Goal: Task Accomplishment & Management: Use online tool/utility

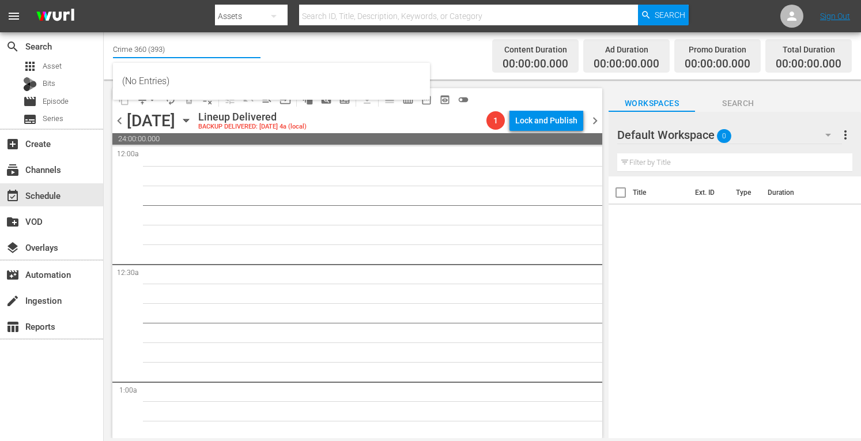
click at [163, 47] on input "Crime 360 (393)" at bounding box center [186, 49] width 147 height 28
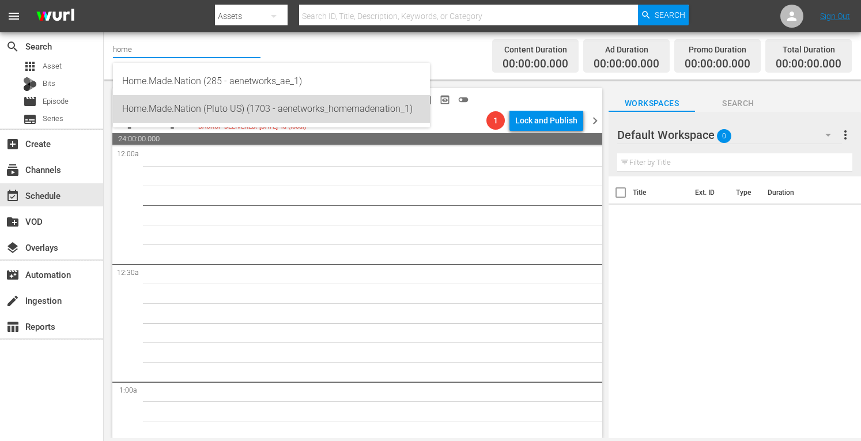
click at [177, 107] on div "Home.Made.Nation (Pluto US) (1703 - aenetworks_homemadenation_1)" at bounding box center [271, 109] width 298 height 28
type input "Home.Made.Nation (Pluto US) (1703 - aenetworks_homemadenation_1)"
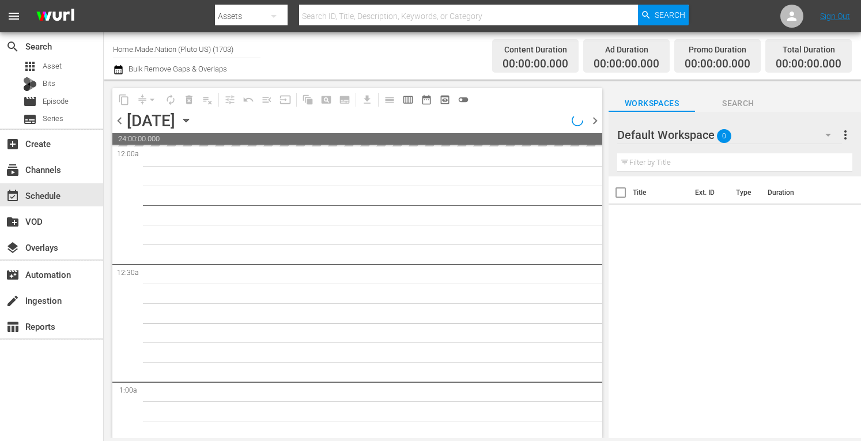
click at [843, 134] on span "more_vert" at bounding box center [845, 135] width 14 height 14
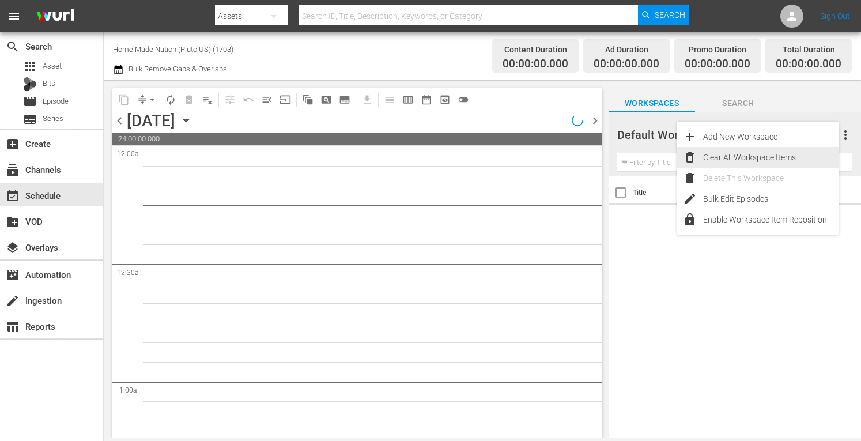
click at [733, 160] on div "Clear All Workspace Items" at bounding box center [770, 157] width 135 height 21
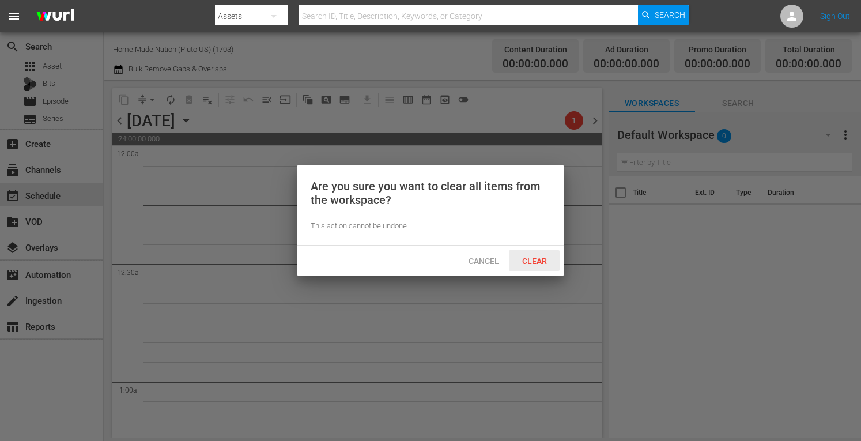
click at [531, 260] on span "Clear" at bounding box center [534, 260] width 43 height 9
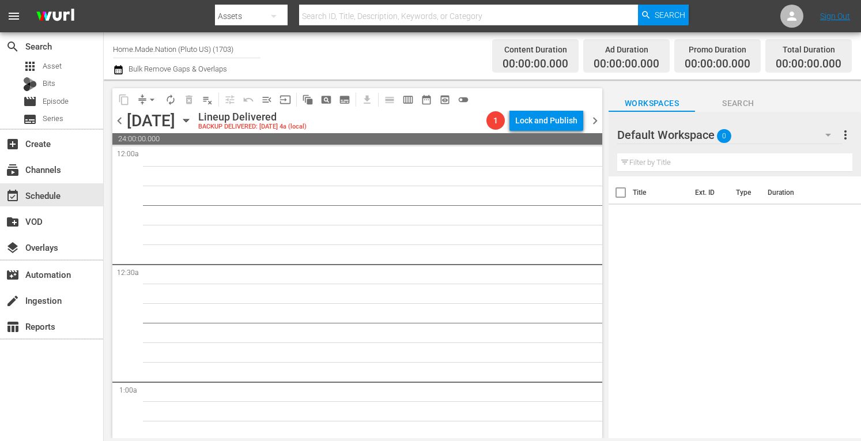
click at [188, 122] on icon "button" at bounding box center [185, 120] width 5 height 3
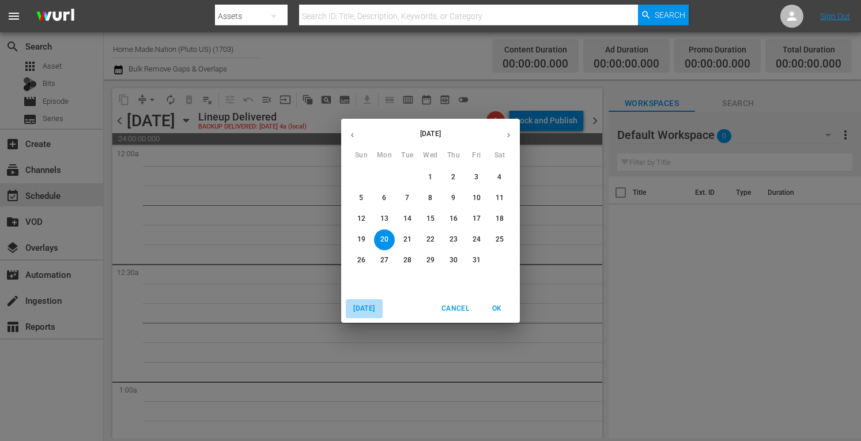
click at [365, 307] on span "[DATE]" at bounding box center [364, 308] width 28 height 12
click at [381, 239] on p "22" at bounding box center [384, 239] width 8 height 10
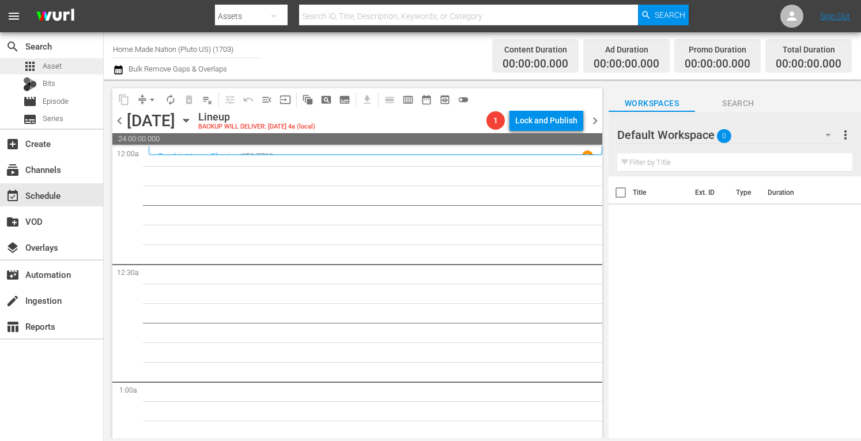
click at [68, 71] on div "apps Asset" at bounding box center [51, 66] width 103 height 16
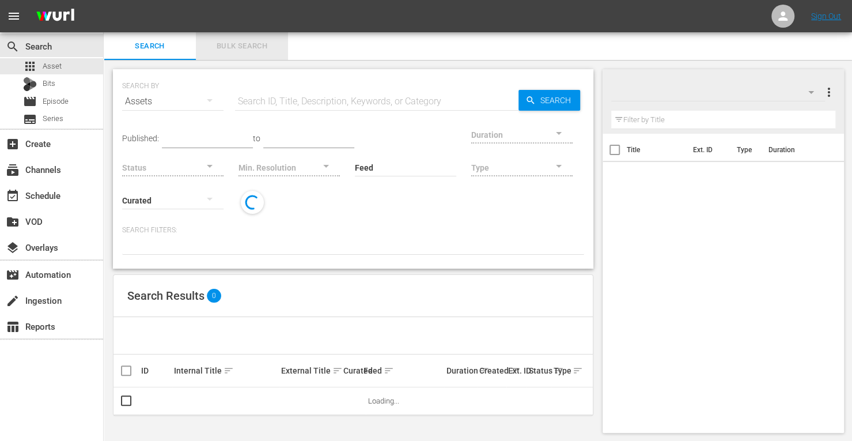
click at [251, 50] on span "Bulk Search" at bounding box center [242, 46] width 78 height 13
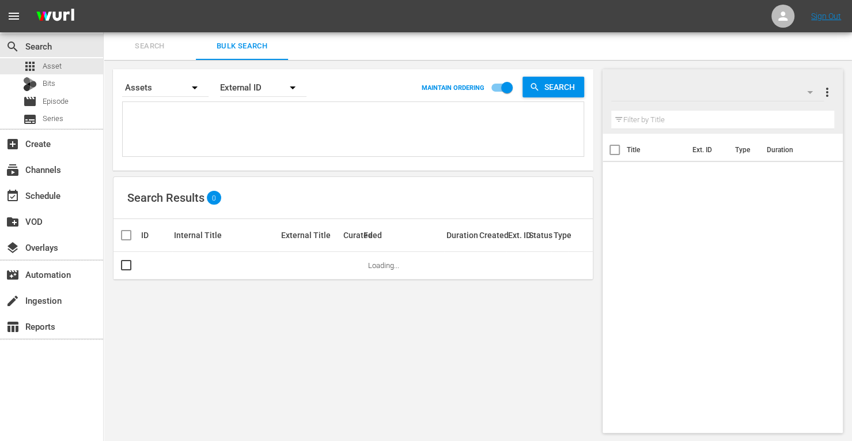
click at [161, 117] on textarea at bounding box center [355, 131] width 458 height 52
paste textarea "102442 105876 105885 128643 105884 148675"
type textarea "102442 105876 105885 128643 105884 148675"
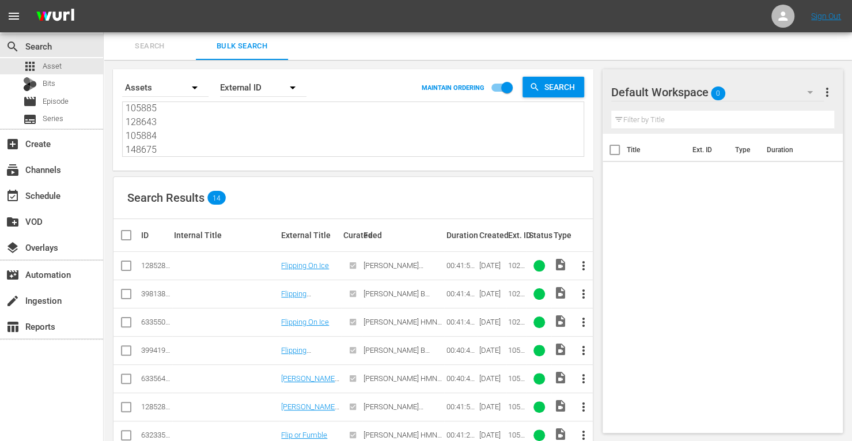
type textarea "102442 105876 105885 128643 105884 148675"
click at [129, 323] on input "checkbox" at bounding box center [126, 324] width 14 height 14
checkbox input "true"
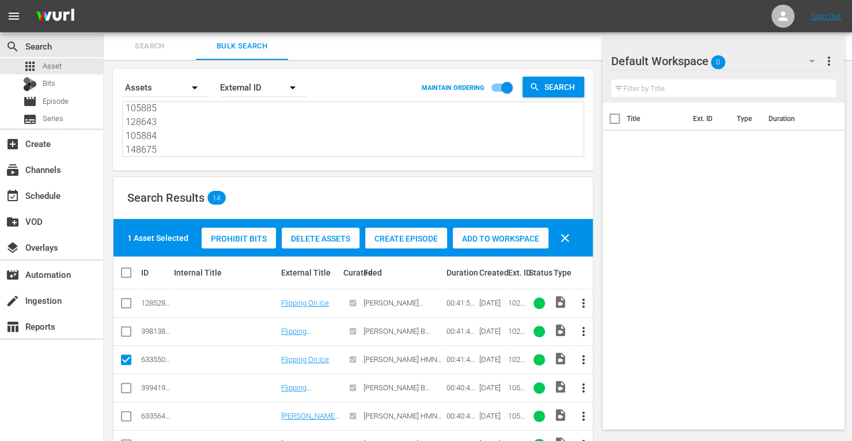
scroll to position [135, 0]
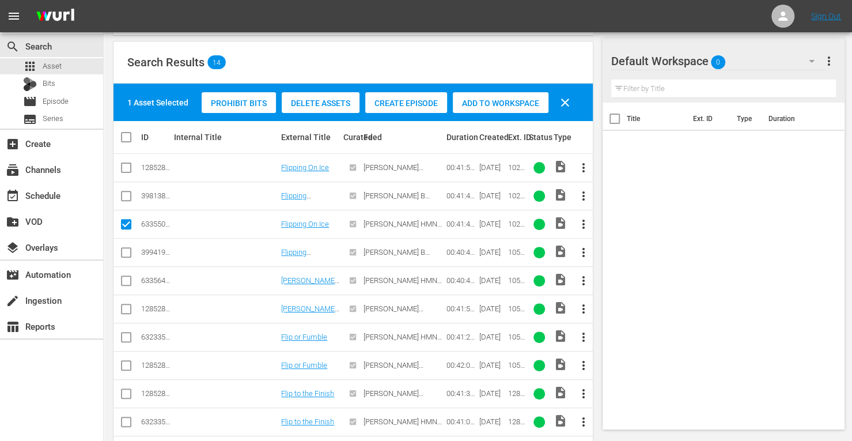
click at [127, 282] on input "checkbox" at bounding box center [126, 283] width 14 height 14
checkbox input "true"
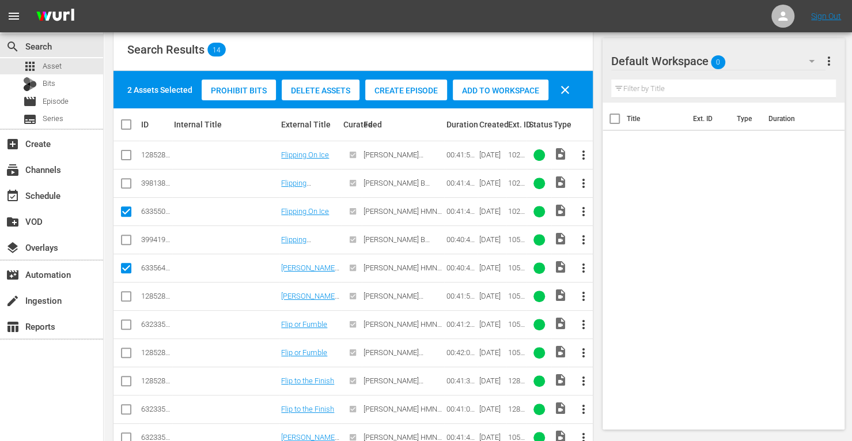
scroll to position [149, 0]
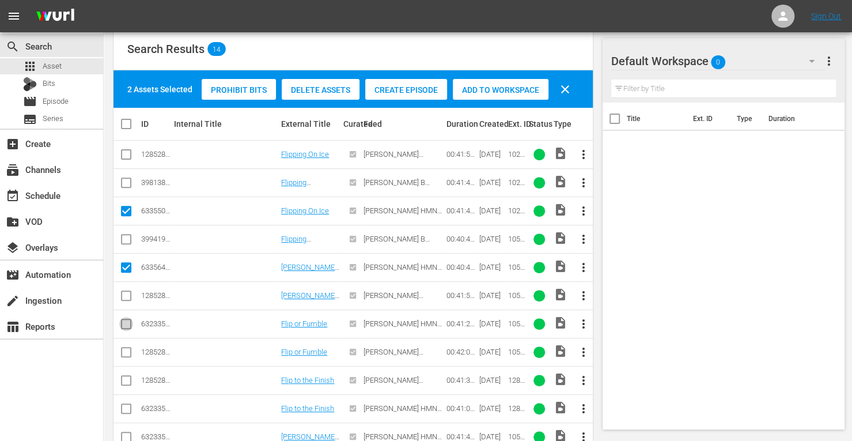
click at [127, 323] on input "checkbox" at bounding box center [126, 326] width 14 height 14
checkbox input "true"
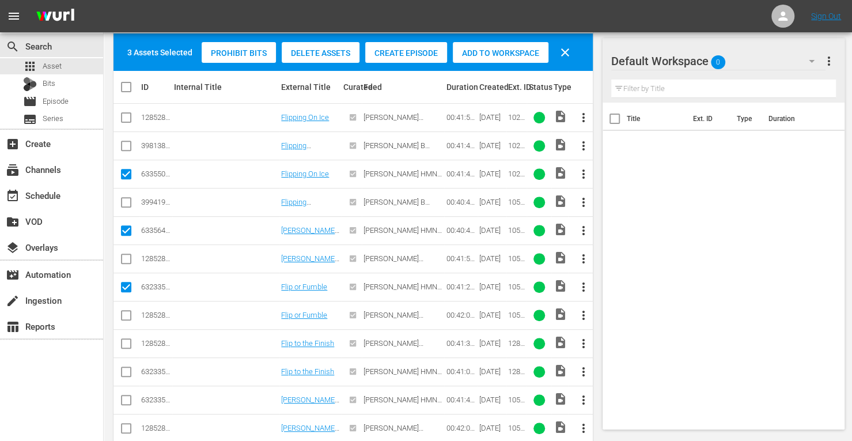
scroll to position [186, 0]
click at [127, 369] on input "checkbox" at bounding box center [126, 373] width 14 height 14
checkbox input "true"
click at [127, 399] on input "checkbox" at bounding box center [126, 402] width 14 height 14
checkbox input "true"
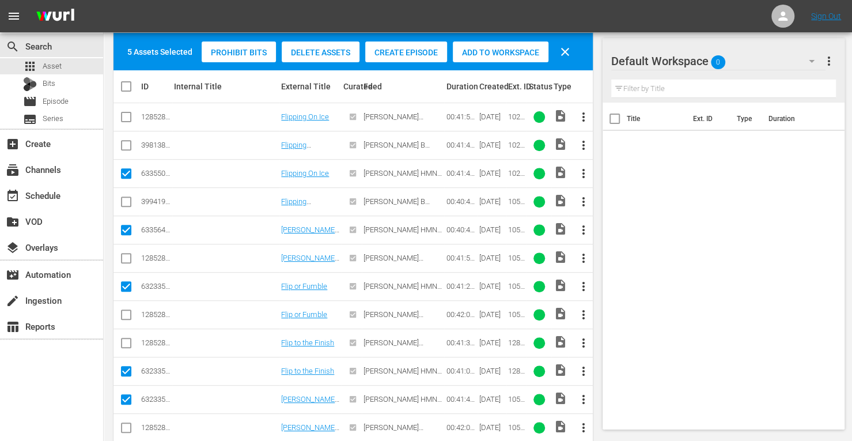
scroll to position [261, 0]
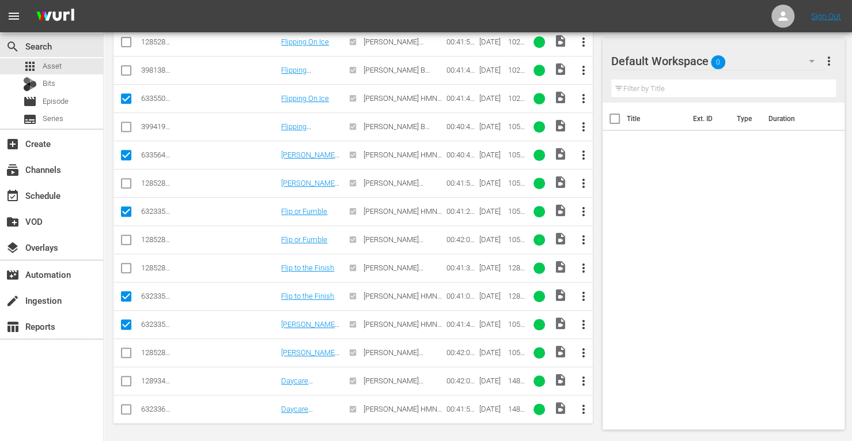
click at [126, 404] on input "checkbox" at bounding box center [126, 411] width 14 height 14
checkbox input "true"
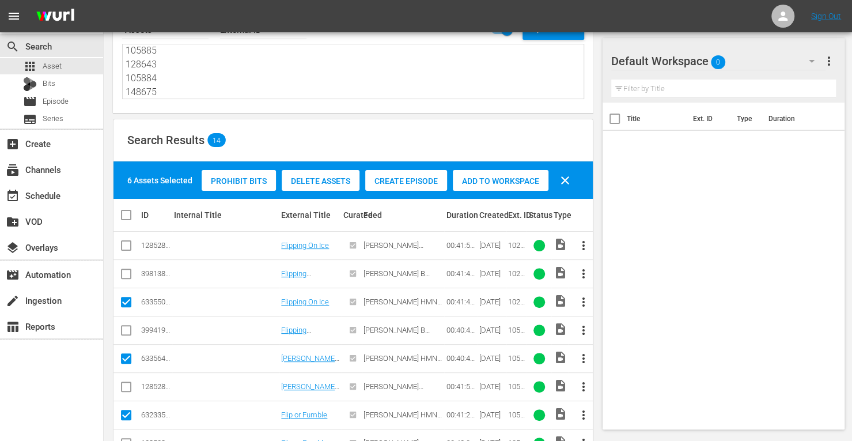
scroll to position [48, 0]
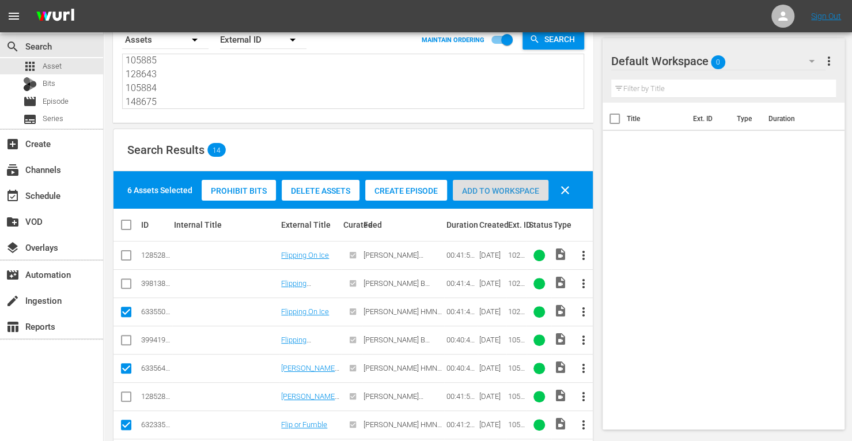
click at [507, 184] on div "Add to Workspace" at bounding box center [501, 191] width 96 height 22
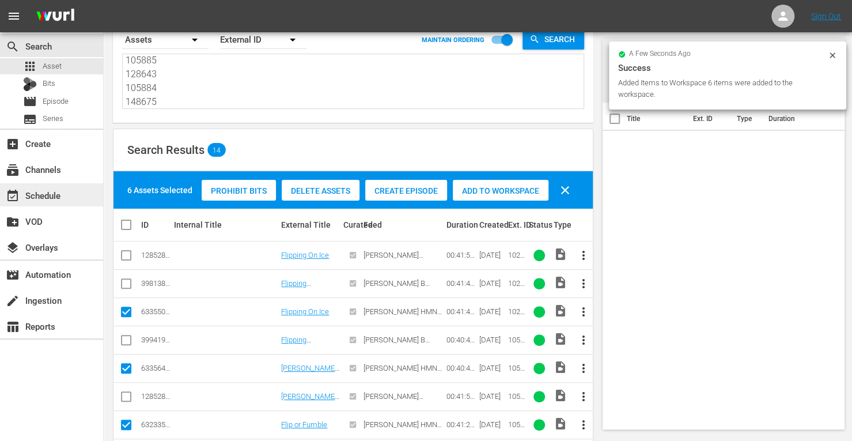
click at [37, 196] on div "event_available Schedule" at bounding box center [32, 193] width 65 height 10
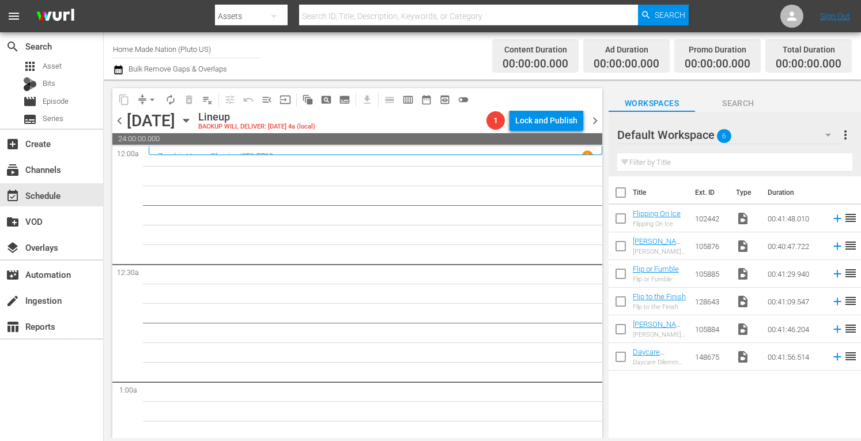
click at [623, 195] on input "checkbox" at bounding box center [620, 195] width 24 height 24
checkbox input "true"
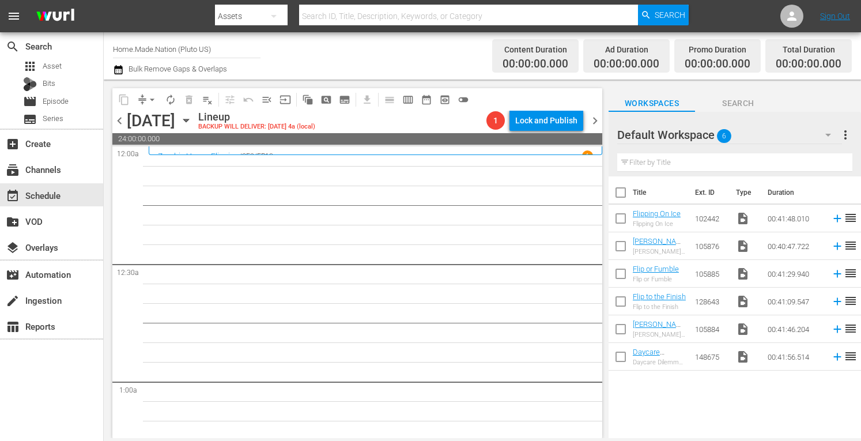
checkbox input "true"
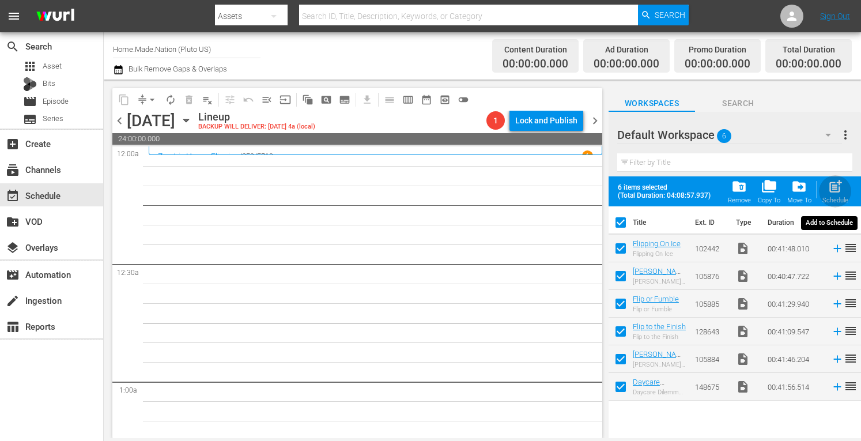
click at [838, 195] on div "post_add Schedule" at bounding box center [835, 191] width 26 height 25
checkbox input "false"
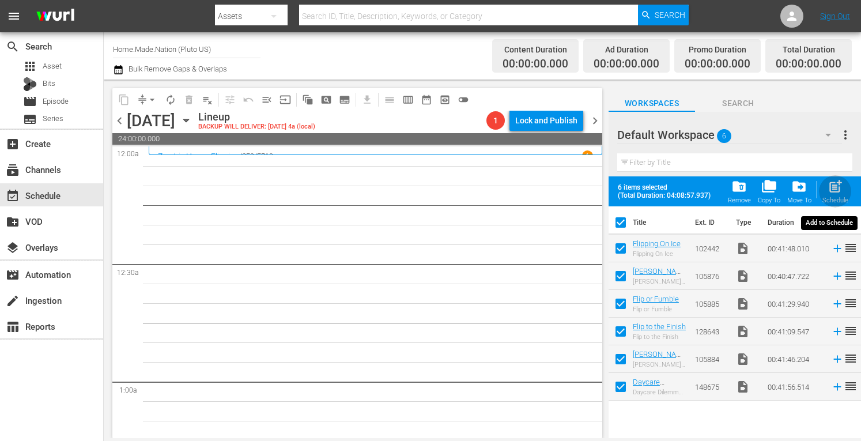
checkbox input "false"
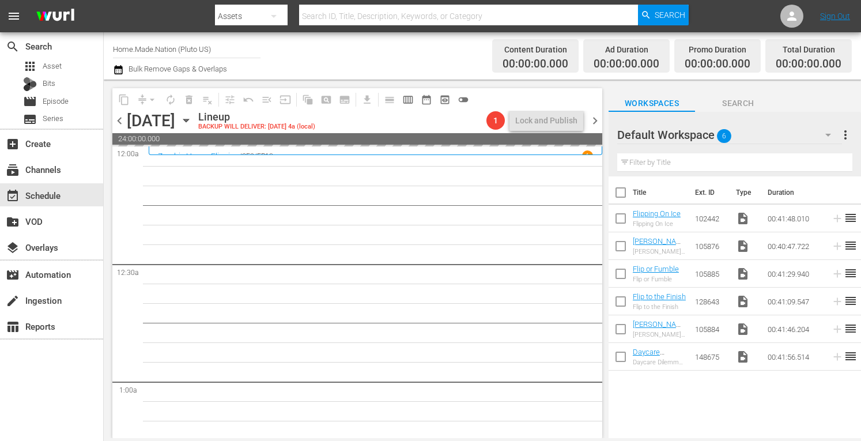
click at [846, 141] on span "more_vert" at bounding box center [845, 135] width 14 height 14
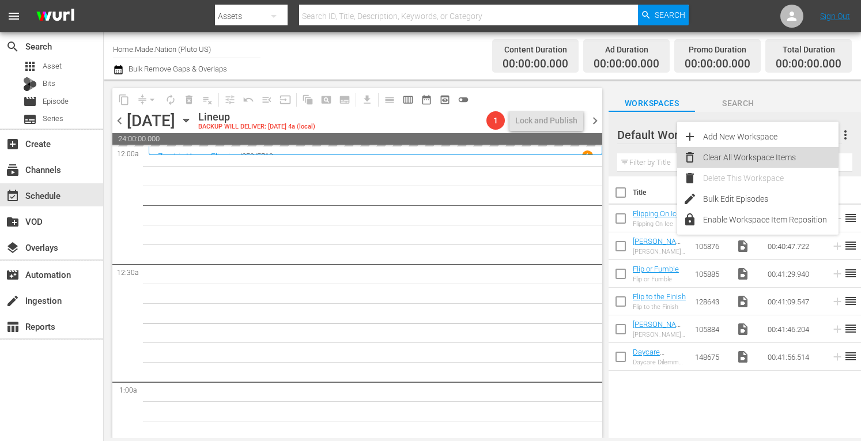
click at [743, 154] on div "Clear All Workspace Items" at bounding box center [770, 157] width 135 height 21
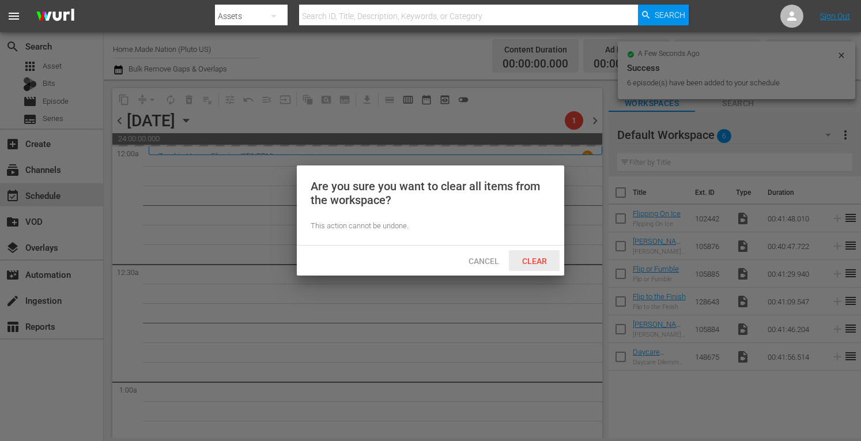
click at [537, 260] on span "Clear" at bounding box center [534, 260] width 43 height 9
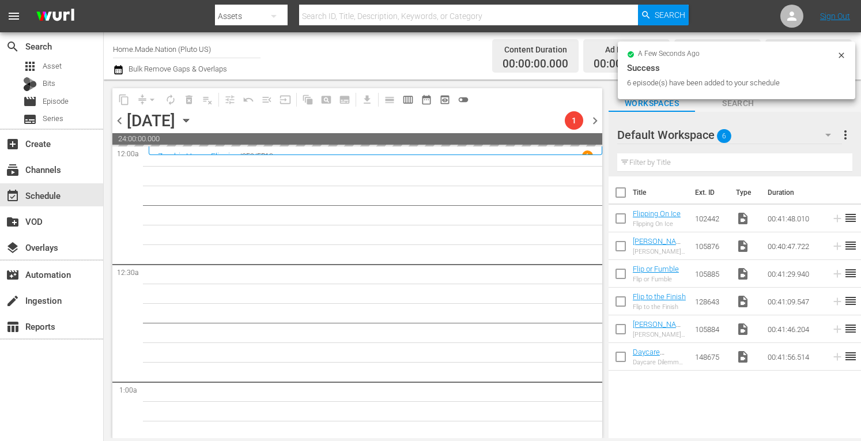
click at [598, 122] on span "chevron_right" at bounding box center [595, 120] width 14 height 14
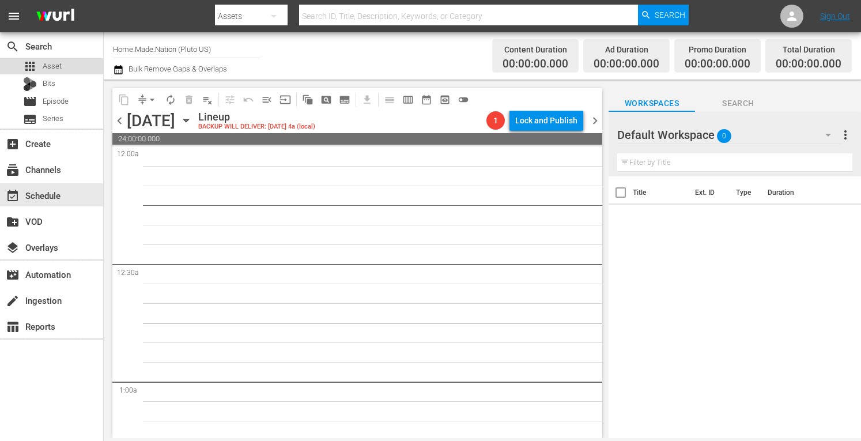
click at [56, 67] on span "Asset" at bounding box center [52, 66] width 19 height 12
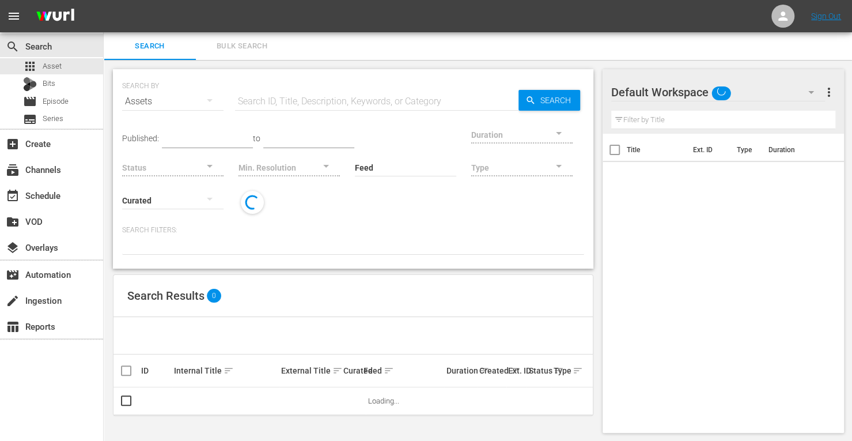
click at [247, 46] on span "Bulk Search" at bounding box center [242, 46] width 78 height 13
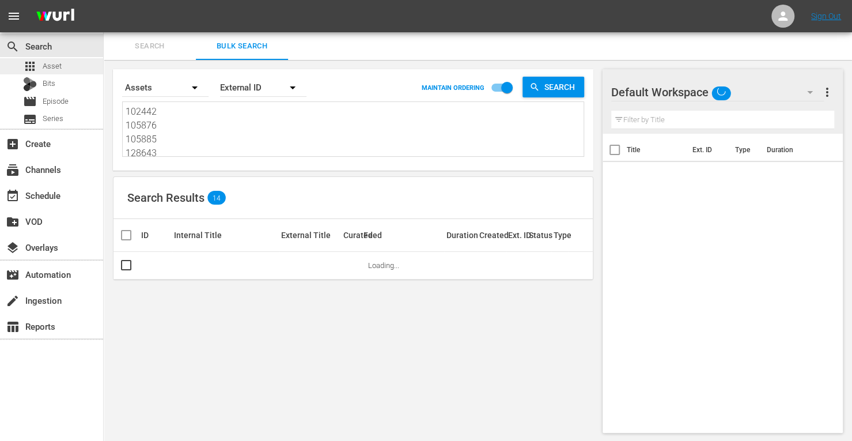
drag, startPoint x: 164, startPoint y: 150, endPoint x: 94, endPoint y: 70, distance: 106.6
click at [104, 0] on div "search Search apps Asset Bits movie Episode subtitles Series add_box Create sub…" at bounding box center [478, 0] width 748 height 0
type textarea "105884 148675"
drag, startPoint x: 157, startPoint y: 147, endPoint x: 63, endPoint y: 55, distance: 131.2
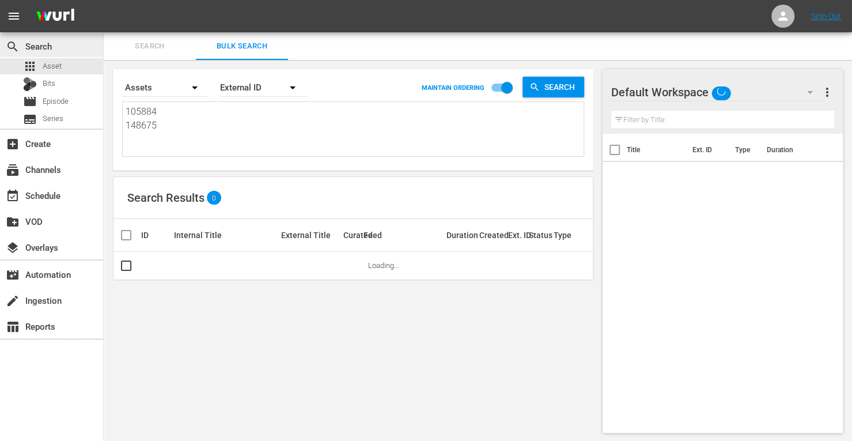
click at [104, 0] on div "search Search apps Asset Bits movie Episode subtitles Series add_box Create sub…" at bounding box center [478, 0] width 748 height 0
paste textarea "289723 290034 290030 290022 290027 290019 290056 290098 290094 290103 290106"
type textarea "289723 290034 290030 290022 290027 290019 290056 290098 290094 290103 290106"
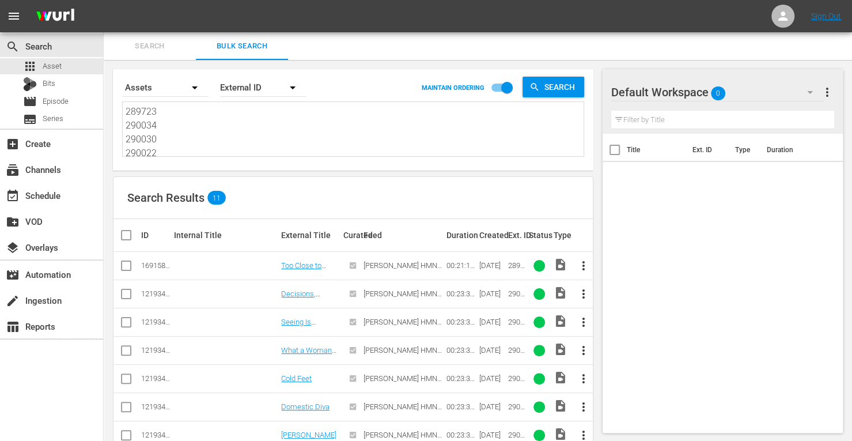
type textarea "289723 290034 290030 290022 290027 290019 290056 290098 290094 290103 290106"
click at [126, 234] on input "checkbox" at bounding box center [130, 235] width 23 height 14
checkbox input "true"
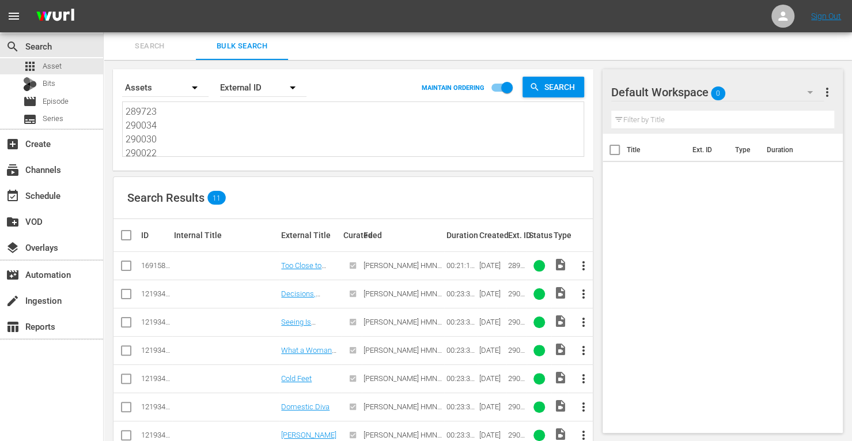
checkbox input "true"
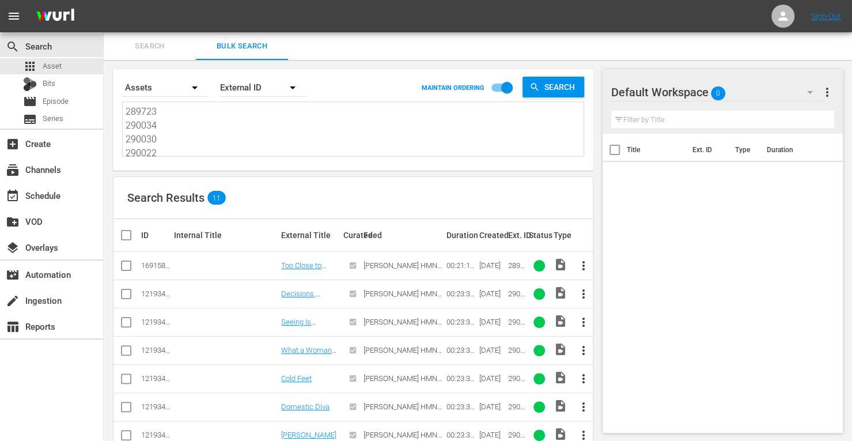
checkbox input "true"
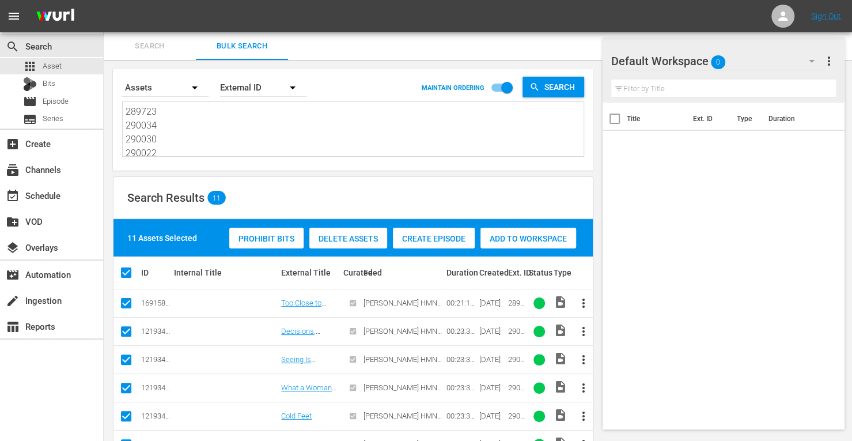
scroll to position [177, 0]
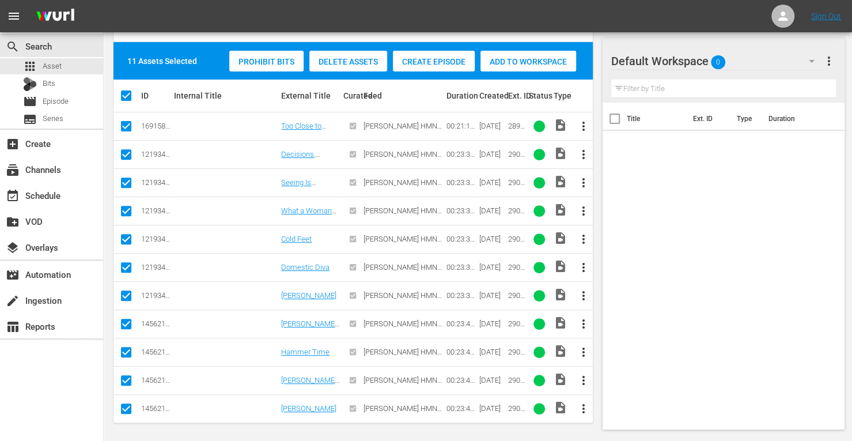
click at [505, 55] on div "Add to Workspace" at bounding box center [528, 62] width 96 height 22
click at [52, 193] on div "event_available Schedule" at bounding box center [32, 193] width 65 height 10
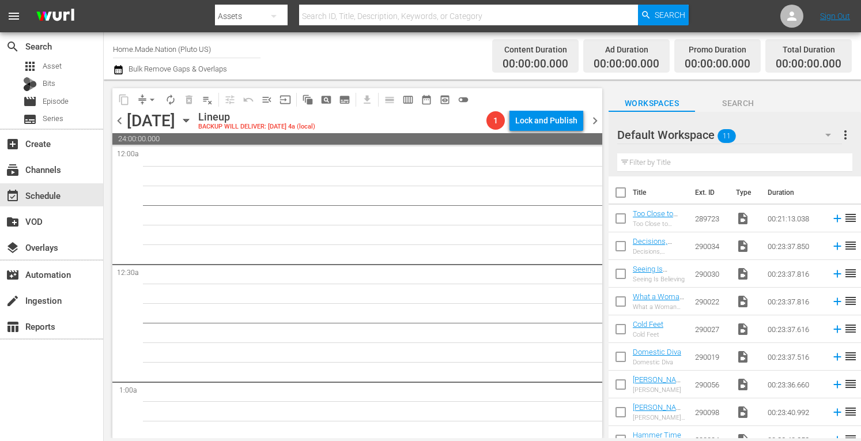
click at [622, 194] on input "checkbox" at bounding box center [620, 195] width 24 height 24
checkbox input "true"
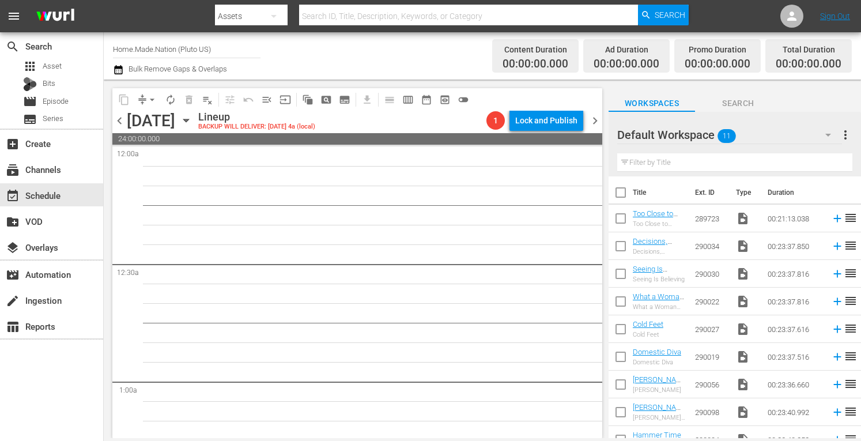
checkbox input "true"
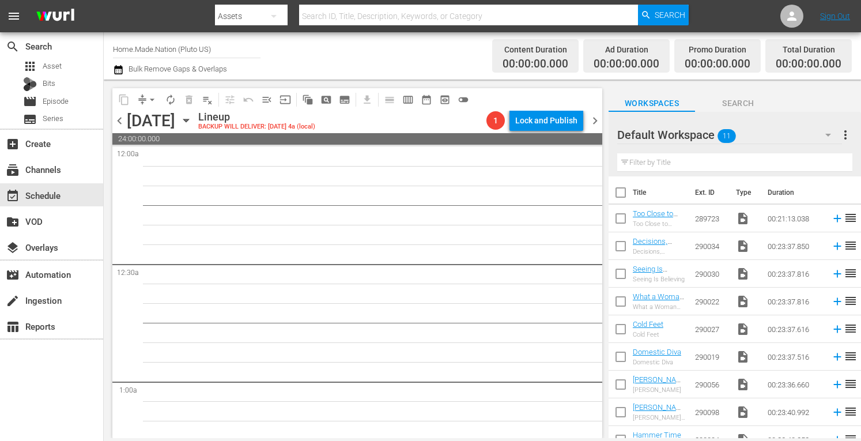
checkbox input "true"
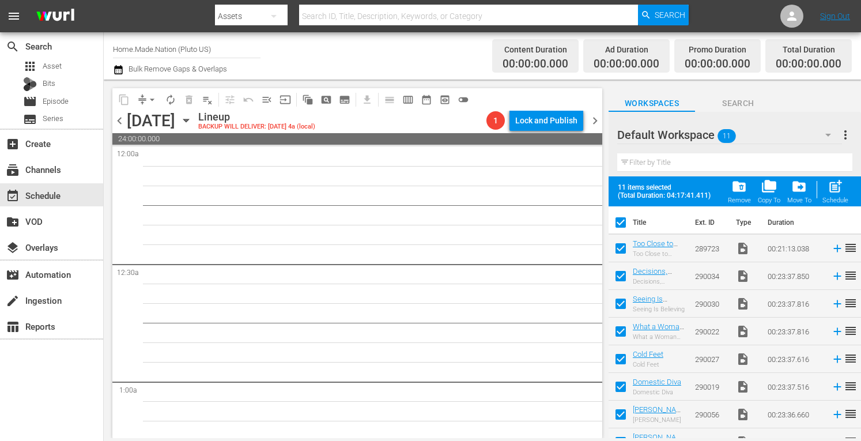
click at [827, 184] on span "post_add" at bounding box center [835, 187] width 16 height 16
checkbox input "false"
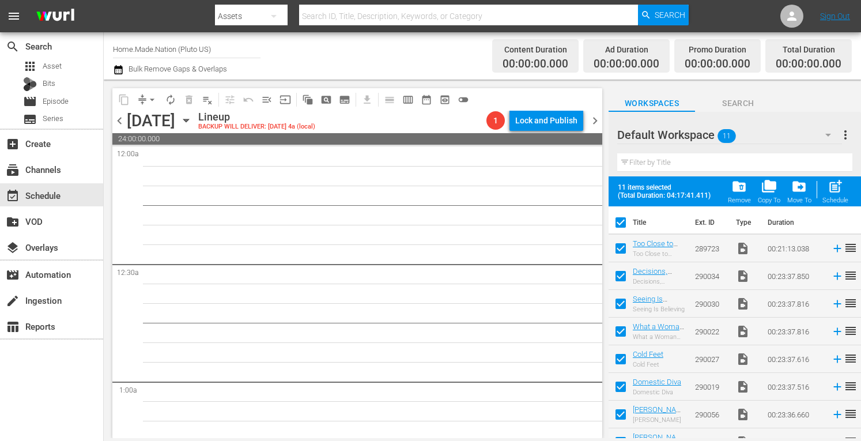
checkbox input "false"
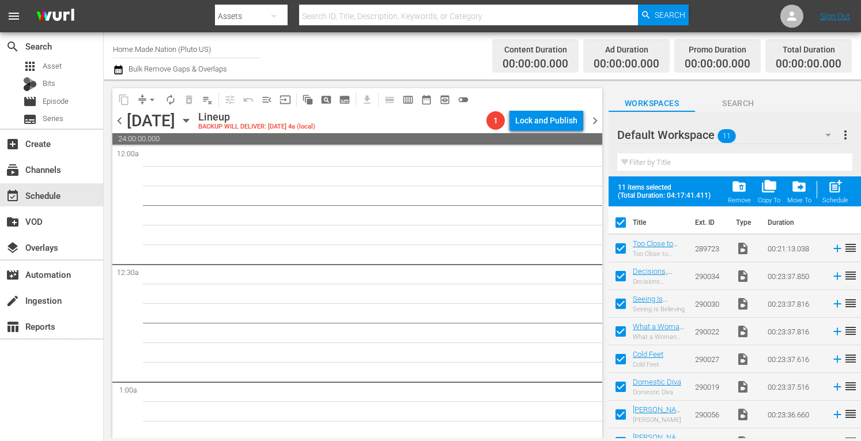
checkbox input "false"
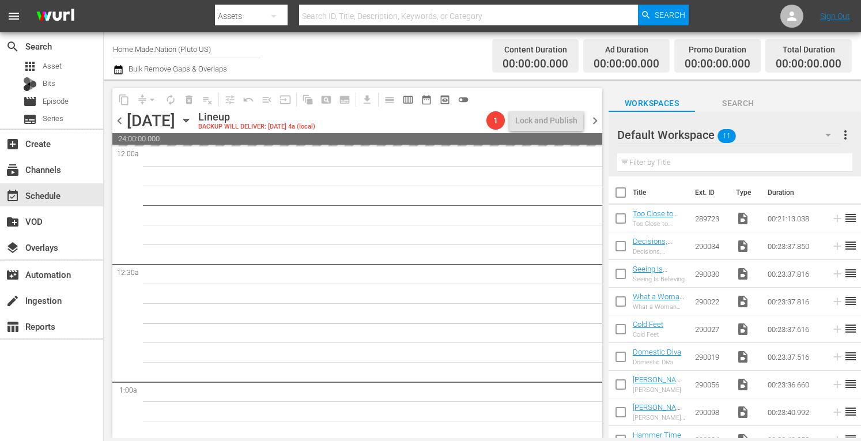
click at [847, 132] on span "more_vert" at bounding box center [845, 135] width 14 height 14
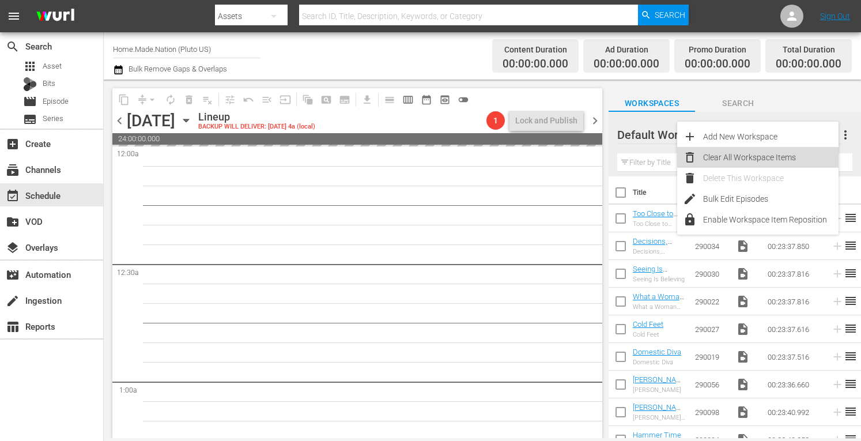
click at [786, 155] on div "Clear All Workspace Items" at bounding box center [770, 157] width 135 height 21
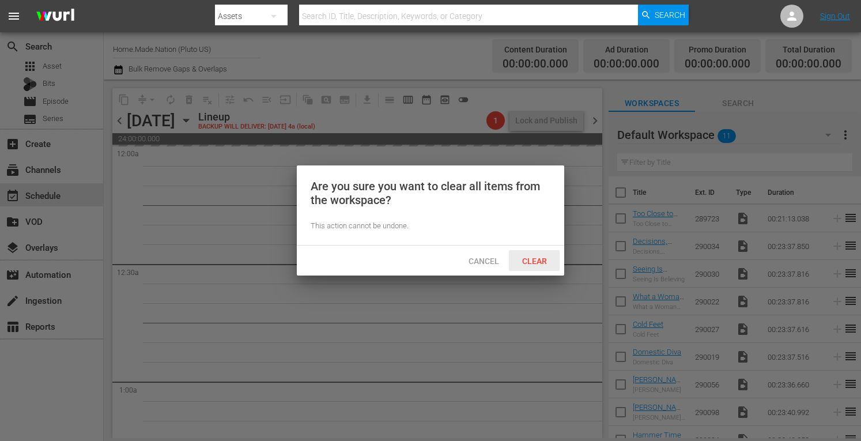
click at [531, 266] on div "Clear" at bounding box center [534, 260] width 51 height 21
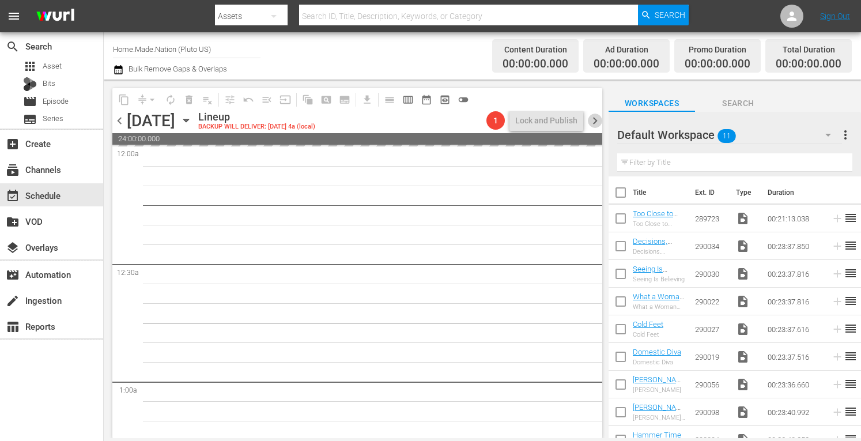
click at [598, 124] on span "chevron_right" at bounding box center [595, 120] width 14 height 14
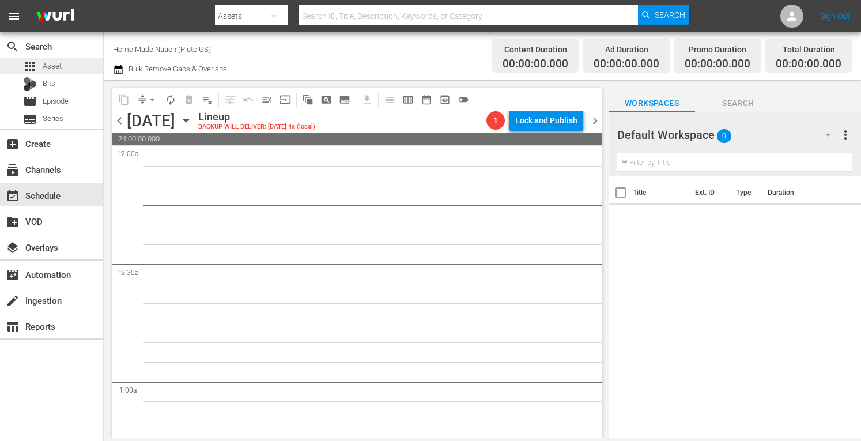
click at [61, 66] on div "apps Asset" at bounding box center [51, 66] width 103 height 16
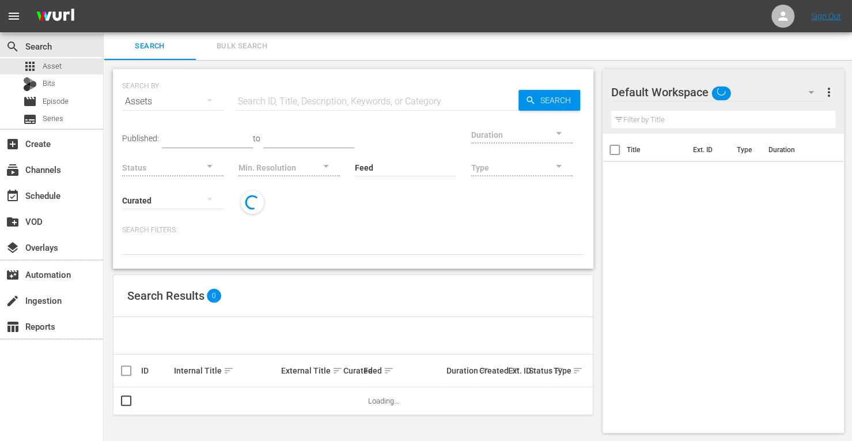
click at [241, 51] on span "Bulk Search" at bounding box center [242, 46] width 78 height 13
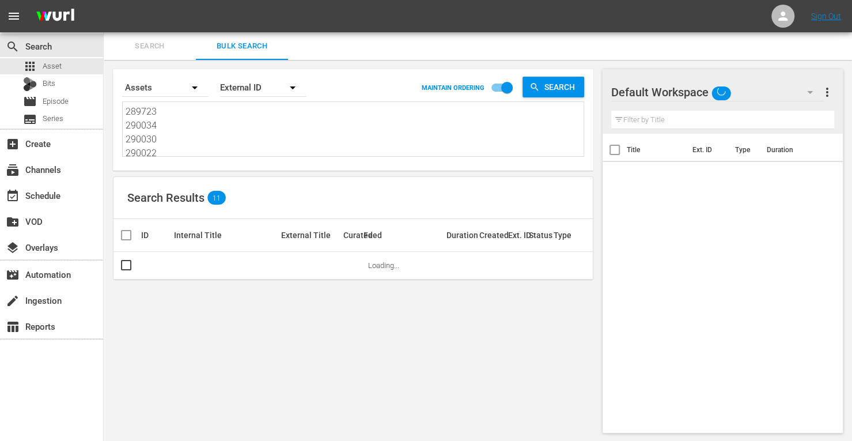
drag, startPoint x: 166, startPoint y: 154, endPoint x: 41, endPoint y: -63, distance: 250.4
click at [41, 0] on html "menu Sign Out search Search apps Asset Bits movie Episode subtitles Series add_…" at bounding box center [426, 220] width 852 height 441
type textarea "290027 290019 290056 290098 290094 290103 290106"
drag, startPoint x: 161, startPoint y: 154, endPoint x: 93, endPoint y: 76, distance: 103.3
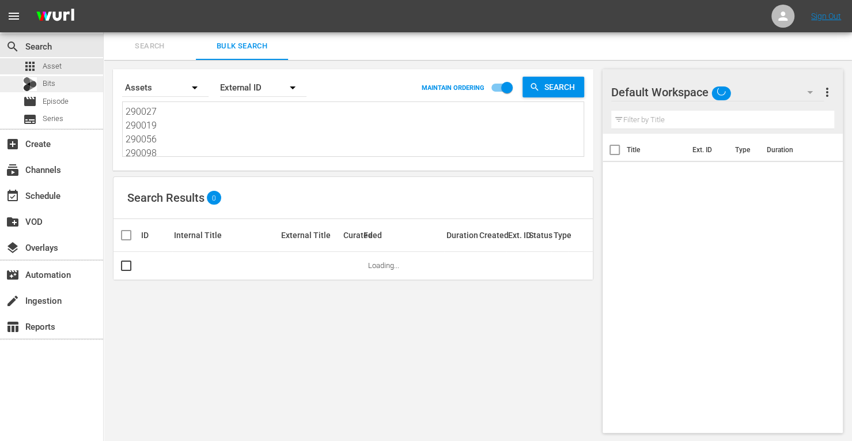
click at [104, 0] on div "search Search apps Asset Bits movie Episode subtitles Series add_box Create sub…" at bounding box center [478, 0] width 748 height 0
type textarea "290098 290094 290103 290106"
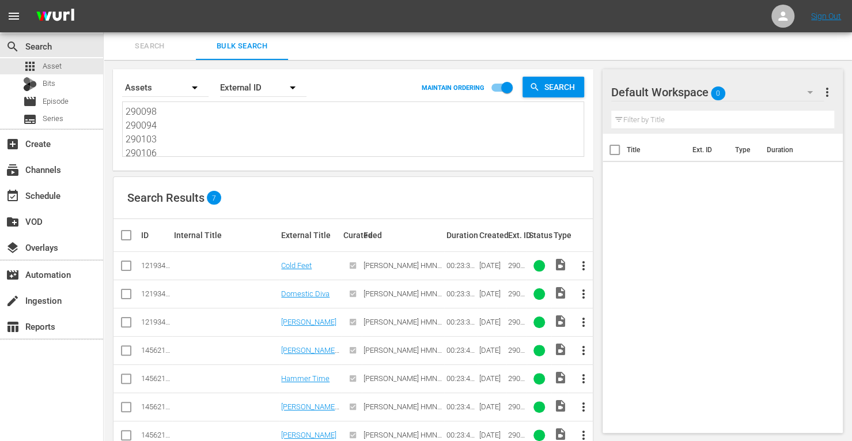
drag, startPoint x: 170, startPoint y: 153, endPoint x: 85, endPoint y: 30, distance: 149.9
click at [85, 30] on div "menu Sign Out search Search apps Asset Bits movie Episode subtitles Series add_…" at bounding box center [426, 235] width 852 height 471
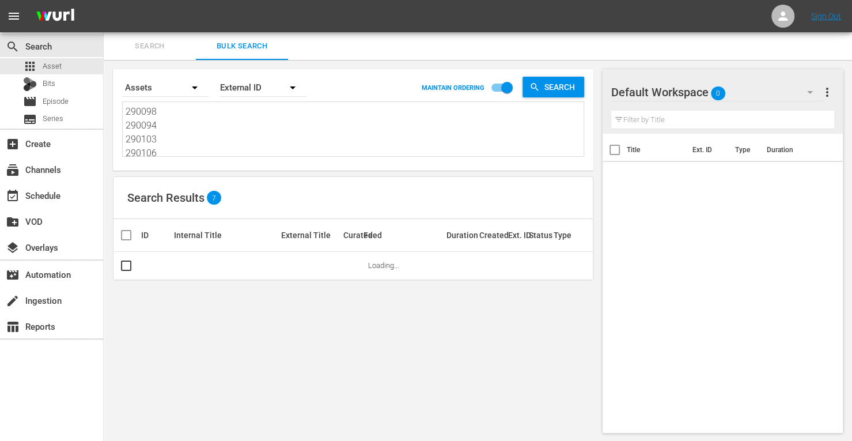
type textarea "290106"
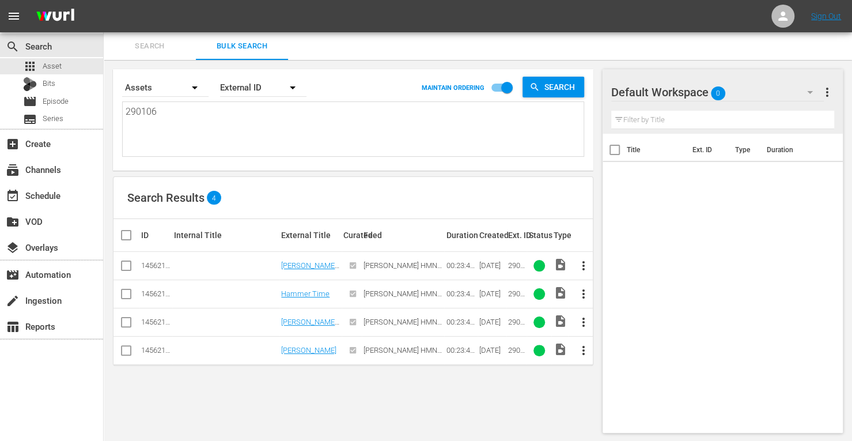
drag, startPoint x: 172, startPoint y: 135, endPoint x: 47, endPoint y: -6, distance: 189.0
click at [47, 0] on html "menu Sign Out search Search apps Asset Bits movie Episode subtitles Series add_…" at bounding box center [426, 220] width 852 height 441
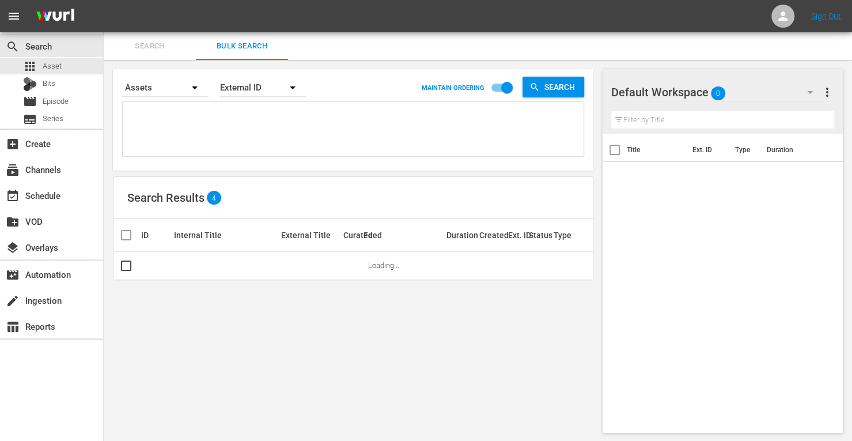
paste textarea "171812 161955 190483 160626 153652 214802"
type textarea "171812 161955 190483 160626 153652 214802"
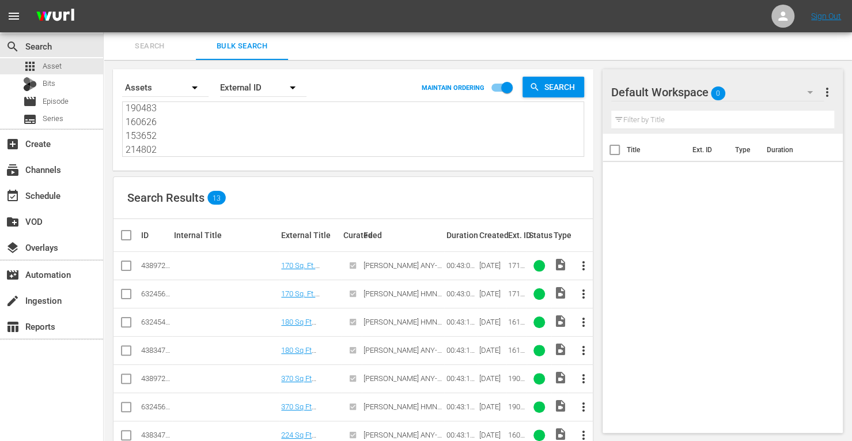
type textarea "171812 161955 190483 160626 153652 214802"
click at [128, 292] on input "checkbox" at bounding box center [126, 296] width 14 height 14
checkbox input "true"
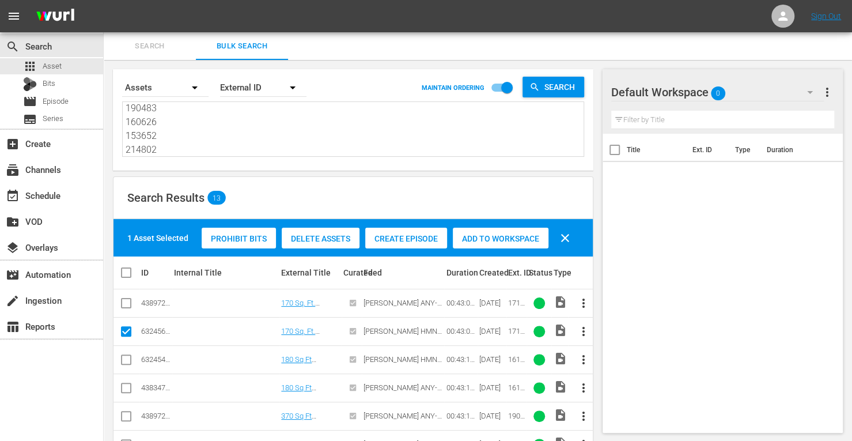
click at [126, 360] on input "checkbox" at bounding box center [126, 362] width 14 height 14
checkbox input "true"
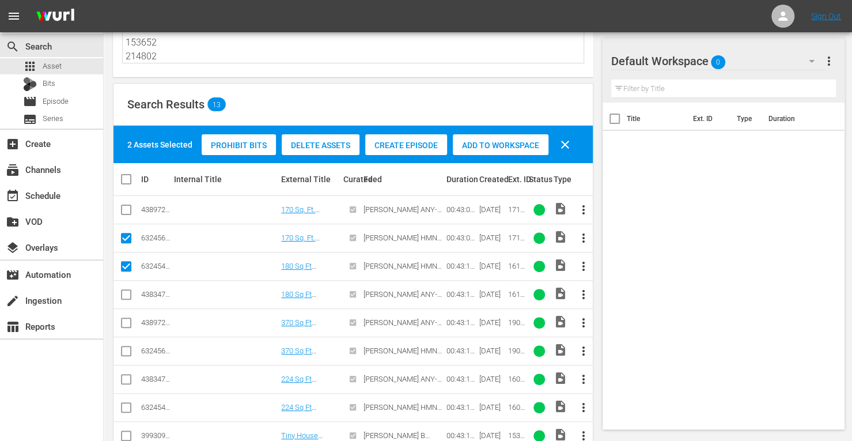
scroll to position [94, 0]
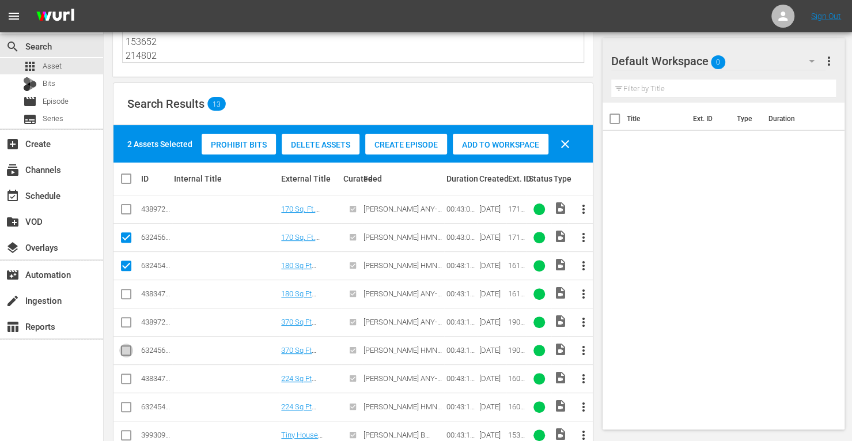
click at [126, 350] on input "checkbox" at bounding box center [126, 353] width 14 height 14
checkbox input "true"
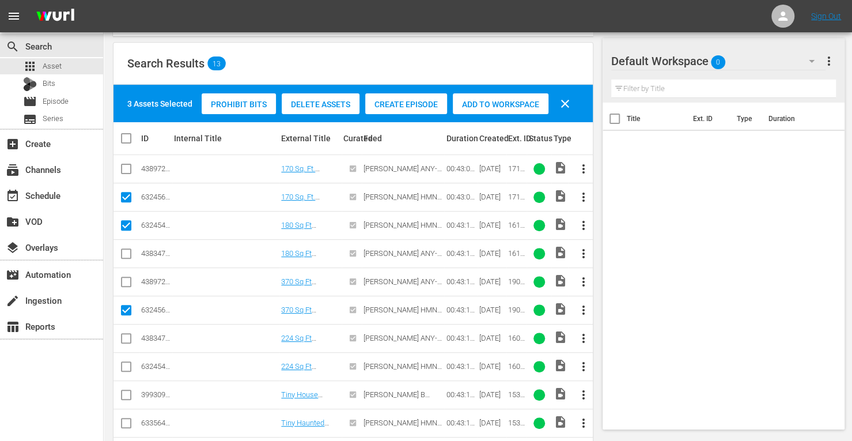
scroll to position [135, 0]
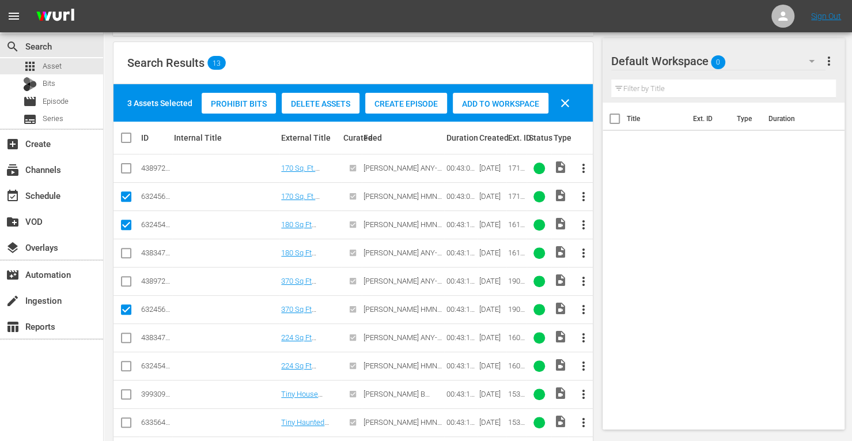
click at [126, 362] on input "checkbox" at bounding box center [126, 368] width 14 height 14
checkbox input "true"
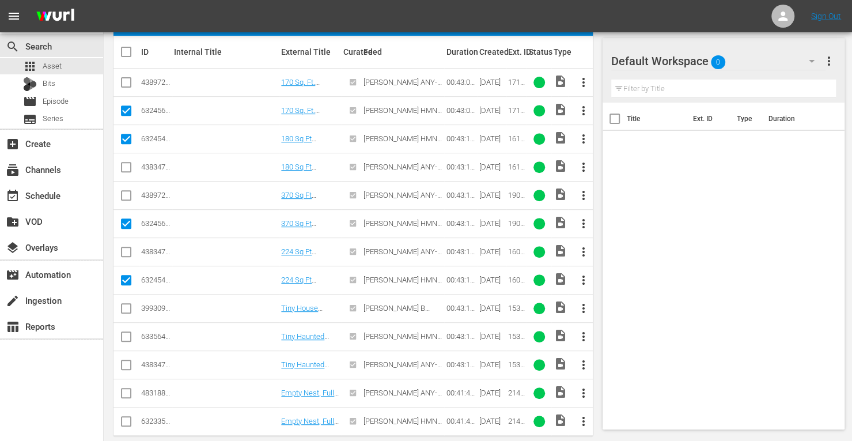
scroll to position [222, 0]
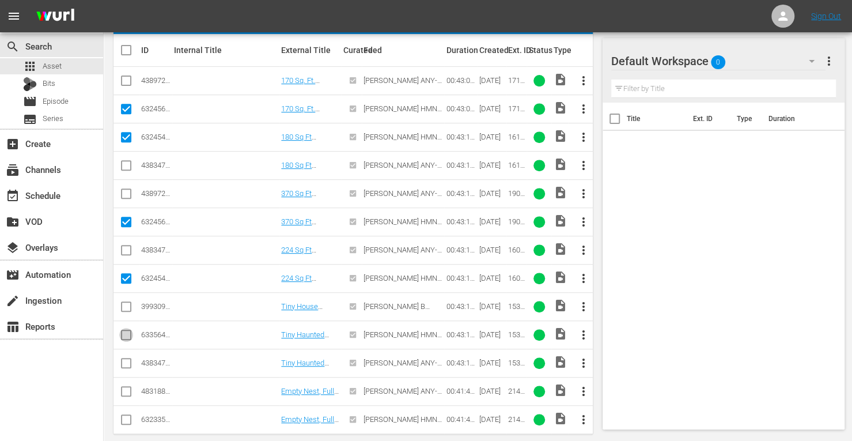
click at [126, 335] on input "checkbox" at bounding box center [126, 337] width 14 height 14
checkbox input "true"
click at [124, 418] on input "checkbox" at bounding box center [126, 422] width 14 height 14
checkbox input "true"
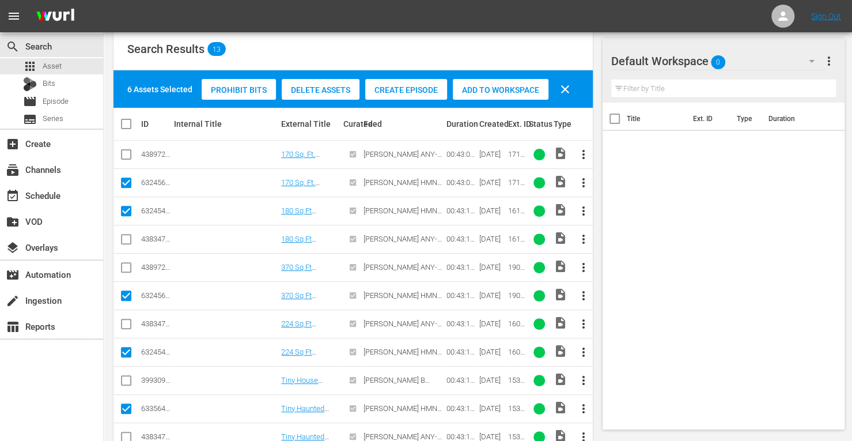
scroll to position [145, 0]
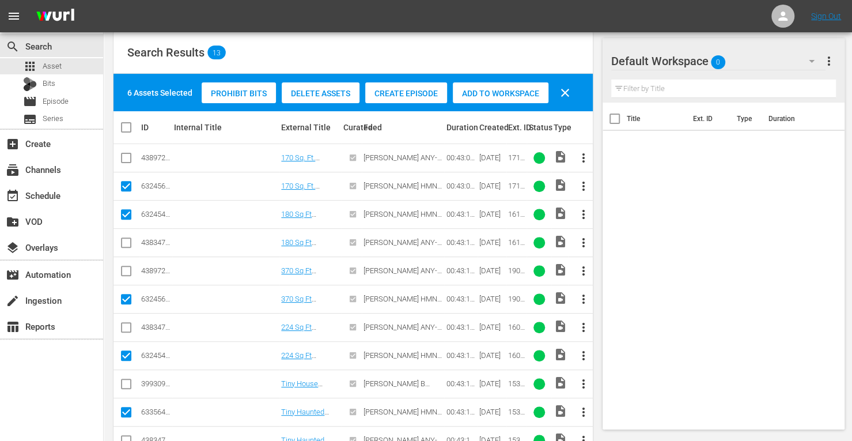
click at [499, 90] on span "Add to Workspace" at bounding box center [501, 93] width 96 height 9
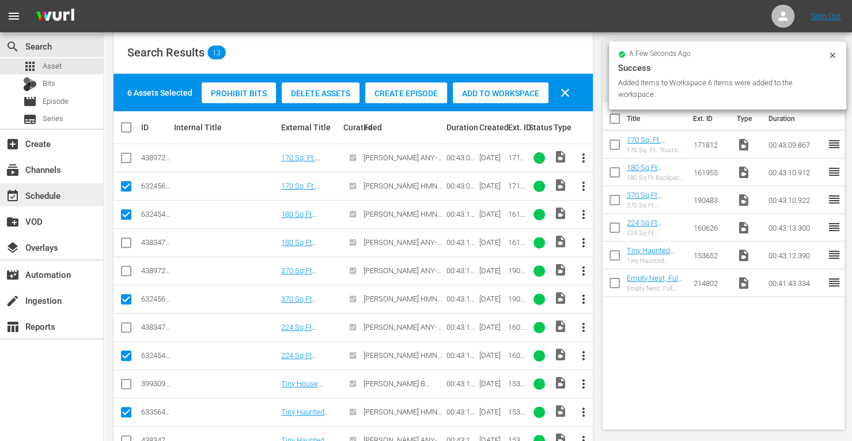
click at [46, 195] on div "event_available Schedule" at bounding box center [32, 193] width 65 height 10
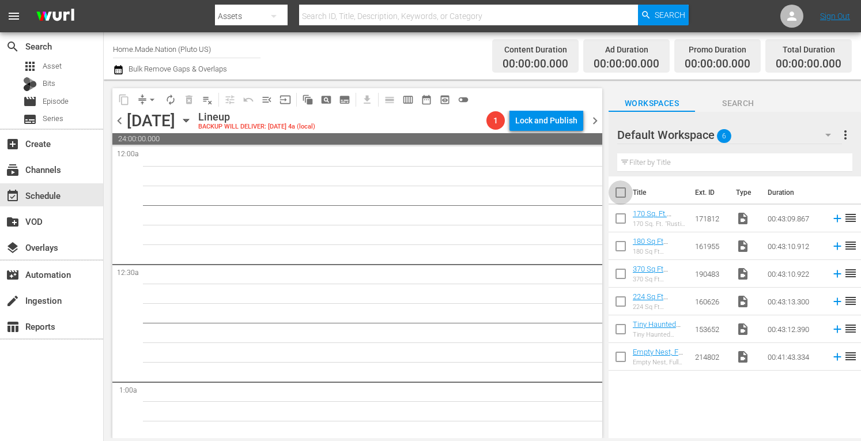
click at [623, 197] on input "checkbox" at bounding box center [620, 195] width 24 height 24
checkbox input "true"
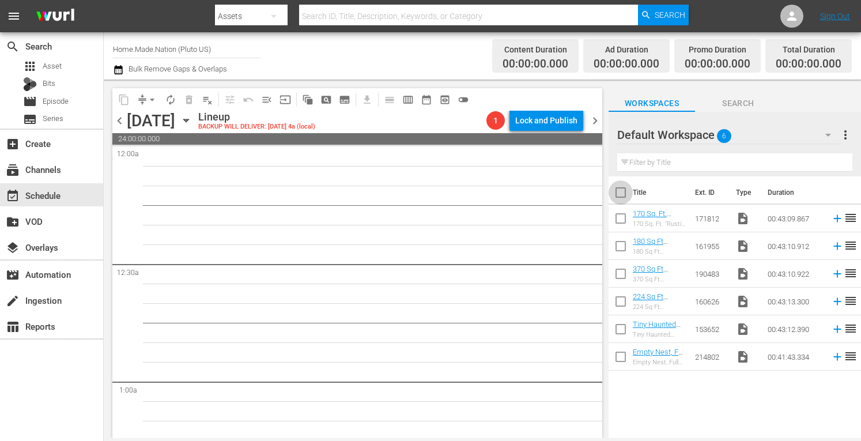
checkbox input "true"
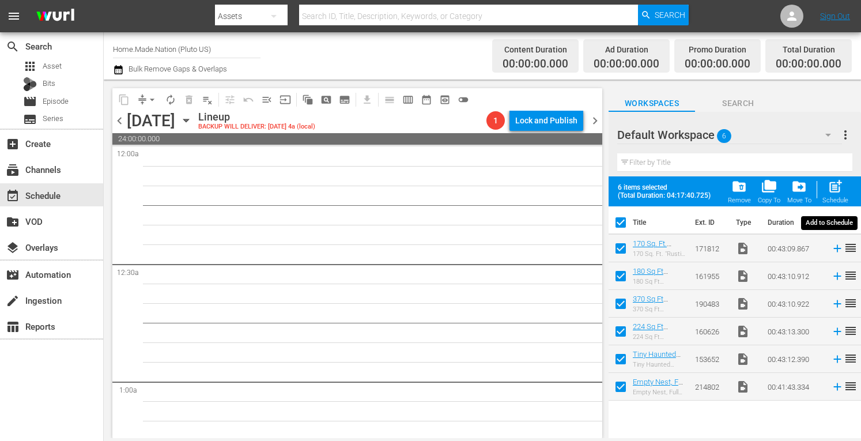
click at [833, 187] on span "post_add" at bounding box center [835, 187] width 16 height 16
checkbox input "false"
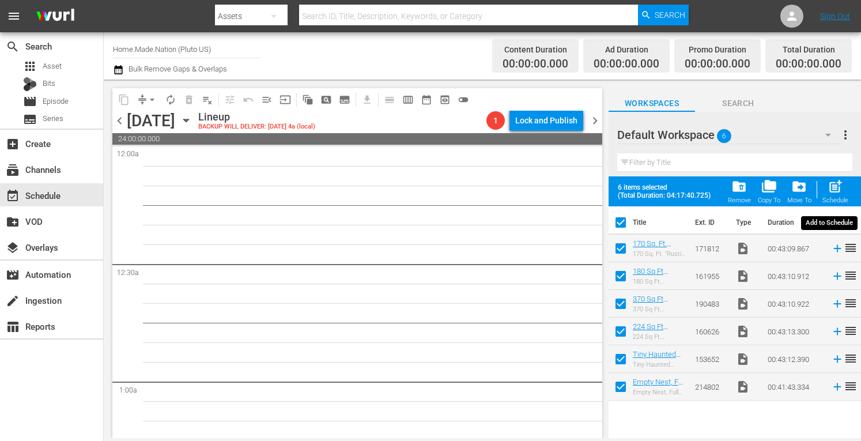
checkbox input "false"
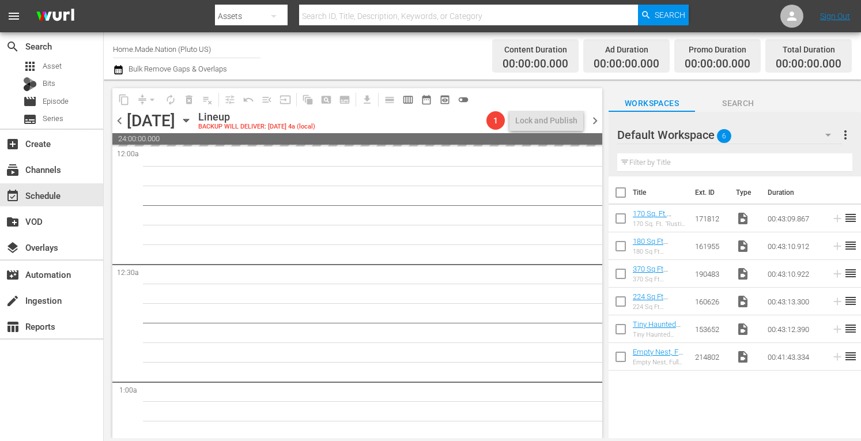
click at [842, 137] on span "more_vert" at bounding box center [845, 135] width 14 height 14
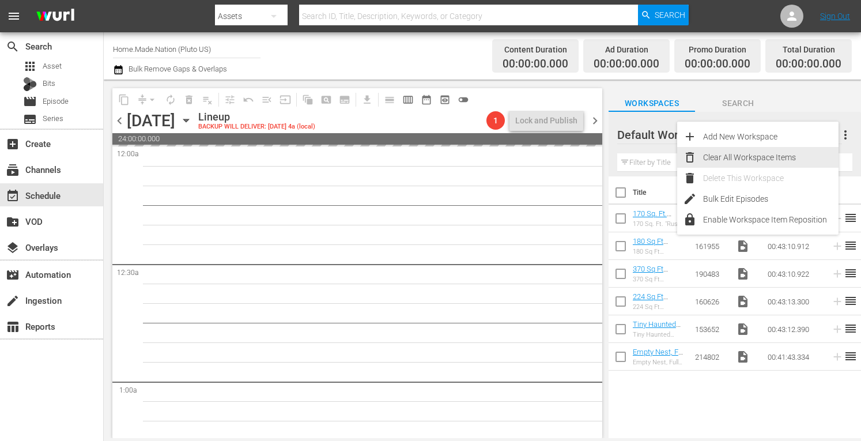
click at [787, 156] on div "Clear All Workspace Items" at bounding box center [770, 157] width 135 height 21
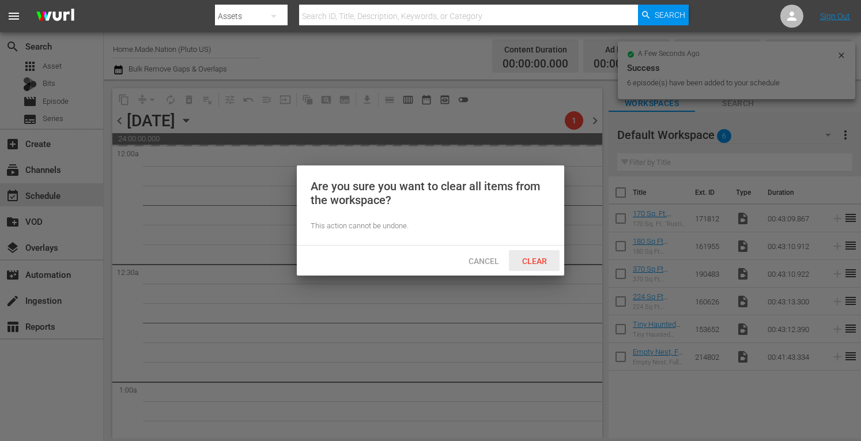
click at [525, 266] on div "Clear" at bounding box center [534, 260] width 51 height 21
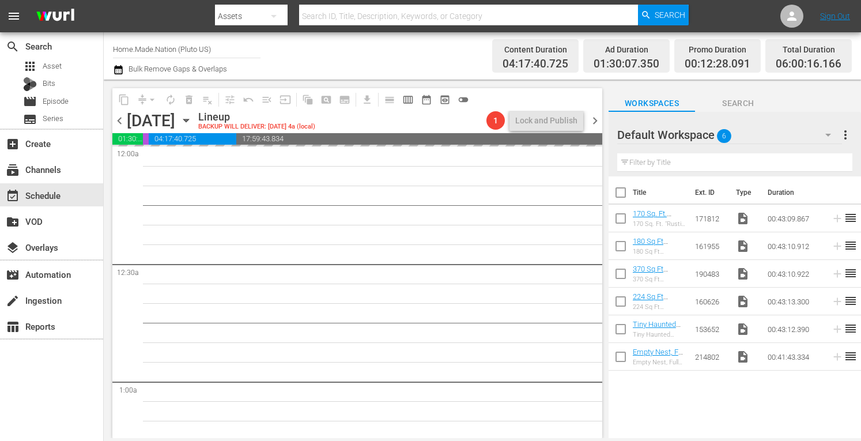
click at [596, 122] on span "chevron_right" at bounding box center [595, 120] width 14 height 14
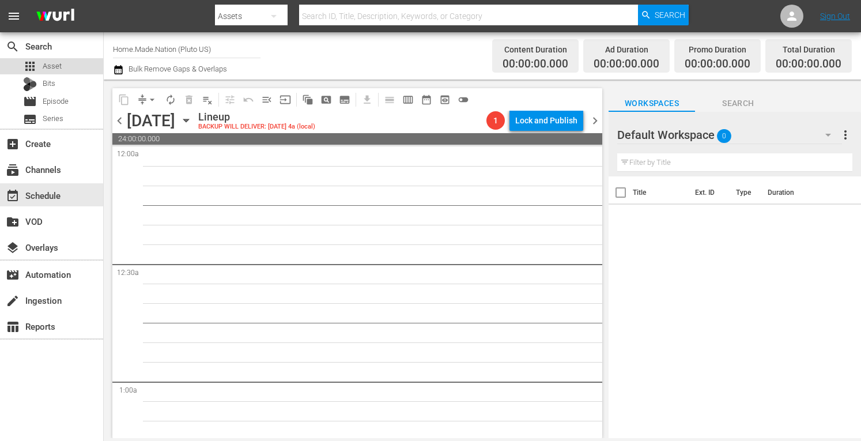
click at [61, 69] on div "apps Asset" at bounding box center [51, 66] width 103 height 16
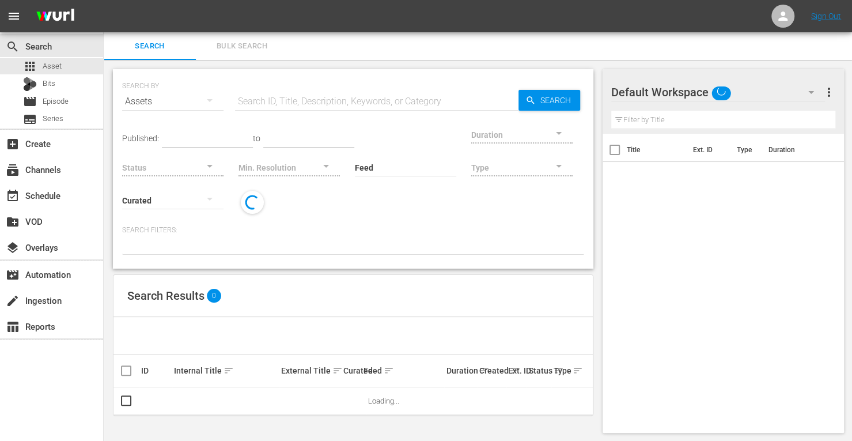
click at [249, 48] on span "Bulk Search" at bounding box center [242, 46] width 78 height 13
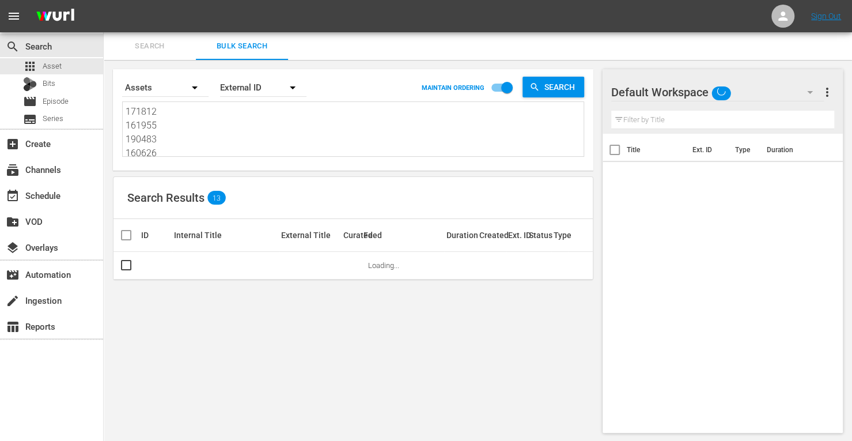
drag, startPoint x: 169, startPoint y: 154, endPoint x: 14, endPoint y: -40, distance: 248.7
click at [14, 0] on html "menu Sign Out search Search apps Asset Bits movie Episode subtitles Series add_…" at bounding box center [426, 220] width 852 height 441
type textarea "153652 214802"
drag, startPoint x: 172, startPoint y: 148, endPoint x: 77, endPoint y: 24, distance: 156.2
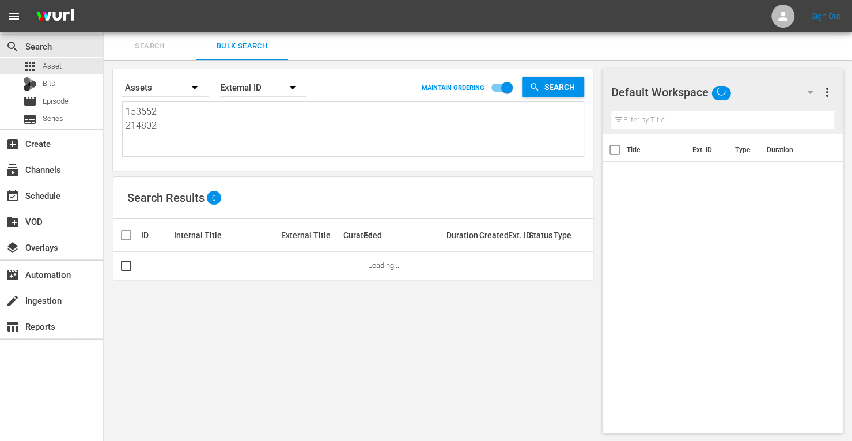
click at [77, 24] on div "menu Sign Out search Search apps Asset Bits movie Episode subtitles Series add_…" at bounding box center [426, 221] width 852 height 442
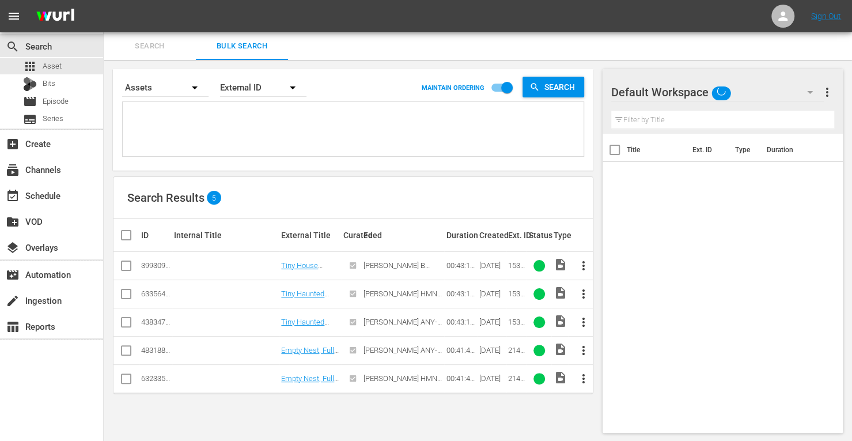
paste textarea "214799 171831 153729 153731 190484 171818"
type textarea "214799 171831 153729 153731 190484 171818"
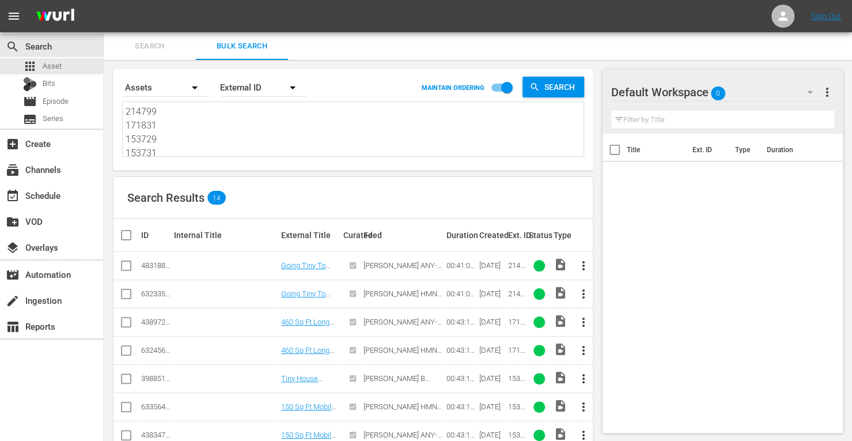
type textarea "214799 171831 153729 153731 190484 171818"
click at [126, 296] on input "checkbox" at bounding box center [126, 296] width 14 height 14
checkbox input "true"
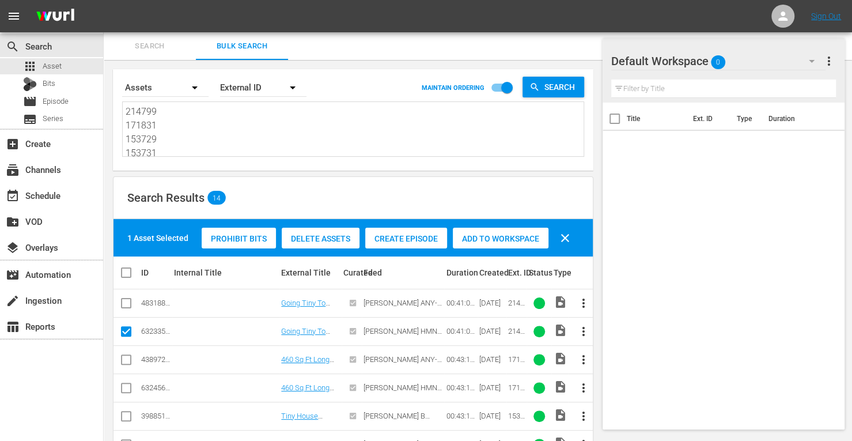
scroll to position [60, 0]
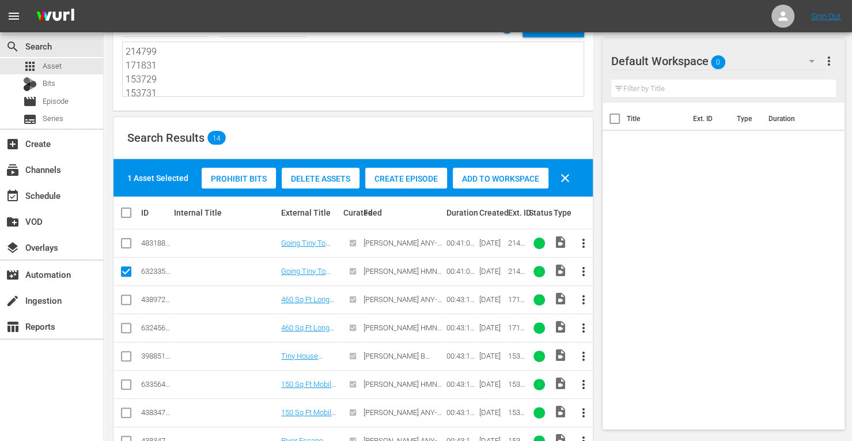
click at [126, 328] on input "checkbox" at bounding box center [126, 330] width 14 height 14
checkbox input "true"
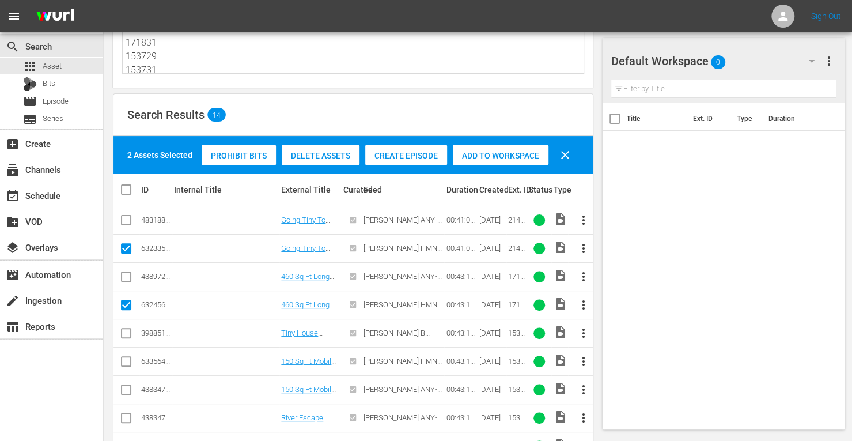
scroll to position [85, 0]
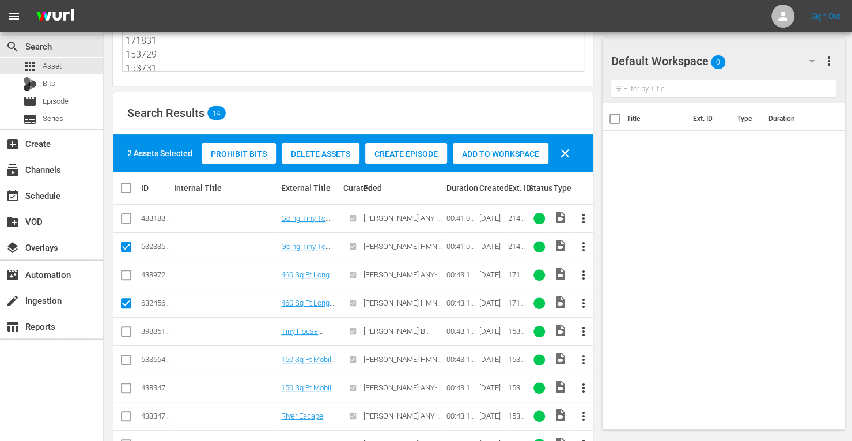
click at [121, 358] on input "checkbox" at bounding box center [126, 362] width 14 height 14
checkbox input "true"
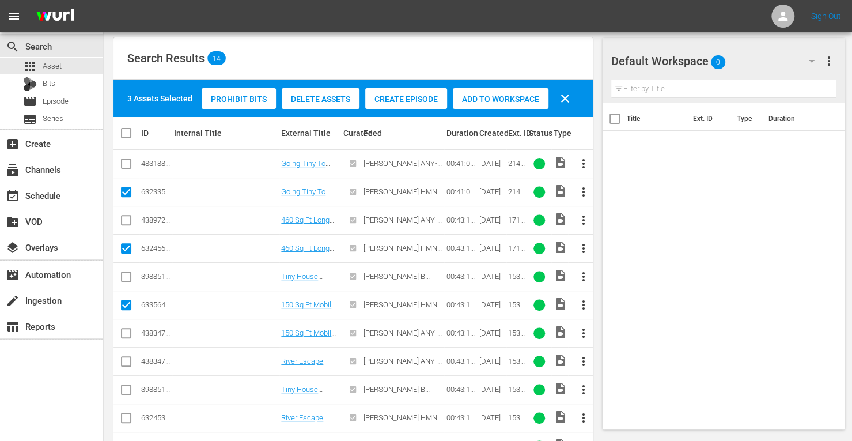
scroll to position [140, 0]
click at [123, 410] on icon at bounding box center [126, 417] width 14 height 14
click at [128, 417] on input "checkbox" at bounding box center [126, 419] width 14 height 14
checkbox input "true"
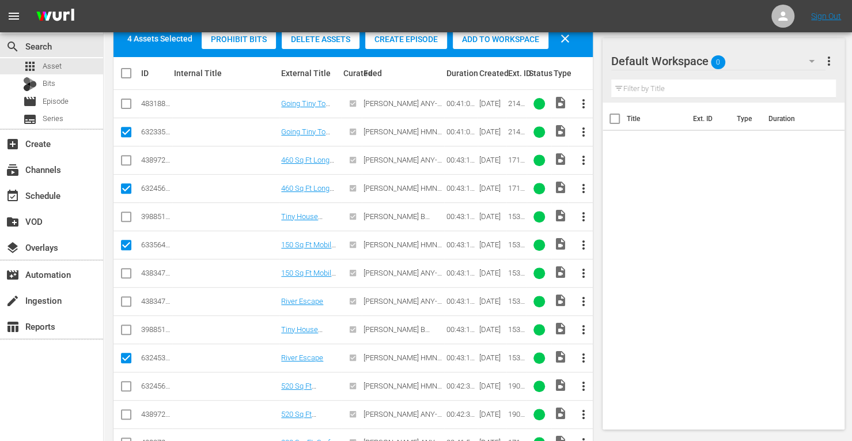
scroll to position [204, 0]
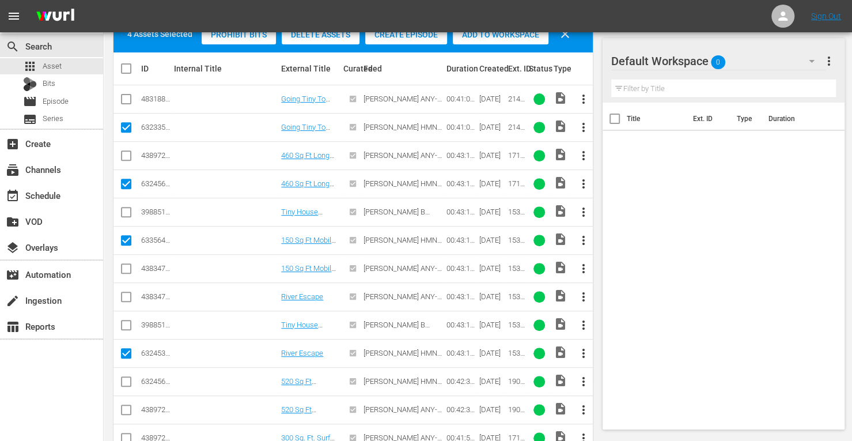
click at [127, 377] on input "checkbox" at bounding box center [126, 384] width 14 height 14
checkbox input "true"
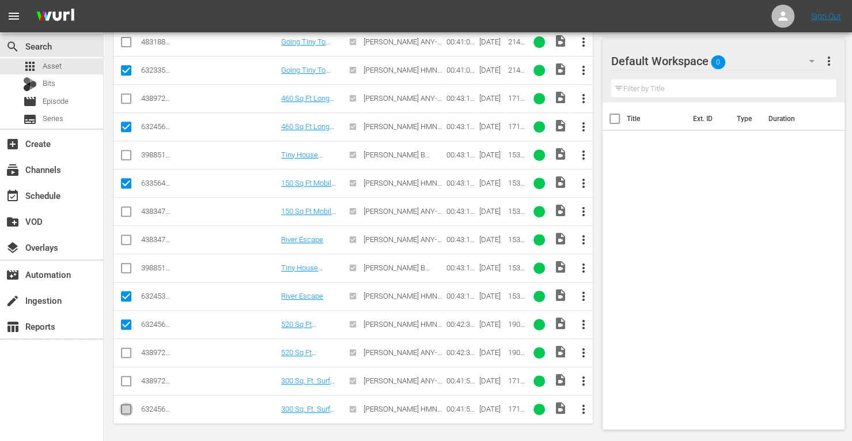
click at [123, 406] on input "checkbox" at bounding box center [126, 411] width 14 height 14
checkbox input "true"
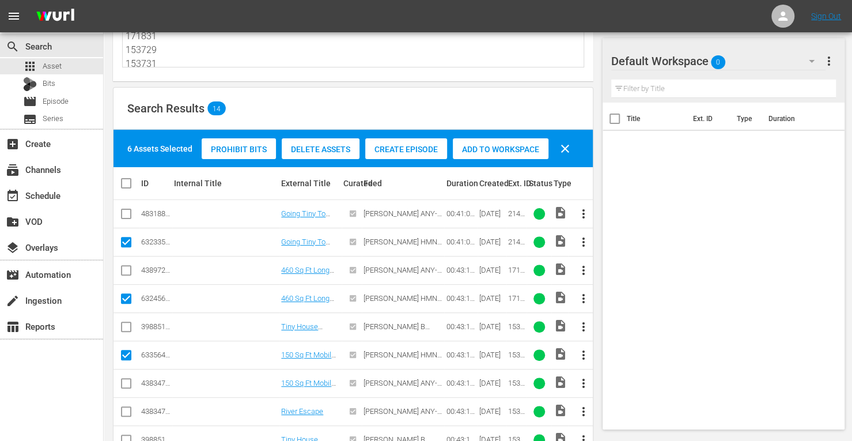
scroll to position [26, 0]
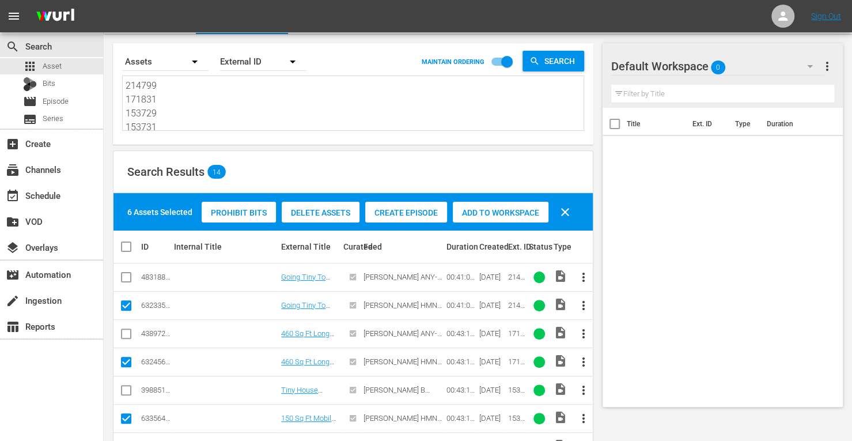
click at [483, 210] on span "Add to Workspace" at bounding box center [501, 212] width 96 height 9
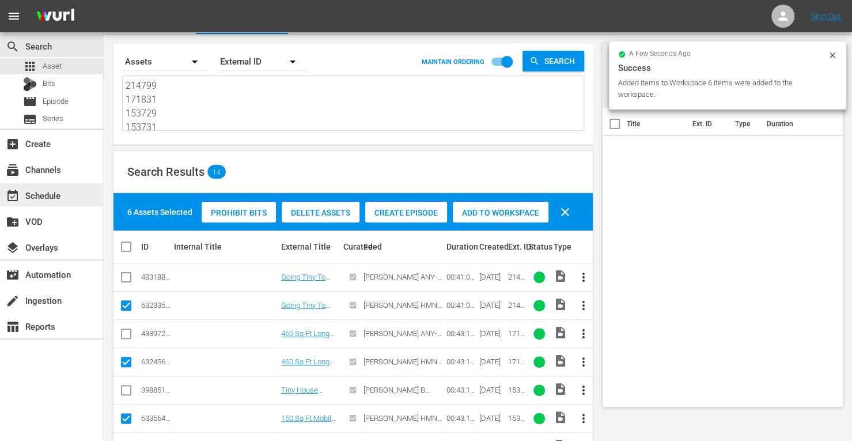
click at [33, 196] on div "event_available Schedule" at bounding box center [32, 193] width 65 height 10
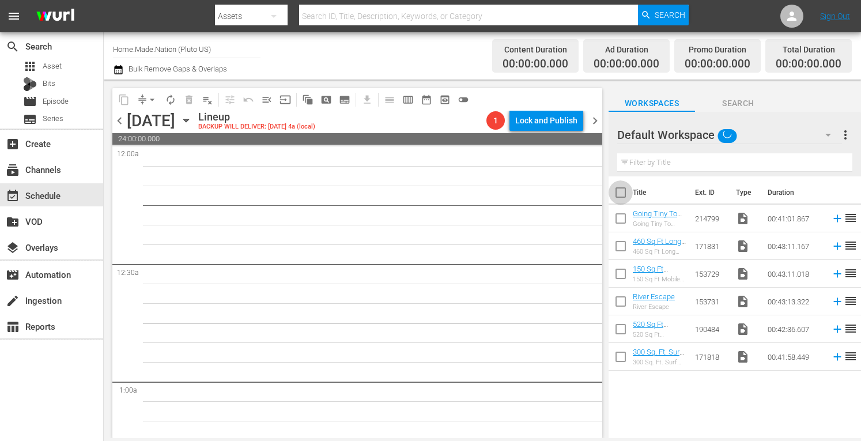
click at [622, 192] on input "checkbox" at bounding box center [620, 195] width 24 height 24
checkbox input "true"
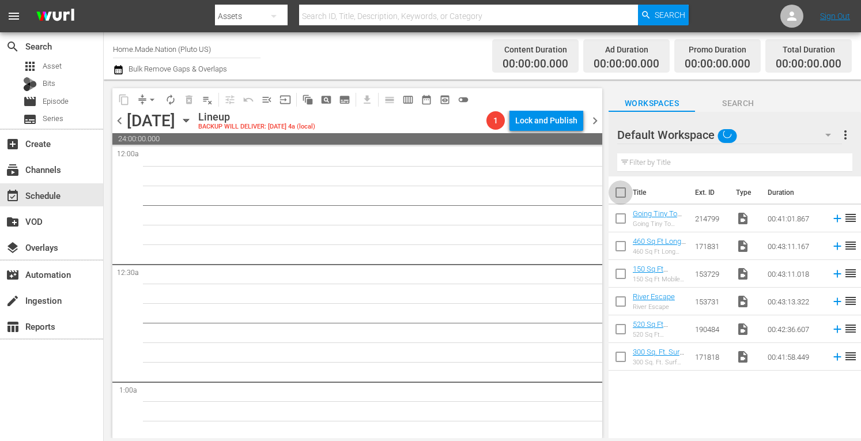
checkbox input "true"
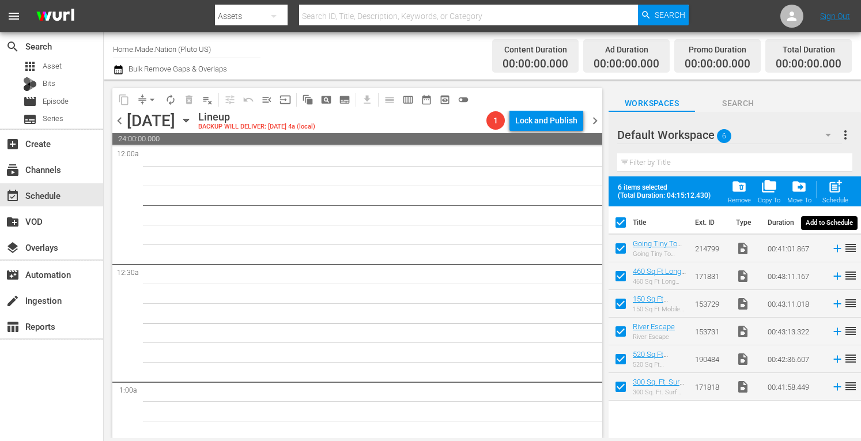
click at [836, 183] on span "post_add" at bounding box center [835, 187] width 16 height 16
checkbox input "false"
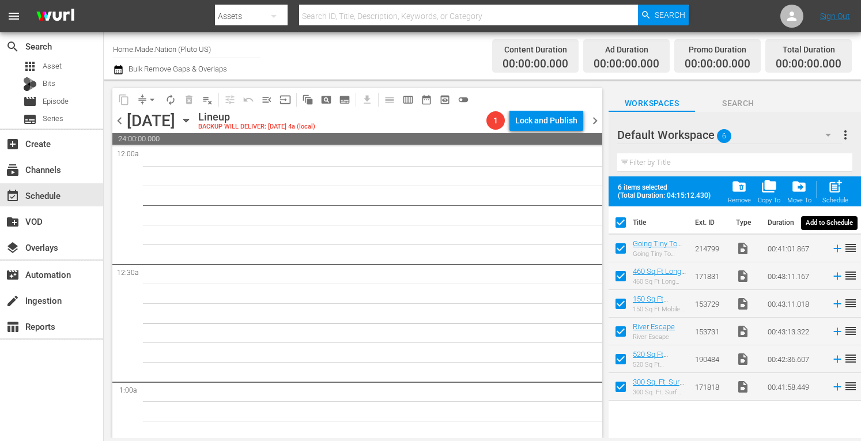
checkbox input "false"
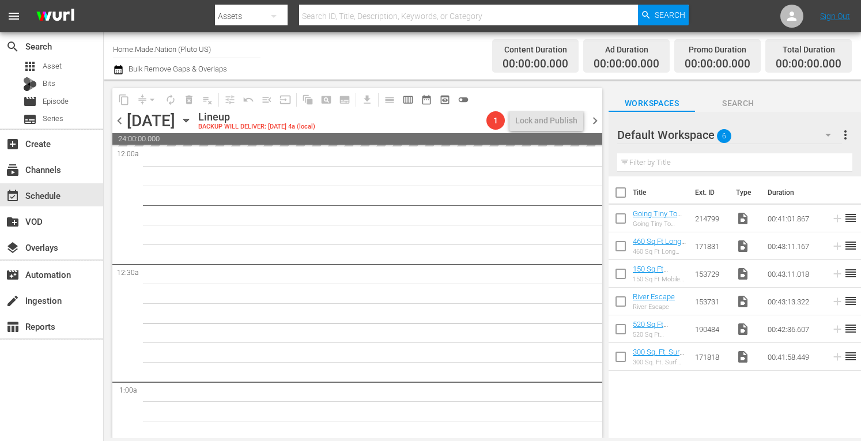
click at [848, 132] on span "more_vert" at bounding box center [845, 135] width 14 height 14
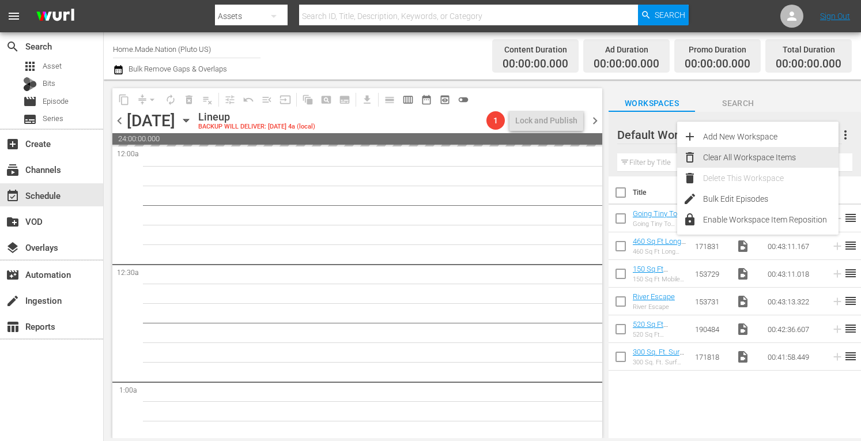
click at [759, 165] on div "Clear All Workspace Items" at bounding box center [770, 157] width 135 height 21
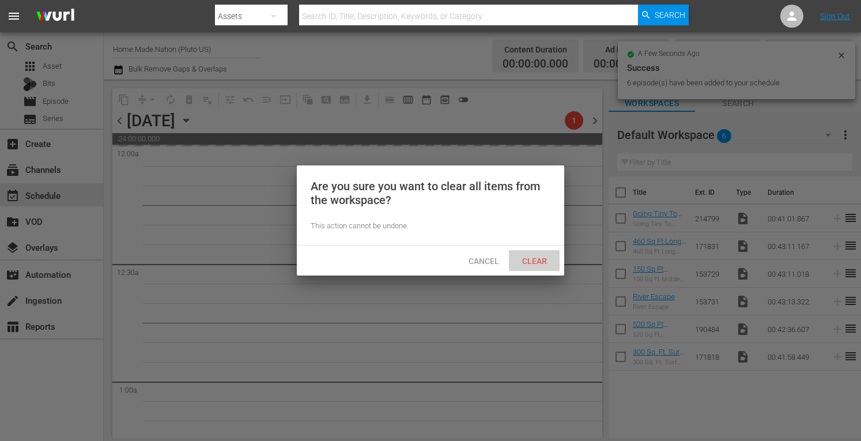
click at [525, 254] on div "Clear" at bounding box center [534, 260] width 51 height 21
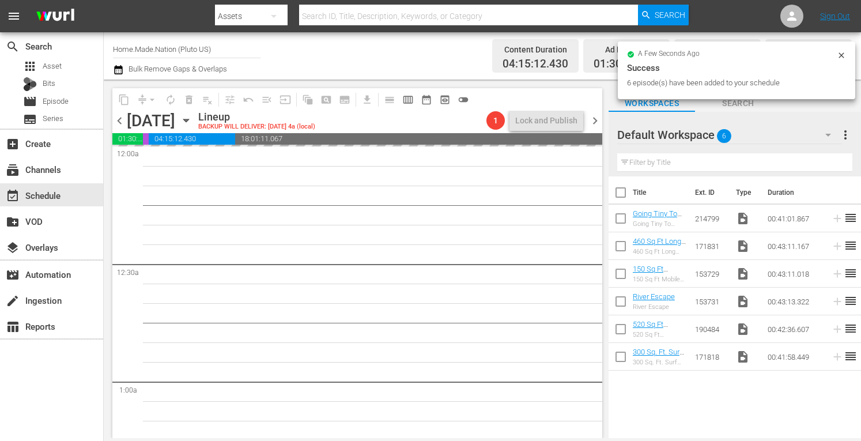
click at [593, 119] on span "chevron_right" at bounding box center [595, 120] width 14 height 14
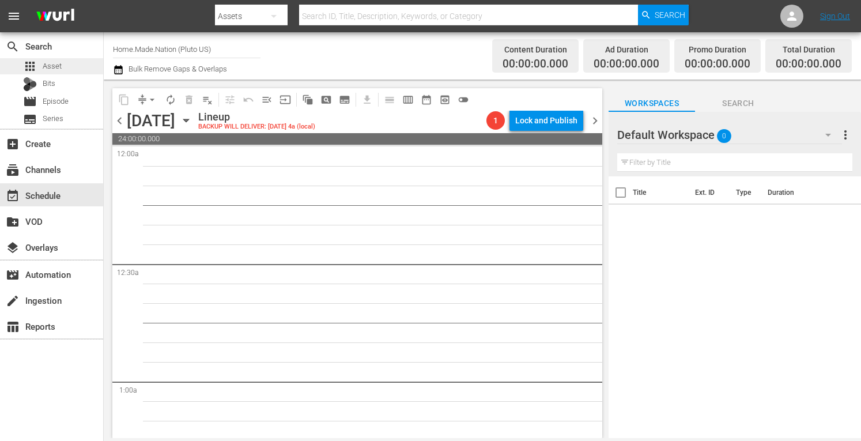
click at [60, 66] on span "Asset" at bounding box center [52, 66] width 19 height 12
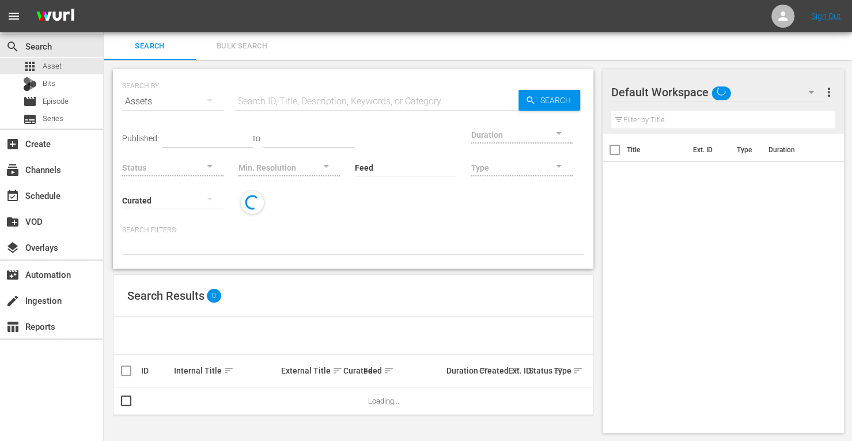
click at [235, 50] on span "Bulk Search" at bounding box center [242, 46] width 78 height 13
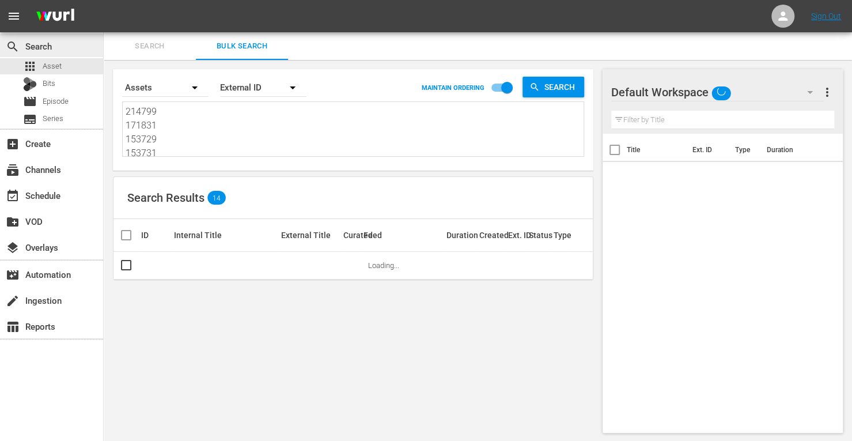
drag, startPoint x: 164, startPoint y: 150, endPoint x: 84, endPoint y: 51, distance: 127.4
click at [104, 0] on div "search Search apps Asset Bits movie Episode subtitles Series add_box Create sub…" at bounding box center [478, 0] width 748 height 0
type textarea "190484 171818"
drag, startPoint x: 165, startPoint y: 145, endPoint x: 93, endPoint y: 53, distance: 116.1
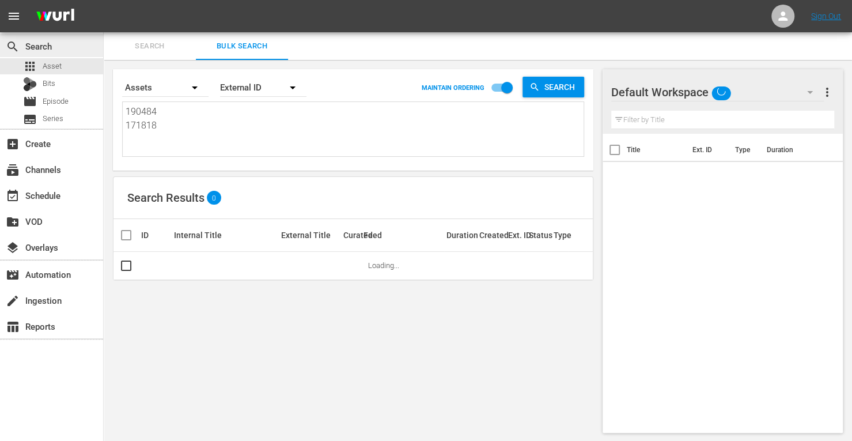
click at [104, 0] on div "search Search apps Asset Bits movie Episode subtitles Series add_box Create sub…" at bounding box center [478, 0] width 748 height 0
paste textarea "256951 268940 256959 268945 186384 169413"
type textarea "256951 268940 256959 268945 186384 169413"
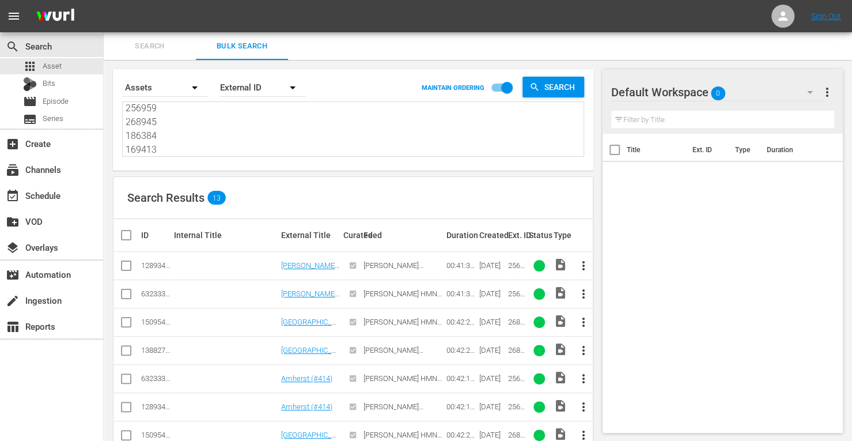
type textarea "256951 268940 256959 268945 186384 169413"
click at [132, 296] on input "checkbox" at bounding box center [126, 296] width 14 height 14
checkbox input "true"
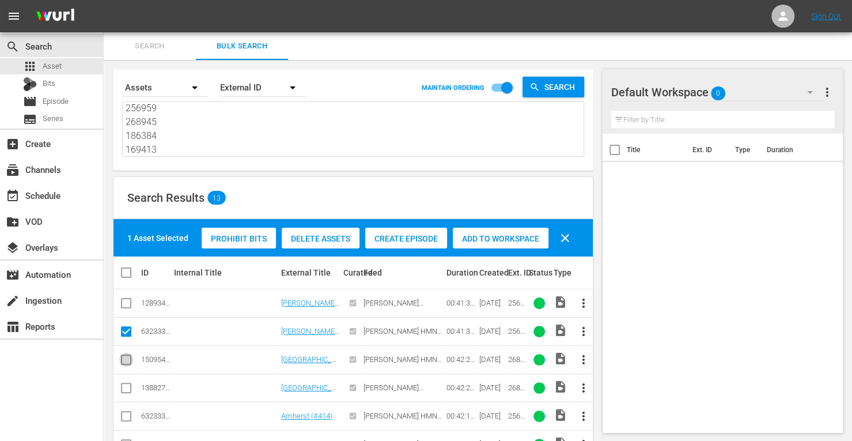
click at [130, 358] on input "checkbox" at bounding box center [126, 362] width 14 height 14
checkbox input "true"
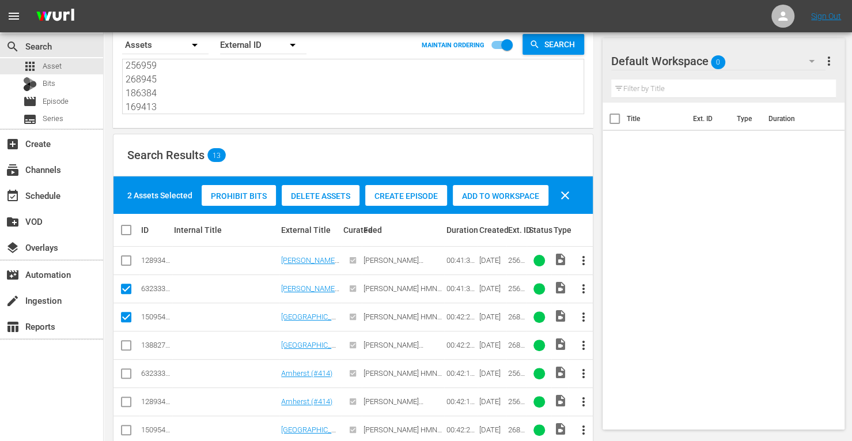
scroll to position [45, 0]
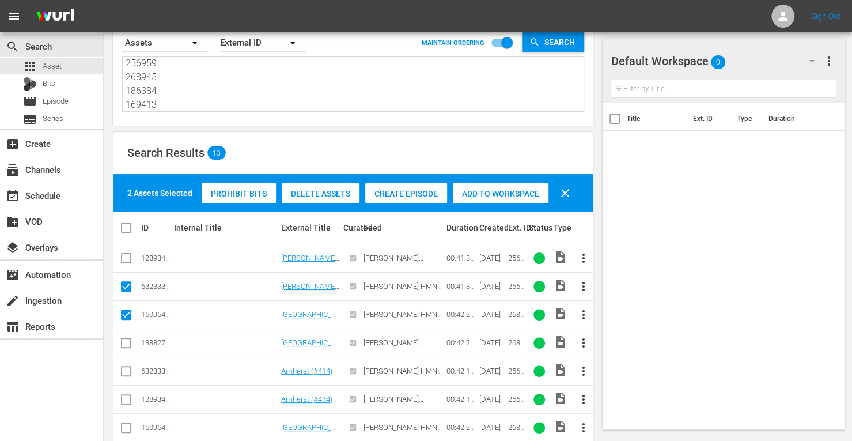
click at [122, 369] on input "checkbox" at bounding box center [126, 373] width 14 height 14
checkbox input "true"
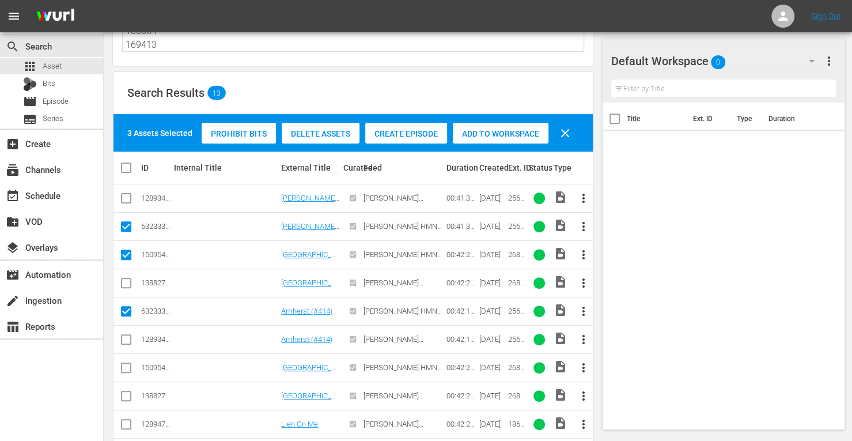
scroll to position [106, 0]
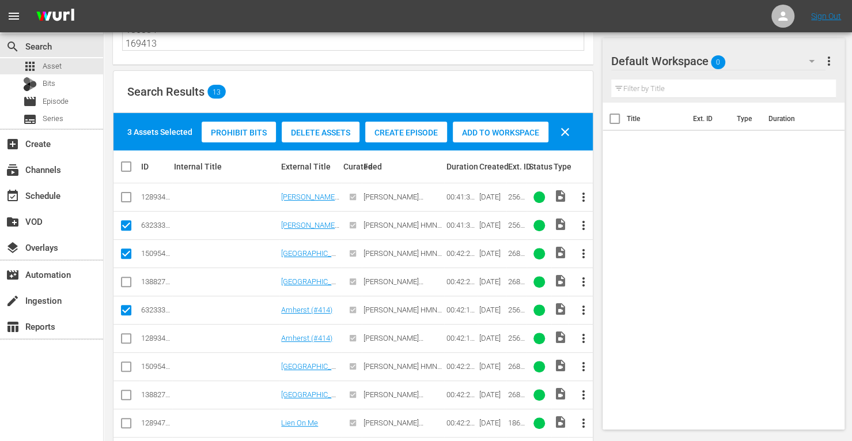
click at [121, 368] on input "checkbox" at bounding box center [126, 369] width 14 height 14
checkbox input "true"
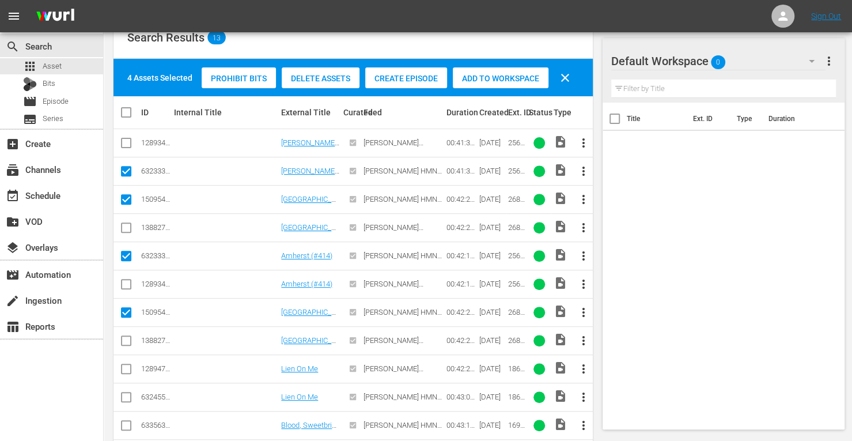
scroll to position [171, 0]
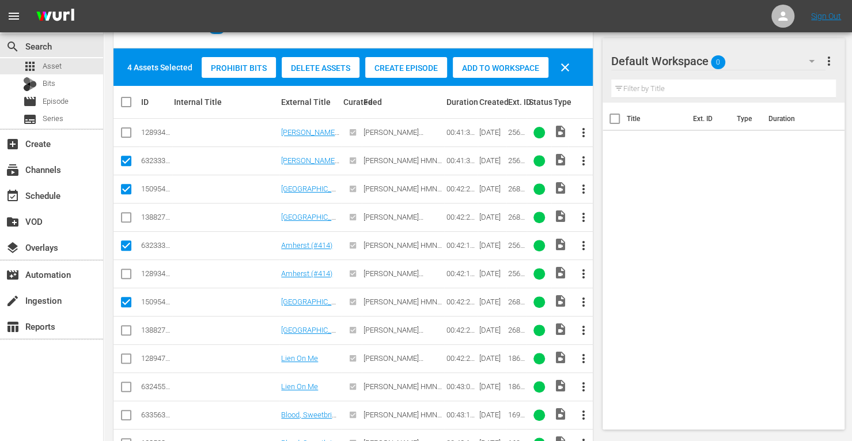
click at [127, 384] on input "checkbox" at bounding box center [126, 389] width 14 height 14
checkbox input "true"
click at [127, 416] on input "checkbox" at bounding box center [126, 417] width 14 height 14
checkbox input "true"
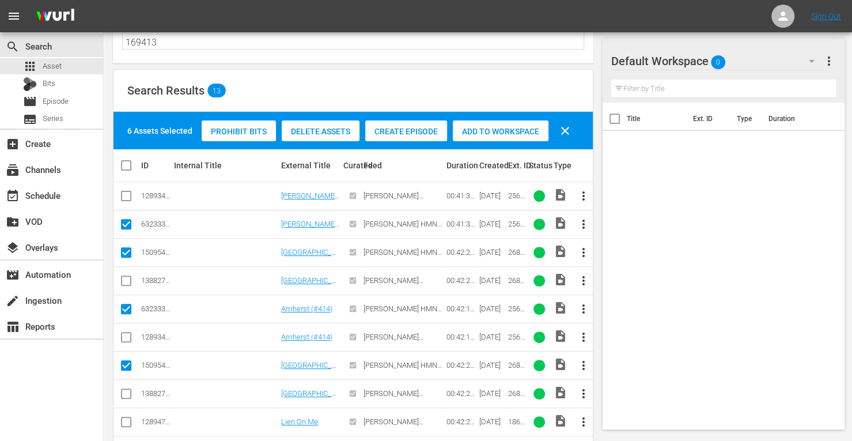
scroll to position [96, 0]
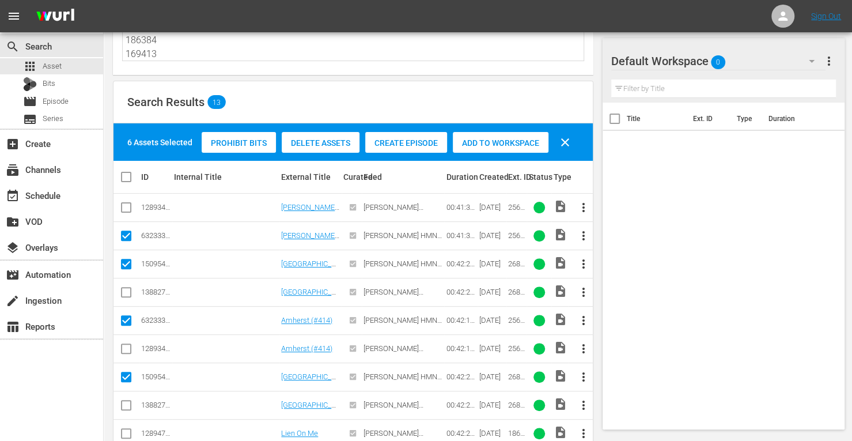
click at [483, 145] on span "Add to Workspace" at bounding box center [501, 142] width 96 height 9
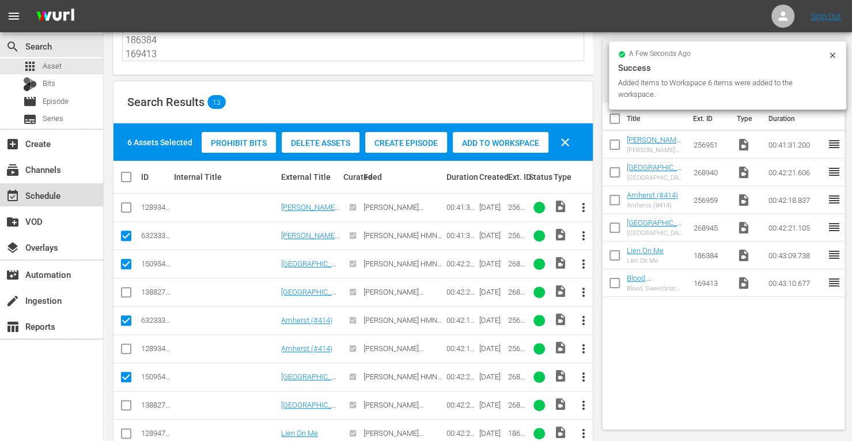
click at [58, 194] on div "event_available Schedule" at bounding box center [32, 193] width 65 height 10
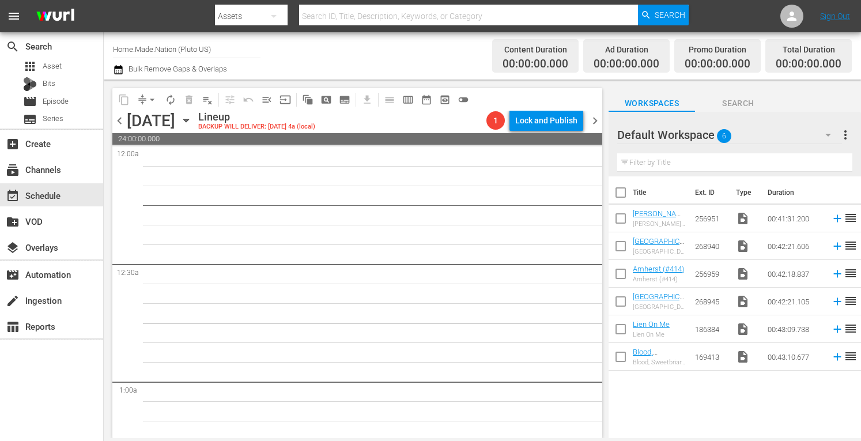
click at [618, 197] on input "checkbox" at bounding box center [620, 195] width 24 height 24
checkbox input "true"
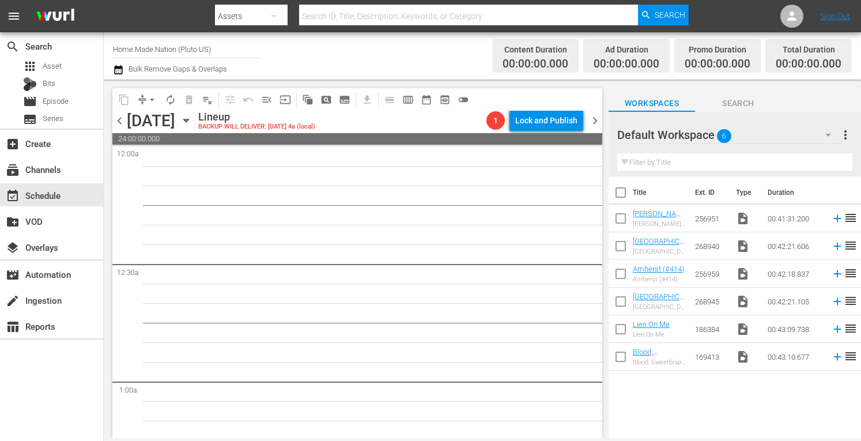
checkbox input "true"
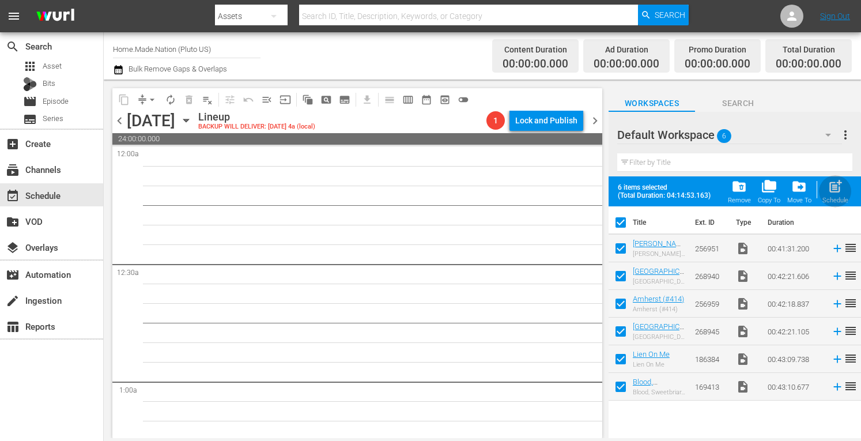
click at [829, 194] on span "post_add" at bounding box center [835, 187] width 16 height 16
checkbox input "false"
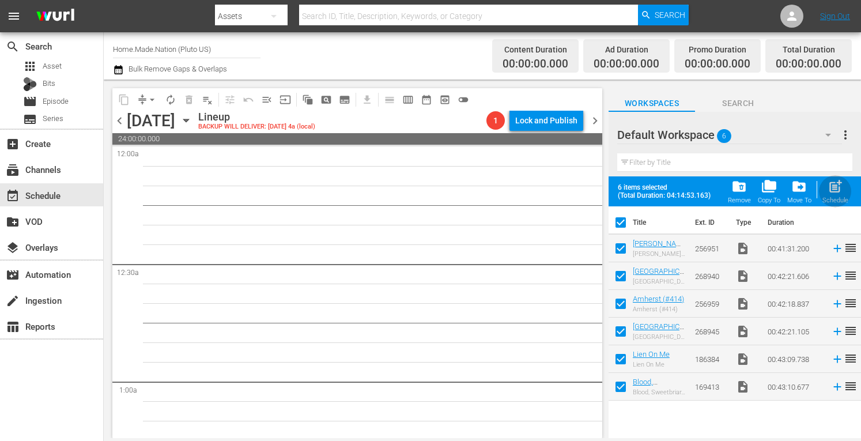
checkbox input "false"
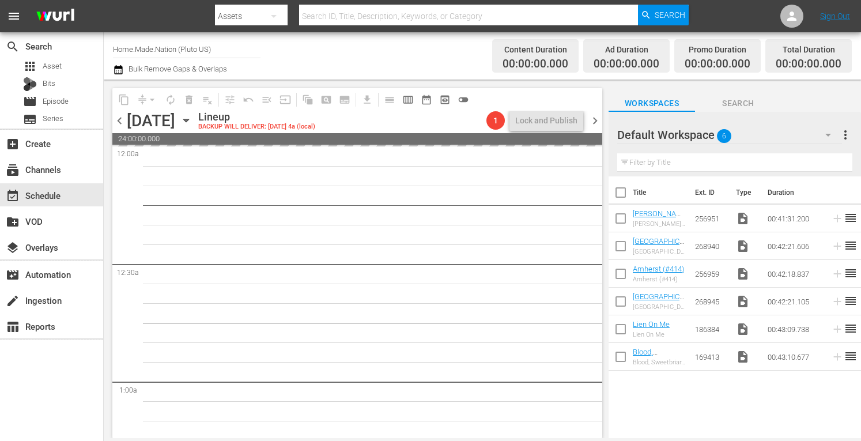
click at [843, 138] on span "more_vert" at bounding box center [845, 135] width 14 height 14
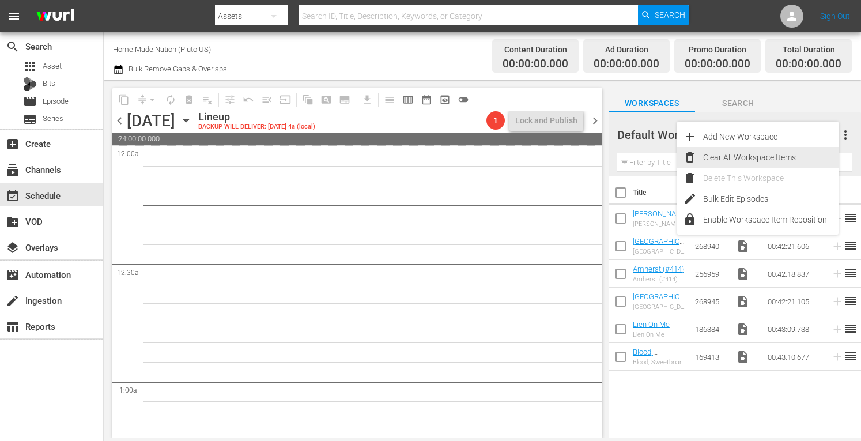
click at [783, 157] on div "Clear All Workspace Items" at bounding box center [770, 157] width 135 height 21
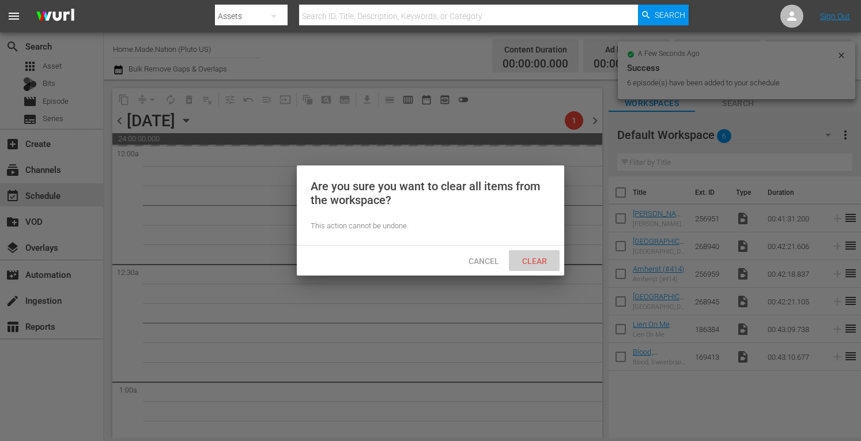
click at [538, 260] on span "Clear" at bounding box center [534, 260] width 43 height 9
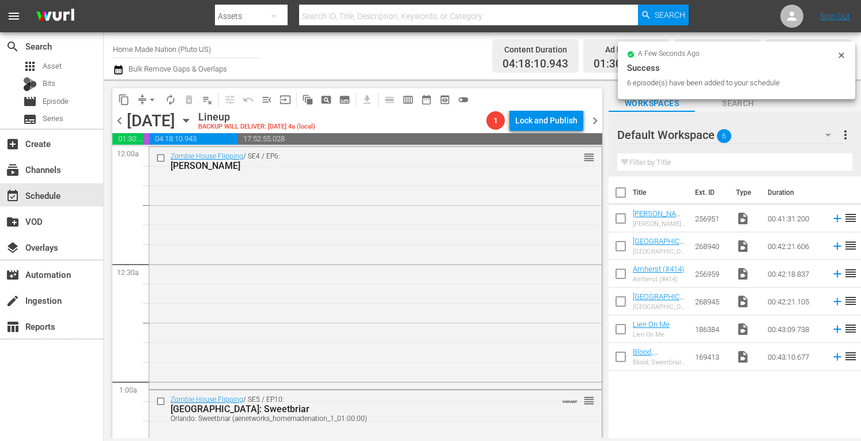
click at [597, 113] on span "chevron_right" at bounding box center [595, 120] width 14 height 14
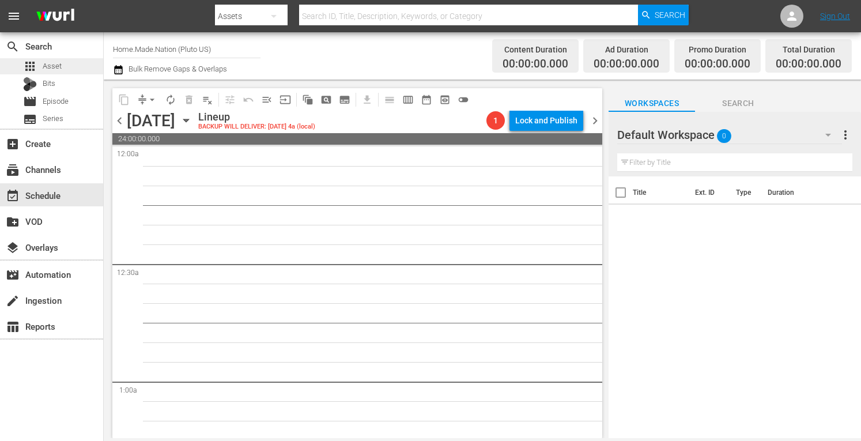
click at [59, 66] on span "Asset" at bounding box center [52, 66] width 19 height 12
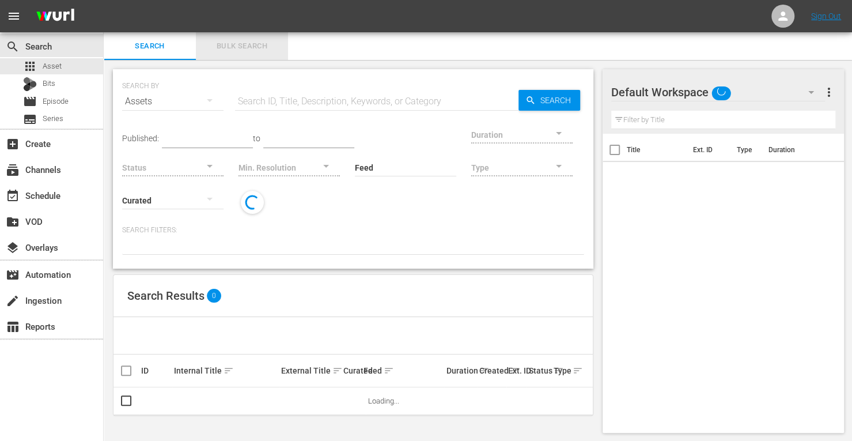
click at [245, 46] on span "Bulk Search" at bounding box center [242, 46] width 78 height 13
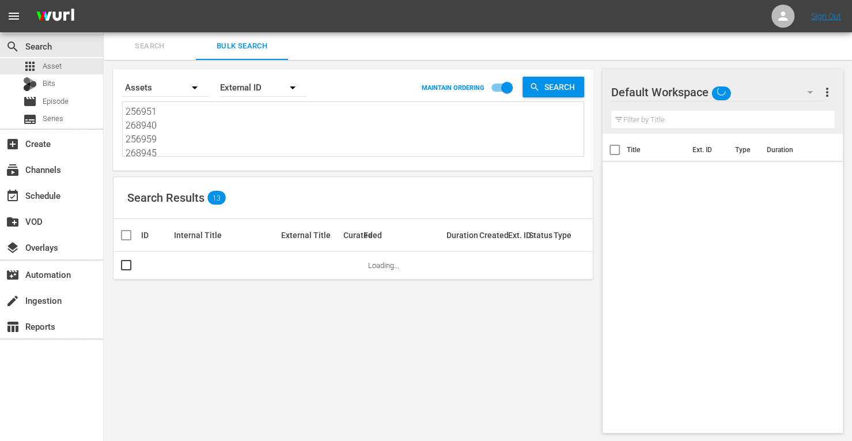
drag, startPoint x: 162, startPoint y: 149, endPoint x: 66, endPoint y: 14, distance: 165.6
click at [66, 14] on div "menu Sign Out search Search apps Asset Bits movie Episode subtitles Series add_…" at bounding box center [426, 221] width 852 height 442
type textarea "186384 169413"
drag, startPoint x: 168, startPoint y: 142, endPoint x: 81, endPoint y: 58, distance: 121.0
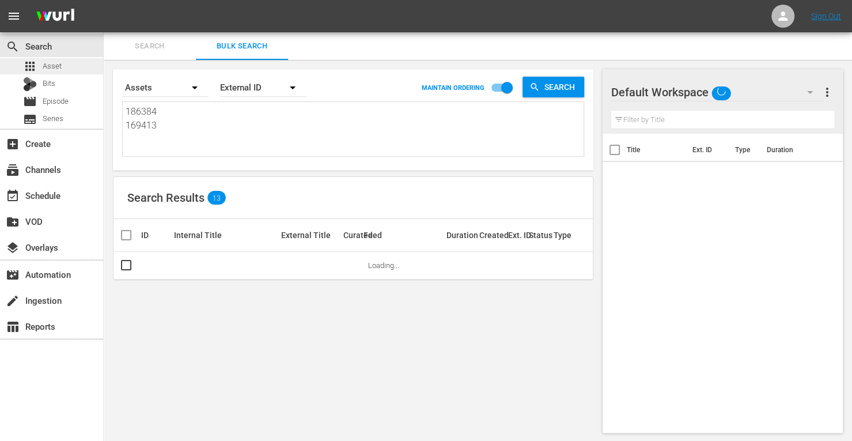
click at [104, 0] on div "search Search apps Asset Bits movie Episode subtitles Series add_box Create sub…" at bounding box center [478, 0] width 748 height 0
paste textarea "256927 212749 256948 274446 212748 212751"
type textarea "256927 212749 256948 274446 212748 212751"
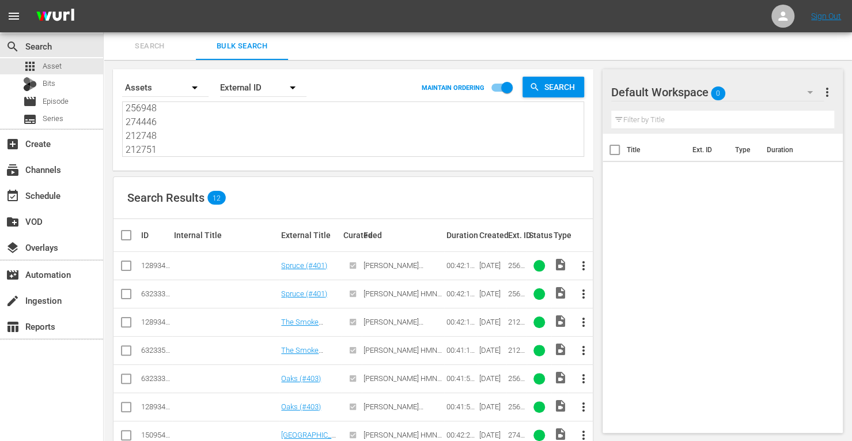
type textarea "256927 212749 256948 274446 212748 212751"
click at [126, 296] on input "checkbox" at bounding box center [126, 296] width 14 height 14
checkbox input "true"
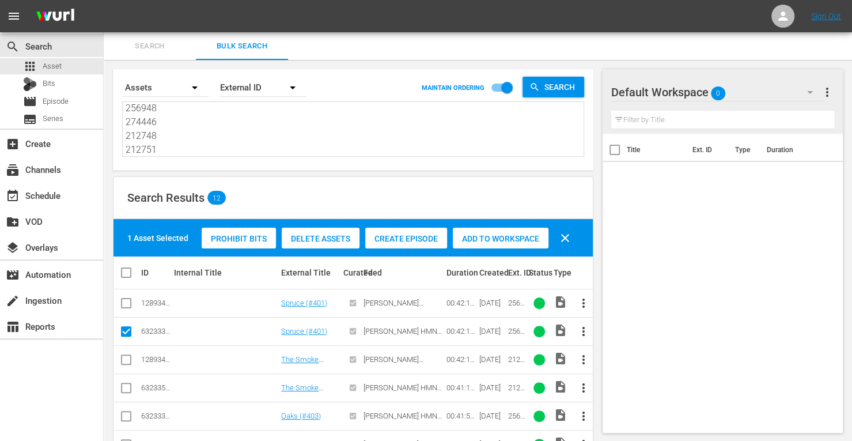
click at [122, 389] on input "checkbox" at bounding box center [126, 390] width 14 height 14
checkbox input "true"
click at [122, 419] on input "checkbox" at bounding box center [126, 418] width 14 height 14
checkbox input "true"
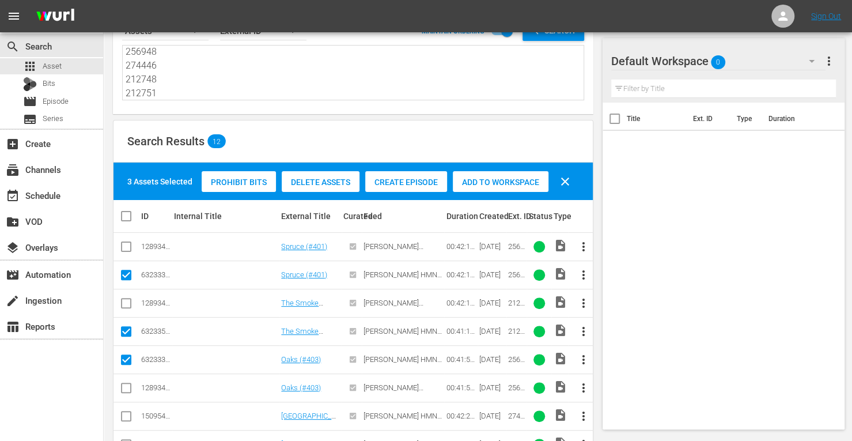
scroll to position [57, 0]
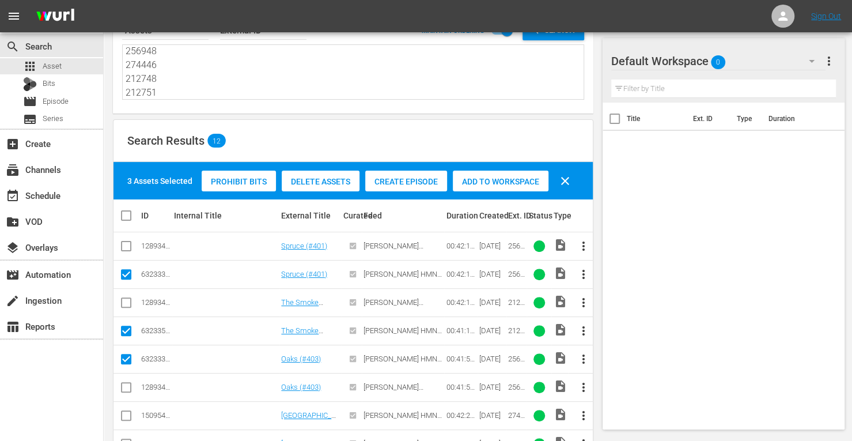
click at [130, 414] on input "checkbox" at bounding box center [126, 418] width 14 height 14
checkbox input "true"
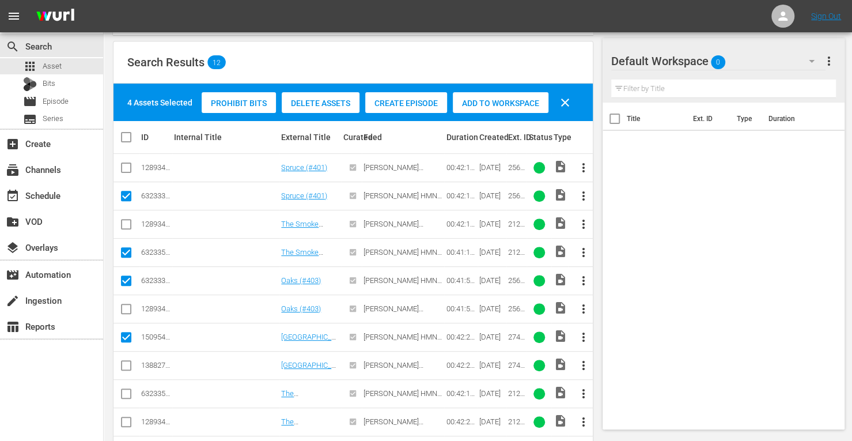
scroll to position [142, 0]
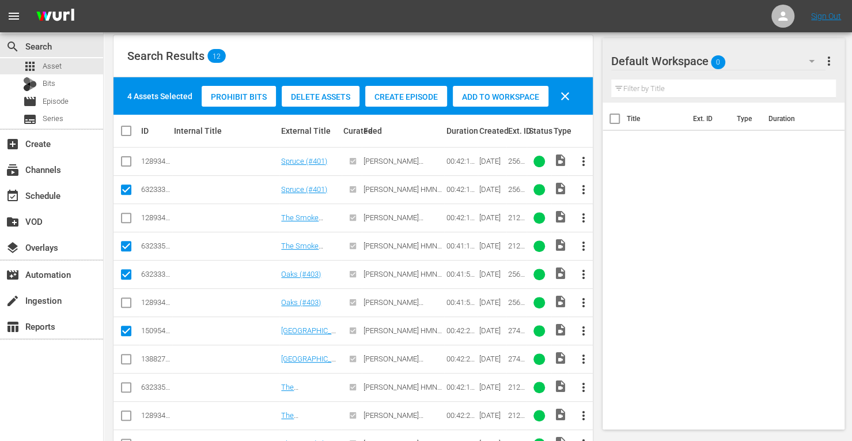
click at [127, 387] on input "checkbox" at bounding box center [126, 389] width 14 height 14
checkbox input "true"
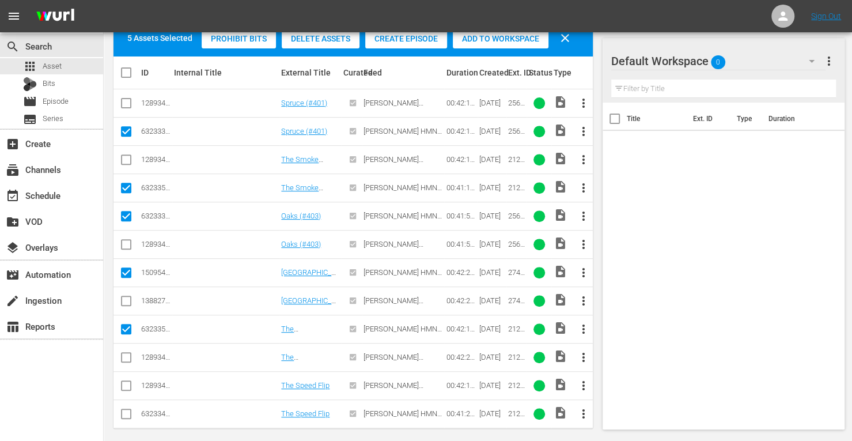
scroll to position [200, 0]
click at [125, 408] on input "checkbox" at bounding box center [126, 415] width 14 height 14
checkbox input "true"
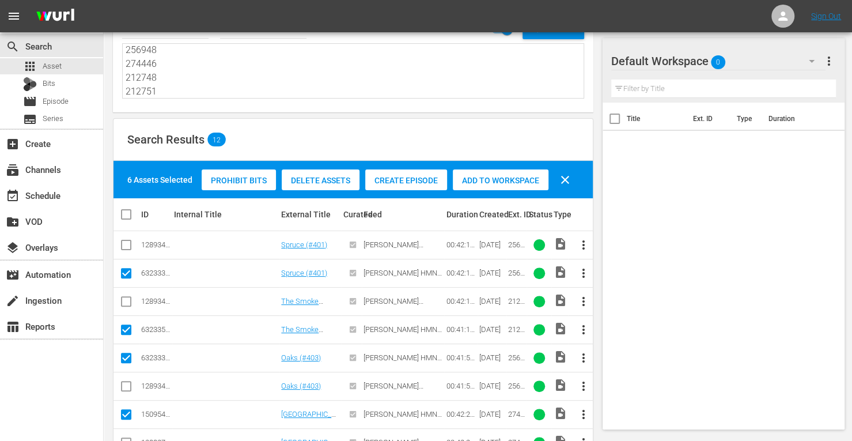
scroll to position [54, 0]
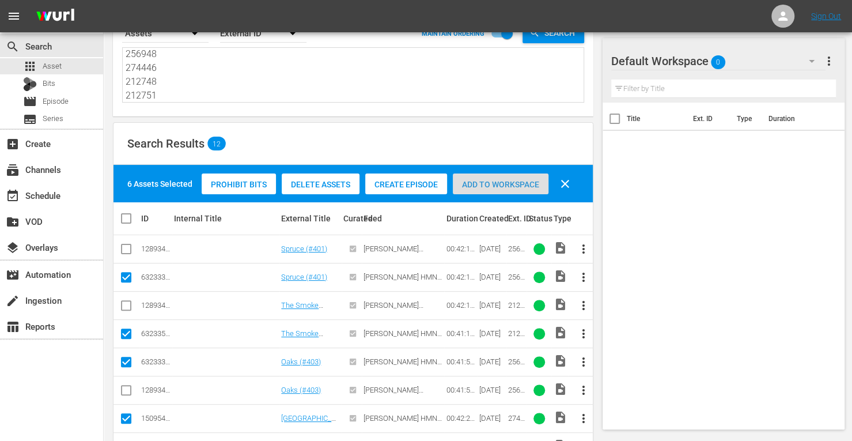
click at [482, 183] on span "Add to Workspace" at bounding box center [501, 184] width 96 height 9
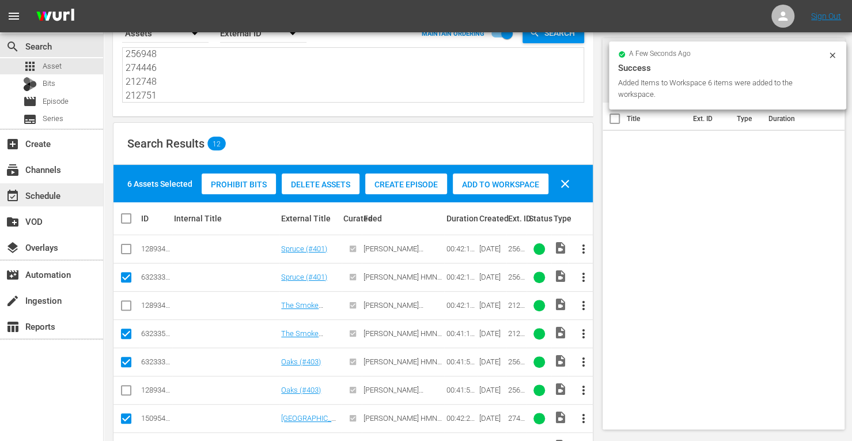
click at [55, 196] on div "event_available Schedule" at bounding box center [32, 193] width 65 height 10
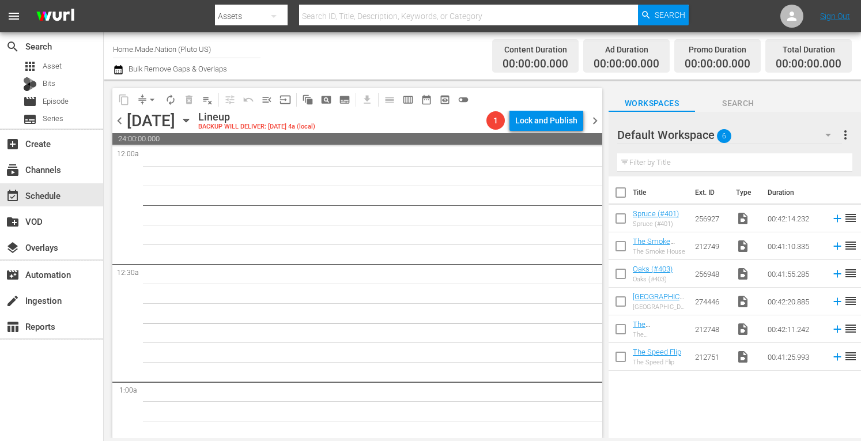
click at [621, 196] on input "checkbox" at bounding box center [620, 195] width 24 height 24
checkbox input "true"
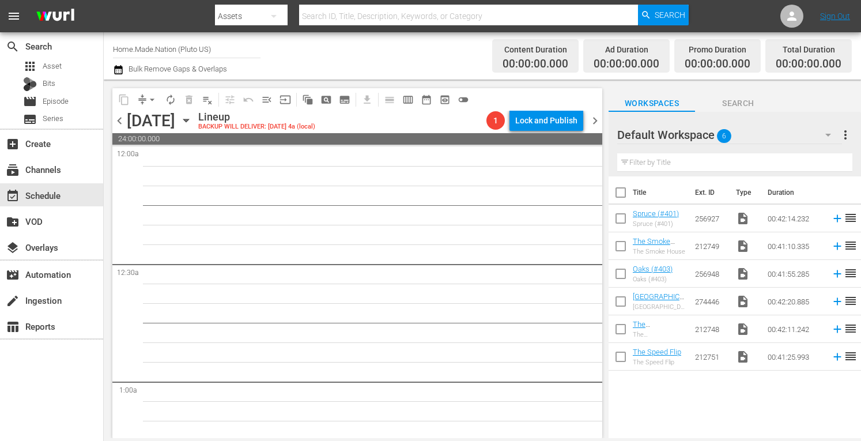
checkbox input "true"
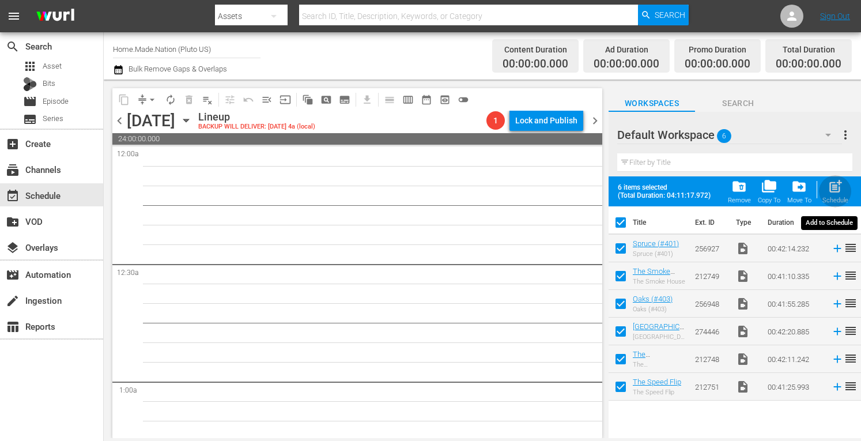
click at [829, 190] on span "post_add" at bounding box center [835, 187] width 16 height 16
checkbox input "false"
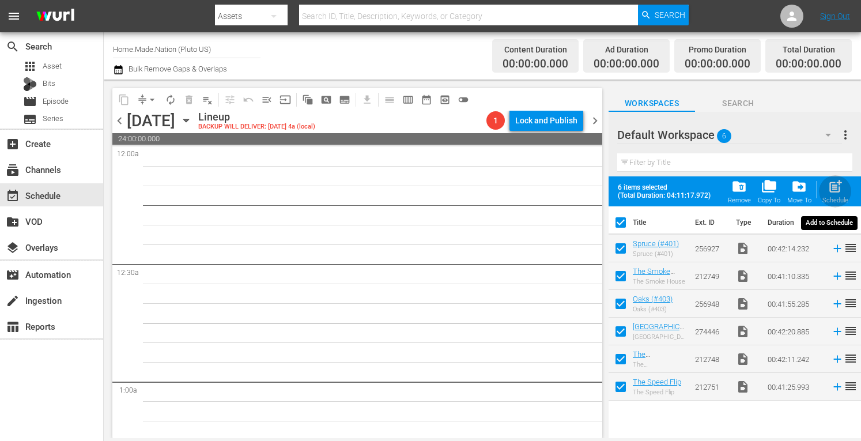
checkbox input "false"
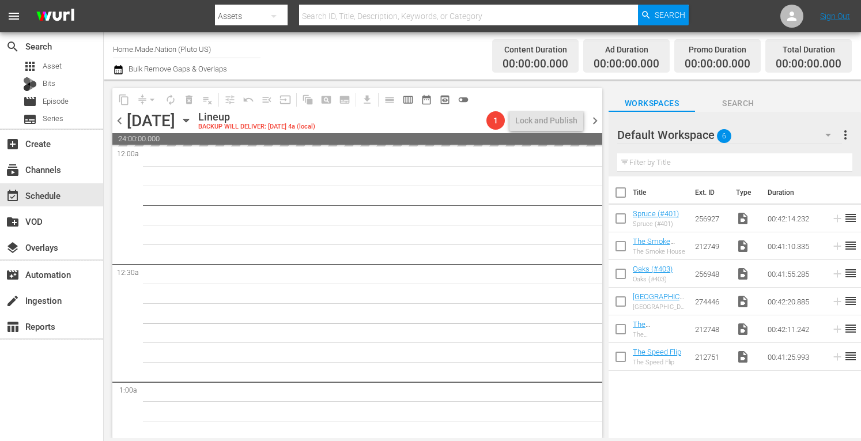
click at [850, 132] on span "more_vert" at bounding box center [845, 135] width 14 height 14
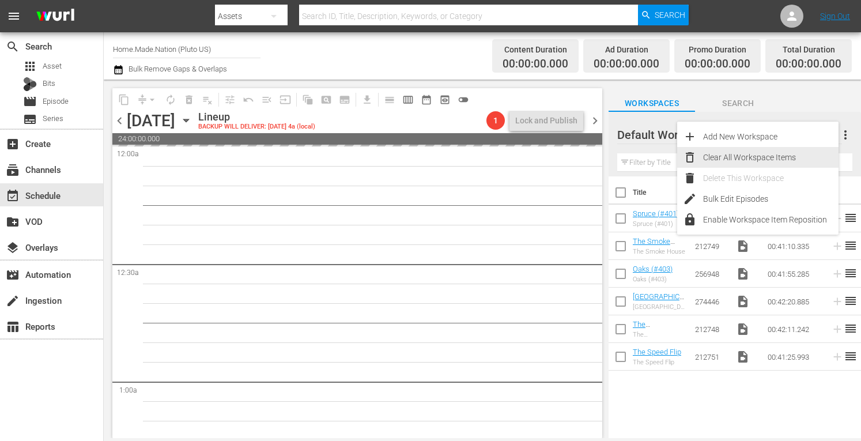
click at [778, 161] on div "Clear All Workspace Items" at bounding box center [770, 157] width 135 height 21
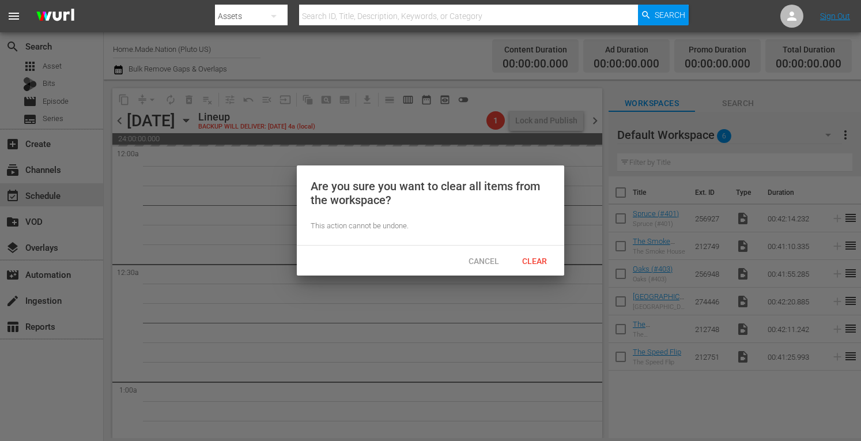
click at [546, 262] on span "Clear" at bounding box center [534, 260] width 43 height 9
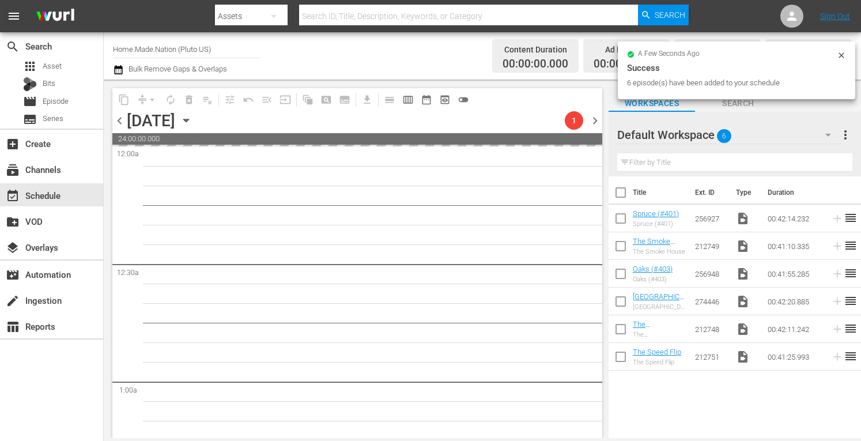
click at [598, 118] on span "chevron_right" at bounding box center [595, 120] width 14 height 14
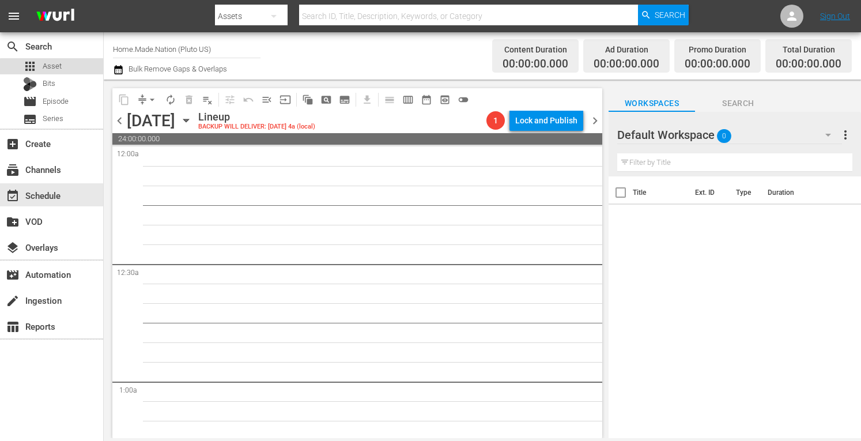
click at [53, 67] on span "Asset" at bounding box center [52, 66] width 19 height 12
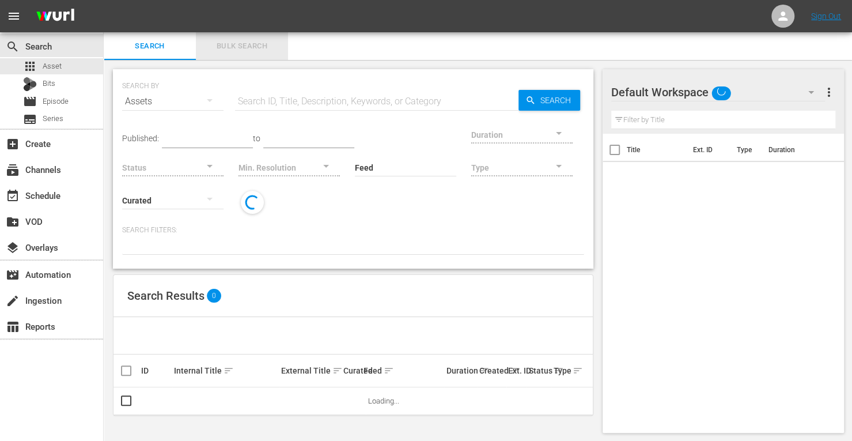
click at [227, 50] on span "Bulk Search" at bounding box center [242, 46] width 78 height 13
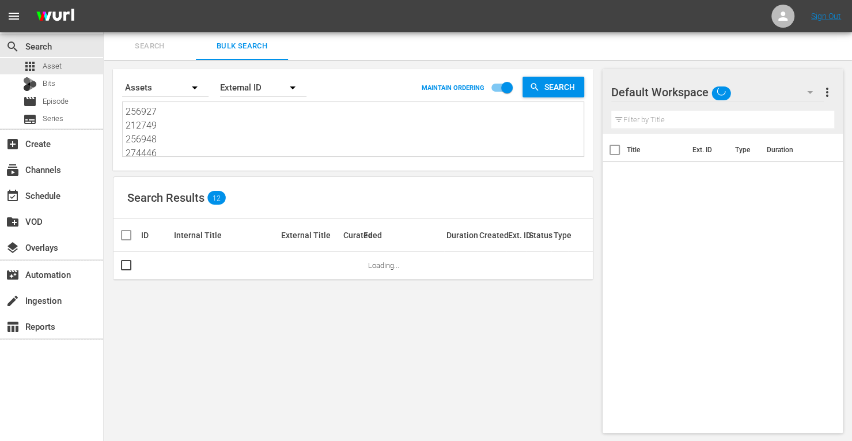
drag, startPoint x: 168, startPoint y: 153, endPoint x: 19, endPoint y: 19, distance: 199.9
click at [19, 19] on div "menu Sign Out search Search apps Asset Bits movie Episode subtitles Series add_…" at bounding box center [426, 221] width 852 height 442
type textarea "212748 212751"
drag, startPoint x: 160, startPoint y: 148, endPoint x: 25, endPoint y: 1, distance: 199.4
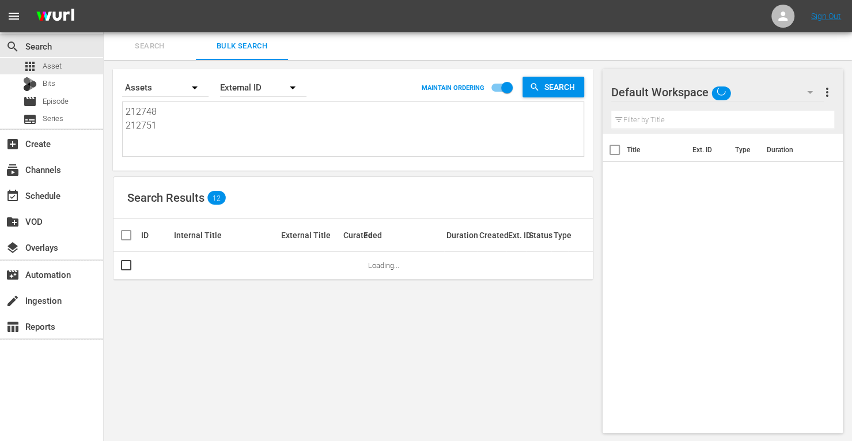
click at [25, 1] on div "menu Sign Out search Search apps Asset Bits movie Episode subtitles Series add_…" at bounding box center [426, 221] width 852 height 442
paste textarea "268939 256960 274445 256953 186386 186383"
type textarea "268939 256960 274445 256953 186386 186383"
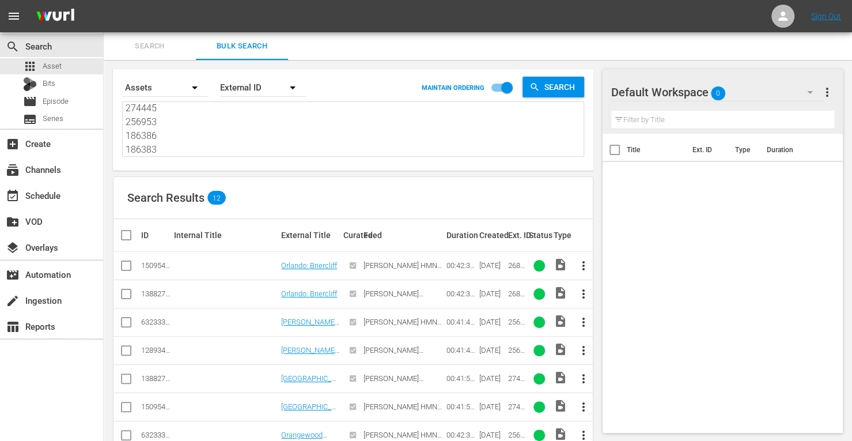
type textarea "268939 256960 274445 256953 186386 186383"
click at [124, 268] on input "checkbox" at bounding box center [126, 268] width 14 height 14
checkbox input "true"
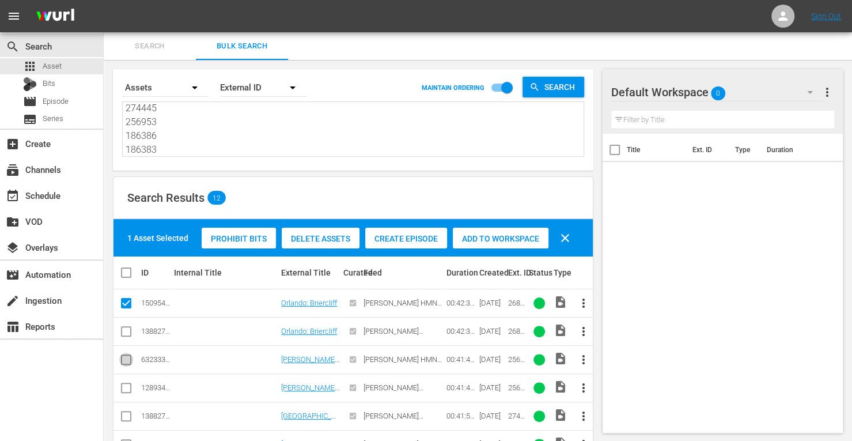
click at [128, 357] on input "checkbox" at bounding box center [126, 362] width 14 height 14
checkbox input "true"
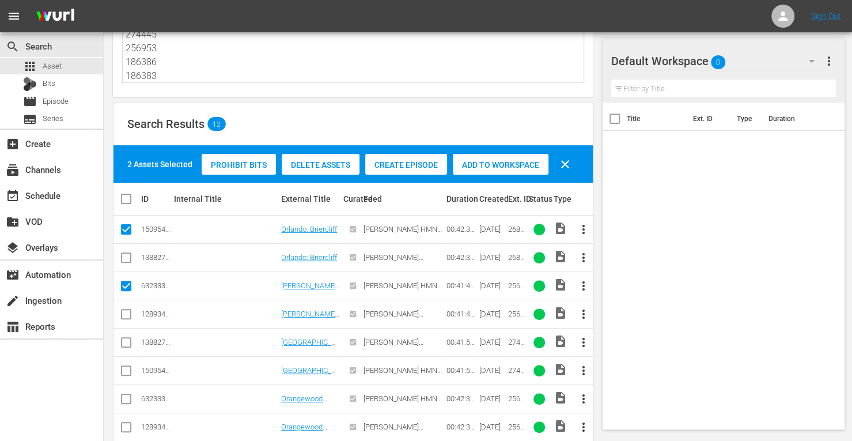
scroll to position [75, 0]
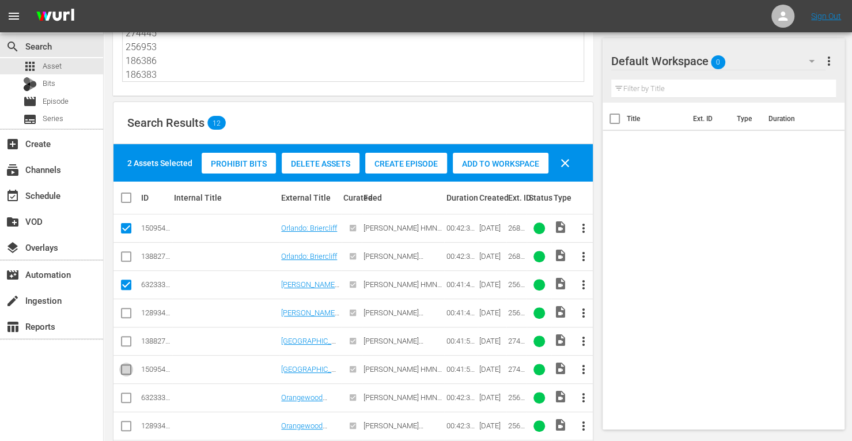
click at [124, 367] on input "checkbox" at bounding box center [126, 372] width 14 height 14
checkbox input "true"
click at [125, 397] on input "checkbox" at bounding box center [126, 400] width 14 height 14
checkbox input "true"
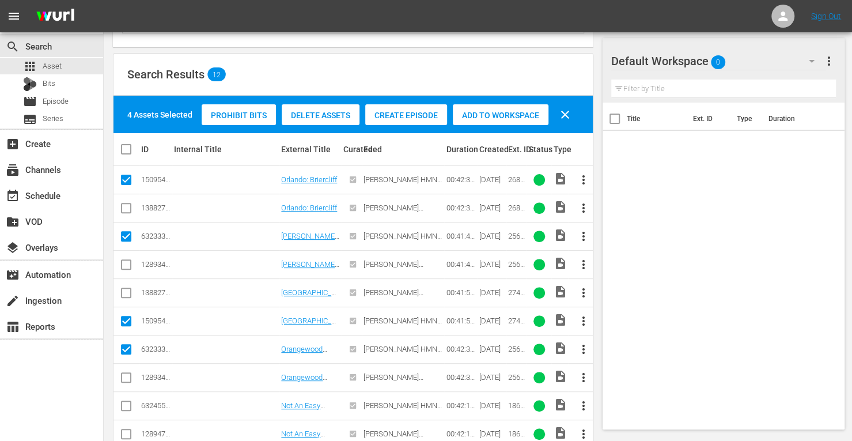
scroll to position [130, 0]
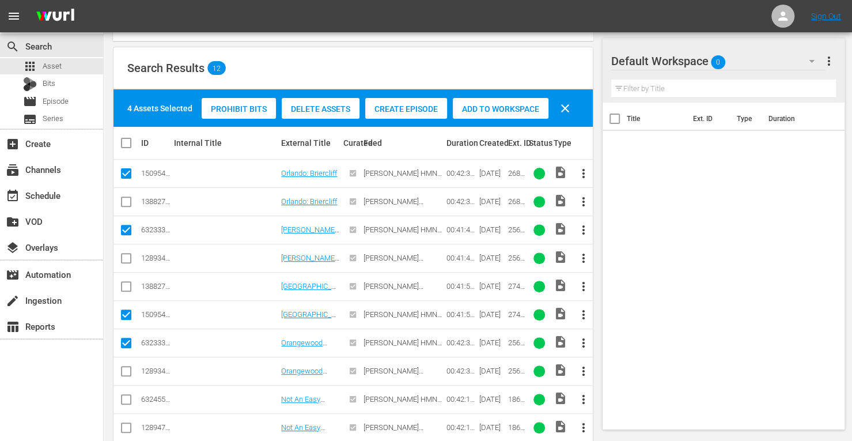
click at [127, 396] on input "checkbox" at bounding box center [126, 402] width 14 height 14
checkbox input "true"
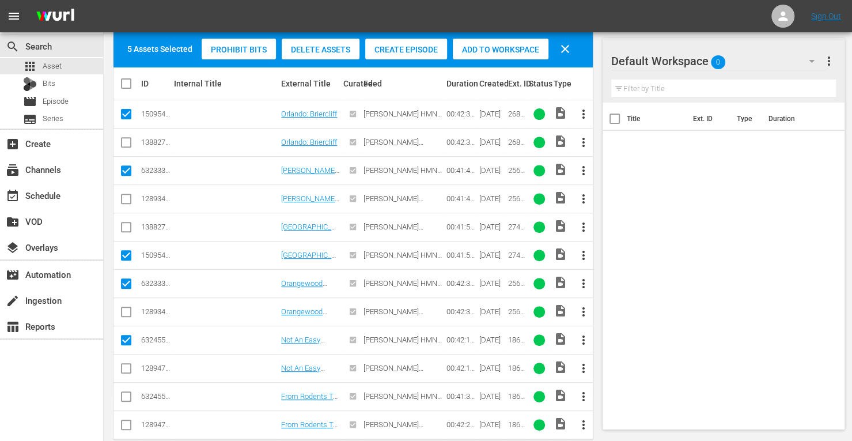
scroll to position [194, 0]
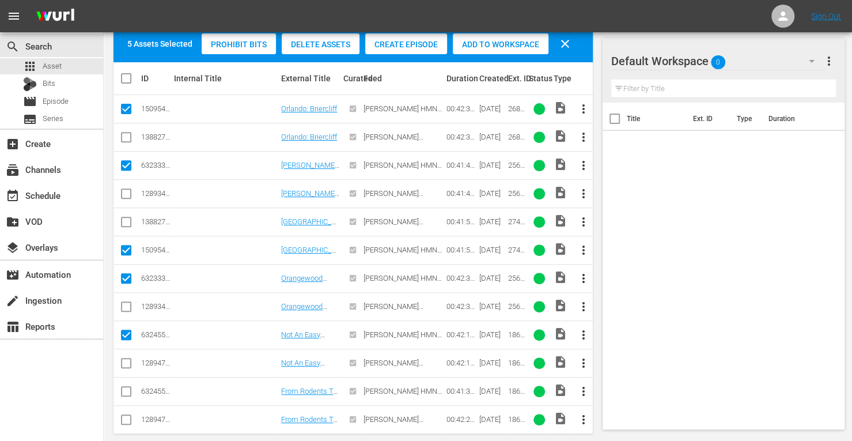
click at [124, 390] on input "checkbox" at bounding box center [126, 394] width 14 height 14
checkbox input "true"
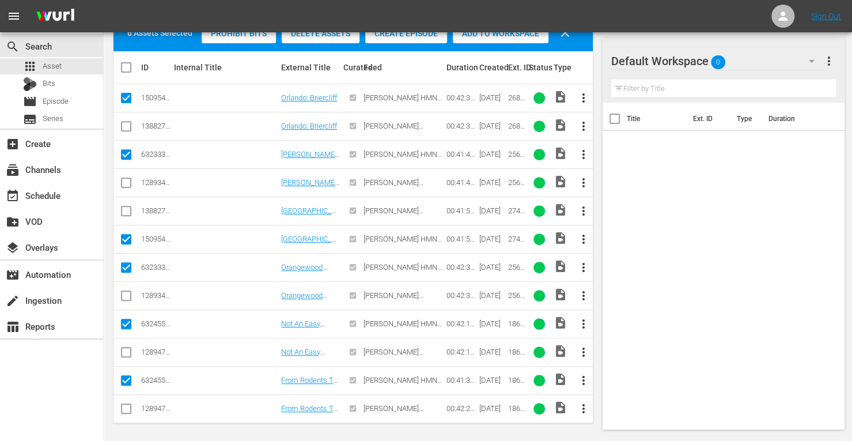
click at [508, 39] on div "Add to Workspace" at bounding box center [501, 33] width 96 height 22
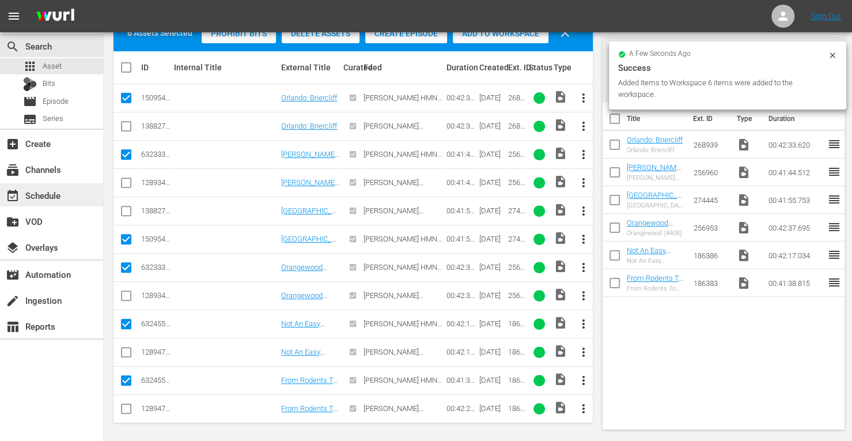
click at [40, 193] on div "event_available Schedule" at bounding box center [32, 193] width 65 height 10
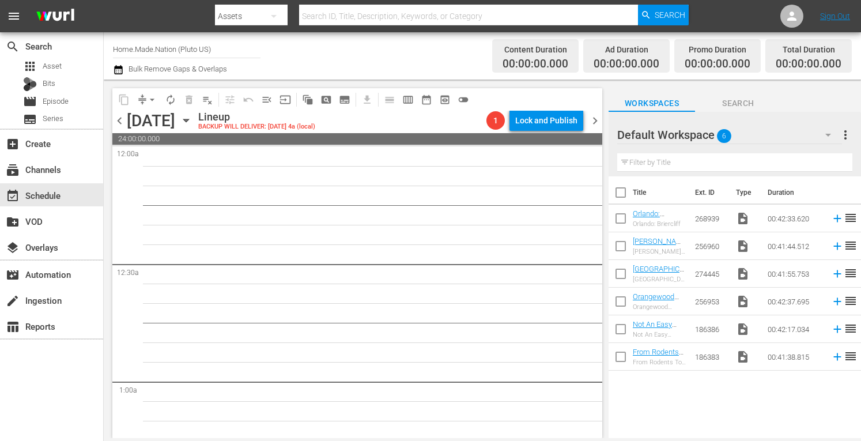
click at [619, 193] on input "checkbox" at bounding box center [620, 195] width 24 height 24
checkbox input "true"
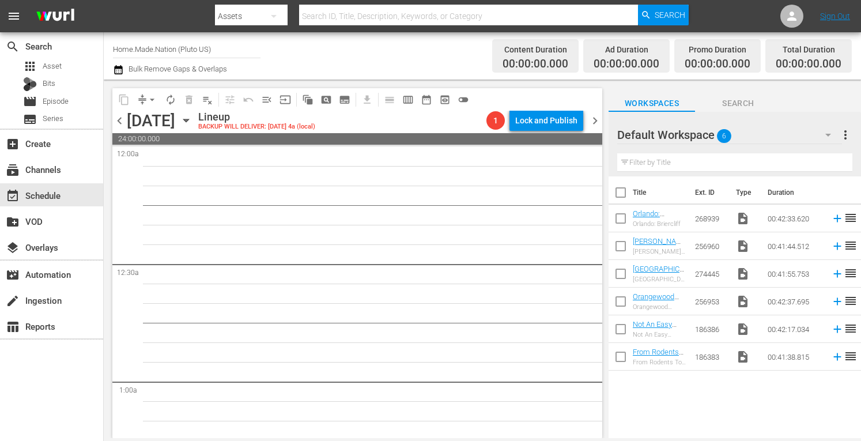
checkbox input "true"
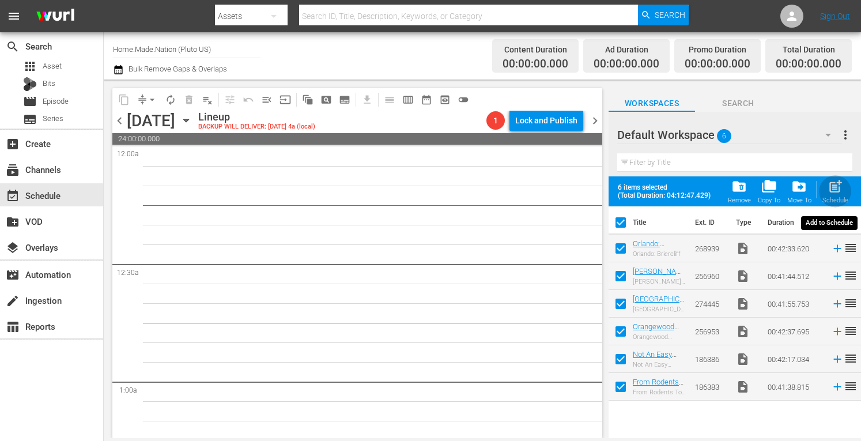
click at [833, 190] on span "post_add" at bounding box center [835, 187] width 16 height 16
checkbox input "false"
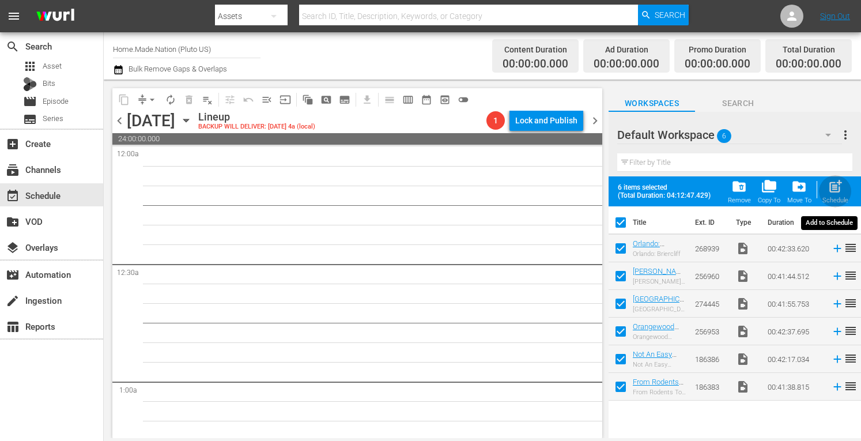
checkbox input "false"
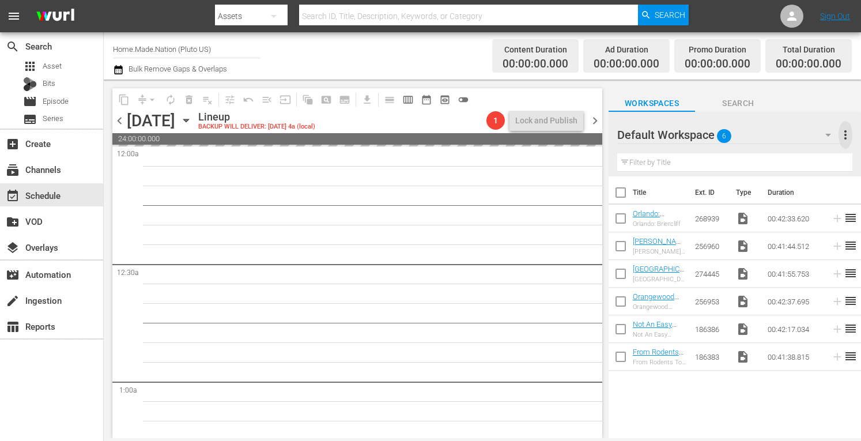
click at [844, 138] on span "more_vert" at bounding box center [845, 135] width 14 height 14
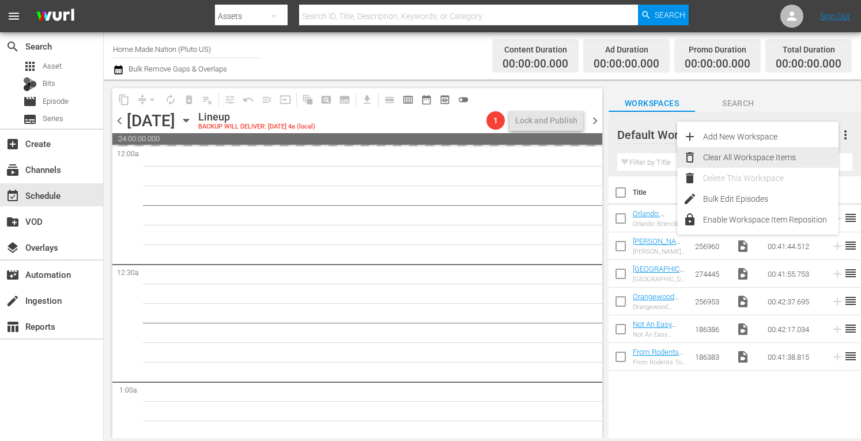
click at [747, 158] on div "Clear All Workspace Items" at bounding box center [770, 157] width 135 height 21
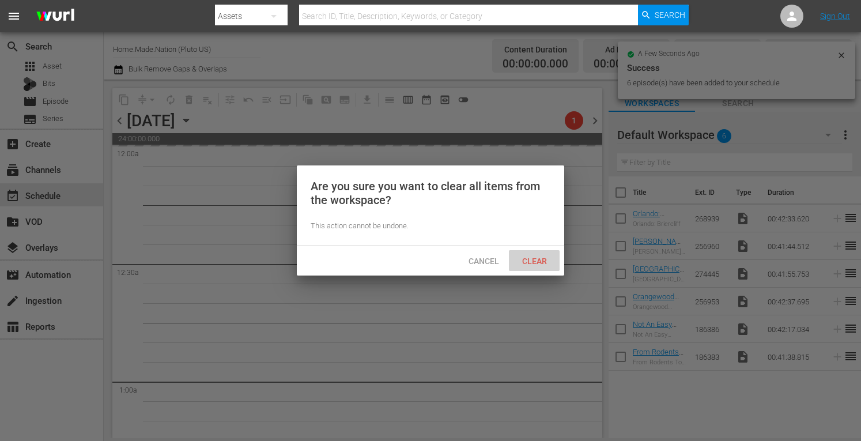
click at [529, 261] on span "Clear" at bounding box center [534, 260] width 43 height 9
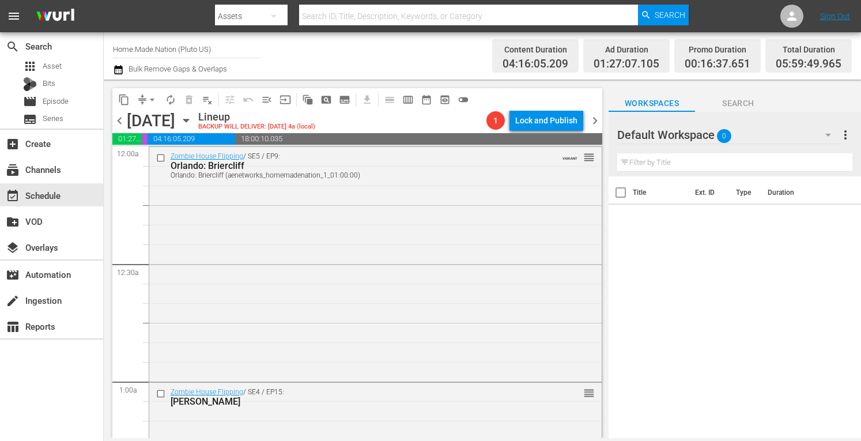
click at [842, 132] on span "more_vert" at bounding box center [845, 135] width 14 height 14
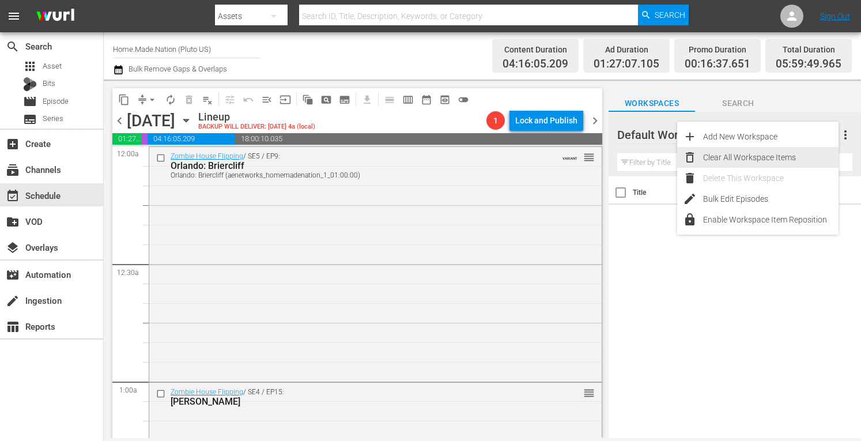
click at [751, 157] on div "Clear All Workspace Items" at bounding box center [770, 157] width 135 height 21
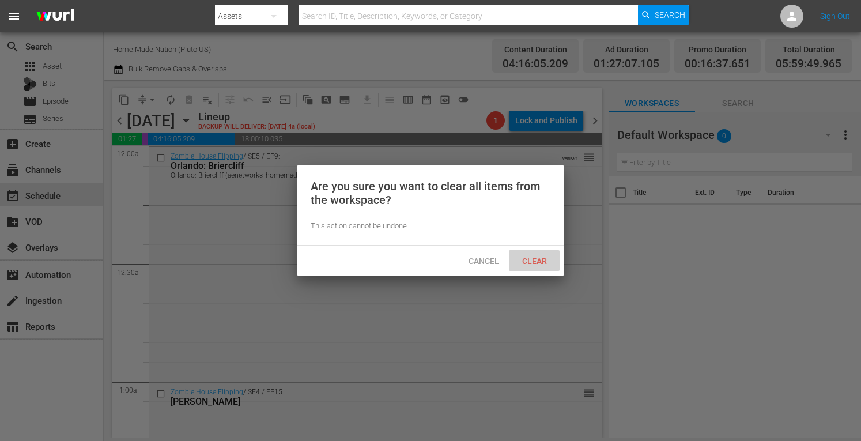
click at [530, 261] on span "Clear" at bounding box center [534, 260] width 43 height 9
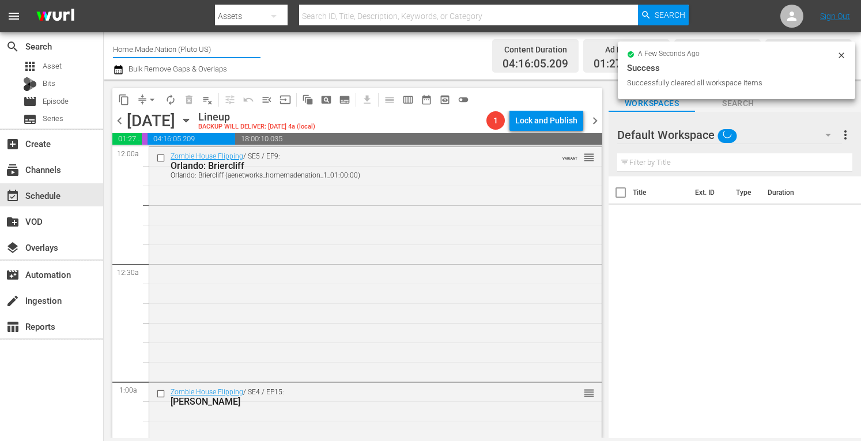
click at [169, 49] on input "Home.Made.Nation (Pluto US)" at bounding box center [186, 49] width 147 height 28
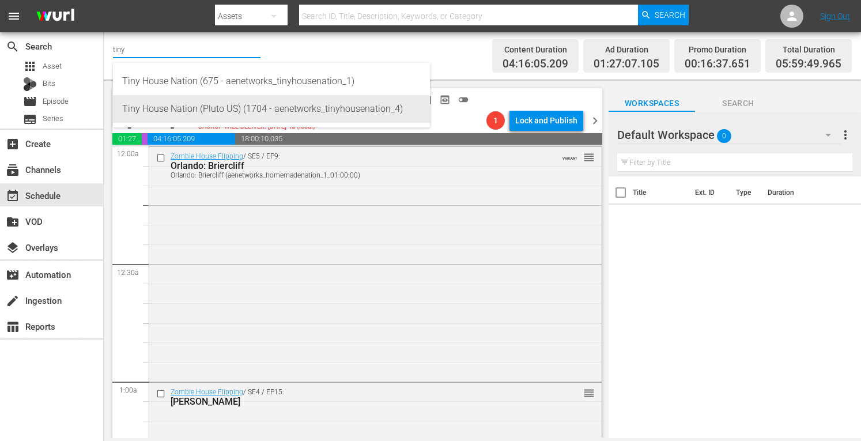
click at [170, 105] on div "Tiny House Nation (Pluto US) (1704 - aenetworks_tinyhousenation_4)" at bounding box center [271, 109] width 298 height 28
type input "Tiny House Nation (Pluto US) (1704 - aenetworks_tinyhousenation_4)"
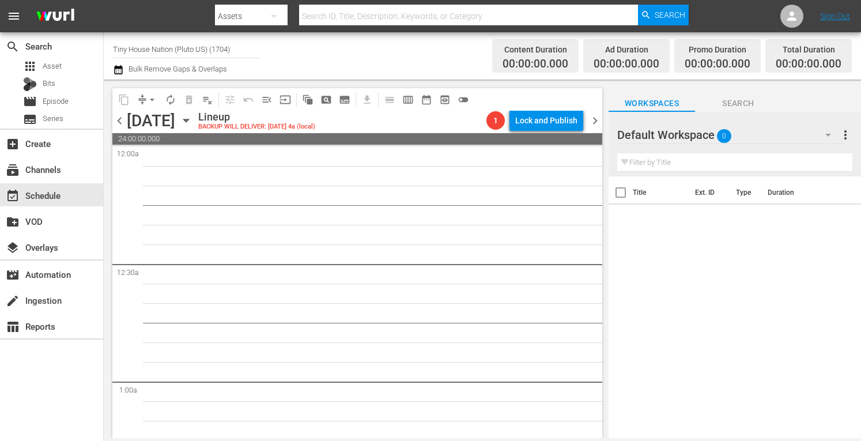
click at [192, 118] on icon "button" at bounding box center [186, 120] width 13 height 13
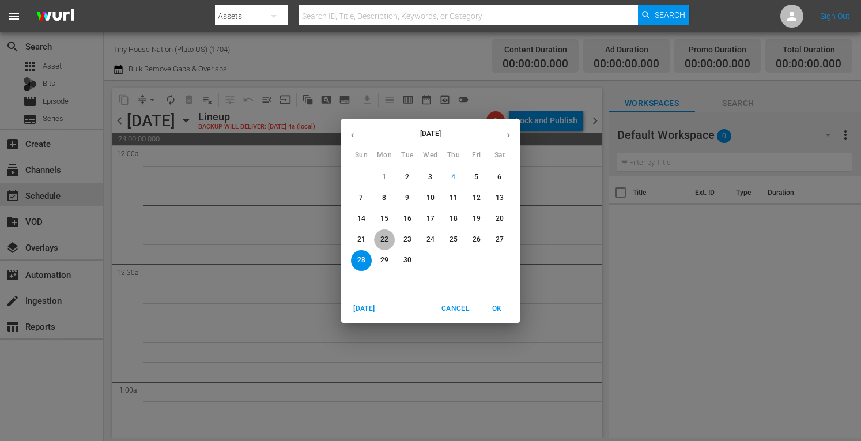
click at [383, 240] on p "22" at bounding box center [384, 239] width 8 height 10
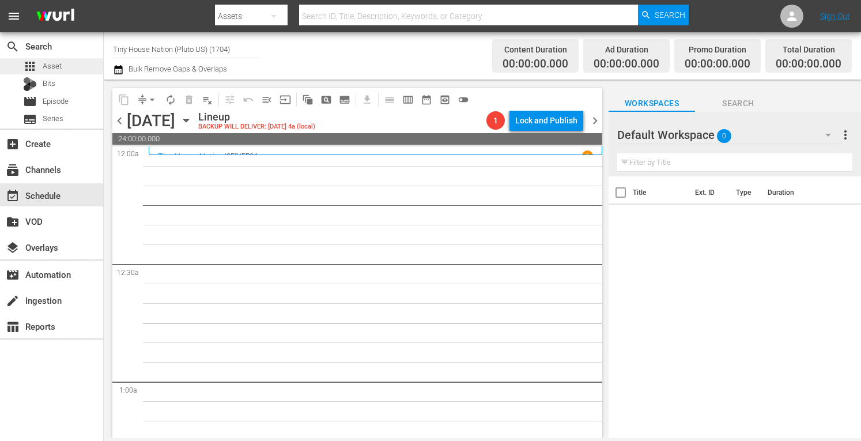
click at [63, 67] on div "apps Asset" at bounding box center [51, 66] width 103 height 16
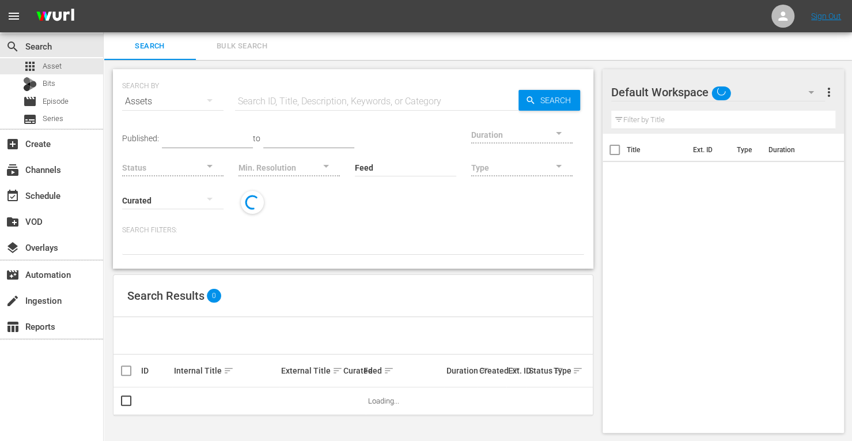
click at [247, 48] on span "Bulk Search" at bounding box center [242, 46] width 78 height 13
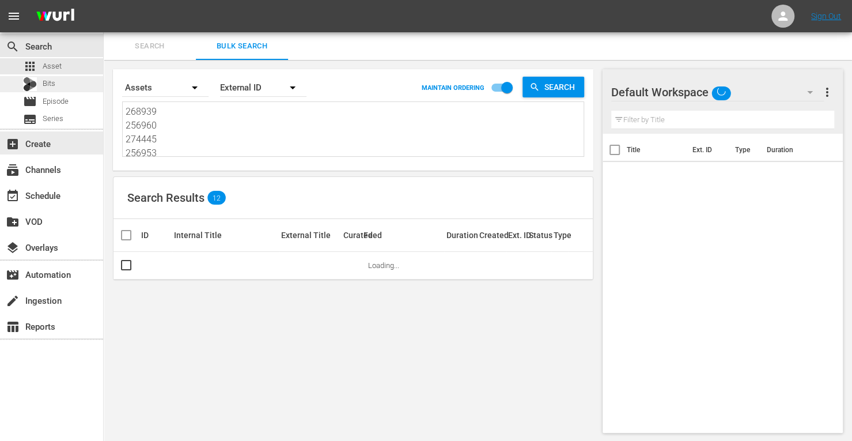
drag, startPoint x: 172, startPoint y: 154, endPoint x: 70, endPoint y: 88, distance: 121.3
click at [104, 0] on div "search Search apps Asset Bits movie Episode subtitles Series add_box Create sub…" at bounding box center [478, 0] width 748 height 0
drag, startPoint x: 165, startPoint y: 151, endPoint x: 62, endPoint y: 22, distance: 164.8
click at [62, 22] on div "menu Sign Out search Search apps Asset Bits movie Episode subtitles Series add_…" at bounding box center [426, 221] width 852 height 442
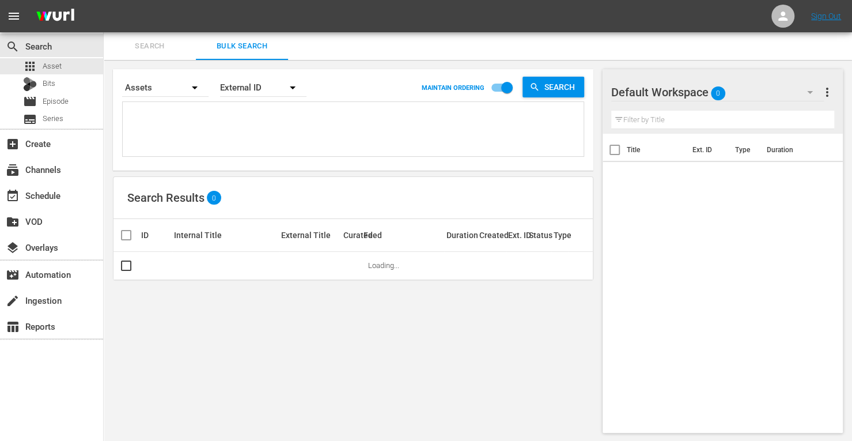
paste textarea "153730 214810 161949 161954 161952 171810"
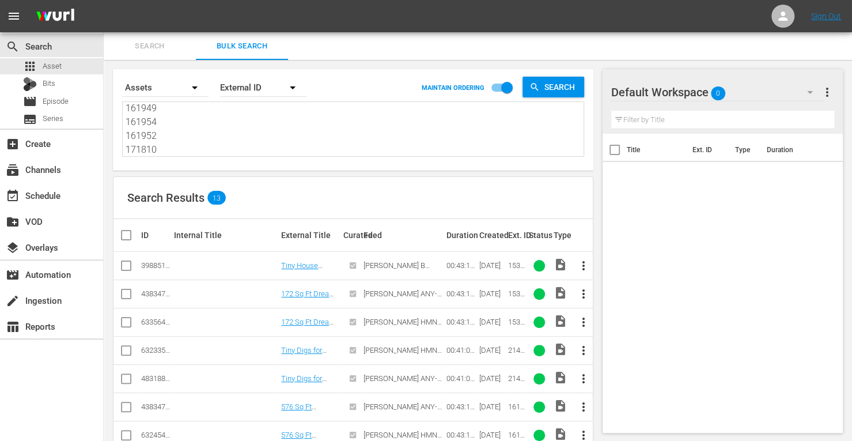
click at [127, 293] on input "checkbox" at bounding box center [126, 296] width 14 height 14
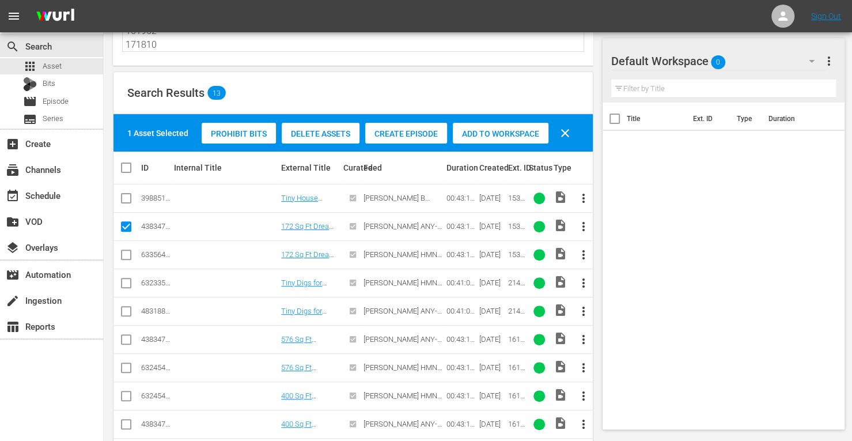
scroll to position [124, 0]
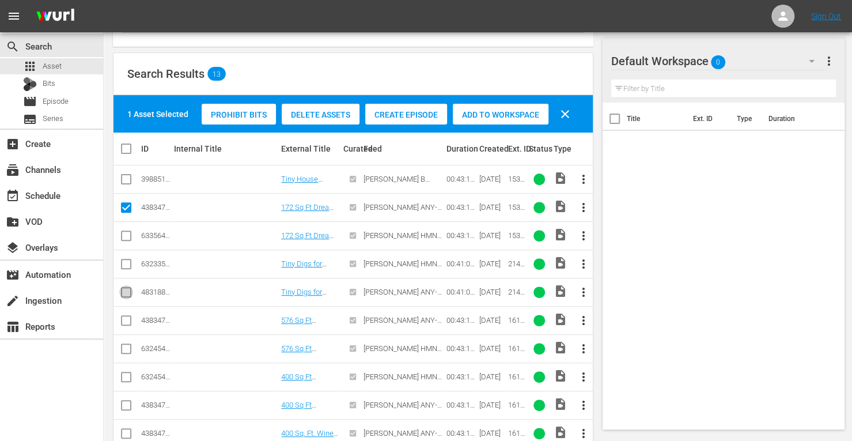
click at [124, 290] on input "checkbox" at bounding box center [126, 294] width 14 height 14
click at [124, 328] on td at bounding box center [126, 320] width 26 height 28
click at [124, 323] on input "checkbox" at bounding box center [126, 323] width 14 height 14
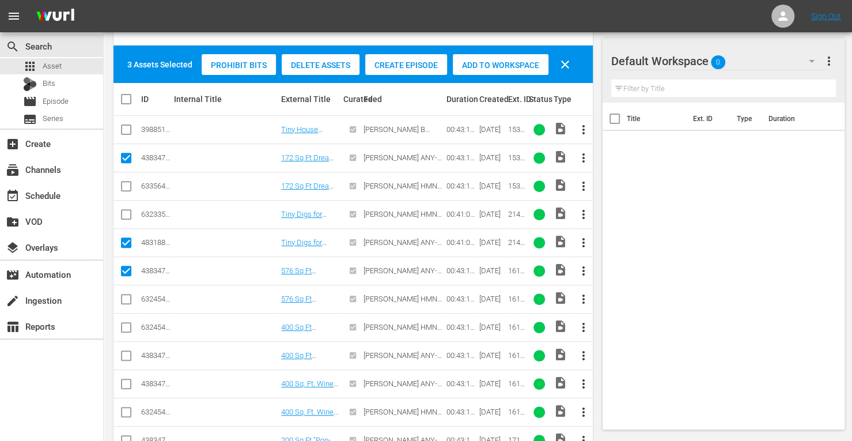
scroll to position [174, 0]
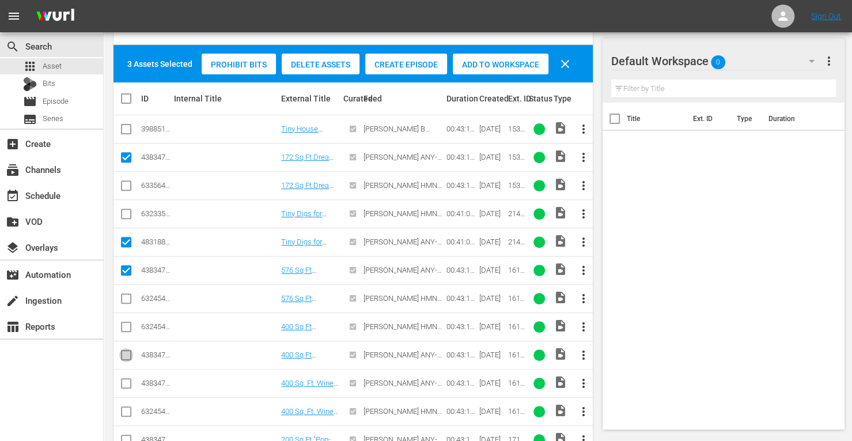
click at [123, 353] on input "checkbox" at bounding box center [126, 357] width 14 height 14
click at [124, 380] on input "checkbox" at bounding box center [126, 385] width 14 height 14
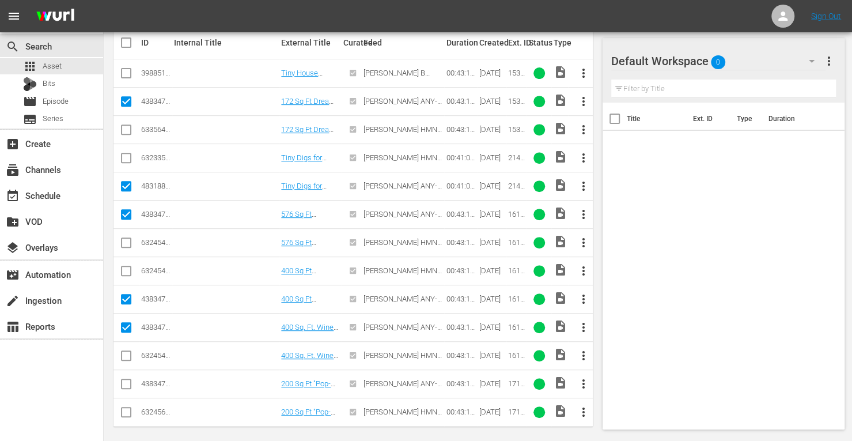
scroll to position [233, 0]
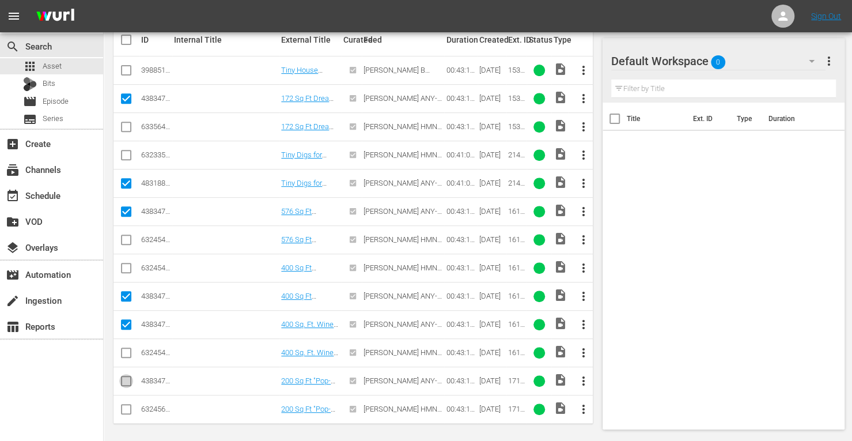
click at [124, 379] on input "checkbox" at bounding box center [126, 383] width 14 height 14
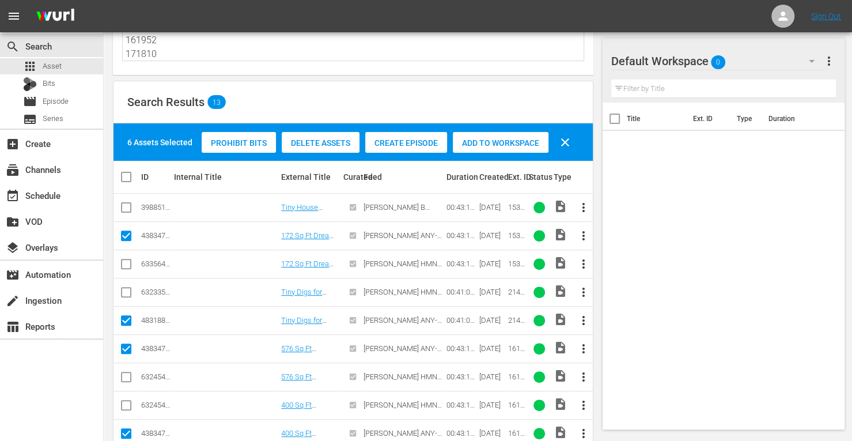
scroll to position [91, 0]
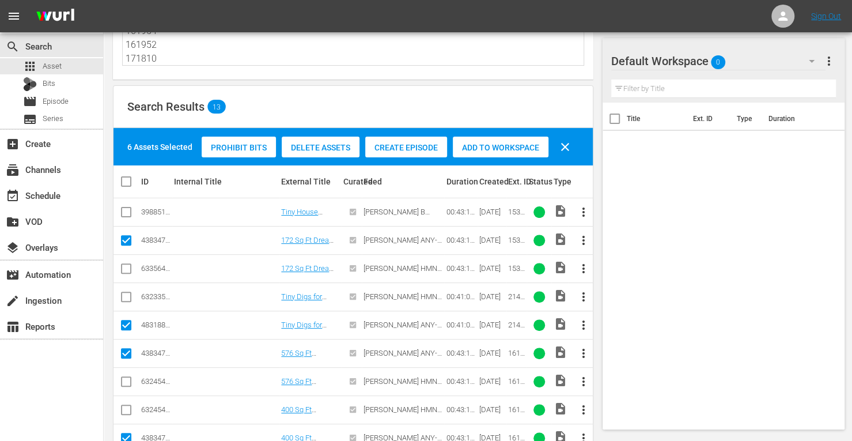
click at [495, 151] on span "Add to Workspace" at bounding box center [501, 147] width 96 height 9
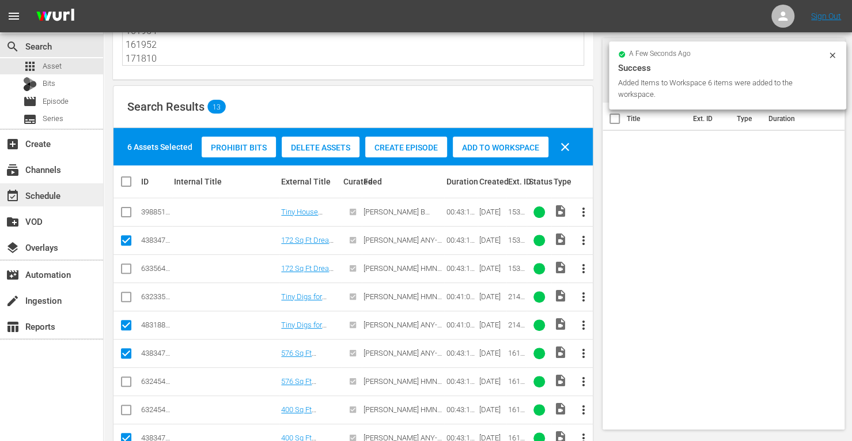
click at [32, 191] on div "event_available Schedule" at bounding box center [32, 193] width 65 height 10
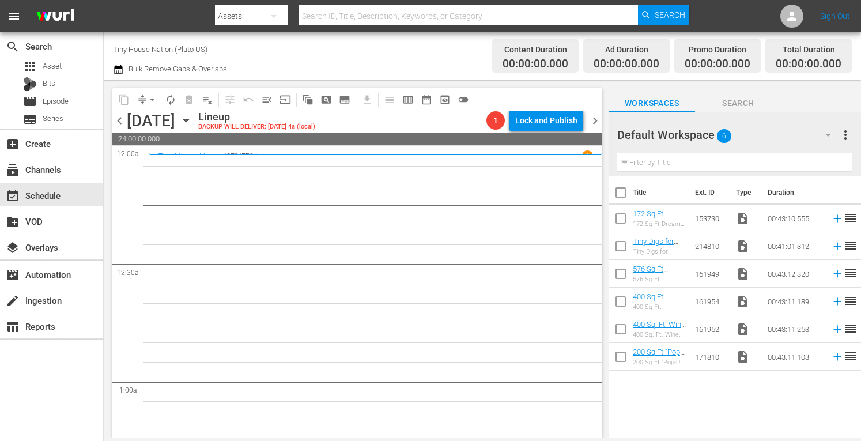
click at [620, 193] on input "checkbox" at bounding box center [620, 195] width 24 height 24
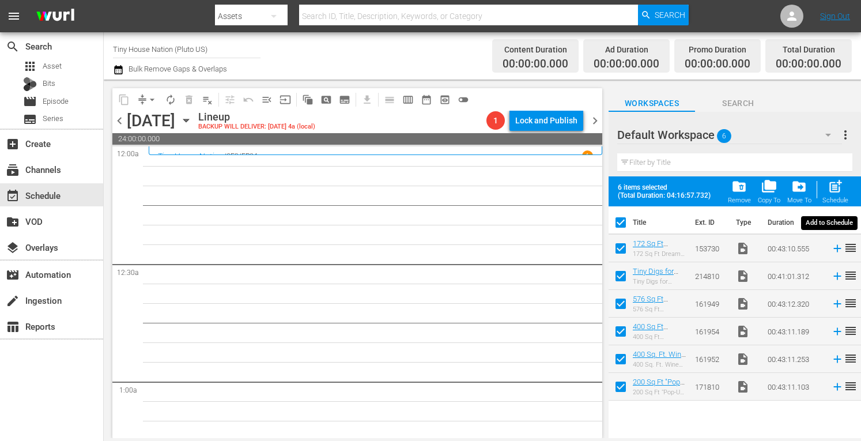
click at [836, 193] on span "post_add" at bounding box center [835, 187] width 16 height 16
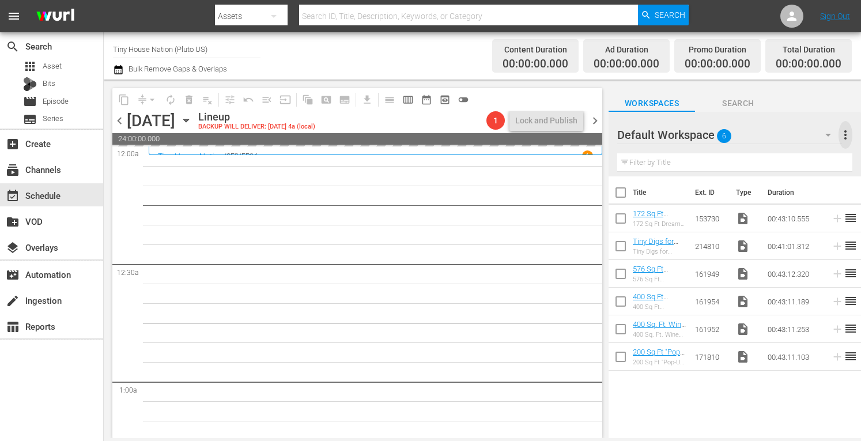
click at [847, 131] on span "more_vert" at bounding box center [845, 135] width 14 height 14
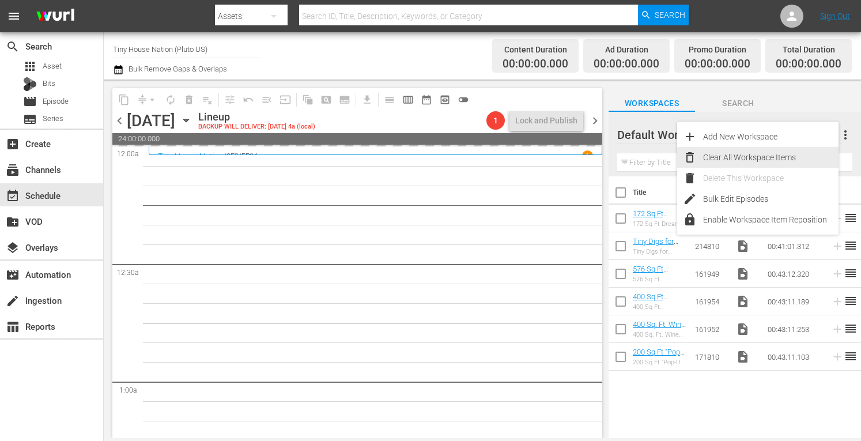
click at [767, 155] on div "Clear All Workspace Items" at bounding box center [770, 157] width 135 height 21
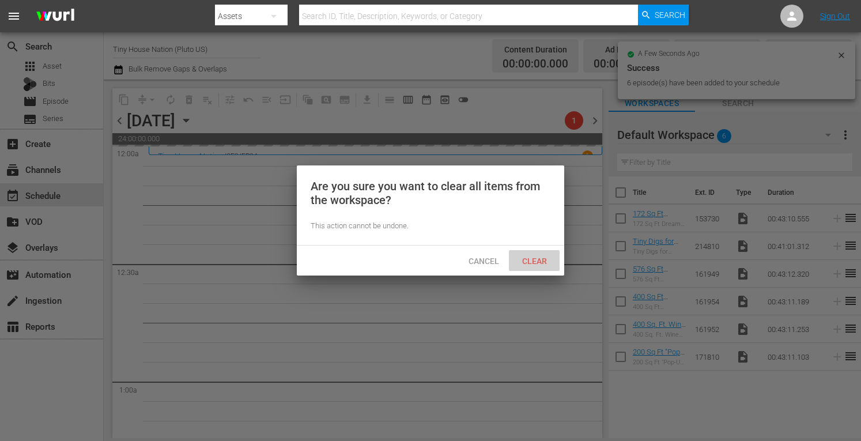
click at [528, 263] on span "Clear" at bounding box center [534, 260] width 43 height 9
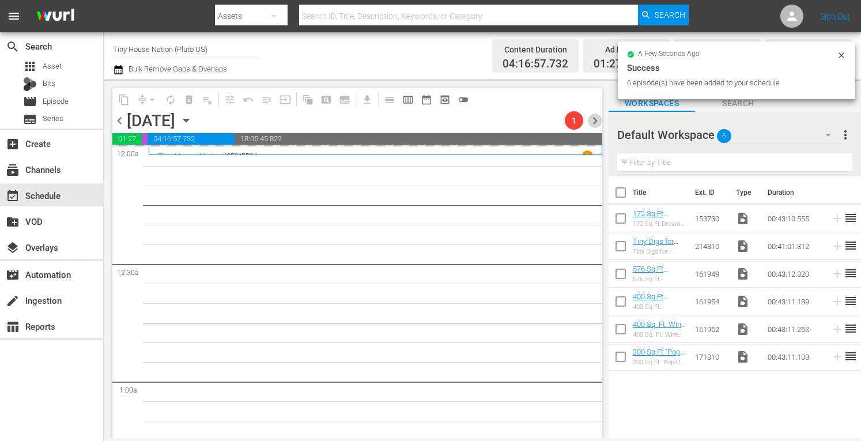
click at [593, 121] on span "chevron_right" at bounding box center [595, 120] width 14 height 14
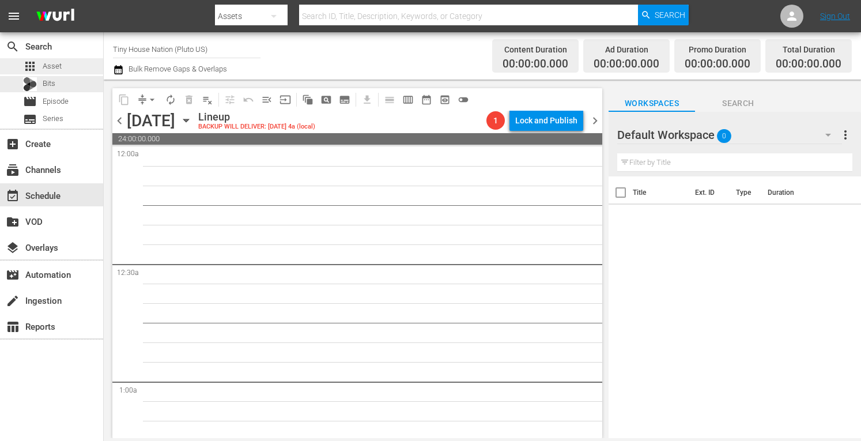
click at [65, 71] on div "apps Asset" at bounding box center [51, 66] width 103 height 16
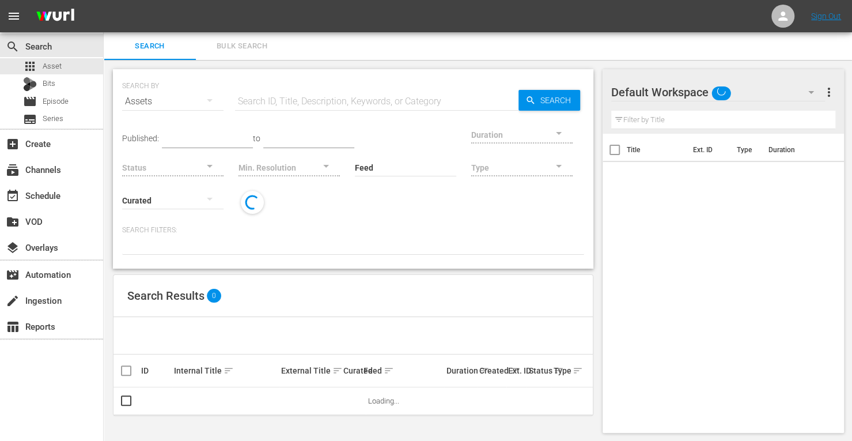
click at [256, 32] on nav "menu Sign Out" at bounding box center [426, 16] width 852 height 32
click at [244, 42] on span "Bulk Search" at bounding box center [242, 46] width 78 height 13
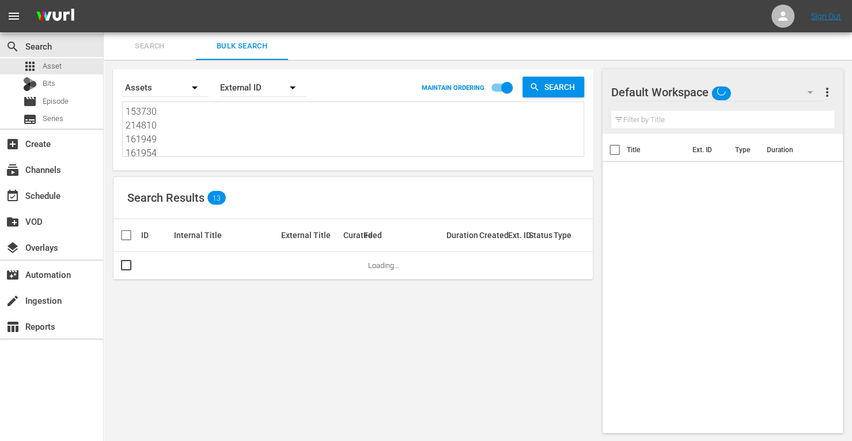
drag, startPoint x: 187, startPoint y: 149, endPoint x: 0, endPoint y: -3, distance: 241.2
click at [0, 0] on html "menu Sign Out search Search apps Asset Bits movie Episode subtitles Series add_…" at bounding box center [426, 220] width 852 height 441
drag, startPoint x: 171, startPoint y: 148, endPoint x: 25, endPoint y: -65, distance: 257.9
click at [25, 0] on html "menu Sign Out search Search apps Asset Bits movie Episode subtitles Series add_…" at bounding box center [426, 220] width 852 height 441
paste textarea "190482 153733 214807 171827 161950 171825"
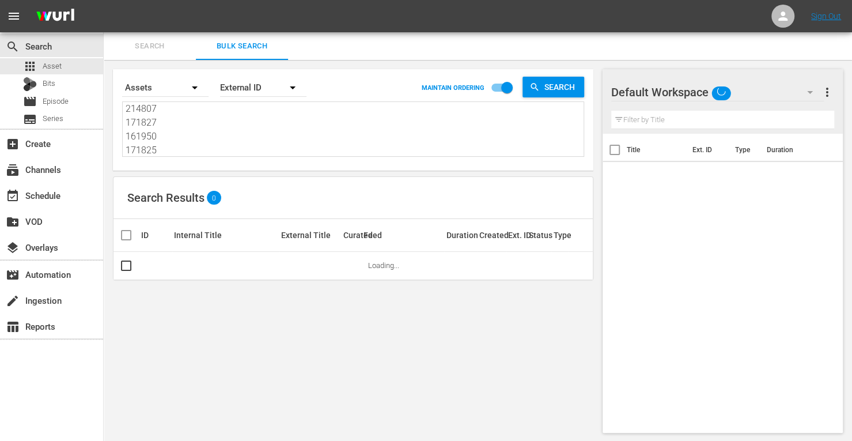
scroll to position [1, 0]
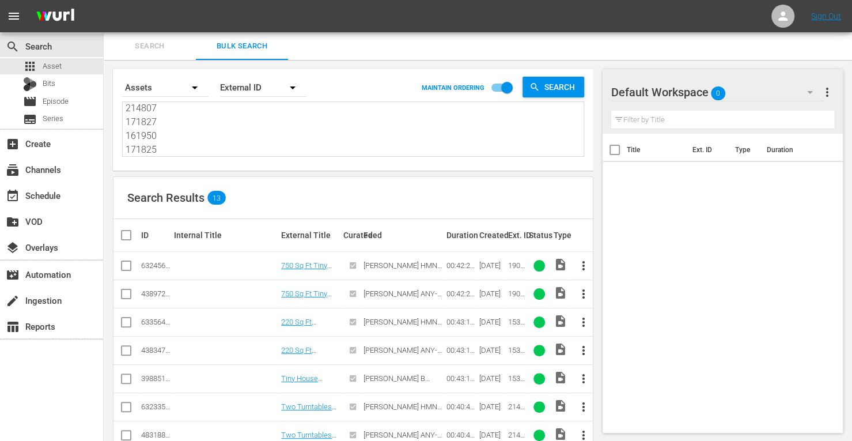
click at [127, 297] on input "checkbox" at bounding box center [126, 296] width 14 height 14
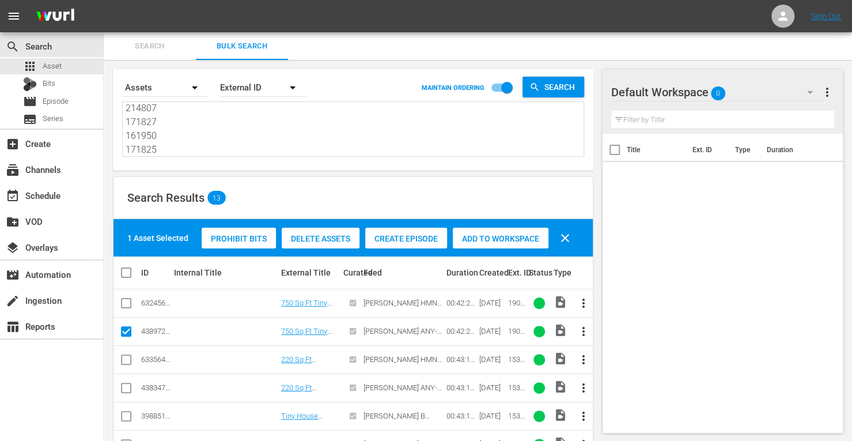
click at [123, 388] on input "checkbox" at bounding box center [126, 390] width 14 height 14
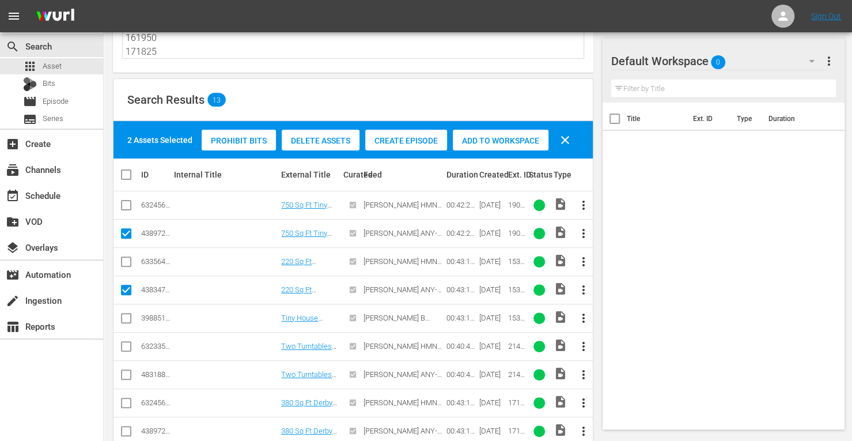
scroll to position [99, 0]
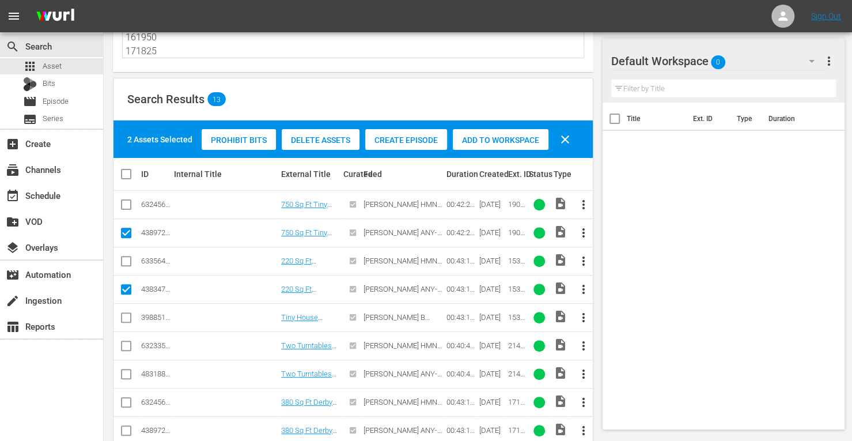
click at [124, 370] on input "checkbox" at bounding box center [126, 376] width 14 height 14
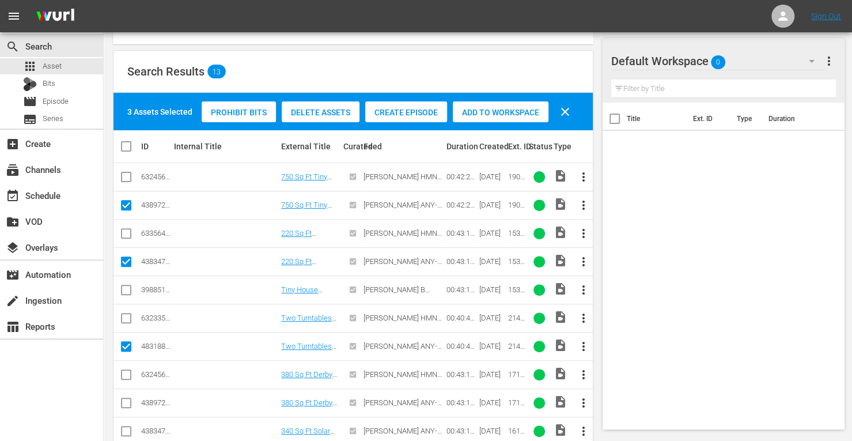
scroll to position [129, 0]
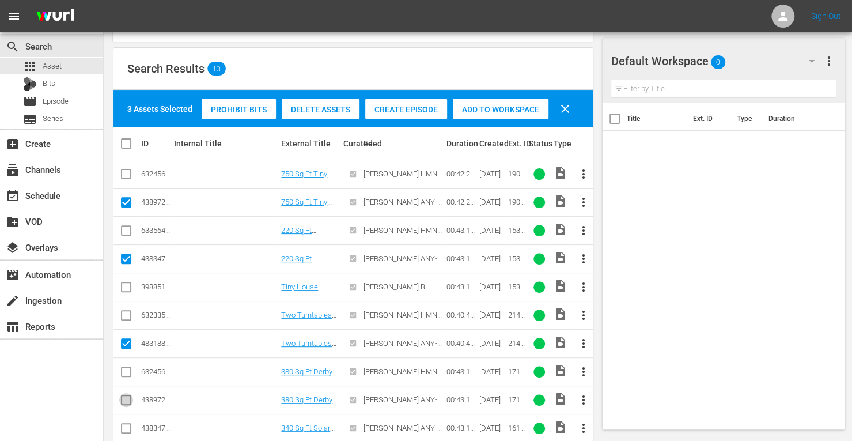
click at [127, 399] on input "checkbox" at bounding box center [126, 402] width 14 height 14
click at [123, 424] on input "checkbox" at bounding box center [126, 430] width 14 height 14
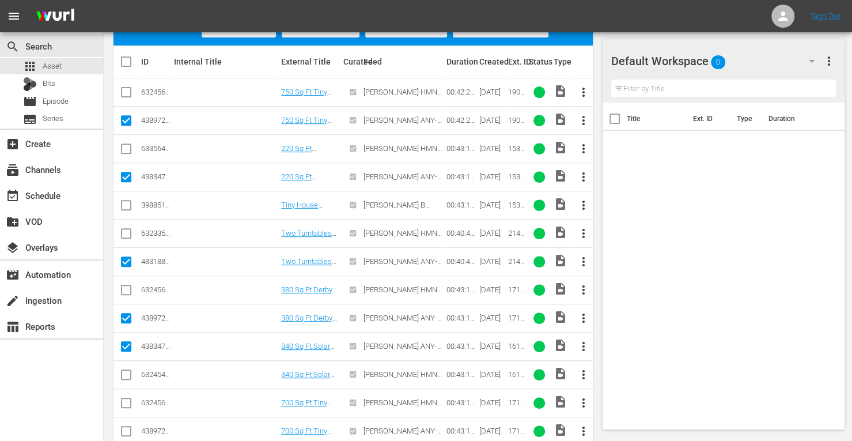
scroll to position [212, 0]
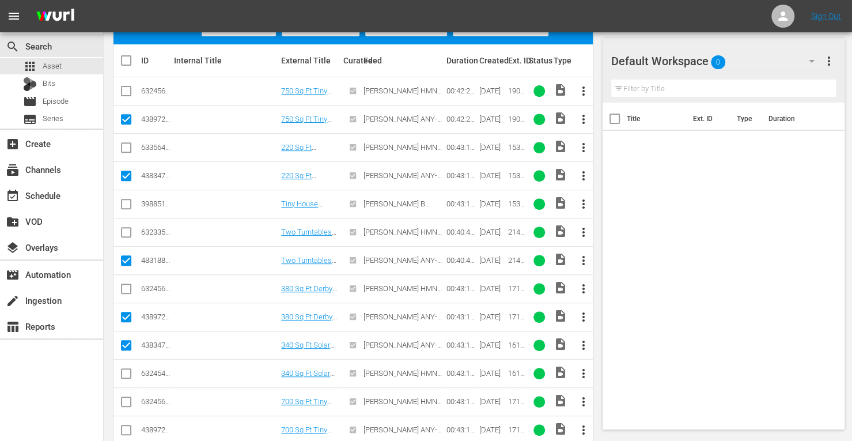
click at [131, 426] on input "checkbox" at bounding box center [126, 432] width 14 height 14
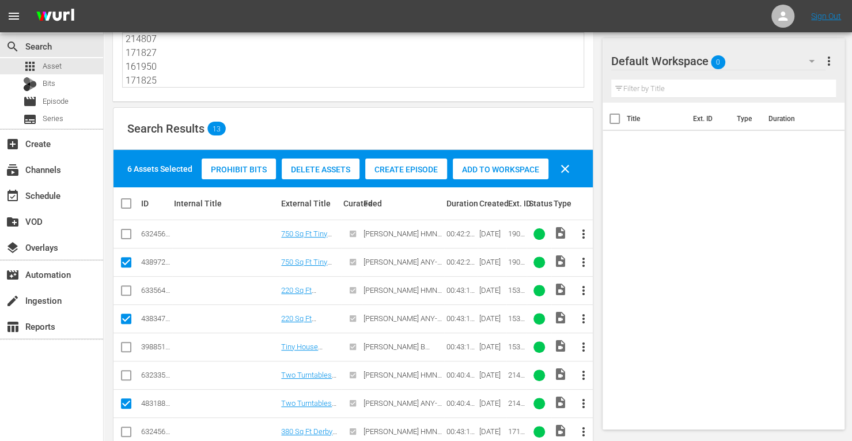
scroll to position [67, 0]
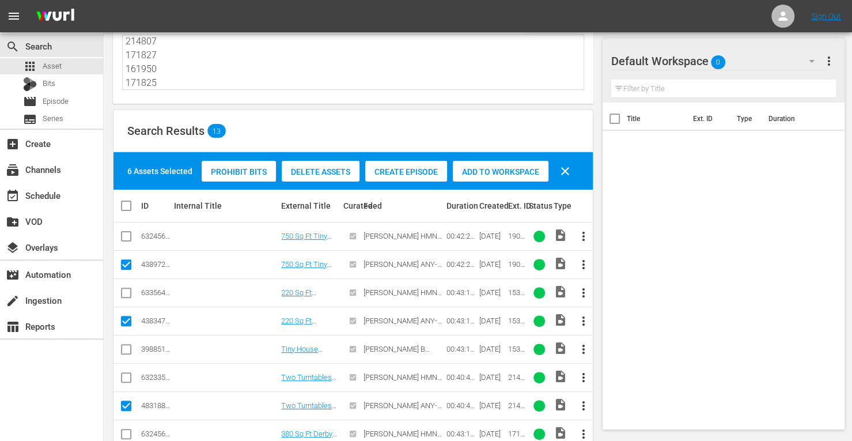
click at [462, 175] on span "Add to Workspace" at bounding box center [501, 171] width 96 height 9
click at [41, 198] on div "event_available Schedule" at bounding box center [32, 193] width 65 height 10
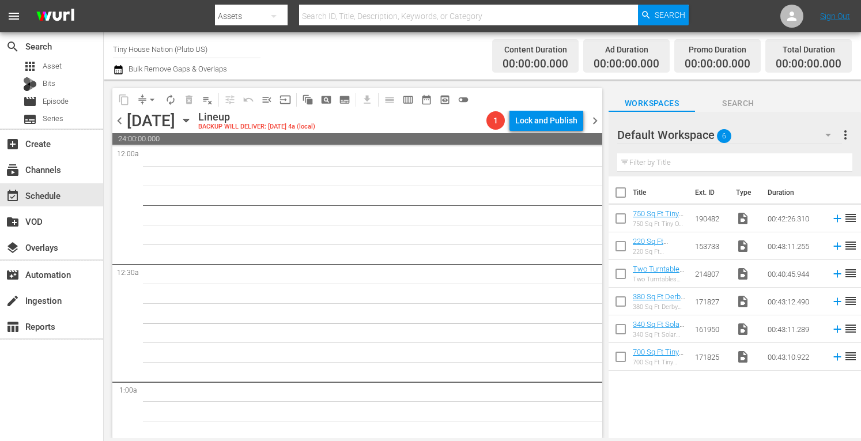
click at [621, 193] on input "checkbox" at bounding box center [620, 195] width 24 height 24
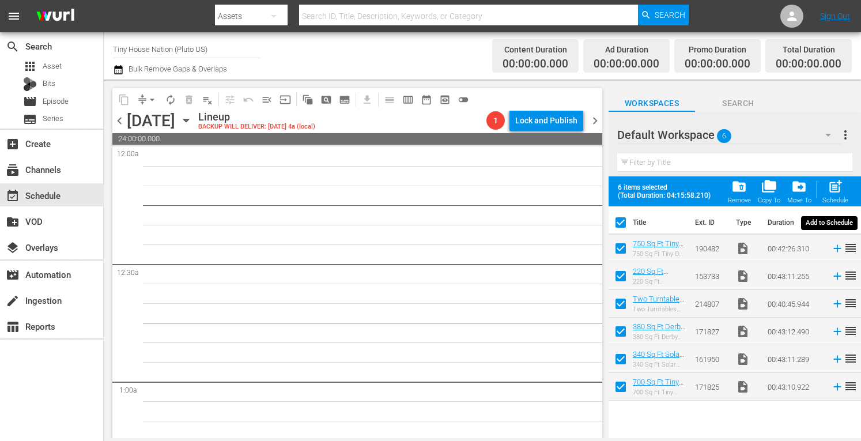
click at [838, 195] on div "post_add Schedule" at bounding box center [835, 191] width 26 height 25
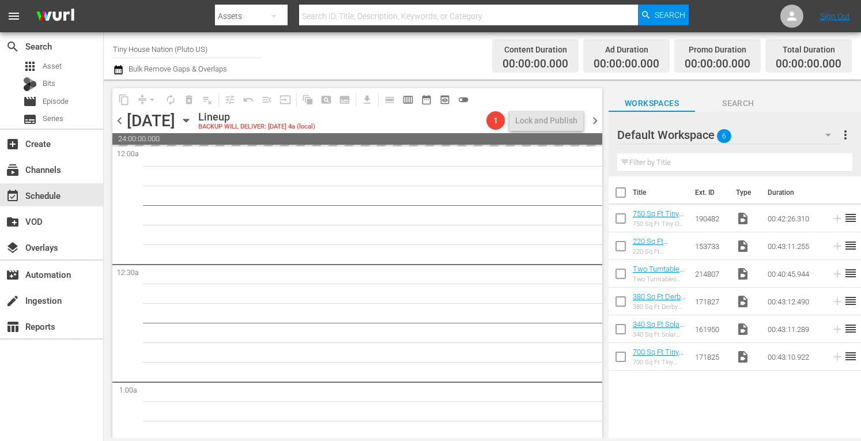
click at [844, 138] on span "more_vert" at bounding box center [845, 135] width 14 height 14
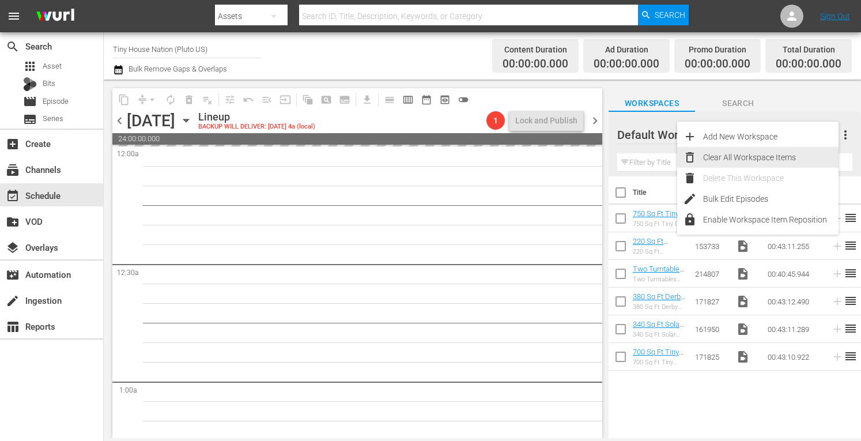
click at [760, 156] on div "Clear All Workspace Items" at bounding box center [770, 157] width 135 height 21
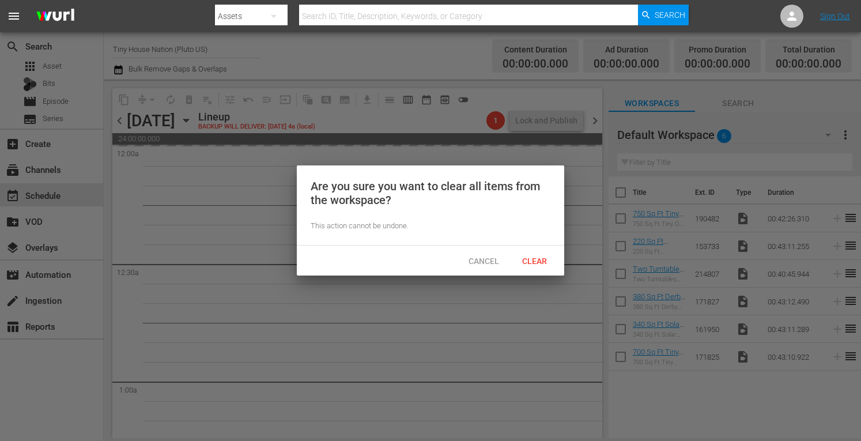
click at [530, 262] on span "Clear" at bounding box center [534, 260] width 43 height 9
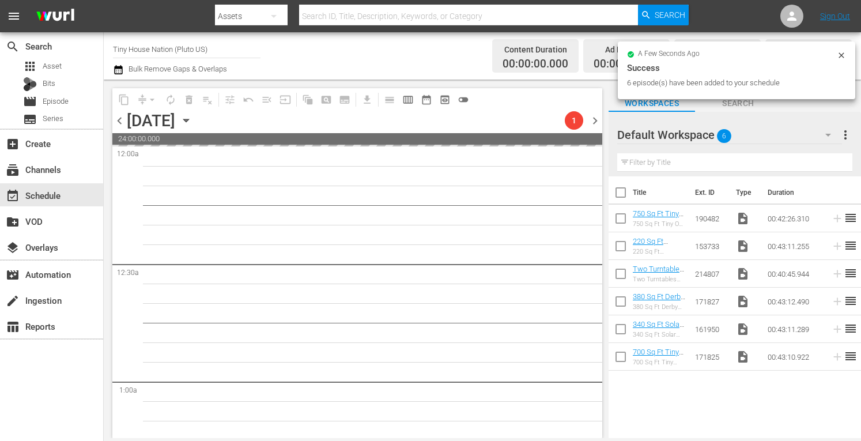
click at [594, 124] on span "chevron_right" at bounding box center [595, 120] width 14 height 14
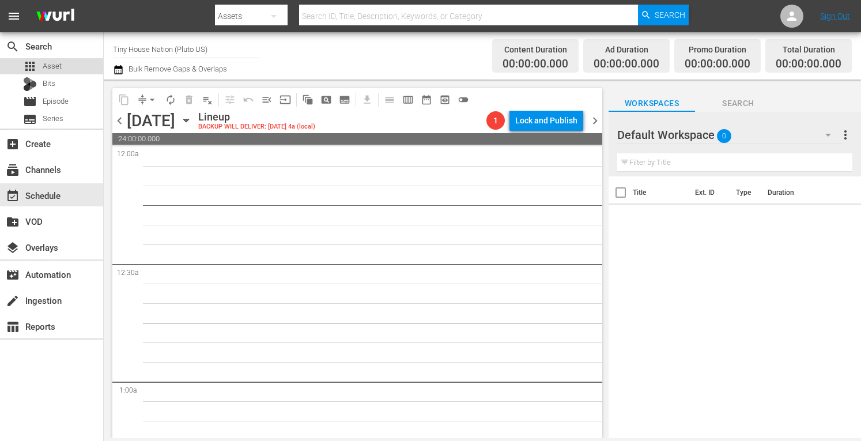
click at [51, 71] on span "Asset" at bounding box center [52, 66] width 19 height 12
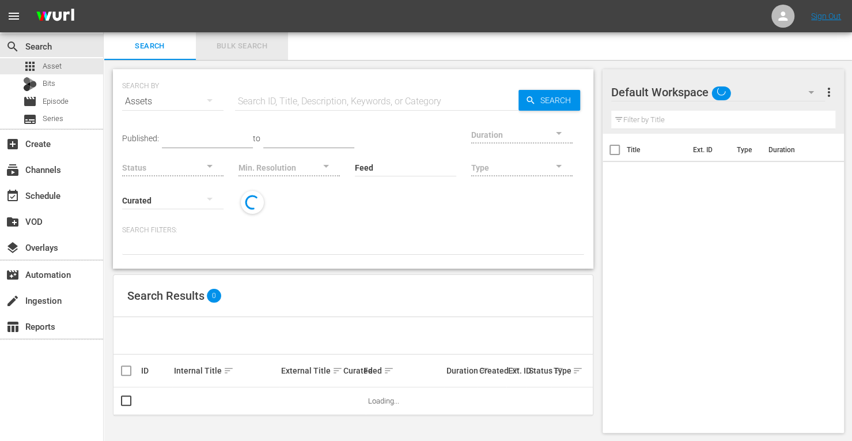
click at [250, 44] on span "Bulk Search" at bounding box center [242, 46] width 78 height 13
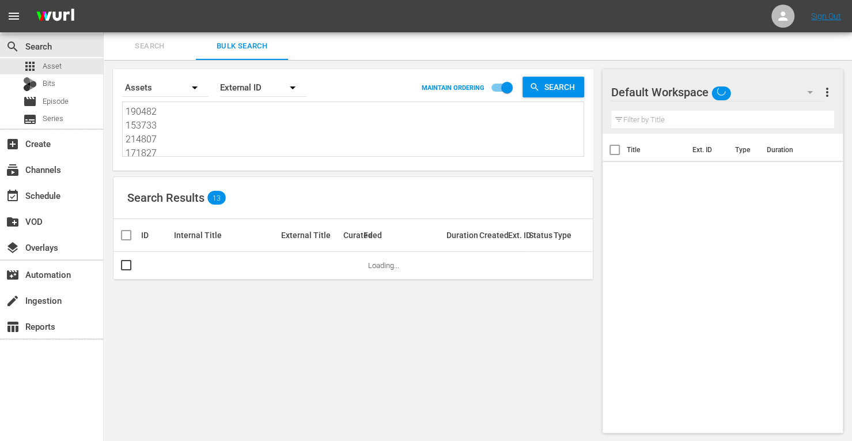
drag, startPoint x: 158, startPoint y: 149, endPoint x: 11, endPoint y: -13, distance: 219.4
click at [11, 0] on html "menu Sign Out search Search apps Asset Bits movie Episode subtitles Series add_…" at bounding box center [426, 220] width 852 height 441
drag, startPoint x: 167, startPoint y: 141, endPoint x: 25, endPoint y: -7, distance: 204.9
click at [25, 0] on html "menu Sign Out search Search apps Asset Bits movie Episode subtitles Series add_…" at bounding box center [426, 220] width 852 height 441
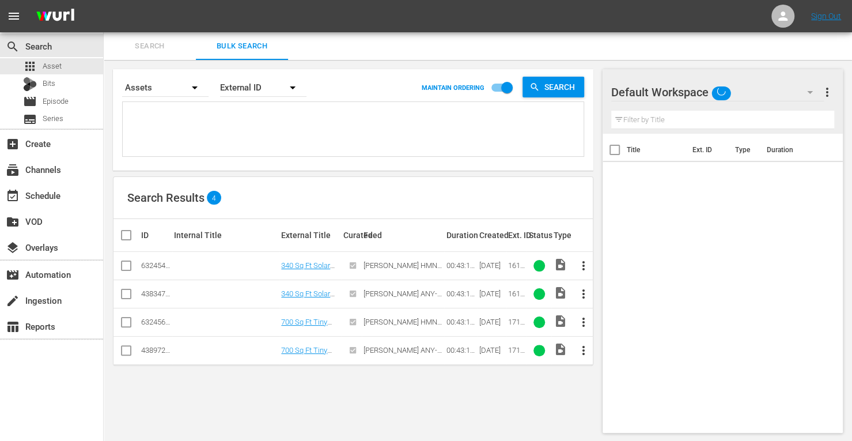
paste textarea "161210 161211 161212 166395 166397 166401 166396 166398 166402 166405 166403 16…"
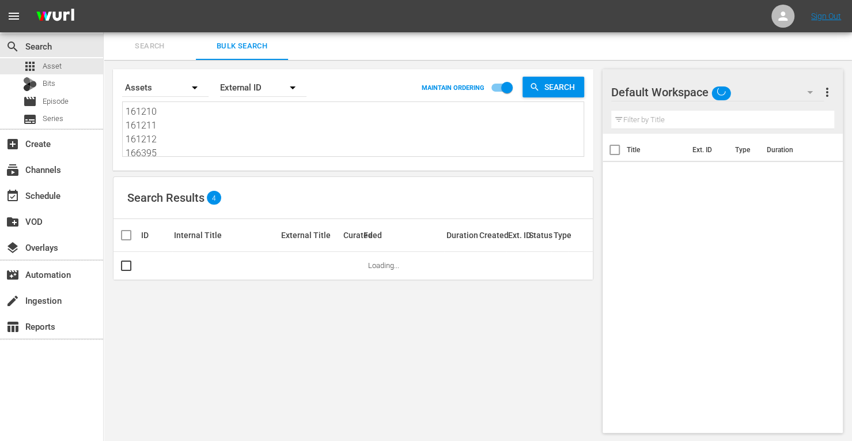
scroll to position [1, 0]
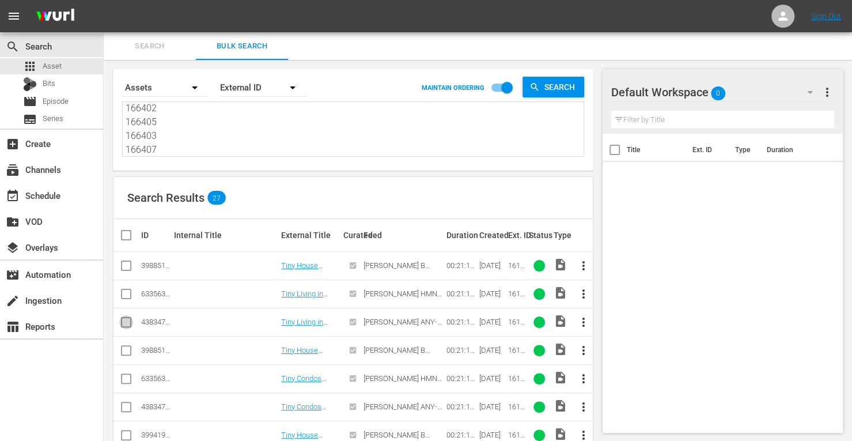
click at [127, 320] on input "checkbox" at bounding box center [126, 324] width 14 height 14
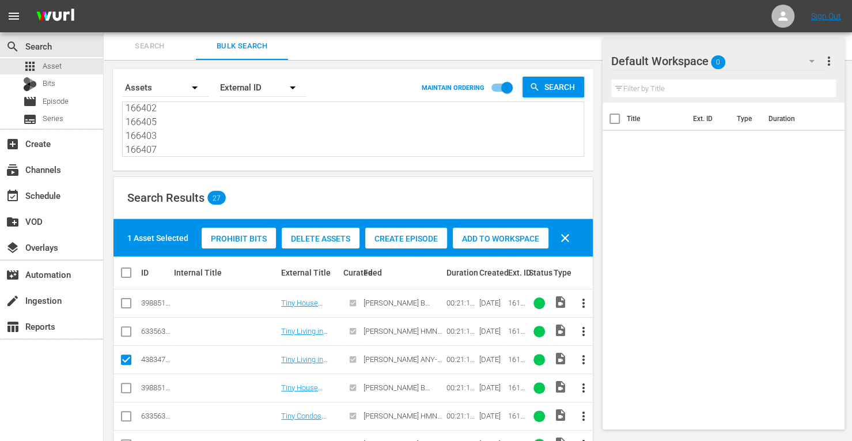
scroll to position [149, 0]
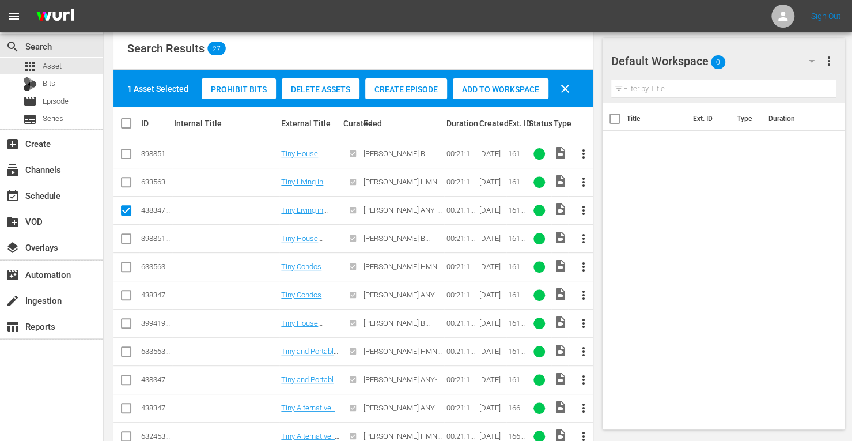
click at [128, 297] on input "checkbox" at bounding box center [126, 297] width 14 height 14
click at [127, 377] on input "checkbox" at bounding box center [126, 382] width 14 height 14
click at [123, 403] on input "checkbox" at bounding box center [126, 410] width 14 height 14
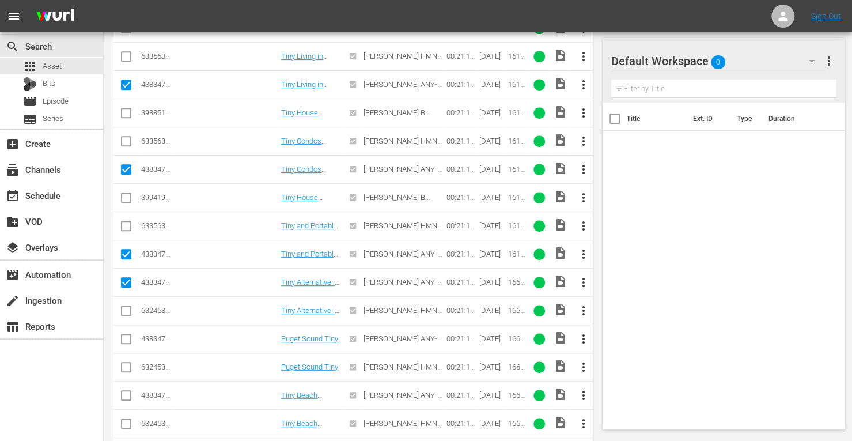
scroll to position [276, 0]
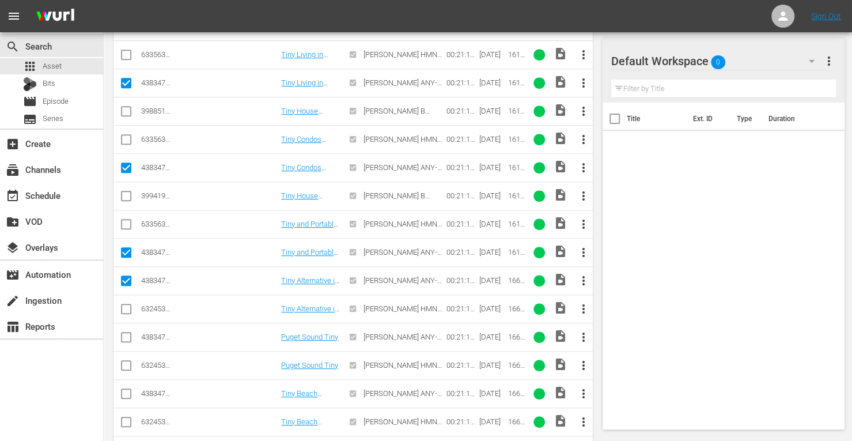
click at [124, 335] on input "checkbox" at bounding box center [126, 339] width 14 height 14
click at [128, 389] on input "checkbox" at bounding box center [126, 396] width 14 height 14
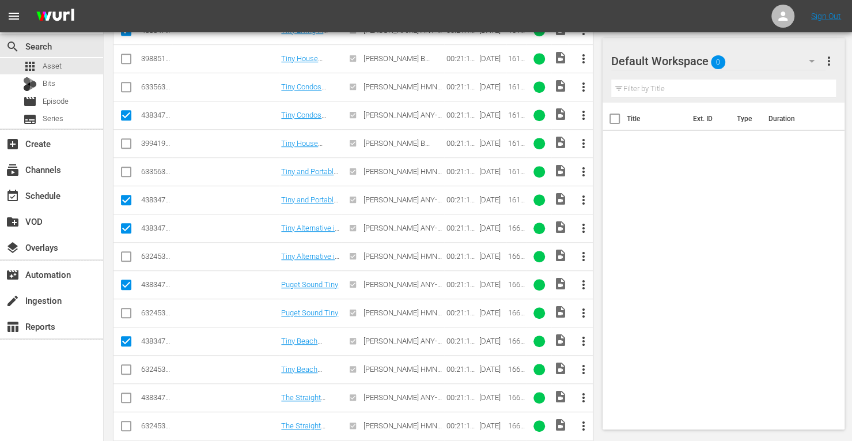
click at [124, 394] on input "checkbox" at bounding box center [126, 400] width 14 height 14
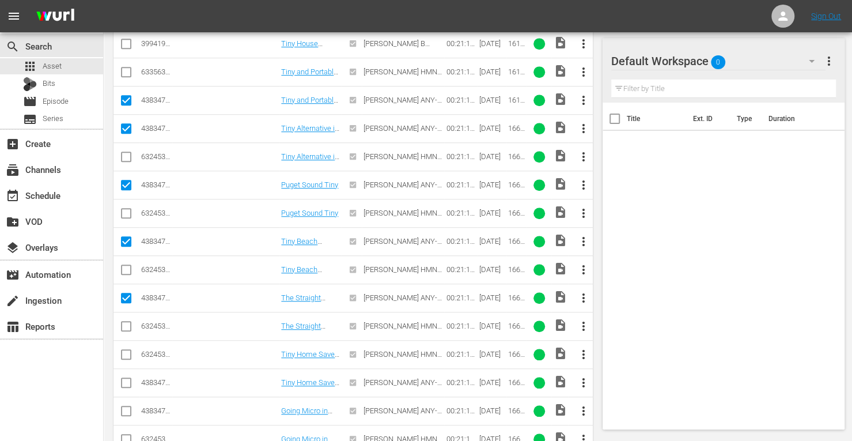
click at [124, 380] on input "checkbox" at bounding box center [126, 385] width 14 height 14
click at [126, 407] on input "checkbox" at bounding box center [126, 413] width 14 height 14
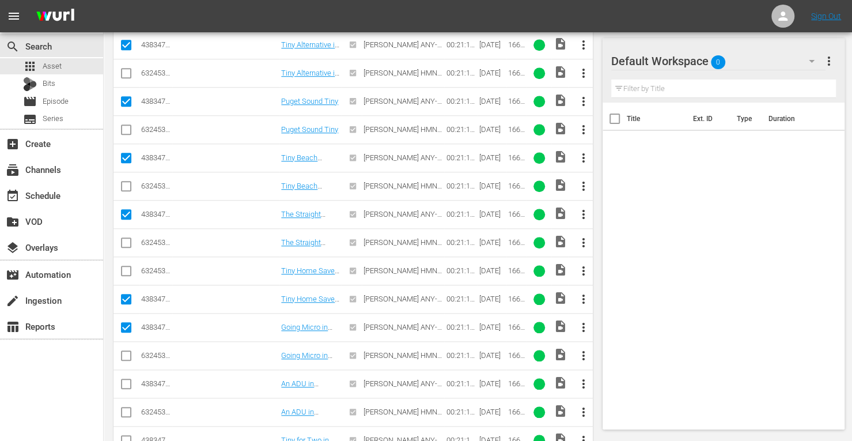
scroll to position [514, 0]
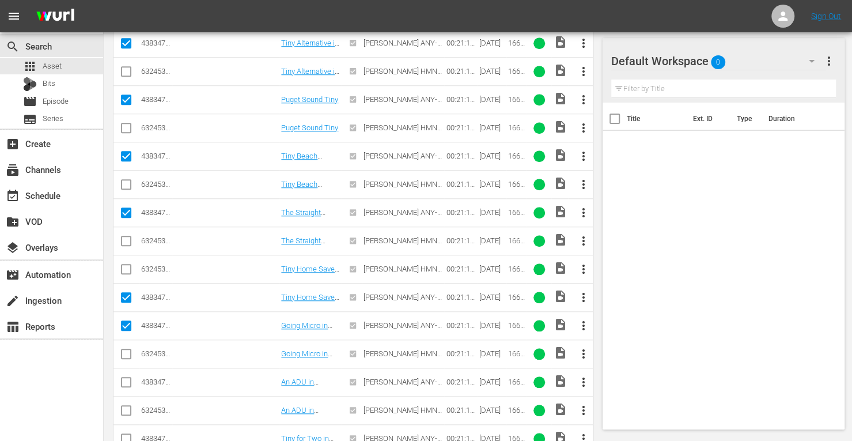
click at [126, 377] on input "checkbox" at bounding box center [126, 384] width 14 height 14
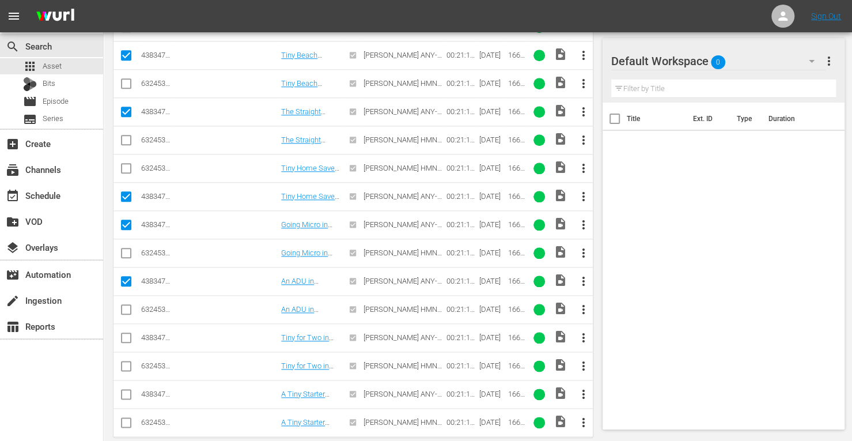
scroll to position [615, 0]
click at [119, 397] on input "checkbox" at bounding box center [126, 396] width 14 height 14
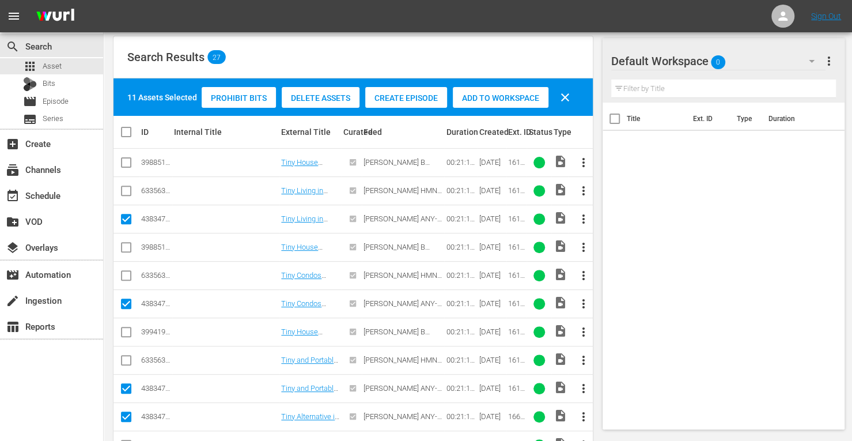
scroll to position [89, 0]
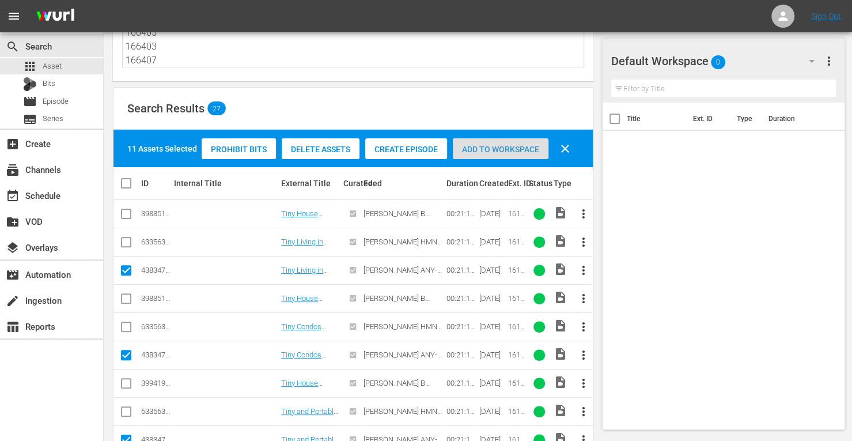
click at [483, 145] on span "Add to Workspace" at bounding box center [501, 149] width 96 height 9
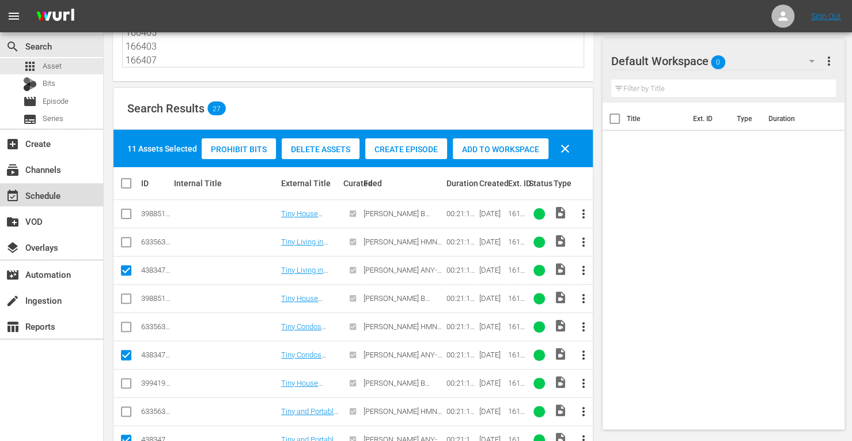
click at [46, 191] on div "event_available Schedule" at bounding box center [32, 193] width 65 height 10
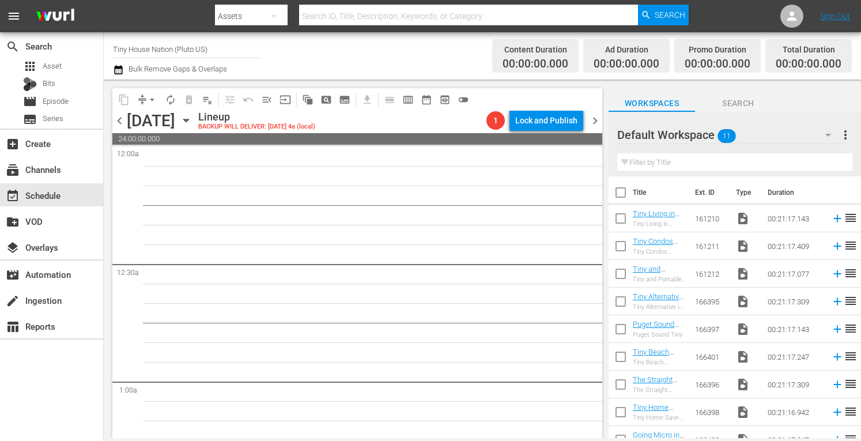
click at [620, 193] on input "checkbox" at bounding box center [620, 195] width 24 height 24
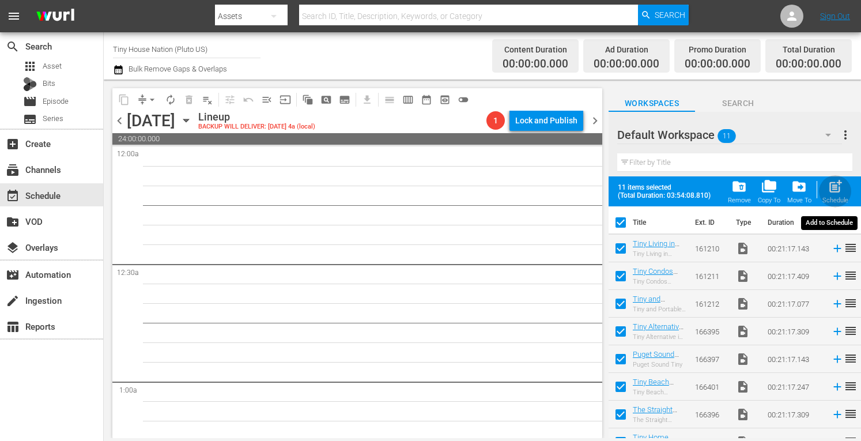
click at [834, 191] on span "post_add" at bounding box center [835, 187] width 16 height 16
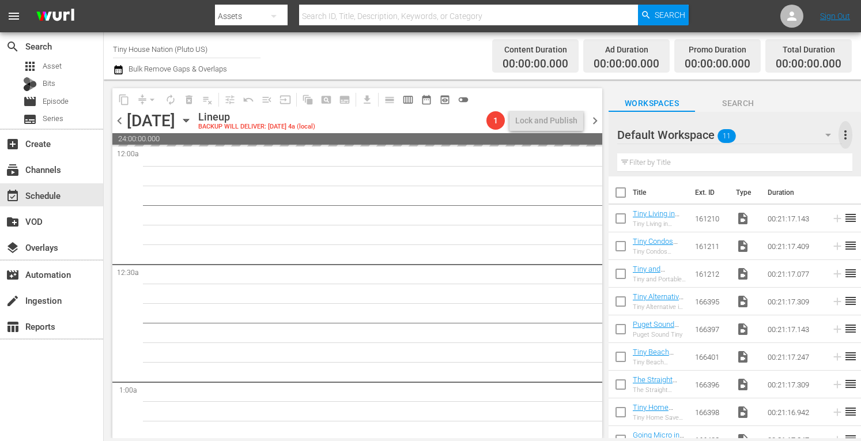
click at [843, 135] on span "more_vert" at bounding box center [845, 135] width 14 height 14
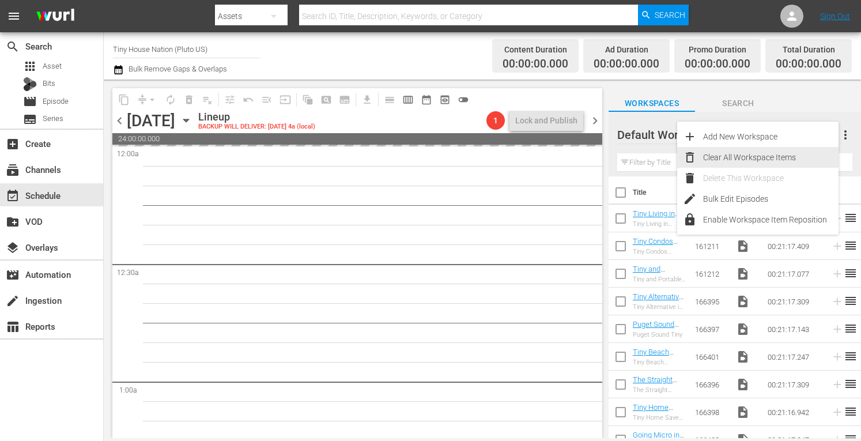
click at [736, 157] on div "Clear All Workspace Items" at bounding box center [770, 157] width 135 height 21
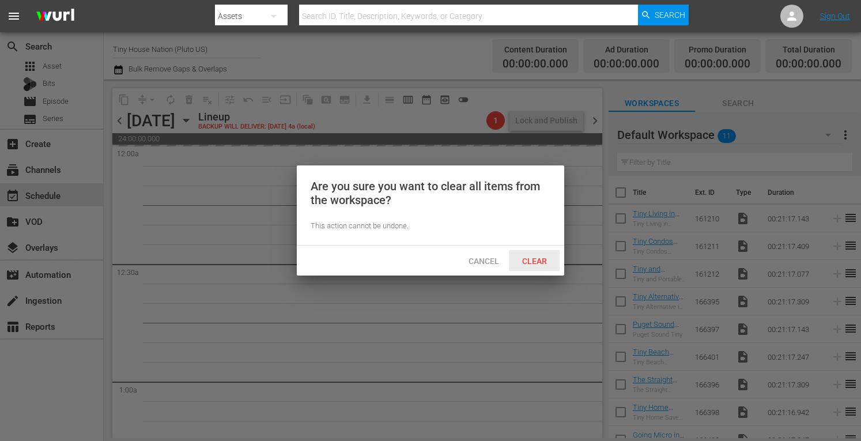
click at [537, 259] on span "Clear" at bounding box center [534, 260] width 43 height 9
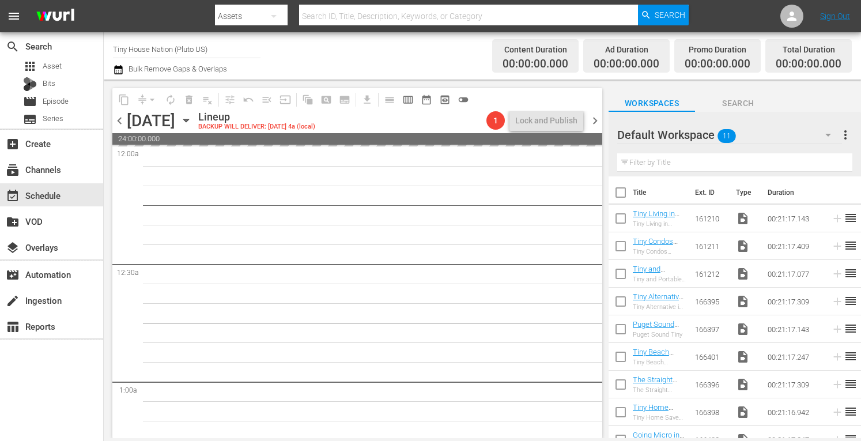
click at [596, 119] on span "chevron_right" at bounding box center [595, 120] width 14 height 14
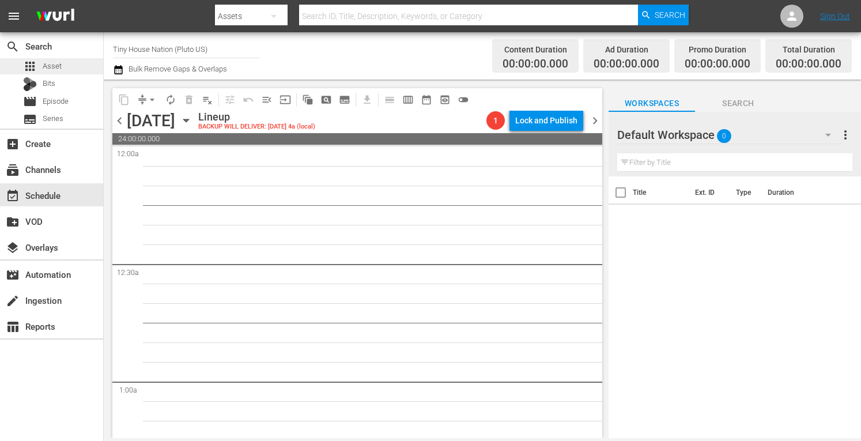
click at [50, 69] on span "Asset" at bounding box center [52, 66] width 19 height 12
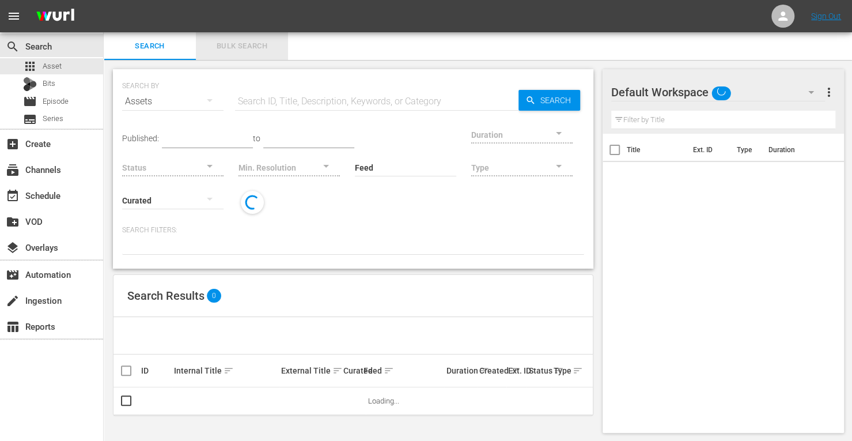
click at [233, 44] on span "Bulk Search" at bounding box center [242, 46] width 78 height 13
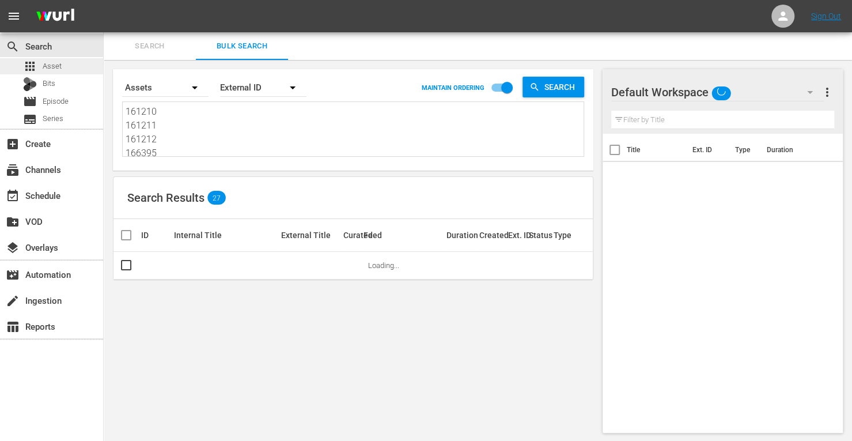
drag, startPoint x: 166, startPoint y: 153, endPoint x: 102, endPoint y: 63, distance: 110.3
click at [104, 0] on div "search Search apps Asset Bits movie Episode subtitles Series add_box Create sub…" at bounding box center [478, 0] width 748 height 0
drag, startPoint x: 164, startPoint y: 150, endPoint x: 76, endPoint y: 62, distance: 124.6
click at [104, 0] on div "search Search apps Asset Bits movie Episode subtitles Series add_box Create sub…" at bounding box center [478, 0] width 748 height 0
drag, startPoint x: 165, startPoint y: 154, endPoint x: 67, endPoint y: 49, distance: 143.5
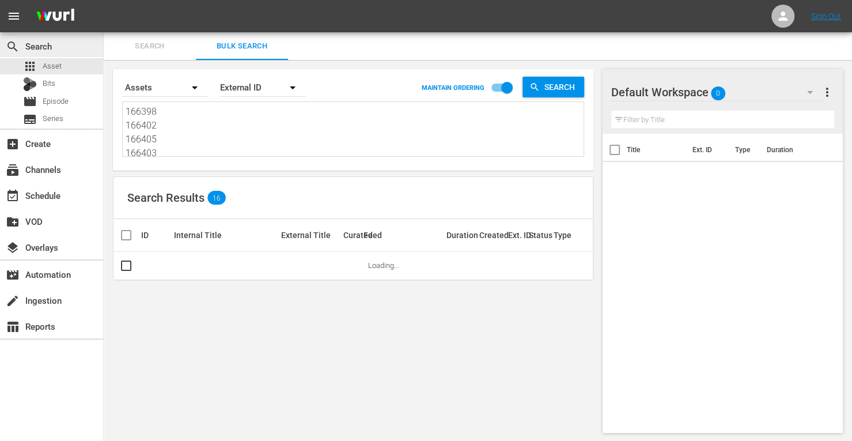
click at [104, 0] on div "search Search apps Asset Bits movie Episode subtitles Series add_box Create sub…" at bounding box center [478, 0] width 748 height 0
drag, startPoint x: 160, startPoint y: 143, endPoint x: 85, endPoint y: 67, distance: 105.9
click at [104, 0] on div "search Search apps Asset Bits movie Episode subtitles Series add_box Create sub…" at bounding box center [478, 0] width 748 height 0
paste textarea "171830 190470 214809 190471 161957 153736"
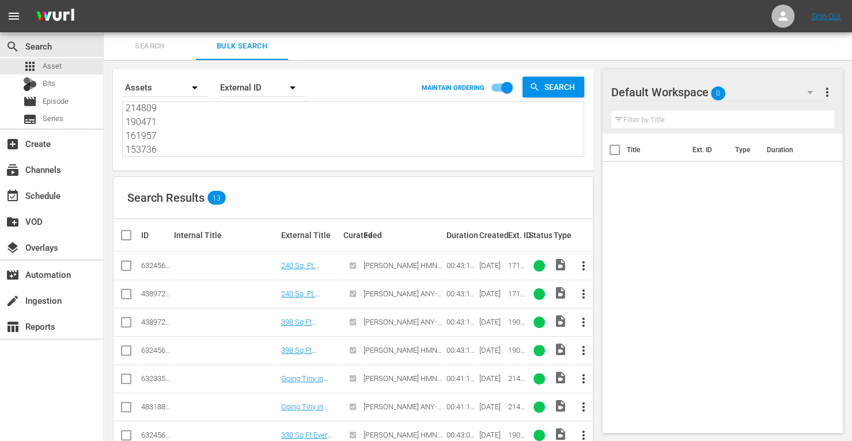
click at [130, 296] on input "checkbox" at bounding box center [126, 296] width 14 height 14
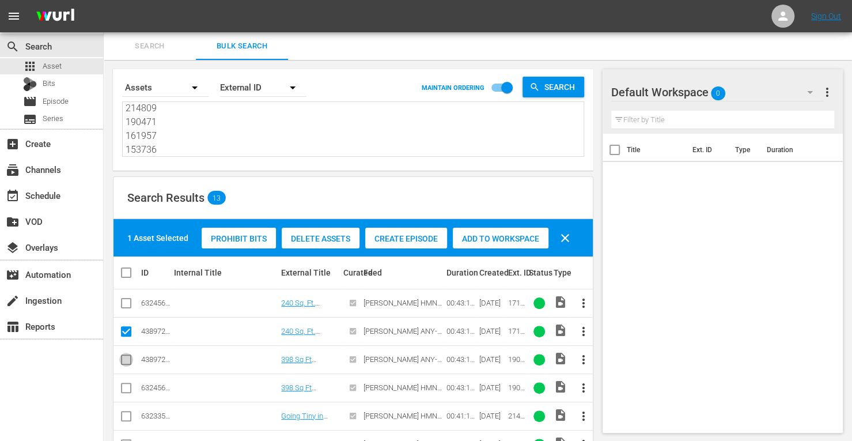
click at [128, 361] on input "checkbox" at bounding box center [126, 362] width 14 height 14
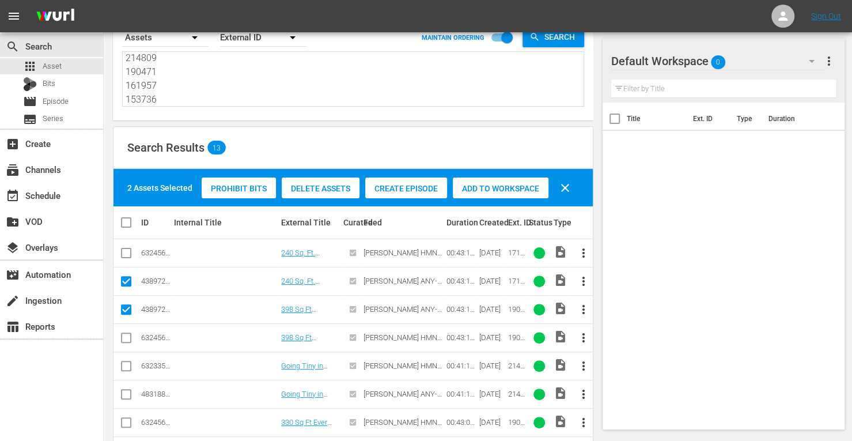
scroll to position [51, 0]
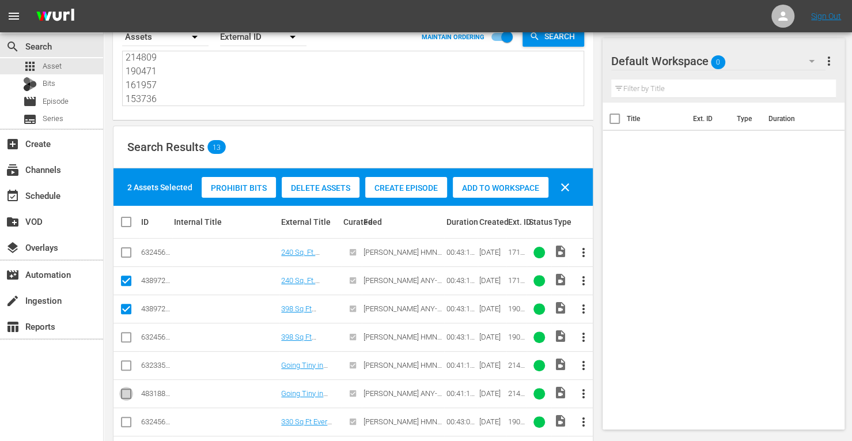
click at [128, 391] on input "checkbox" at bounding box center [126, 396] width 14 height 14
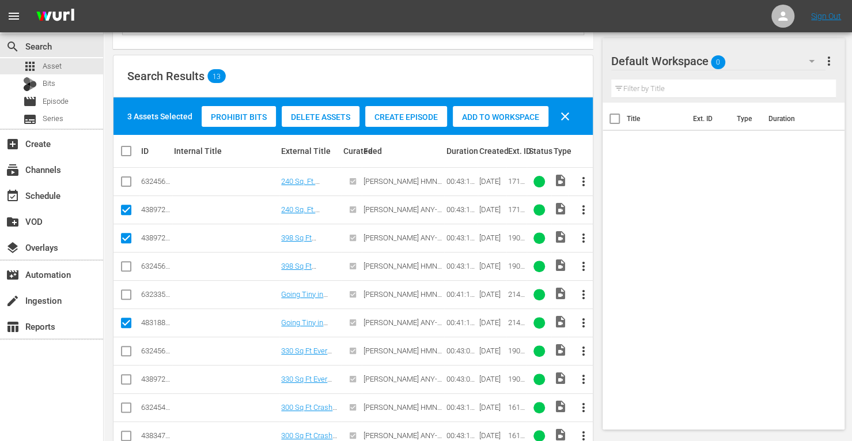
scroll to position [130, 0]
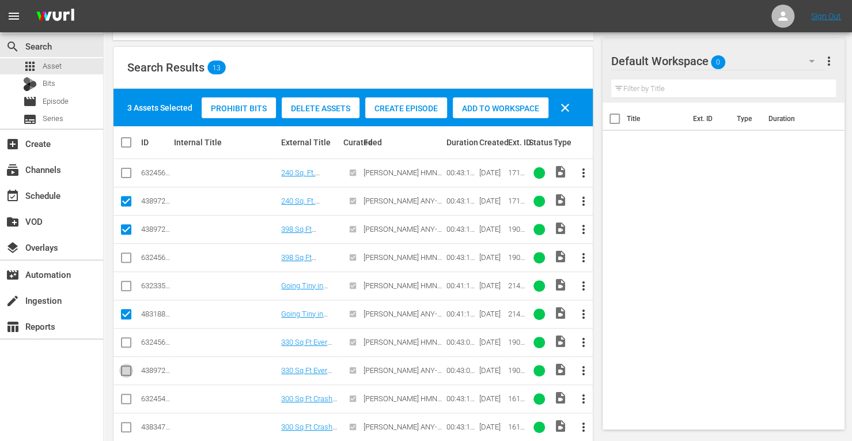
click at [127, 367] on input "checkbox" at bounding box center [126, 373] width 14 height 14
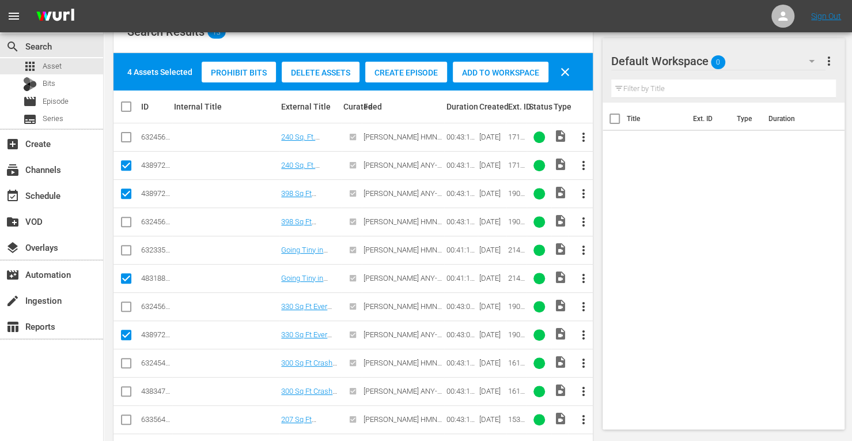
scroll to position [168, 0]
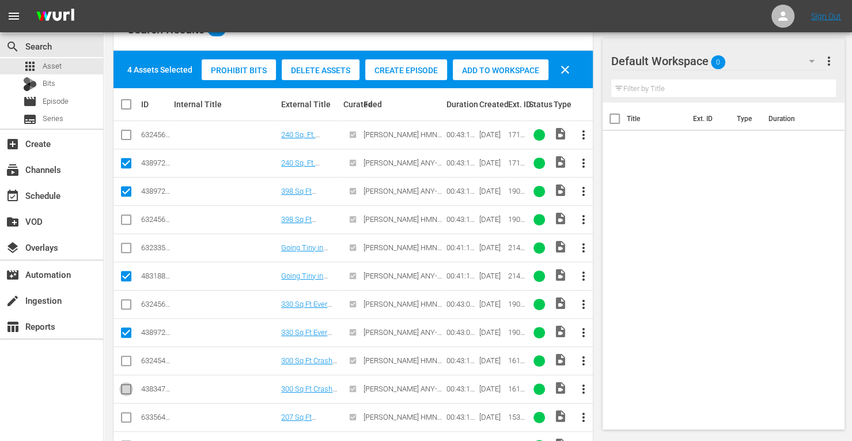
click at [128, 389] on input "checkbox" at bounding box center [126, 391] width 14 height 14
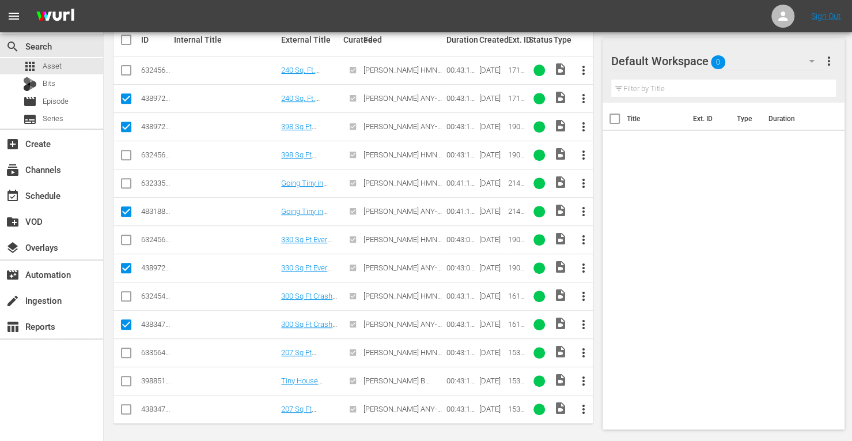
click at [124, 408] on input "checkbox" at bounding box center [126, 411] width 14 height 14
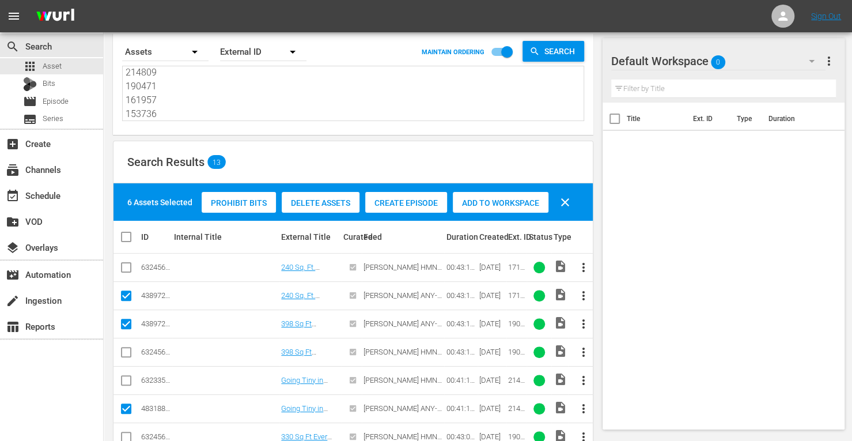
scroll to position [28, 0]
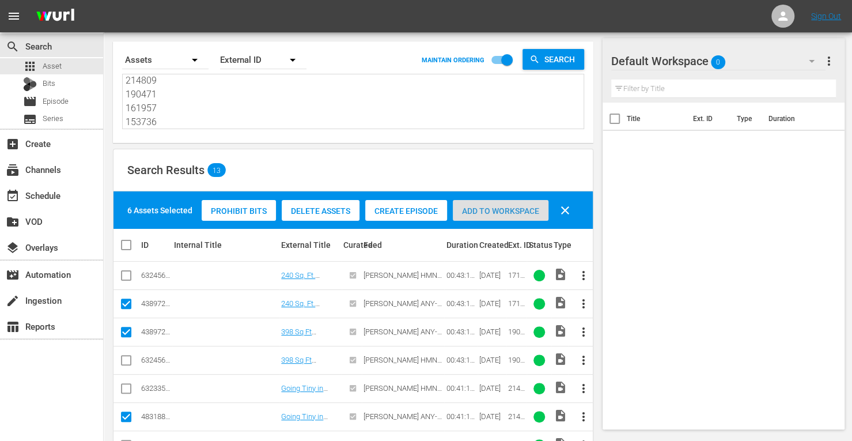
click at [484, 204] on div "Add to Workspace" at bounding box center [501, 211] width 96 height 22
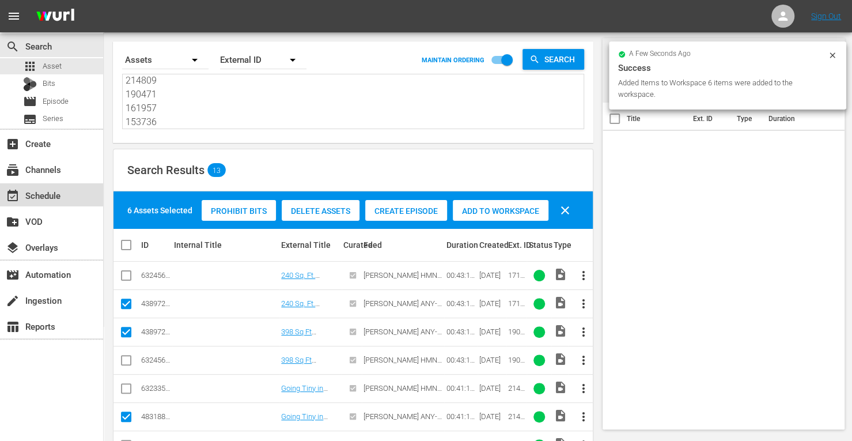
click at [66, 195] on div "event_available Schedule" at bounding box center [51, 194] width 103 height 23
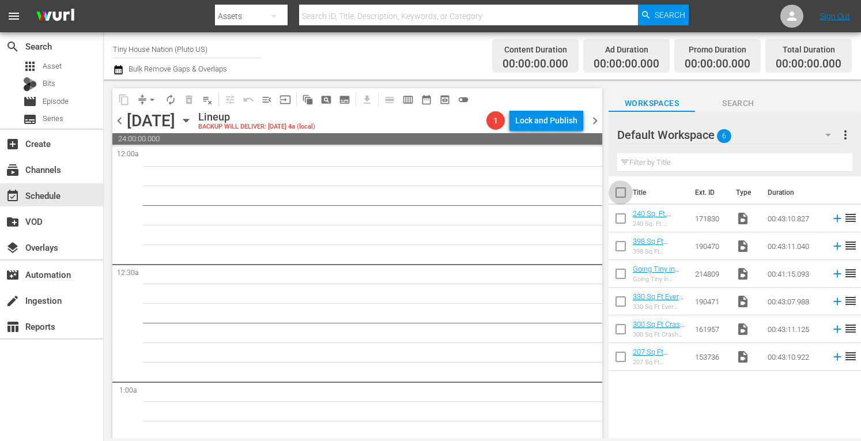
click at [615, 192] on input "checkbox" at bounding box center [620, 195] width 24 height 24
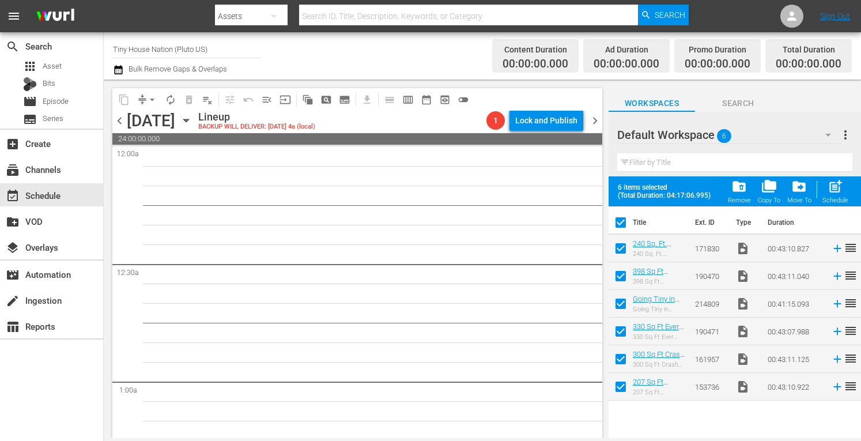
click at [832, 192] on span "post_add" at bounding box center [835, 187] width 16 height 16
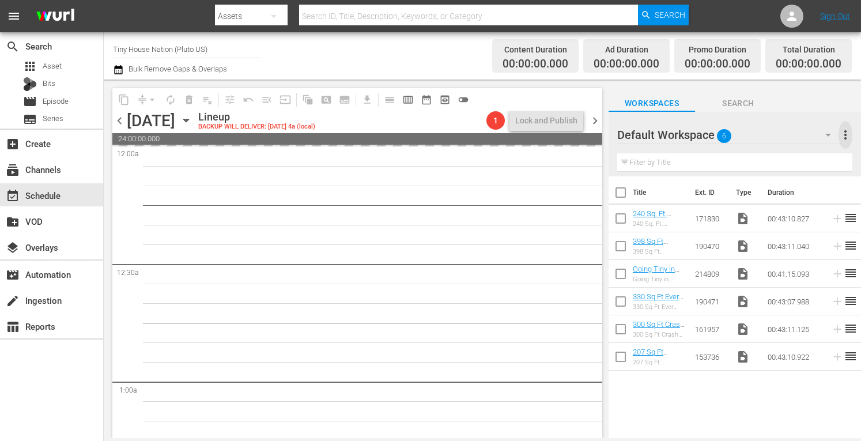
click at [846, 136] on span "more_vert" at bounding box center [845, 135] width 14 height 14
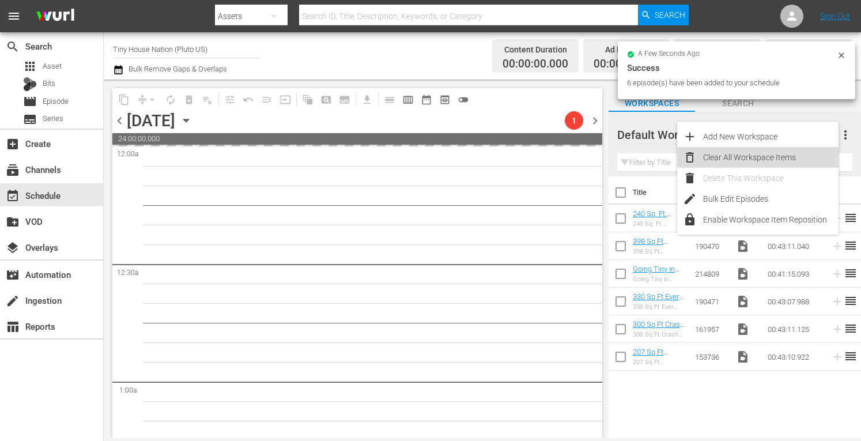
click at [732, 160] on div "Clear All Workspace Items" at bounding box center [770, 157] width 135 height 21
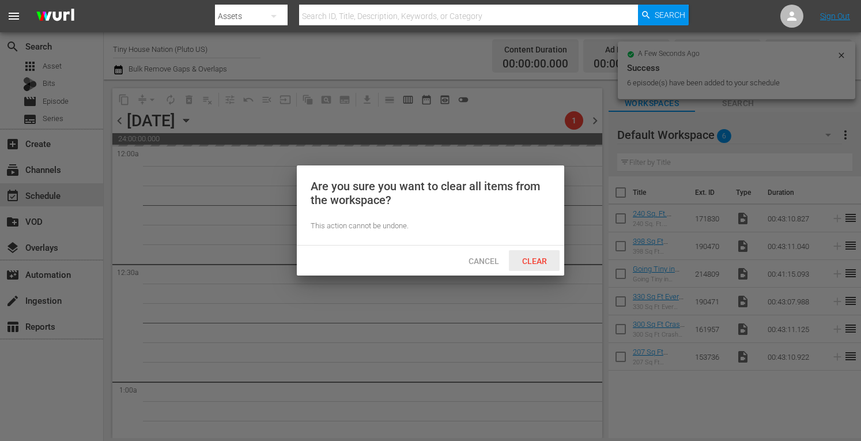
click at [528, 262] on span "Clear" at bounding box center [534, 260] width 43 height 9
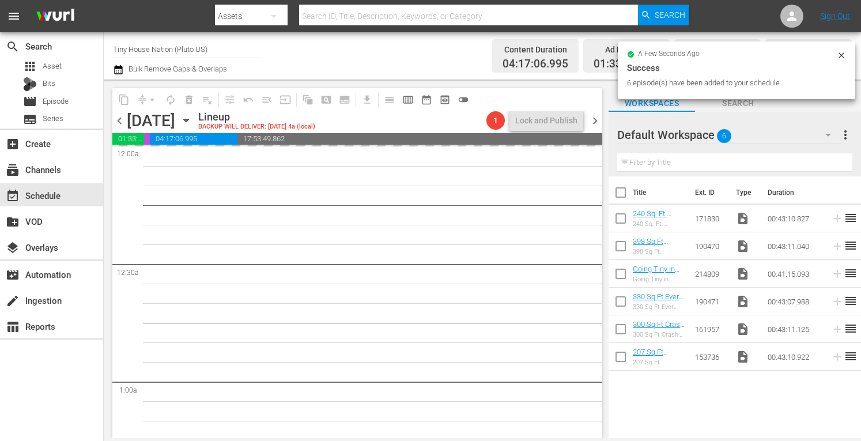
click at [593, 116] on span "chevron_right" at bounding box center [595, 120] width 14 height 14
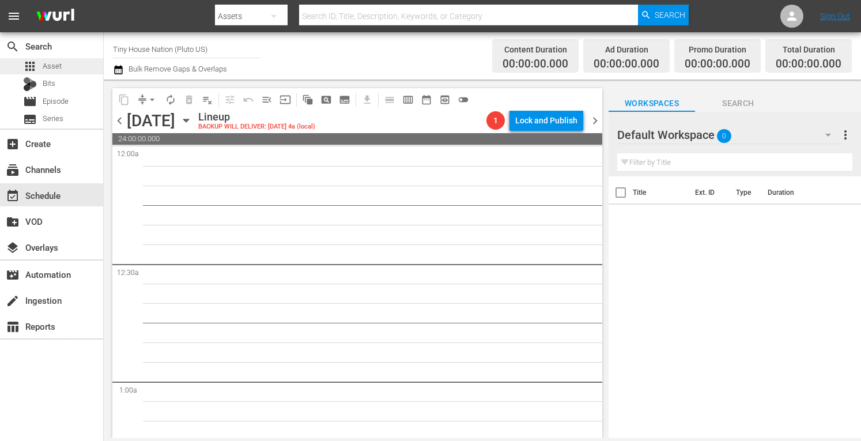
click at [67, 71] on div "apps Asset" at bounding box center [51, 66] width 103 height 16
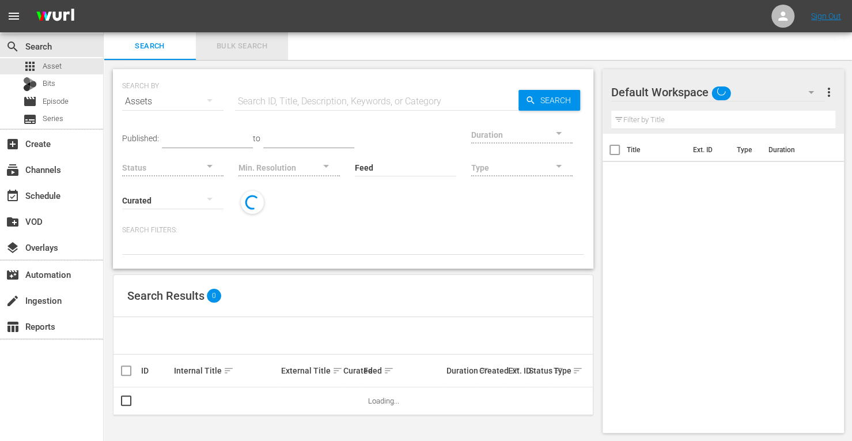
click at [247, 38] on button "Bulk Search" at bounding box center [242, 46] width 92 height 28
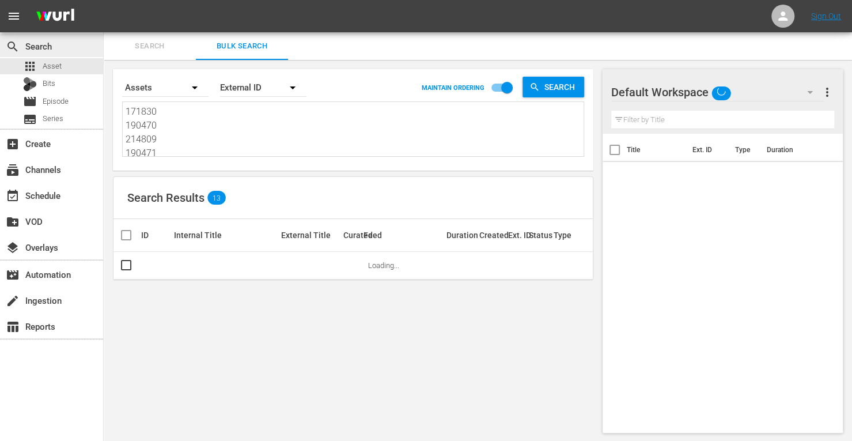
drag, startPoint x: 165, startPoint y: 153, endPoint x: 59, endPoint y: 40, distance: 154.5
click at [104, 0] on div "search Search apps Asset Bits movie Episode subtitles Series add_box Create sub…" at bounding box center [478, 0] width 748 height 0
drag, startPoint x: 165, startPoint y: 147, endPoint x: 63, endPoint y: 36, distance: 150.4
click at [104, 0] on div "search Search apps Asset Bits movie Episode subtitles Series add_box Create sub…" at bounding box center [478, 0] width 748 height 0
paste textarea "171809 161956 171833 214803 161948 171815"
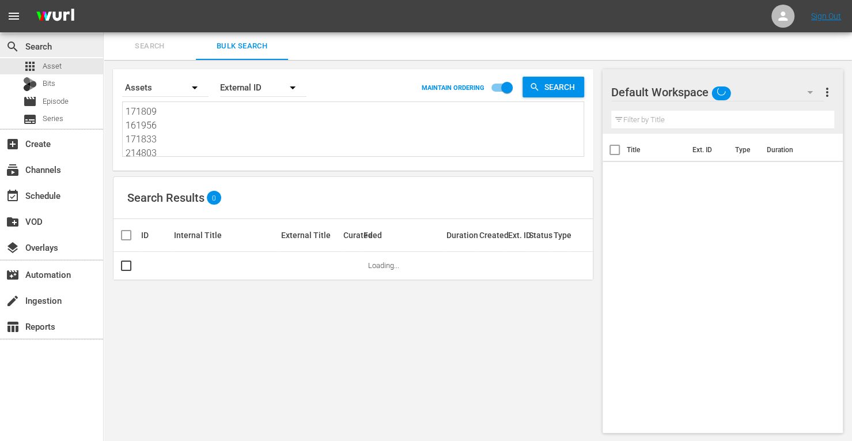
scroll to position [1, 0]
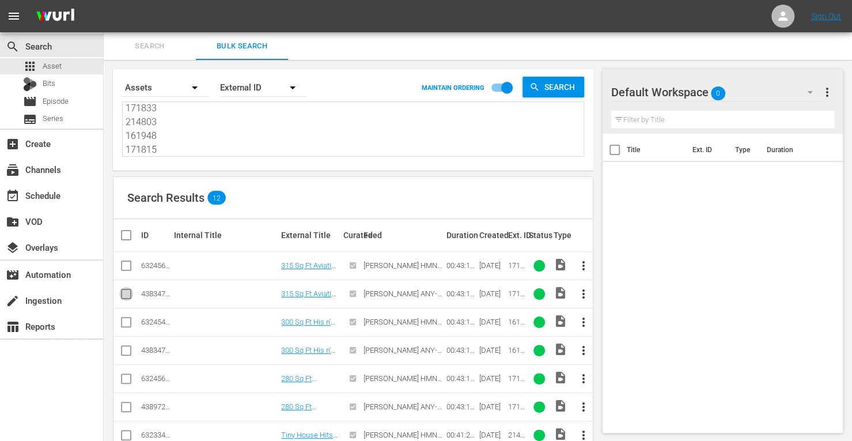
click at [125, 290] on input "checkbox" at bounding box center [126, 296] width 14 height 14
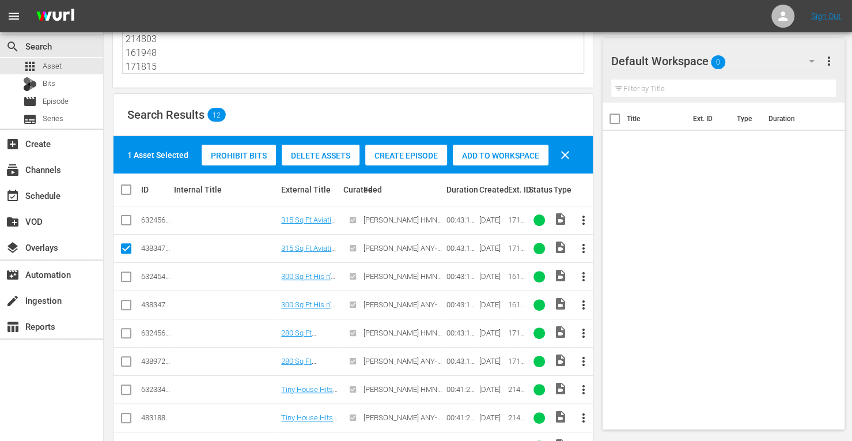
scroll to position [86, 0]
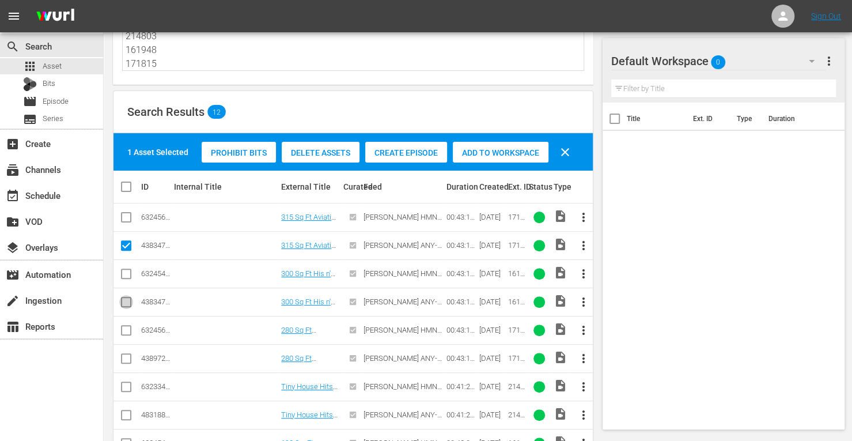
click at [127, 299] on input "checkbox" at bounding box center [126, 304] width 14 height 14
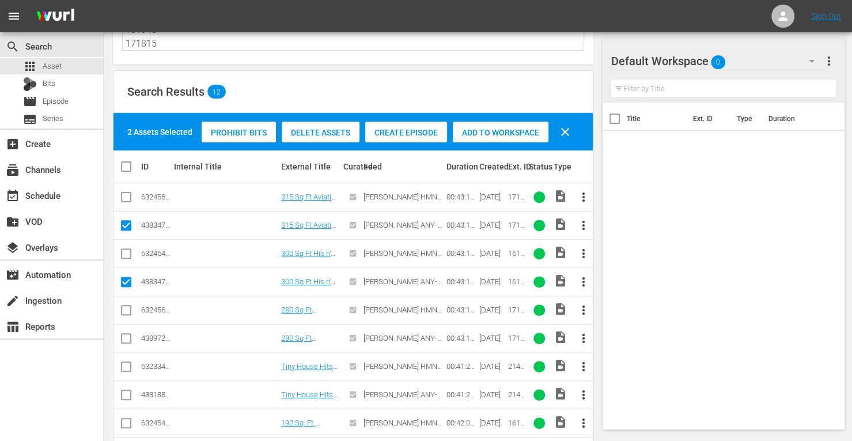
scroll to position [107, 0]
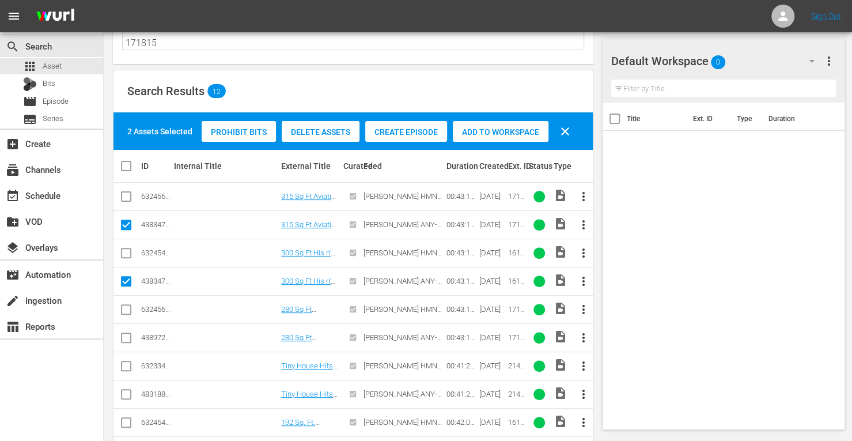
click at [121, 338] on input "checkbox" at bounding box center [126, 340] width 14 height 14
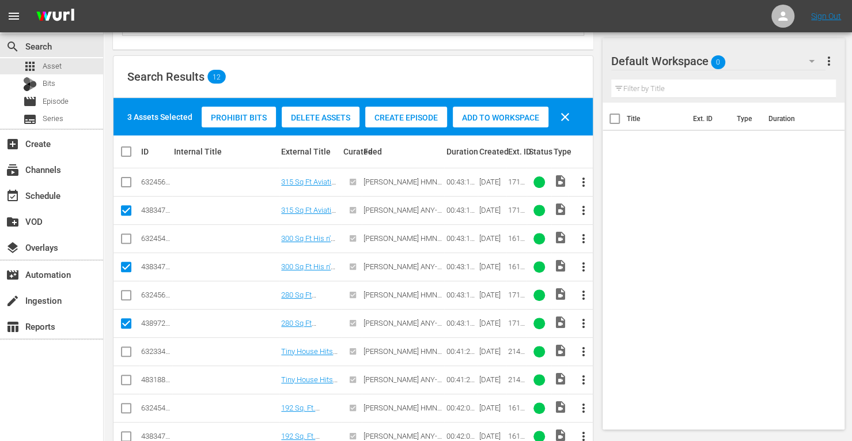
scroll to position [122, 0]
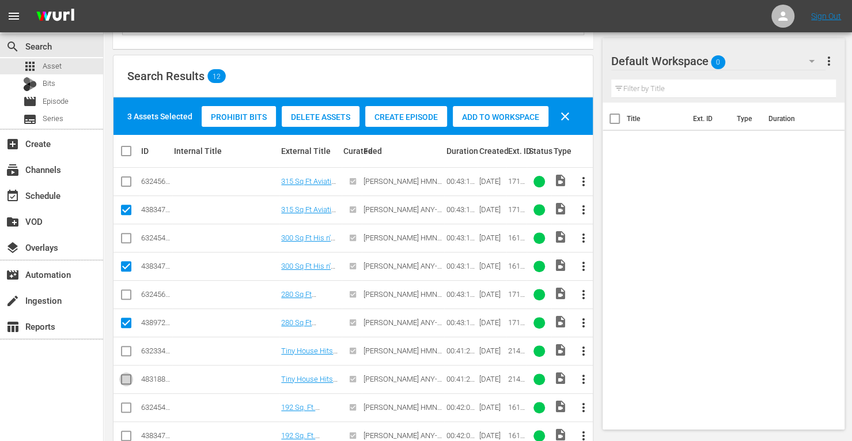
click at [126, 374] on input "checkbox" at bounding box center [126, 381] width 14 height 14
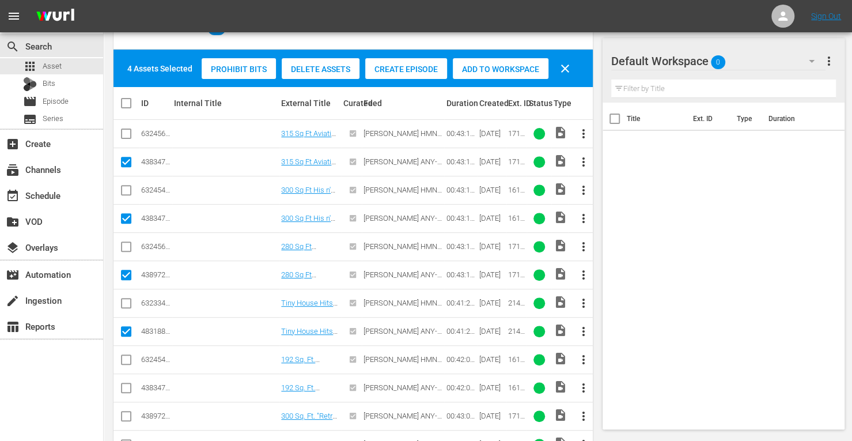
scroll to position [170, 0]
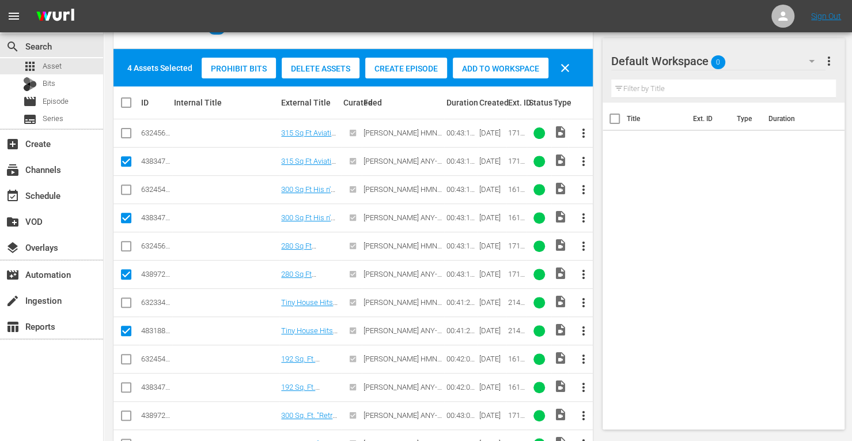
click at [127, 388] on input "checkbox" at bounding box center [126, 389] width 14 height 14
click at [125, 415] on input "checkbox" at bounding box center [126, 418] width 14 height 14
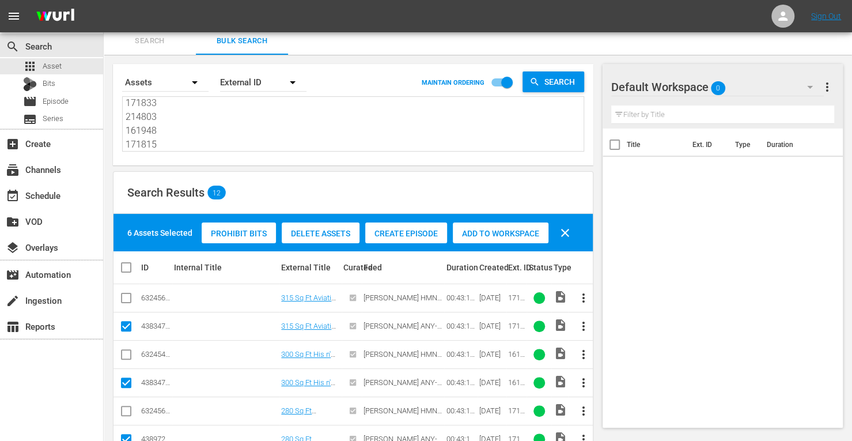
scroll to position [0, 0]
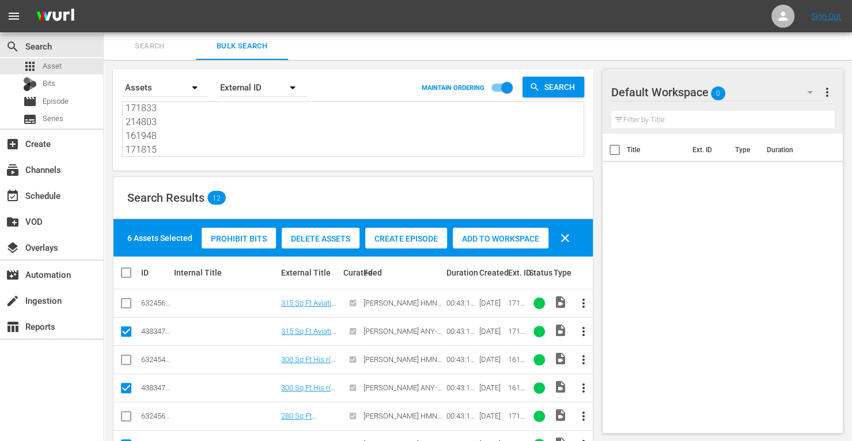
click at [484, 232] on div "Add to Workspace" at bounding box center [501, 239] width 96 height 22
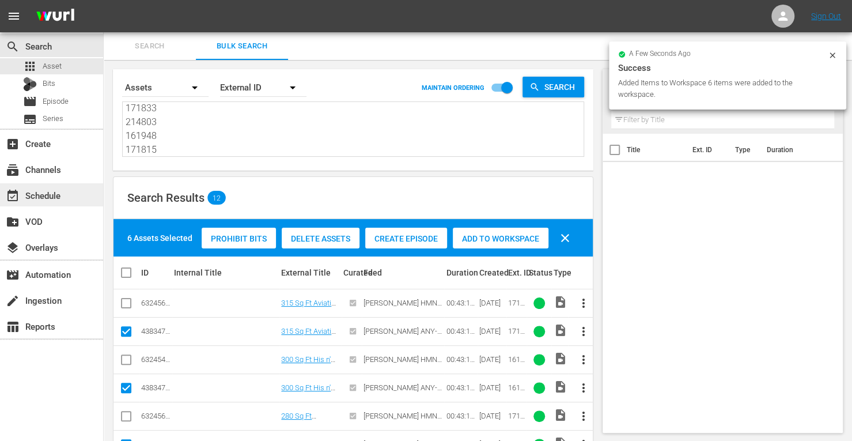
click at [45, 187] on div "event_available Schedule" at bounding box center [51, 194] width 103 height 23
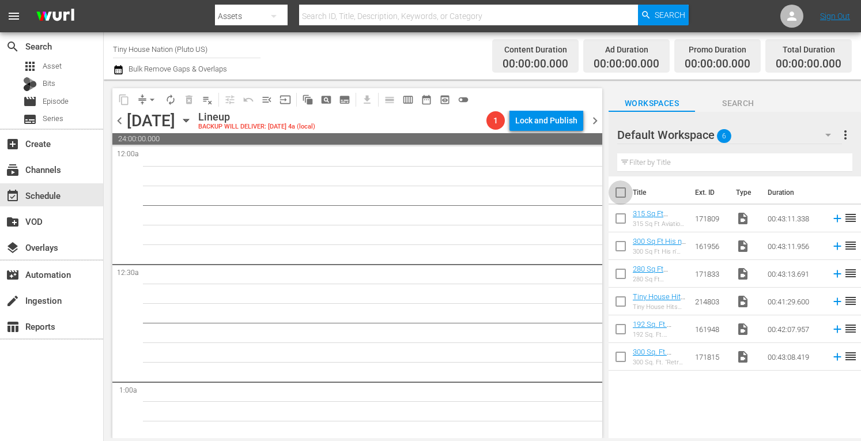
click at [623, 195] on input "checkbox" at bounding box center [620, 195] width 24 height 24
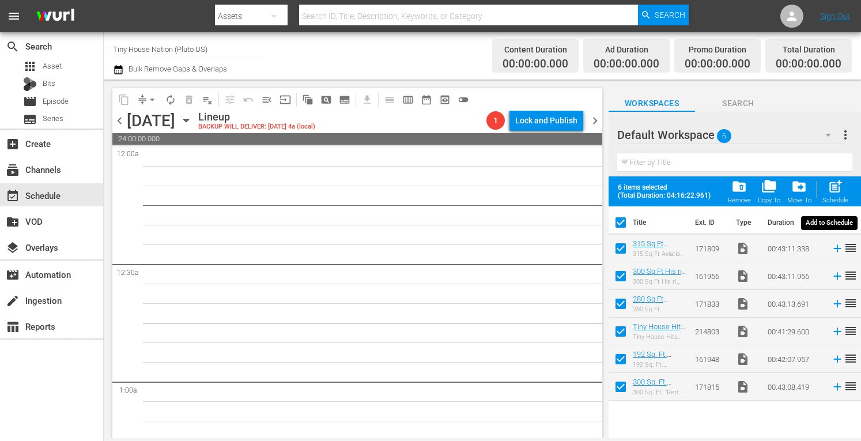
click at [834, 194] on span "post_add" at bounding box center [835, 187] width 16 height 16
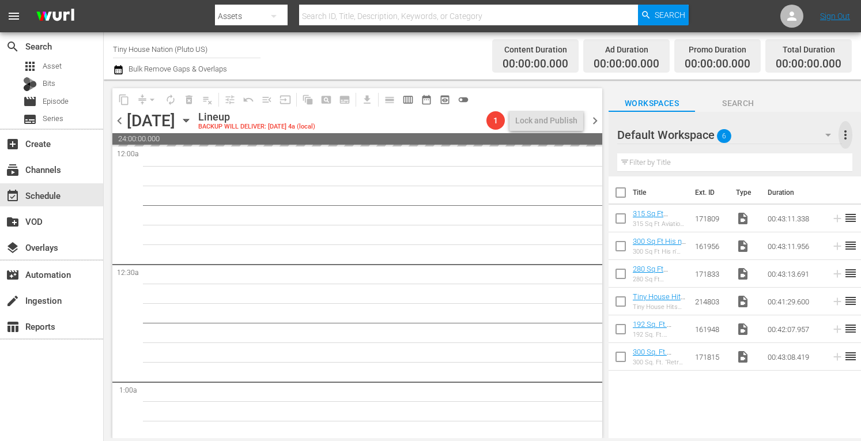
click at [848, 137] on span "more_vert" at bounding box center [845, 135] width 14 height 14
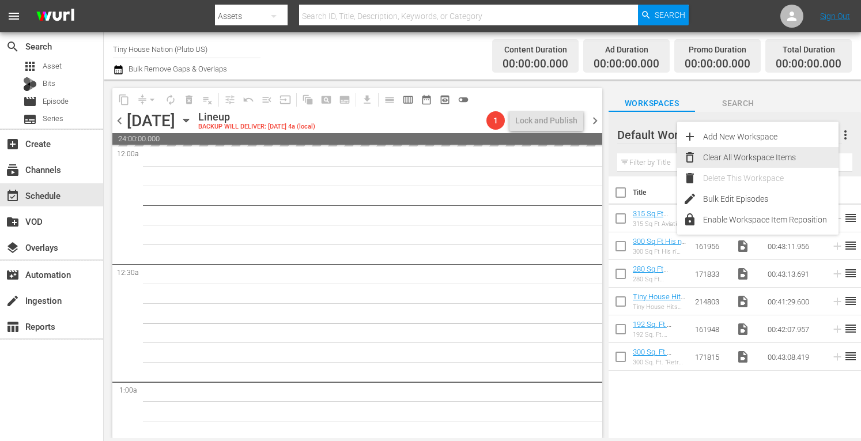
click at [757, 158] on div "Clear All Workspace Items" at bounding box center [770, 157] width 135 height 21
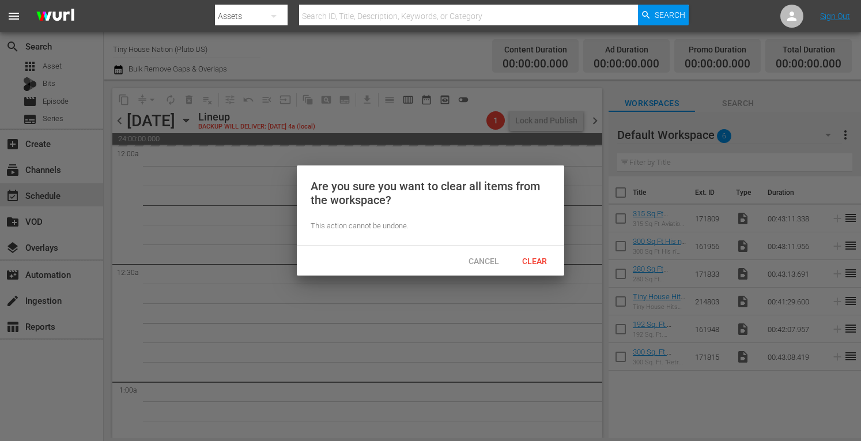
click at [531, 263] on span "Clear" at bounding box center [534, 260] width 43 height 9
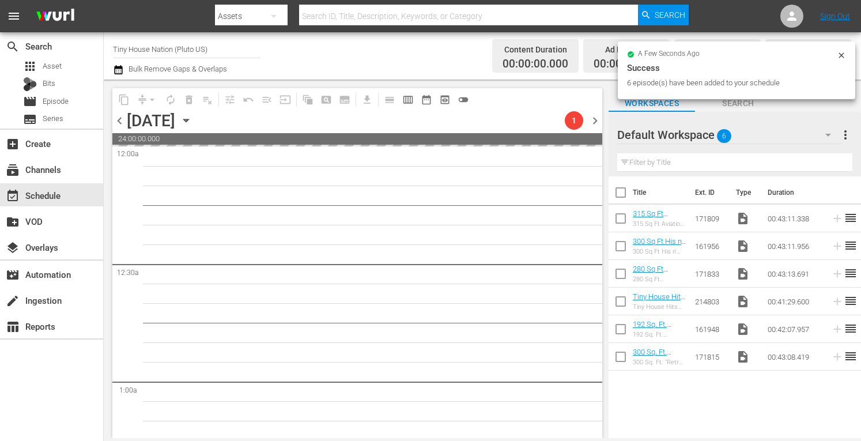
click at [596, 120] on span "chevron_right" at bounding box center [595, 120] width 14 height 14
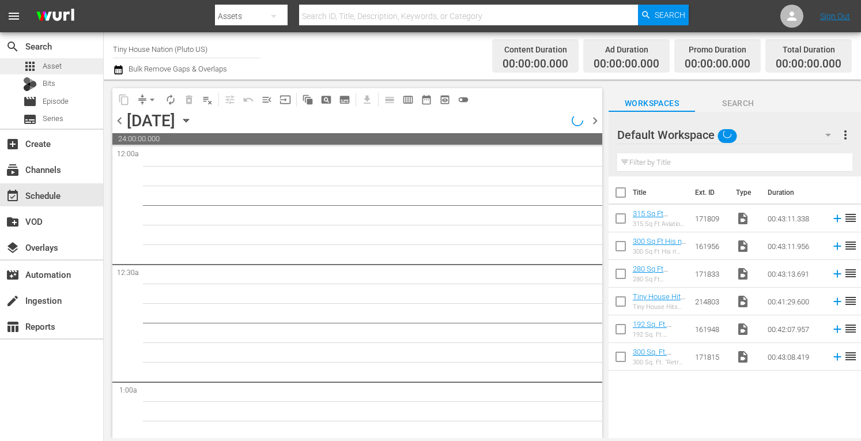
click at [59, 58] on div "apps Asset" at bounding box center [42, 66] width 39 height 16
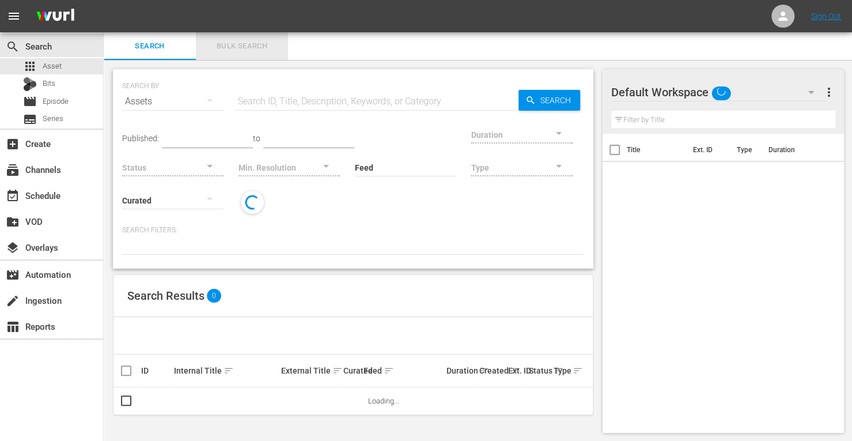
click at [247, 46] on span "Bulk Search" at bounding box center [242, 46] width 78 height 13
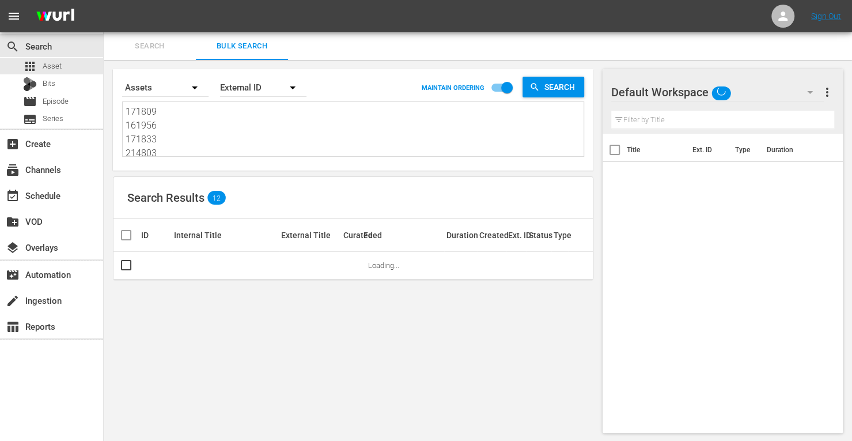
drag, startPoint x: 171, startPoint y: 149, endPoint x: 8, endPoint y: -20, distance: 235.1
click at [8, 0] on html "menu Sign Out search Search apps Asset Bits movie Episode subtitles Series add_…" at bounding box center [426, 220] width 852 height 441
drag, startPoint x: 163, startPoint y: 151, endPoint x: 58, endPoint y: 13, distance: 173.8
click at [58, 13] on div "menu Sign Out search Search apps Asset Bits movie Episode subtitles Series add_…" at bounding box center [426, 221] width 852 height 442
paste textarea "166406 166409 166416 166410 166411 166408 166414 166404 166418 166413 166415 17…"
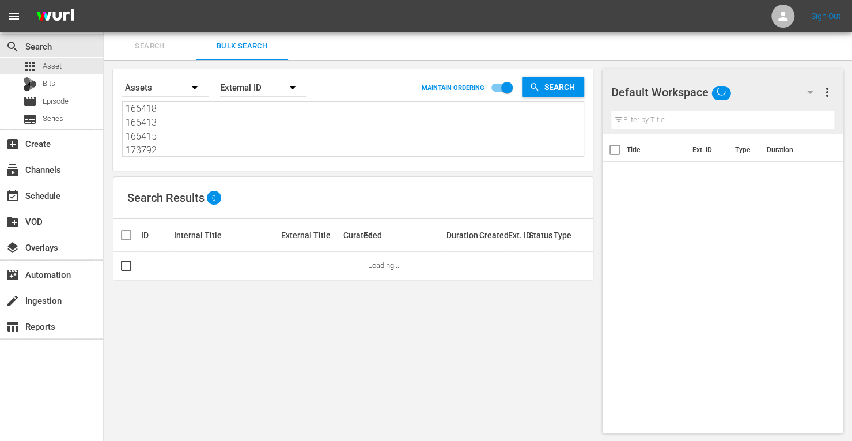
scroll to position [1, 0]
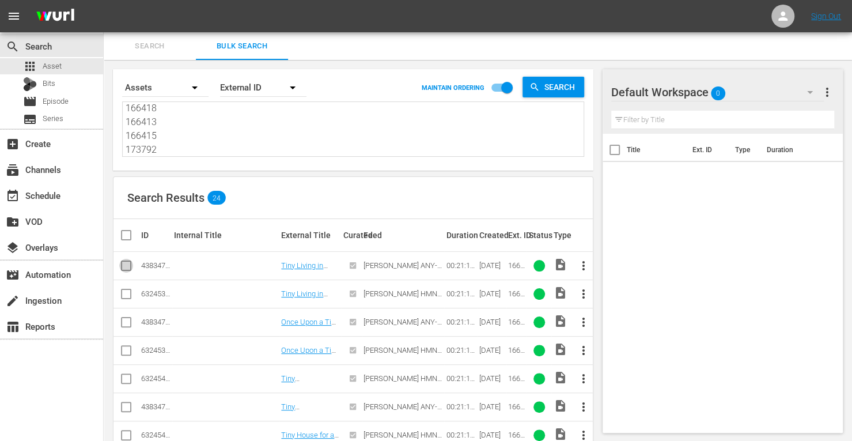
click at [126, 268] on input "checkbox" at bounding box center [126, 268] width 14 height 14
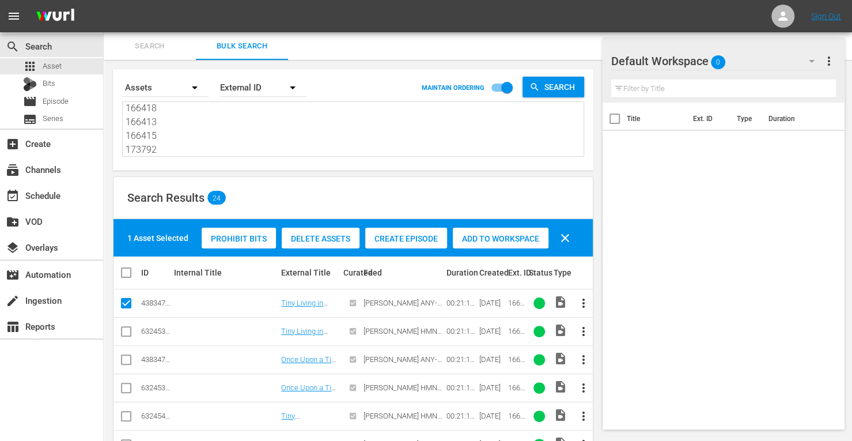
scroll to position [98, 0]
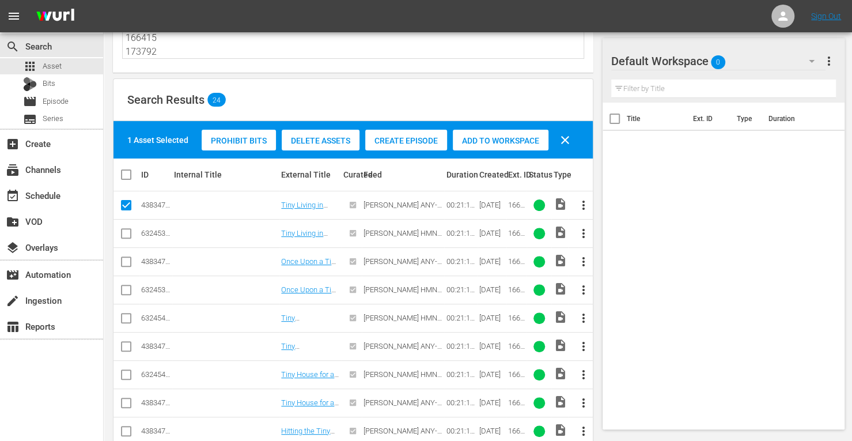
click at [123, 260] on input "checkbox" at bounding box center [126, 264] width 14 height 14
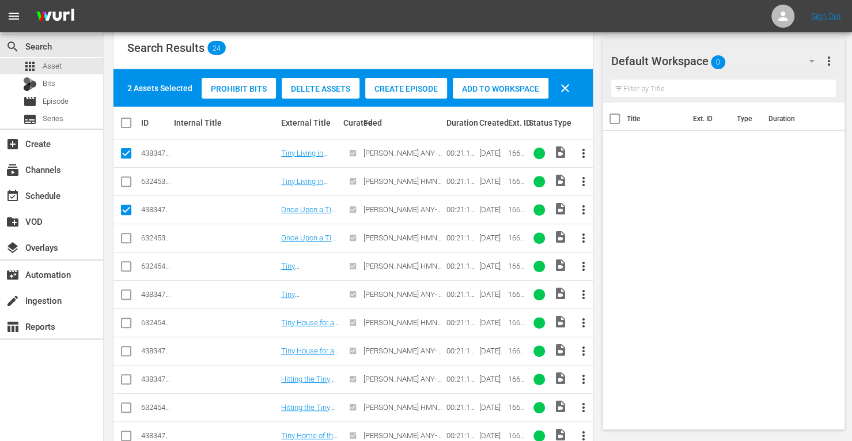
scroll to position [153, 0]
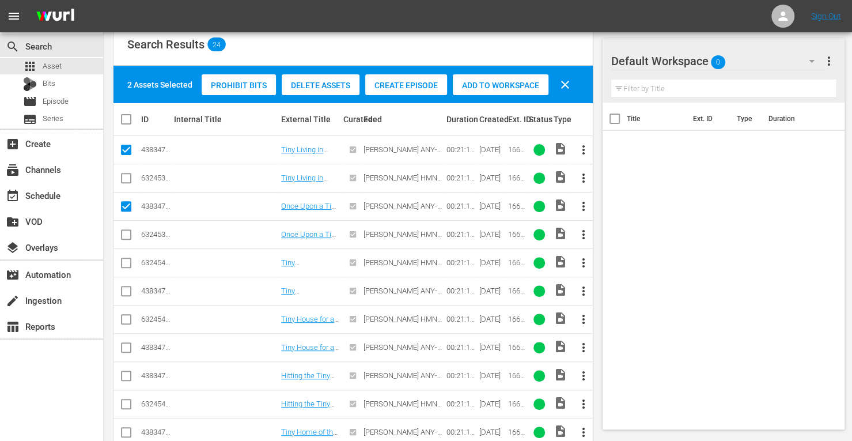
click at [121, 289] on input "checkbox" at bounding box center [126, 293] width 14 height 14
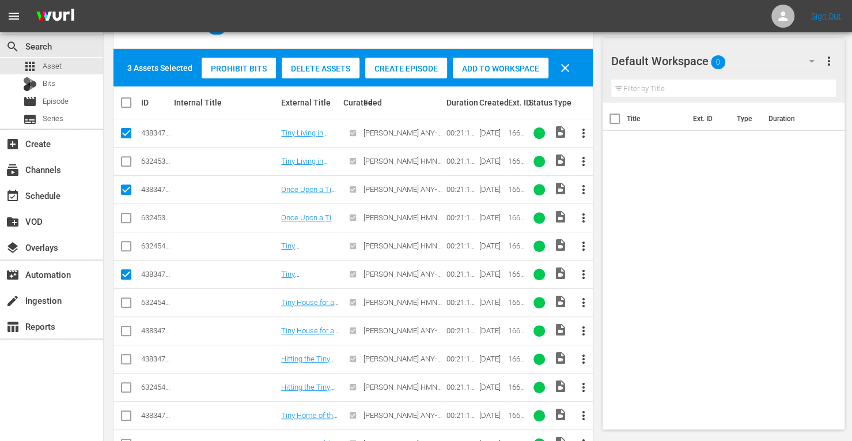
scroll to position [171, 0]
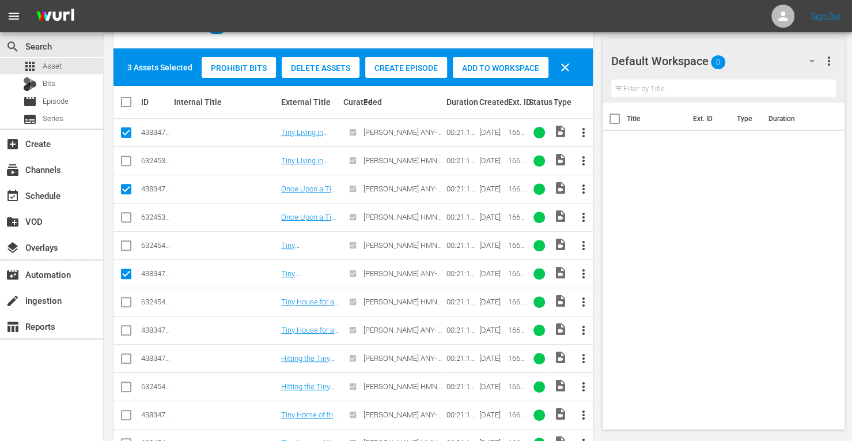
click at [123, 327] on input "checkbox" at bounding box center [126, 332] width 14 height 14
click at [126, 358] on input "checkbox" at bounding box center [126, 361] width 14 height 14
click at [125, 413] on input "checkbox" at bounding box center [126, 417] width 14 height 14
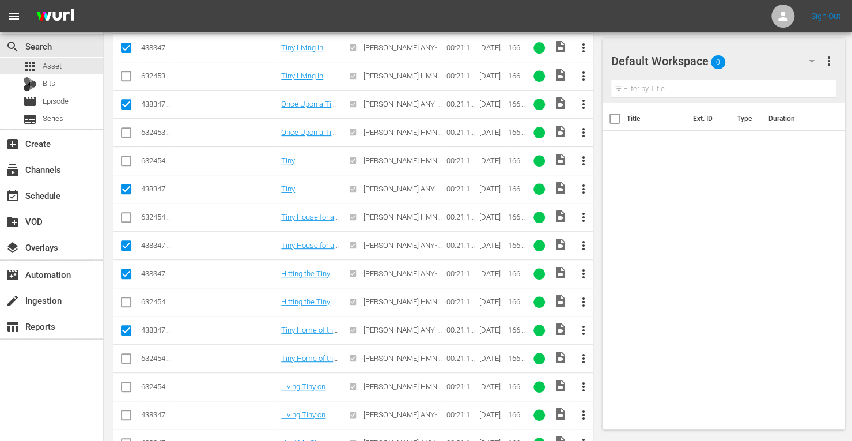
scroll to position [256, 0]
click at [129, 417] on input "checkbox" at bounding box center [126, 417] width 14 height 14
click at [127, 438] on input "checkbox" at bounding box center [126, 445] width 14 height 14
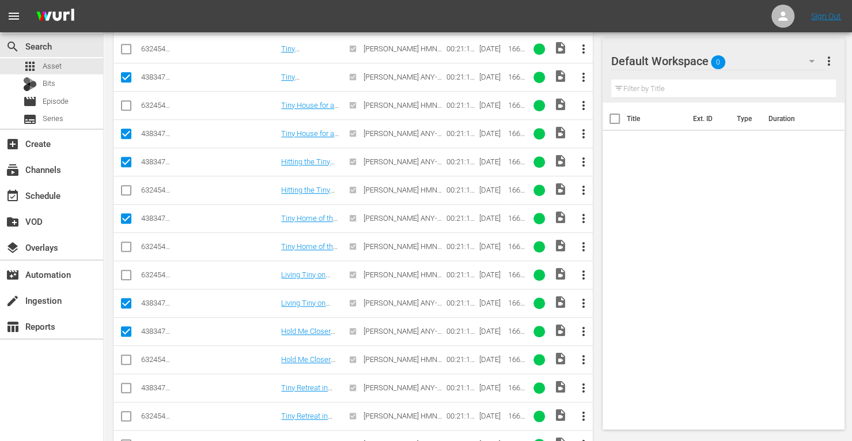
scroll to position [368, 0]
click at [124, 384] on input "checkbox" at bounding box center [126, 389] width 14 height 14
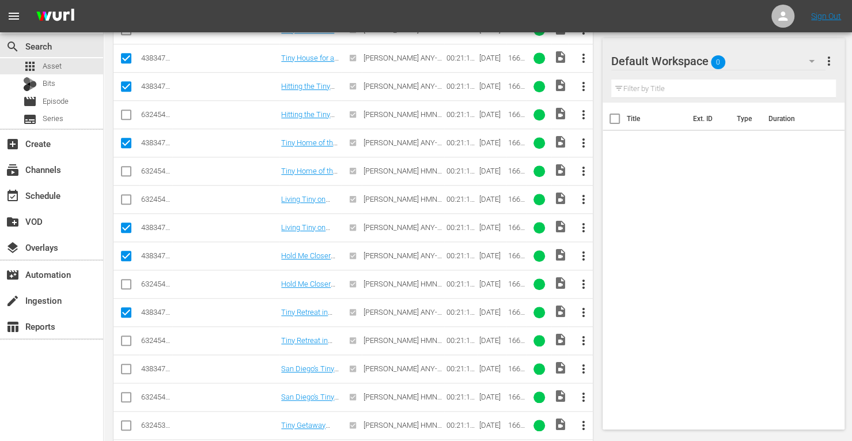
scroll to position [444, 0]
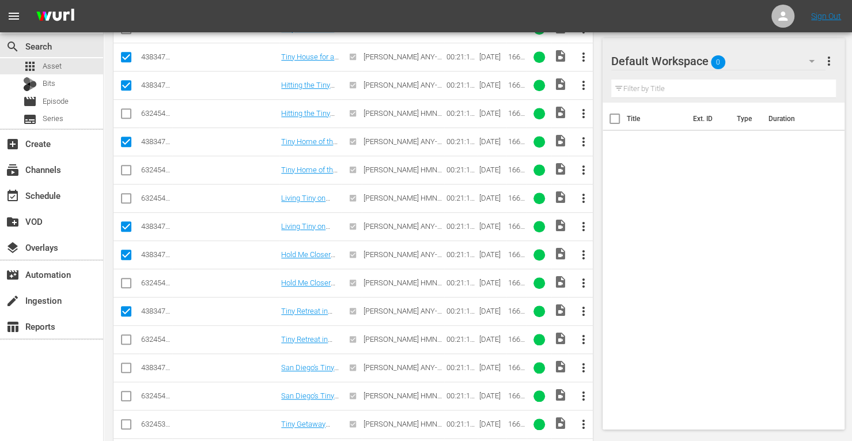
click at [128, 363] on input "checkbox" at bounding box center [126, 370] width 14 height 14
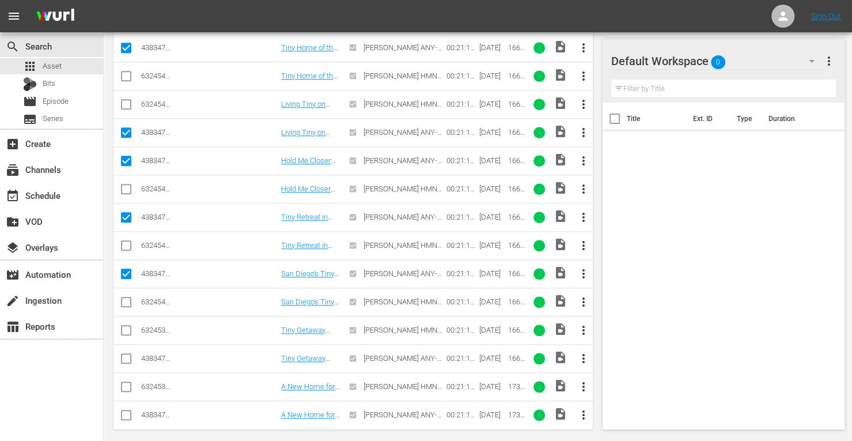
scroll to position [541, 0]
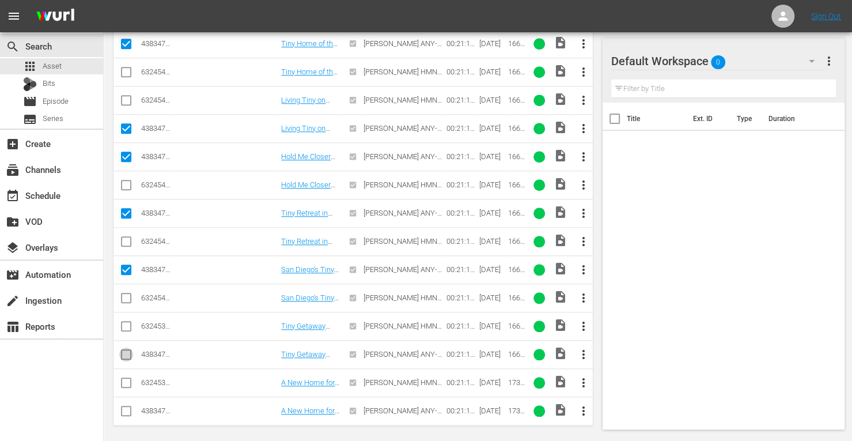
click at [126, 353] on input "checkbox" at bounding box center [126, 357] width 14 height 14
click at [129, 406] on input "checkbox" at bounding box center [126, 413] width 14 height 14
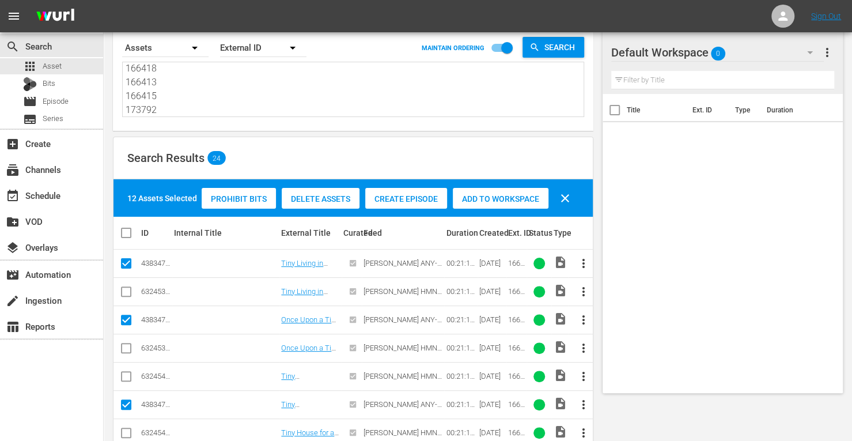
scroll to position [9, 0]
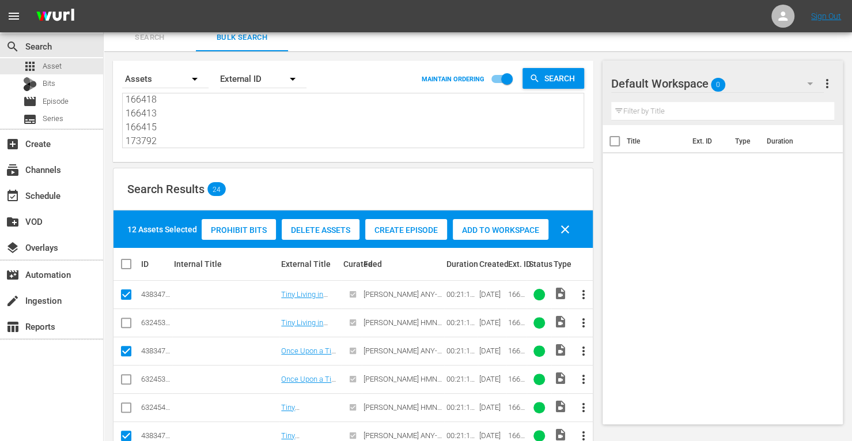
click at [477, 236] on div "Add to Workspace" at bounding box center [501, 230] width 96 height 22
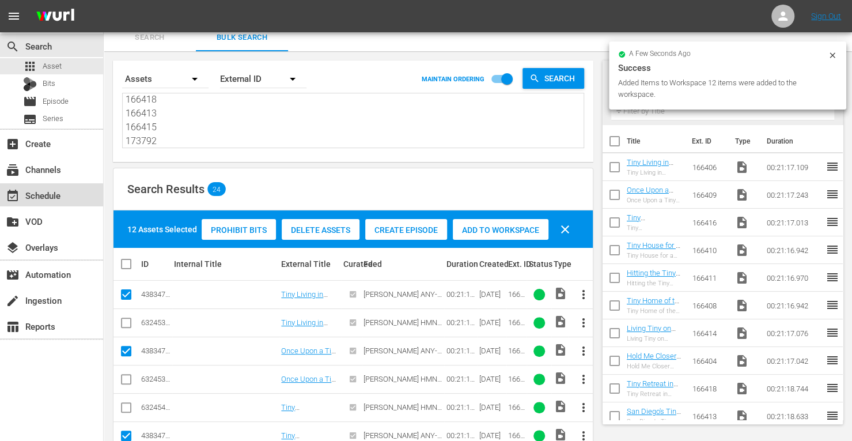
click at [33, 199] on div "event_available Schedule" at bounding box center [32, 193] width 65 height 10
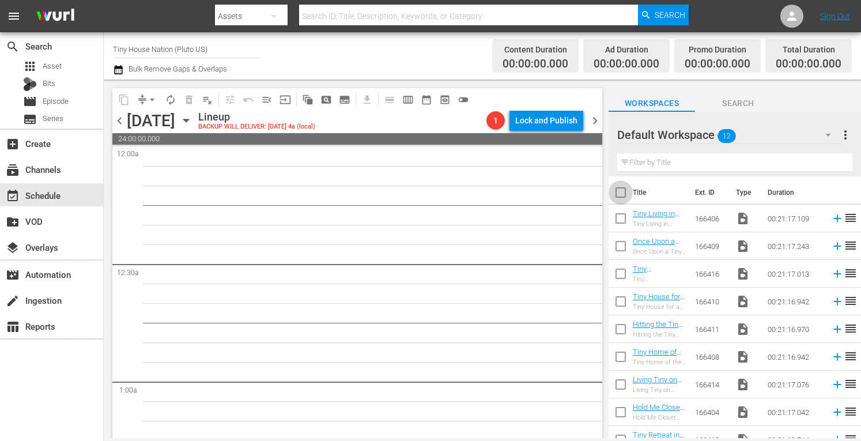
click at [621, 194] on input "checkbox" at bounding box center [620, 195] width 24 height 24
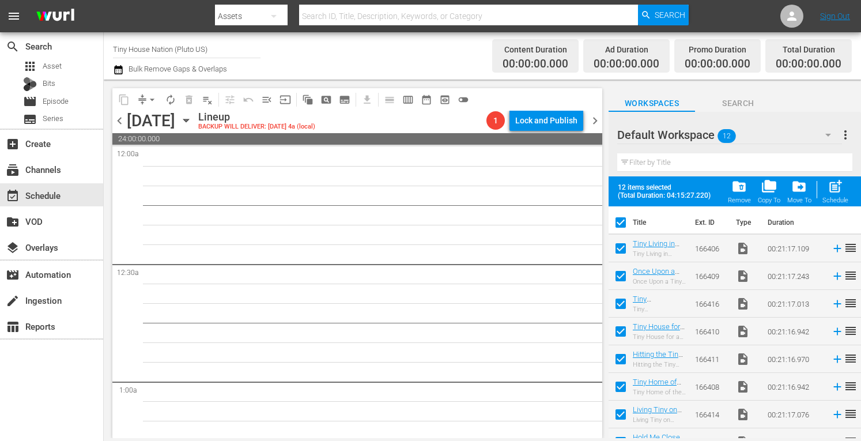
click at [832, 184] on span "post_add" at bounding box center [835, 187] width 16 height 16
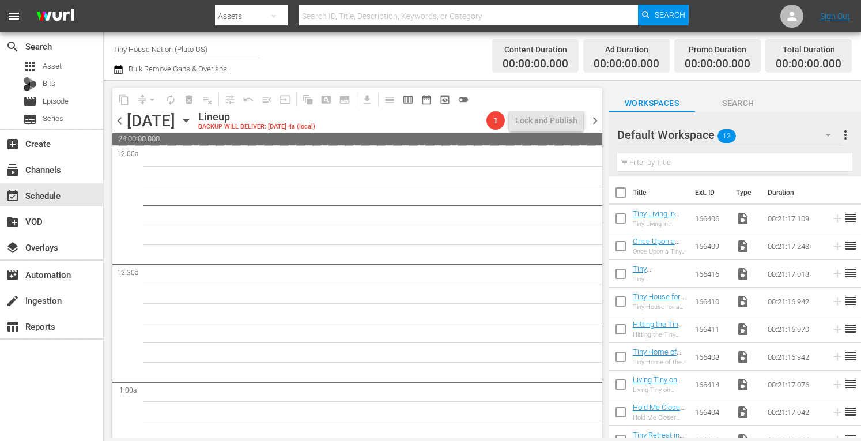
click at [847, 138] on span "more_vert" at bounding box center [845, 135] width 14 height 14
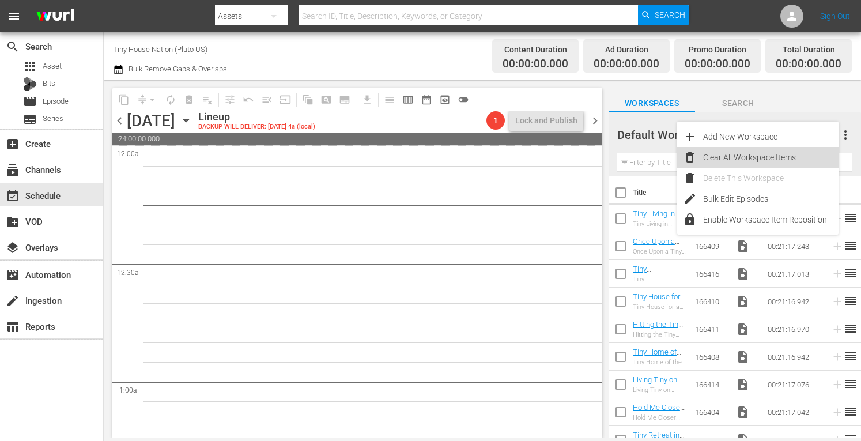
click at [757, 156] on div "Clear All Workspace Items" at bounding box center [770, 157] width 135 height 21
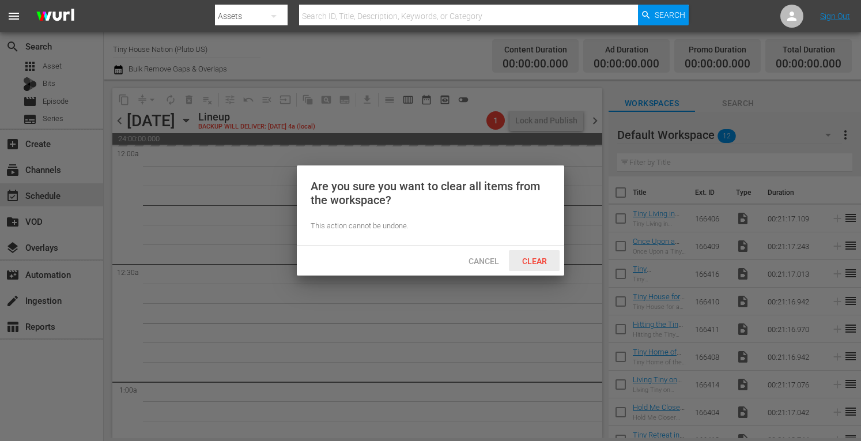
click at [522, 261] on span "Clear" at bounding box center [534, 260] width 43 height 9
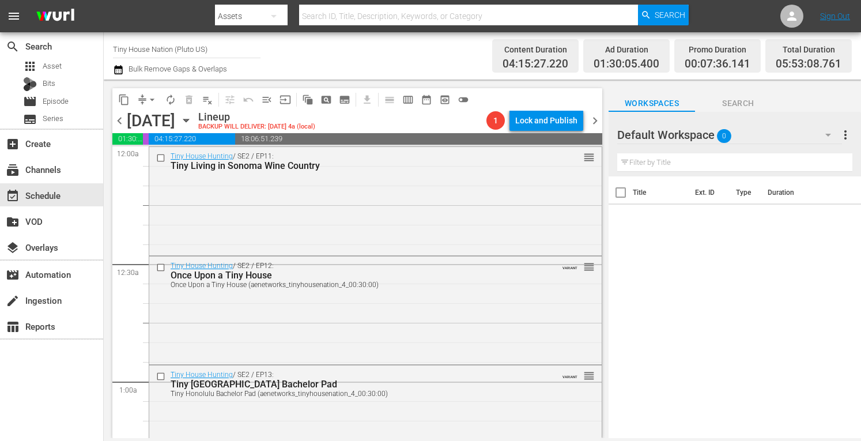
click at [592, 120] on span "chevron_right" at bounding box center [595, 120] width 14 height 14
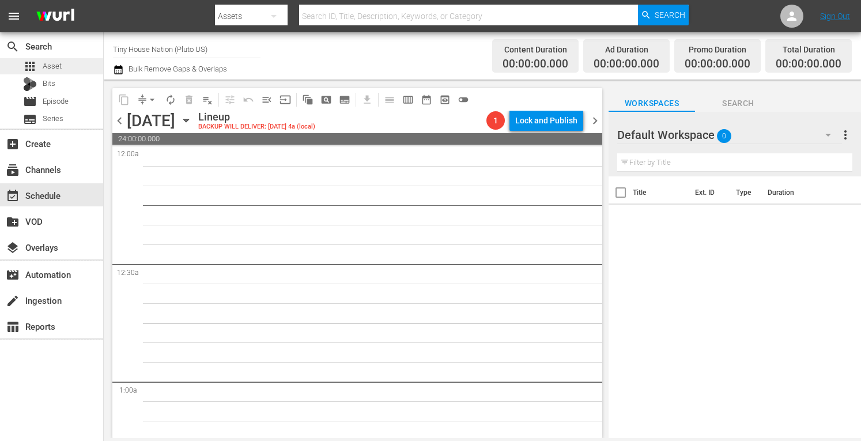
click at [67, 70] on div "apps Asset" at bounding box center [51, 66] width 103 height 16
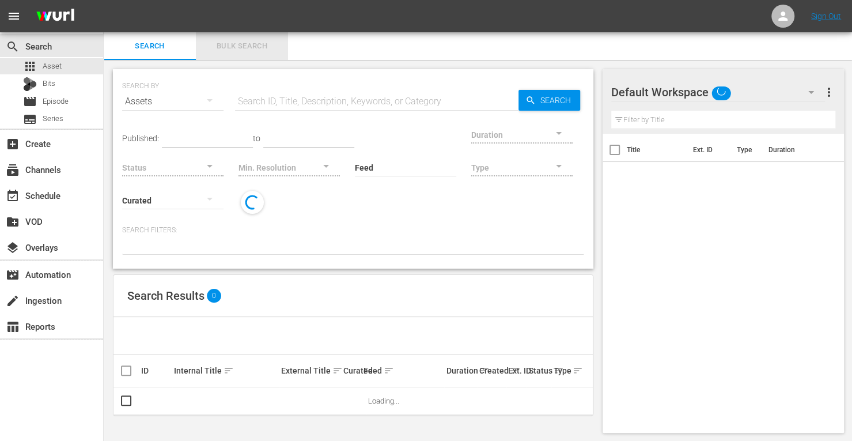
click at [245, 48] on span "Bulk Search" at bounding box center [242, 46] width 78 height 13
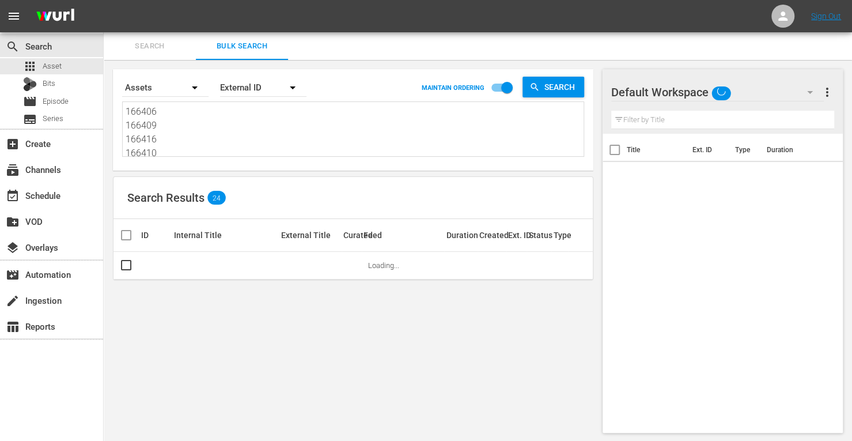
drag, startPoint x: 167, startPoint y: 150, endPoint x: 25, endPoint y: 12, distance: 198.0
click at [25, 12] on div "menu Sign Out search Search apps Asset Bits movie Episode subtitles Series add_…" at bounding box center [426, 221] width 852 height 442
drag, startPoint x: 169, startPoint y: 154, endPoint x: 19, endPoint y: 59, distance: 177.9
click at [104, 0] on div "search Search apps Asset Bits movie Episode subtitles Series add_box Create sub…" at bounding box center [478, 0] width 748 height 0
drag, startPoint x: 173, startPoint y: 153, endPoint x: 16, endPoint y: 49, distance: 187.9
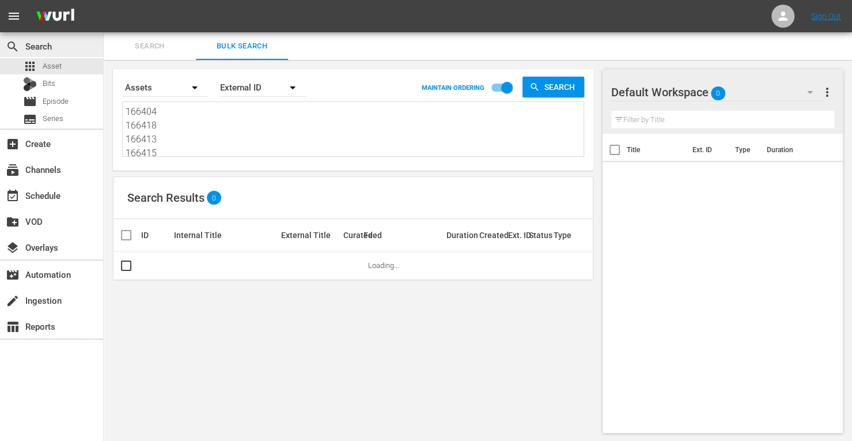
click at [104, 0] on div "search Search apps Asset Bits movie Episode subtitles Series add_box Create sub…" at bounding box center [478, 0] width 748 height 0
drag, startPoint x: 167, startPoint y: 153, endPoint x: 60, endPoint y: 14, distance: 175.4
click at [60, 14] on div "menu Sign Out search Search apps Asset Bits movie Episode subtitles Series add_…" at bounding box center [426, 221] width 852 height 442
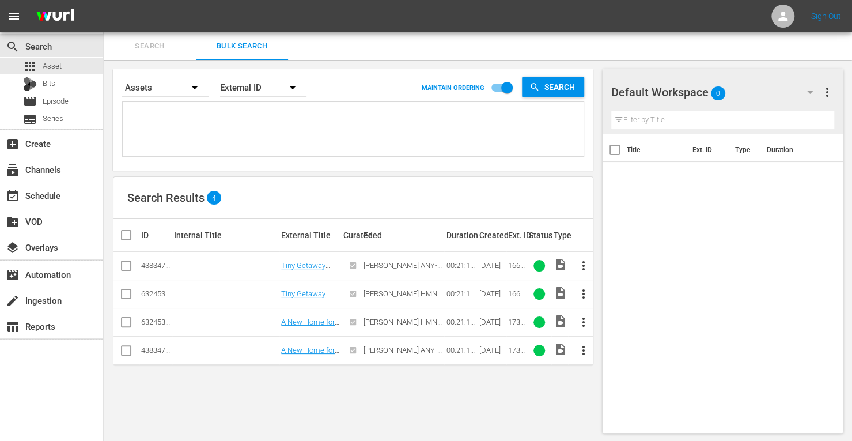
paste textarea "179135 171828 153735 160624 171811 214808"
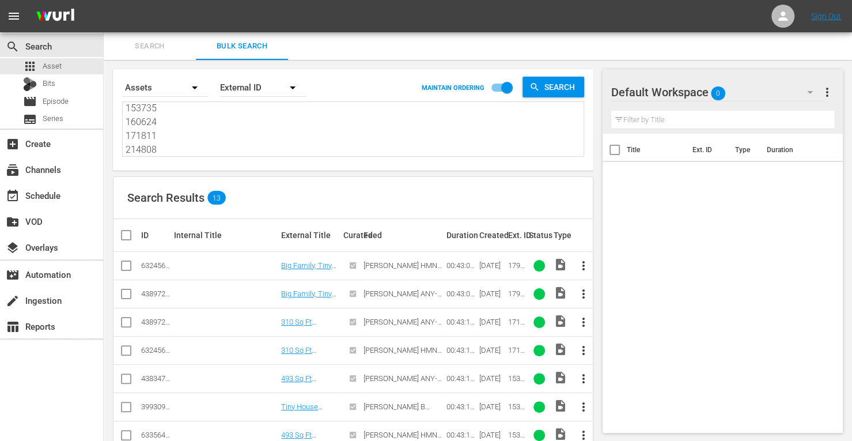
click at [126, 293] on input "checkbox" at bounding box center [126, 296] width 14 height 14
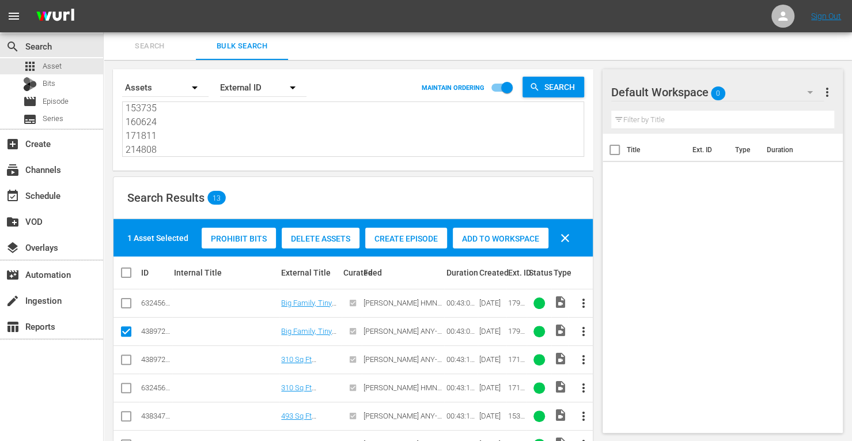
click at [127, 361] on input "checkbox" at bounding box center [126, 362] width 14 height 14
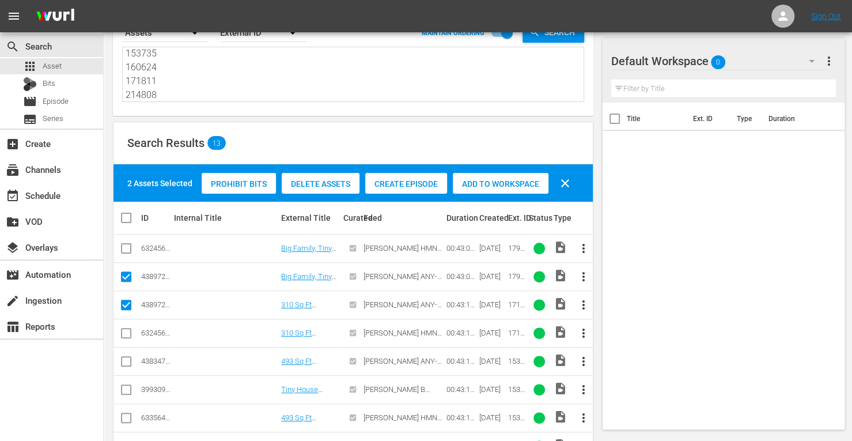
scroll to position [55, 0]
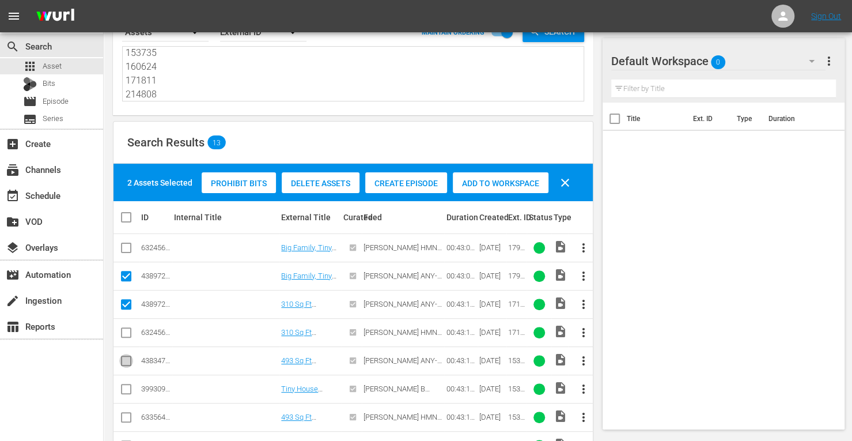
click at [127, 363] on input "checkbox" at bounding box center [126, 363] width 14 height 14
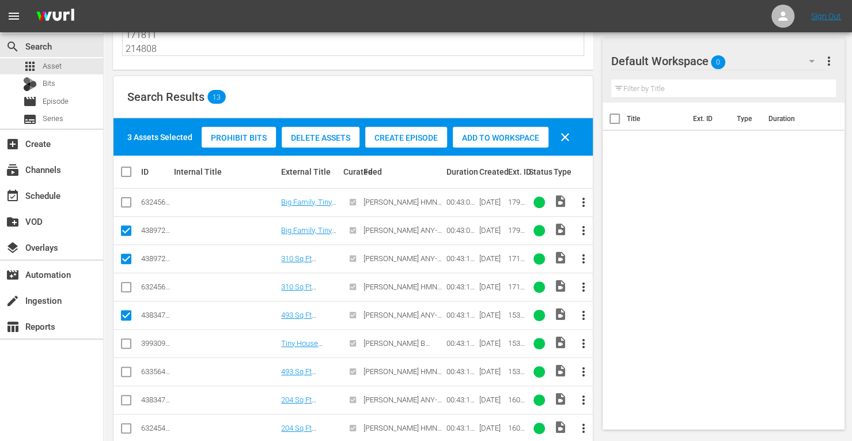
scroll to position [108, 0]
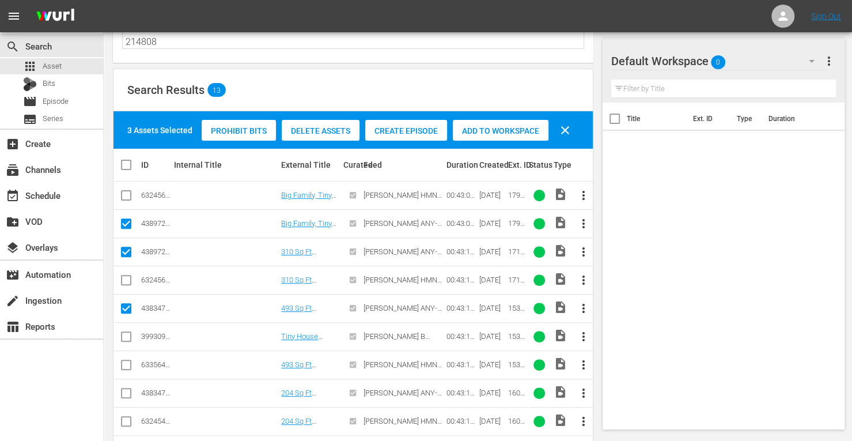
click at [124, 391] on input "checkbox" at bounding box center [126, 395] width 14 height 14
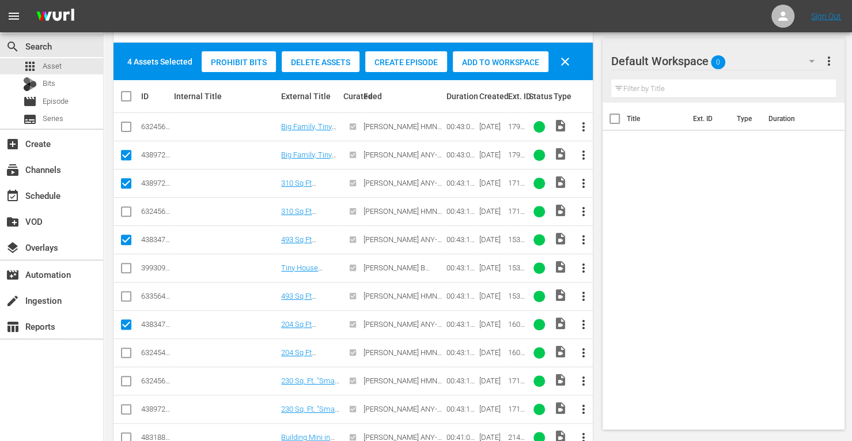
scroll to position [177, 0]
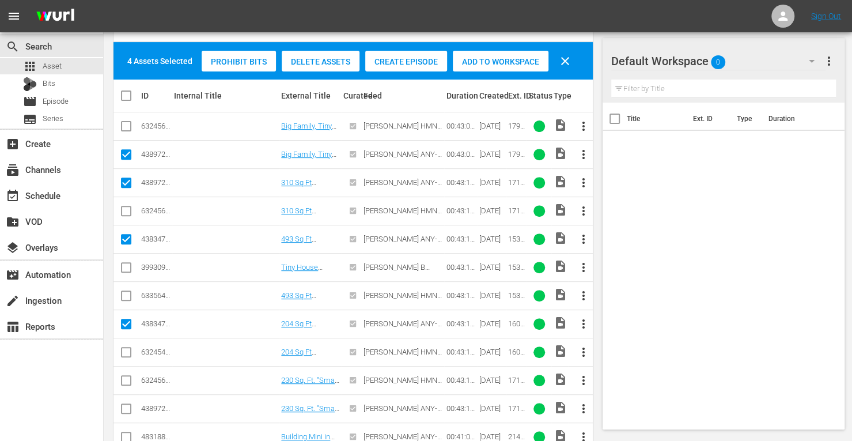
click at [131, 409] on input "checkbox" at bounding box center [126, 411] width 14 height 14
click at [127, 432] on input "checkbox" at bounding box center [126, 439] width 14 height 14
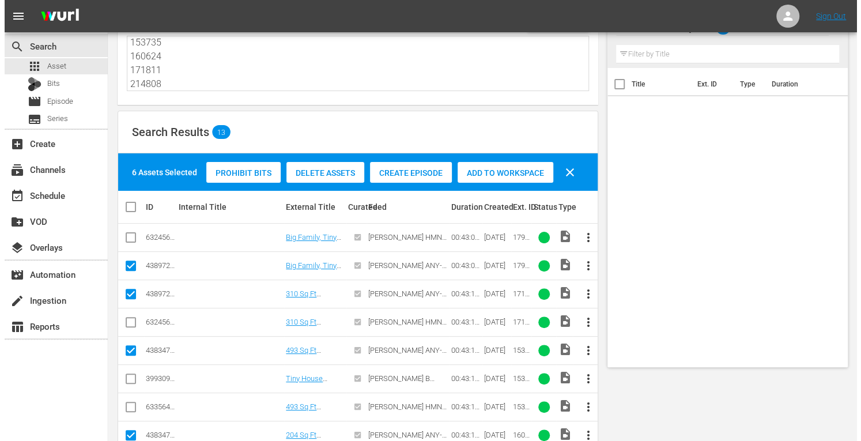
scroll to position [0, 0]
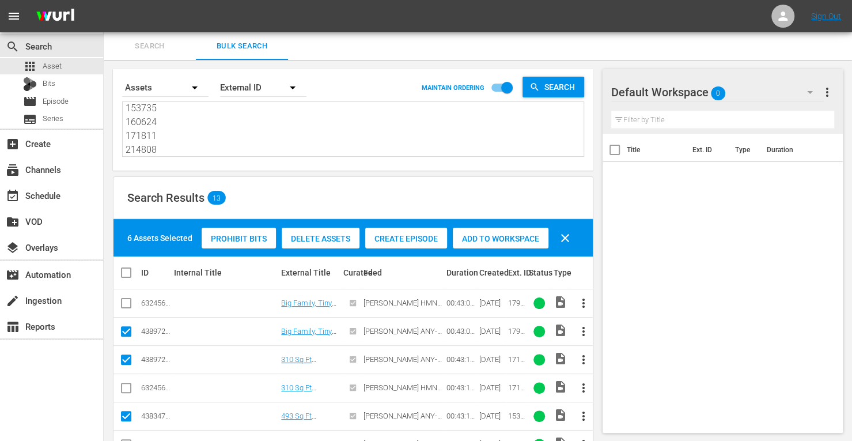
click at [469, 234] on span "Add to Workspace" at bounding box center [501, 238] width 96 height 9
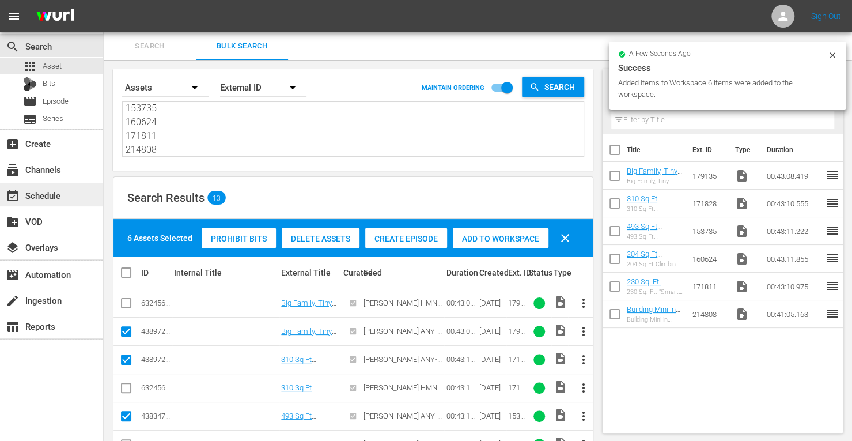
click at [46, 191] on div "event_available Schedule" at bounding box center [32, 193] width 65 height 10
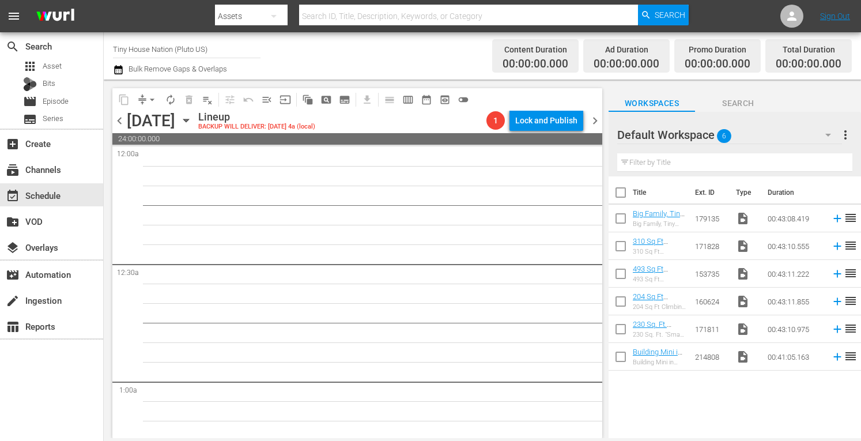
click at [620, 195] on input "checkbox" at bounding box center [620, 195] width 24 height 24
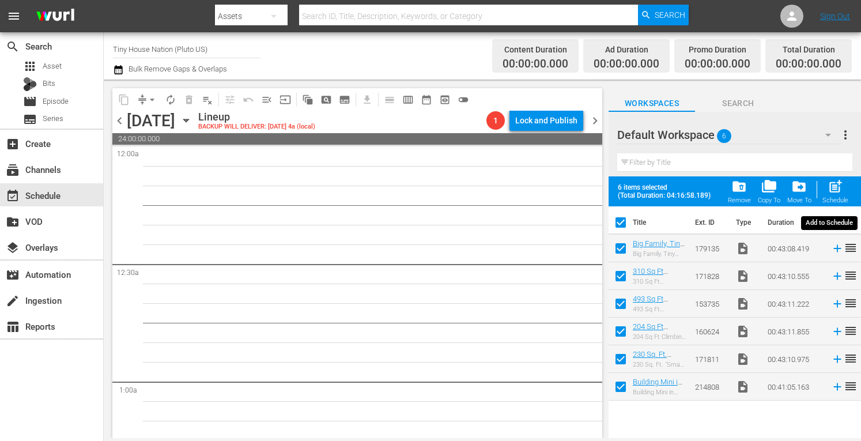
click at [828, 190] on span "post_add" at bounding box center [835, 187] width 16 height 16
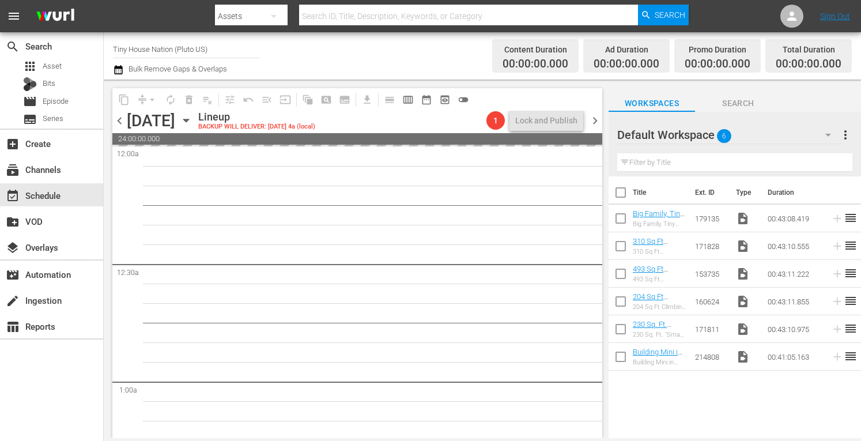
click at [843, 140] on span "more_vert" at bounding box center [845, 135] width 14 height 14
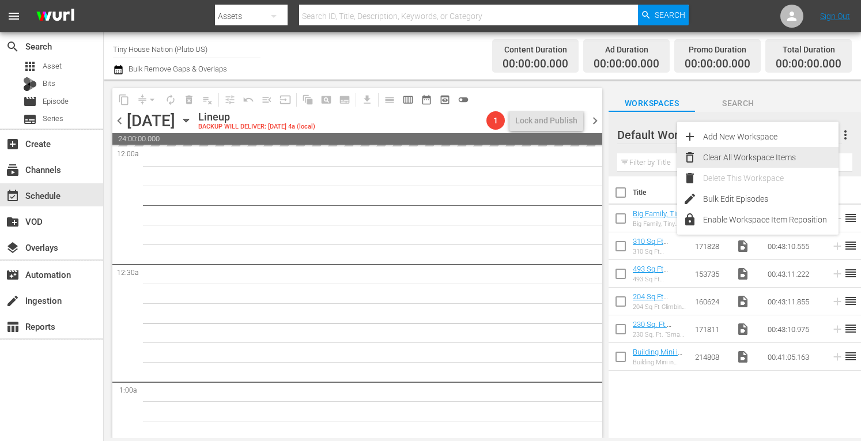
click at [778, 147] on div "Clear All Workspace Items" at bounding box center [770, 157] width 135 height 21
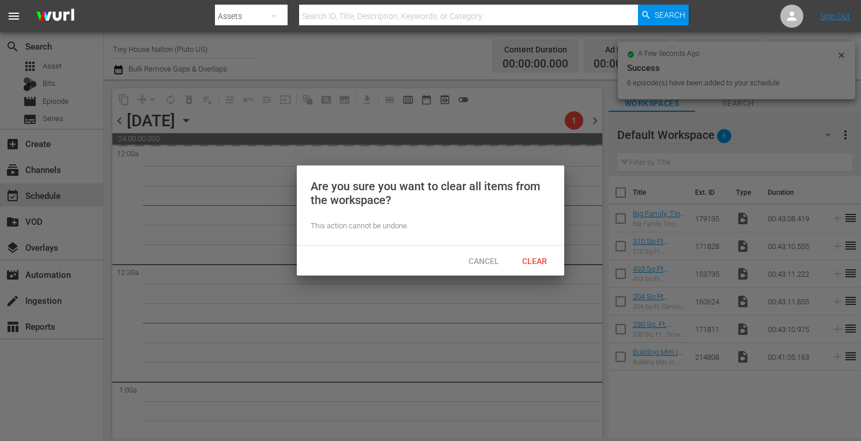
click at [543, 259] on span "Clear" at bounding box center [534, 260] width 43 height 9
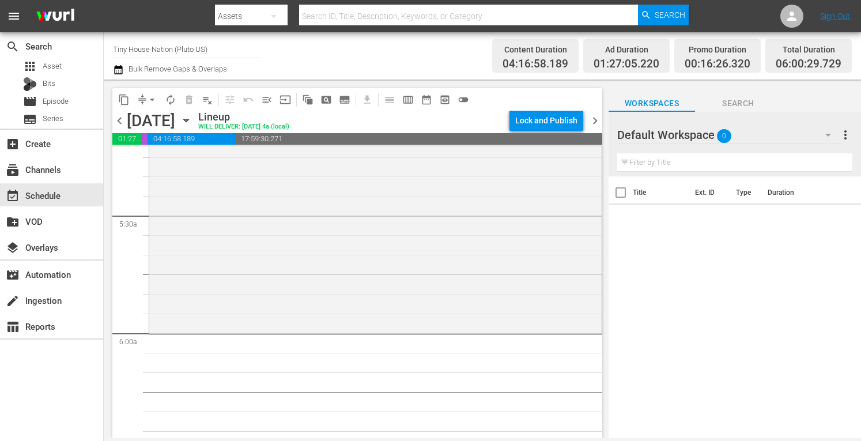
scroll to position [1224, 0]
click at [277, 259] on div "Tiny House Nation / SE5 / EP7: Building Mini in [US_STATE][GEOGRAPHIC_DATA] Min…" at bounding box center [375, 217] width 452 height 229
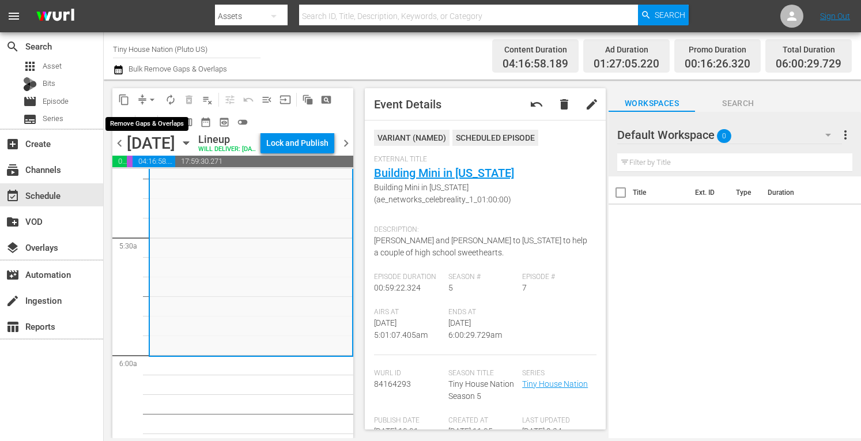
click at [147, 101] on span "arrow_drop_down" at bounding box center [152, 100] width 12 height 12
click at [143, 118] on li "Align to Midnight" at bounding box center [152, 122] width 95 height 19
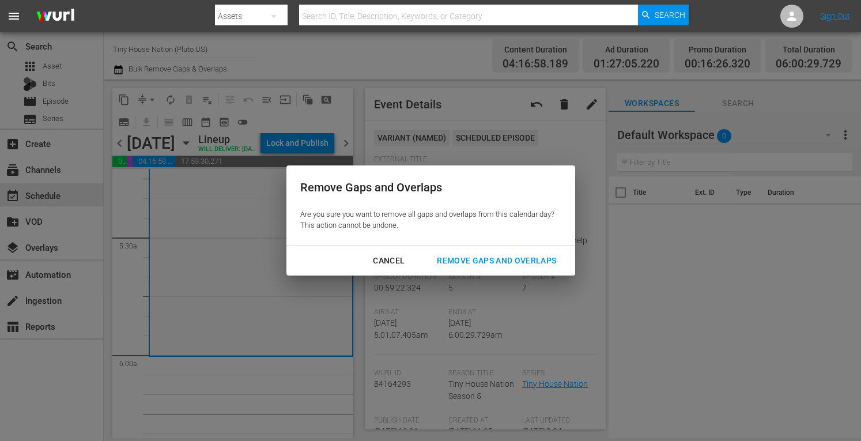
click at [459, 253] on div "Remove Gaps and Overlaps" at bounding box center [496, 260] width 138 height 14
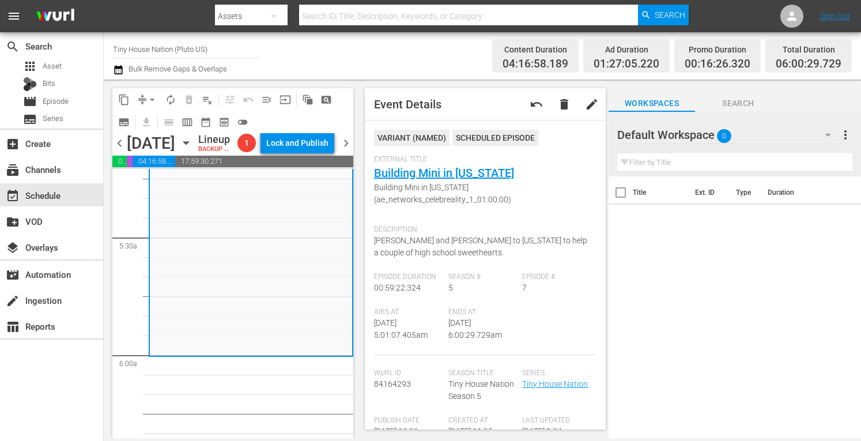
click at [847, 134] on span "more_vert" at bounding box center [845, 135] width 14 height 14
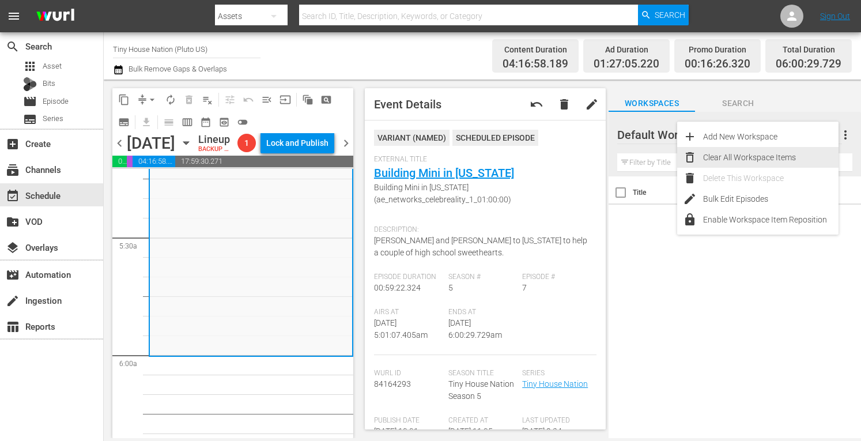
click at [785, 157] on div "Clear All Workspace Items" at bounding box center [770, 157] width 135 height 21
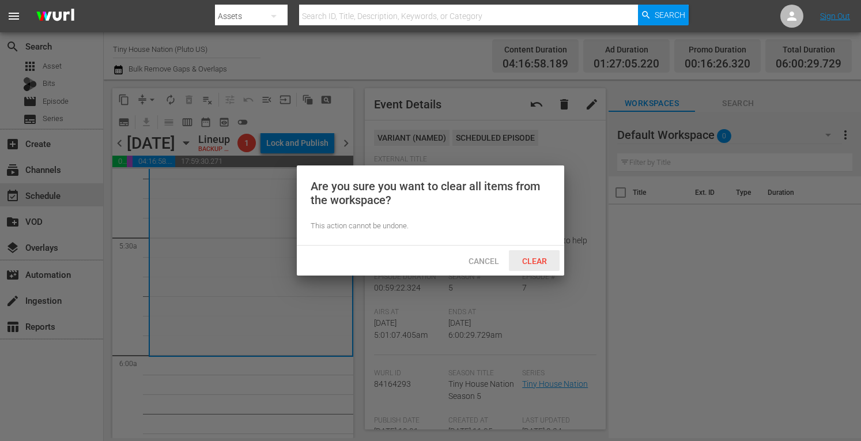
click at [520, 270] on div "Clear" at bounding box center [534, 260] width 51 height 21
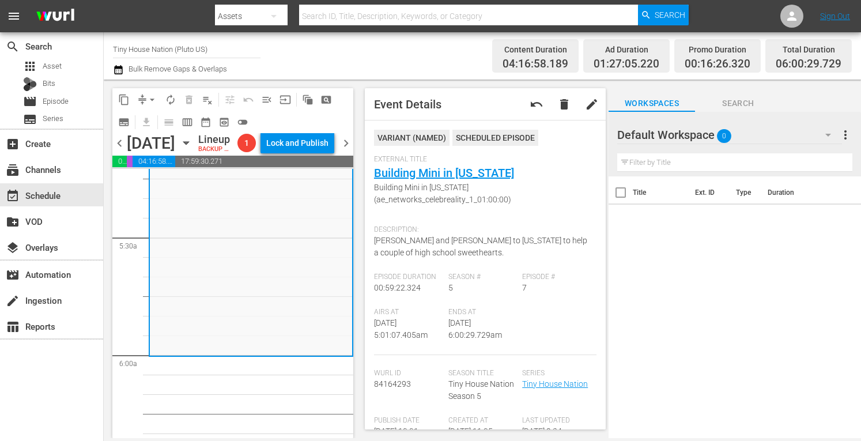
click at [123, 150] on span "chevron_left" at bounding box center [119, 143] width 14 height 14
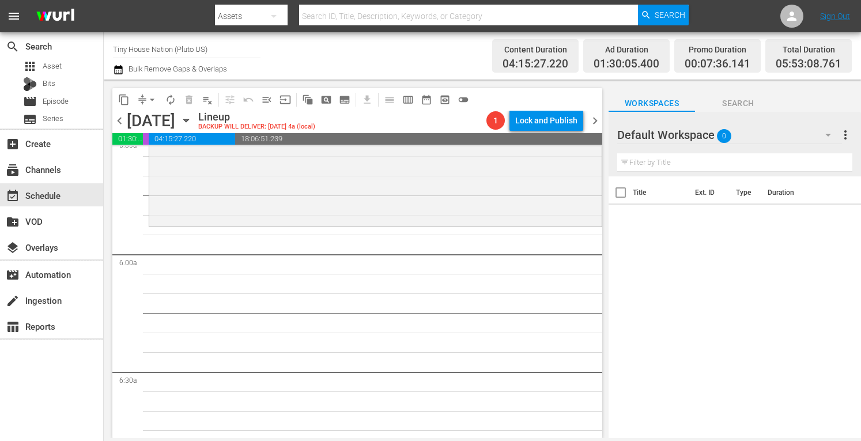
scroll to position [1185, 0]
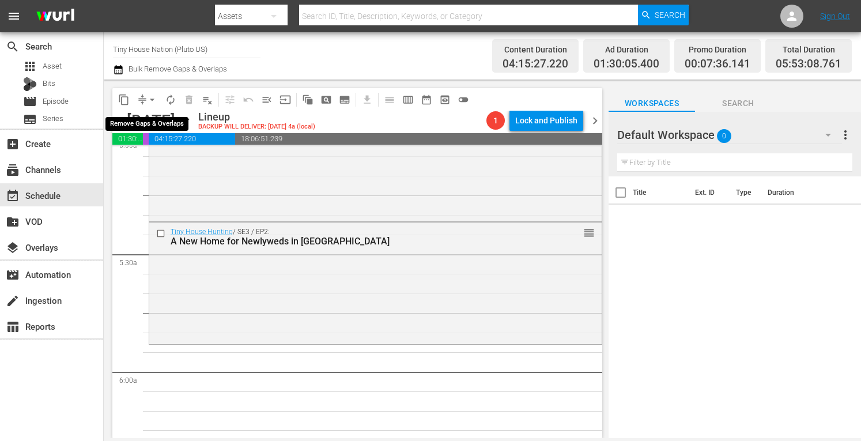
click at [151, 101] on span "arrow_drop_down" at bounding box center [152, 100] width 12 height 12
click at [142, 118] on li "Align to Midnight" at bounding box center [152, 122] width 95 height 19
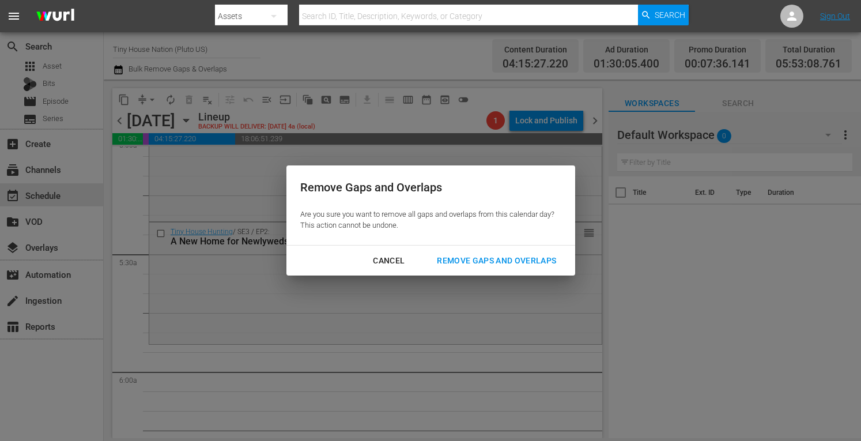
click at [467, 254] on div "Remove Gaps and Overlaps" at bounding box center [496, 260] width 138 height 14
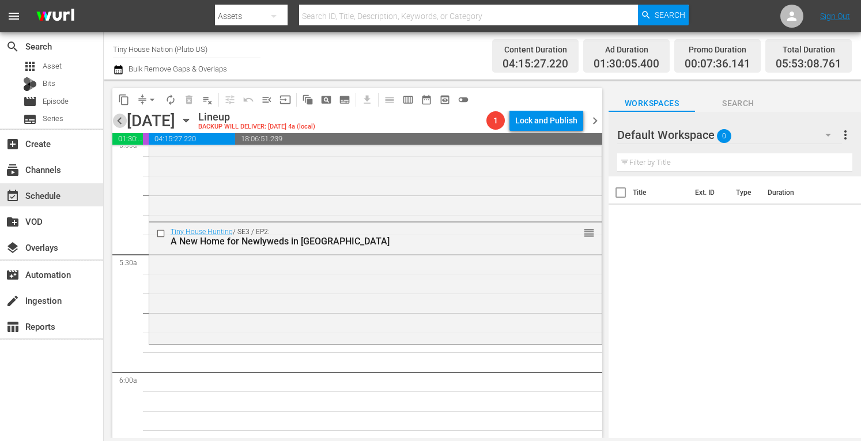
click at [121, 123] on span "chevron_left" at bounding box center [119, 120] width 14 height 14
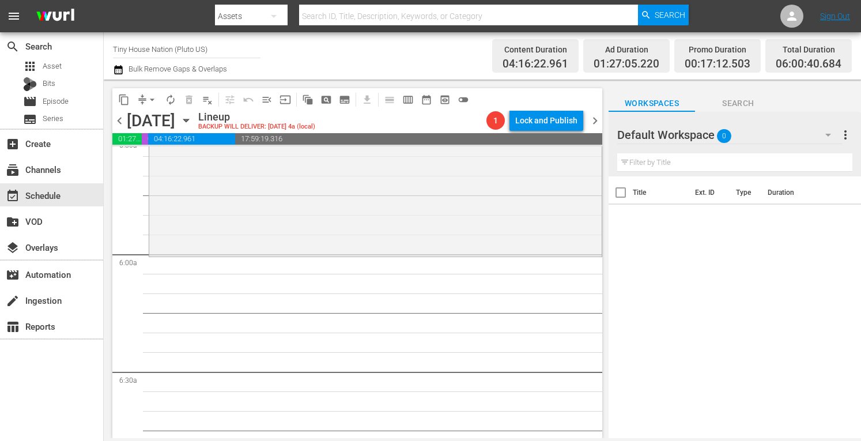
scroll to position [1244, 0]
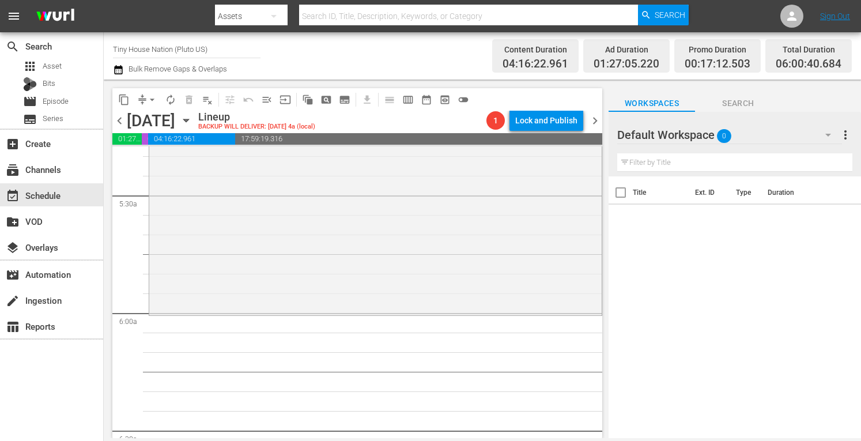
click at [149, 107] on button "arrow_drop_down" at bounding box center [152, 99] width 18 height 18
click at [149, 123] on li "Align to Midnight" at bounding box center [152, 122] width 95 height 19
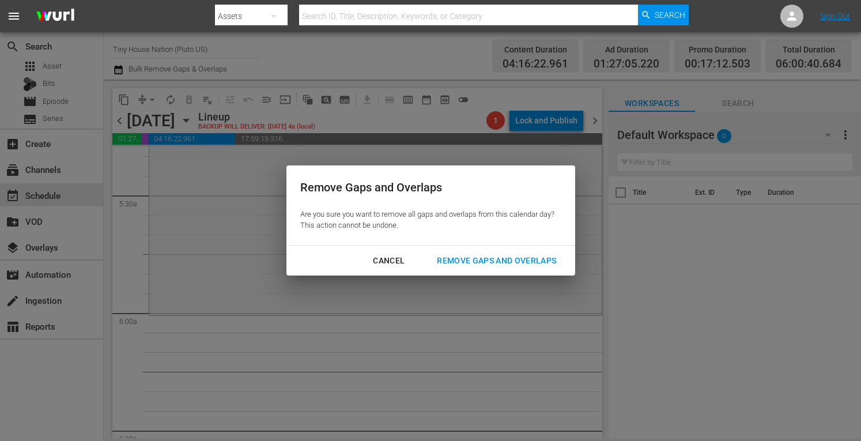
click at [493, 255] on div "Remove Gaps and Overlaps" at bounding box center [496, 260] width 138 height 14
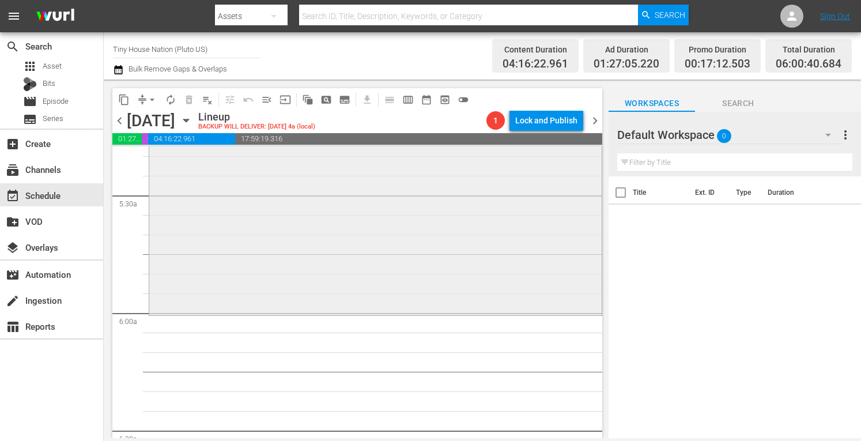
click at [255, 266] on div "Tiny House Nation / SE3 / EP16: 300 Sq. Ft. "Retro Garage House" reorder" at bounding box center [375, 193] width 452 height 240
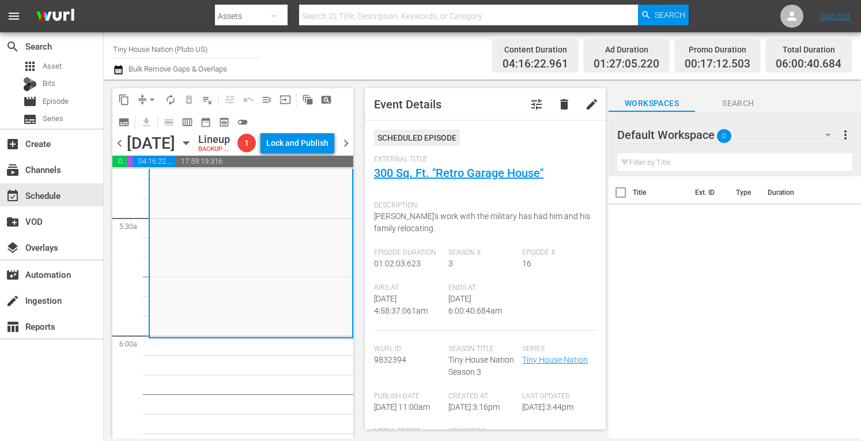
click at [121, 150] on span "chevron_left" at bounding box center [119, 143] width 14 height 14
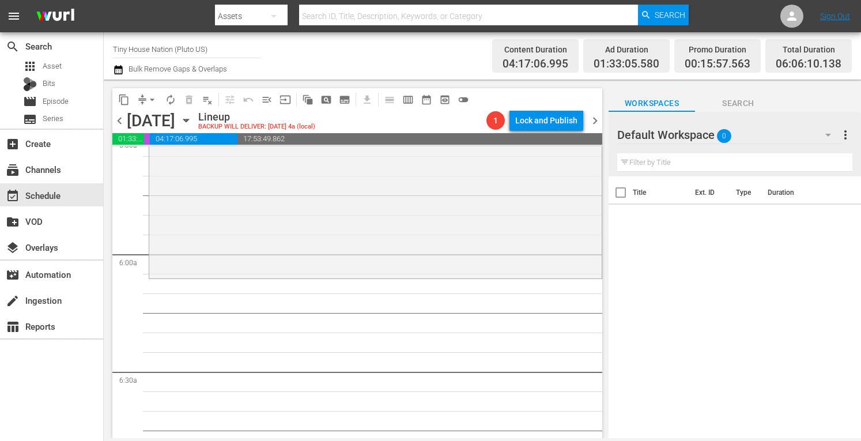
scroll to position [1263, 0]
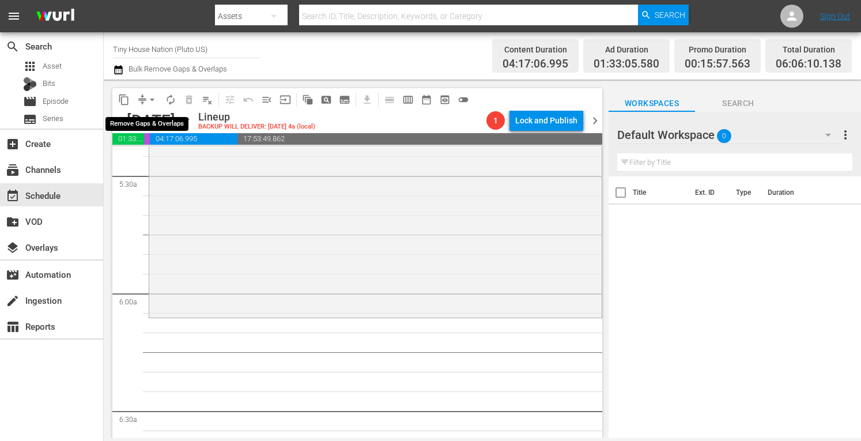
click at [151, 97] on span "arrow_drop_down" at bounding box center [152, 100] width 12 height 12
click at [132, 123] on li "Align to Midnight" at bounding box center [152, 122] width 95 height 19
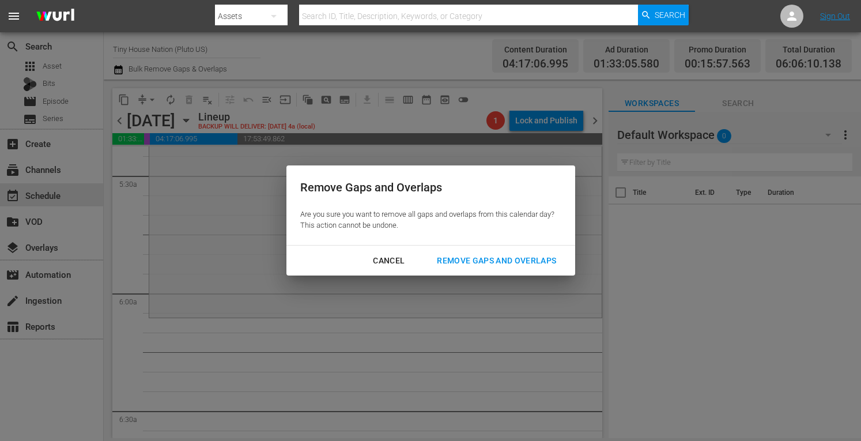
click at [503, 262] on div "Remove Gaps and Overlaps" at bounding box center [496, 260] width 138 height 14
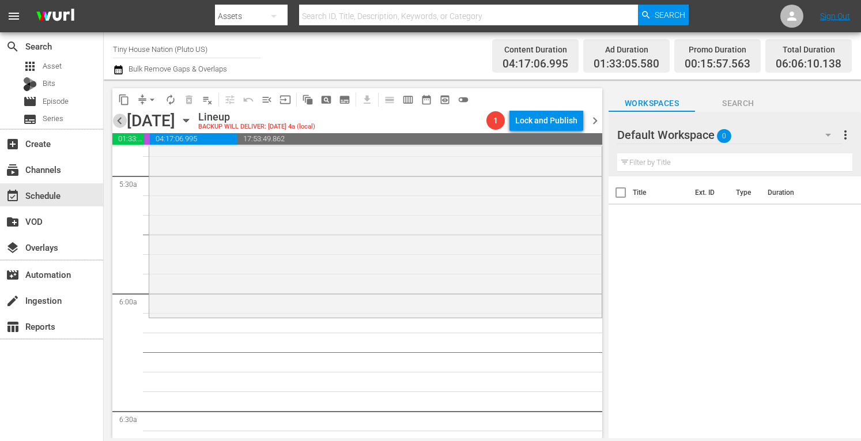
click at [120, 125] on span "chevron_left" at bounding box center [119, 120] width 14 height 14
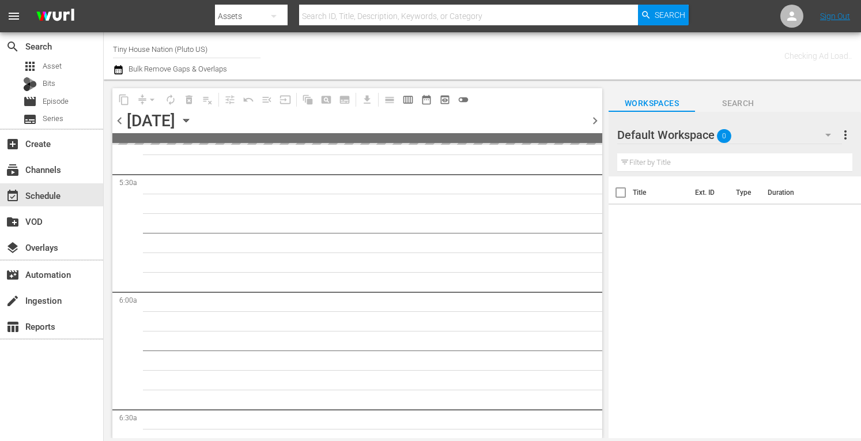
scroll to position [1302, 0]
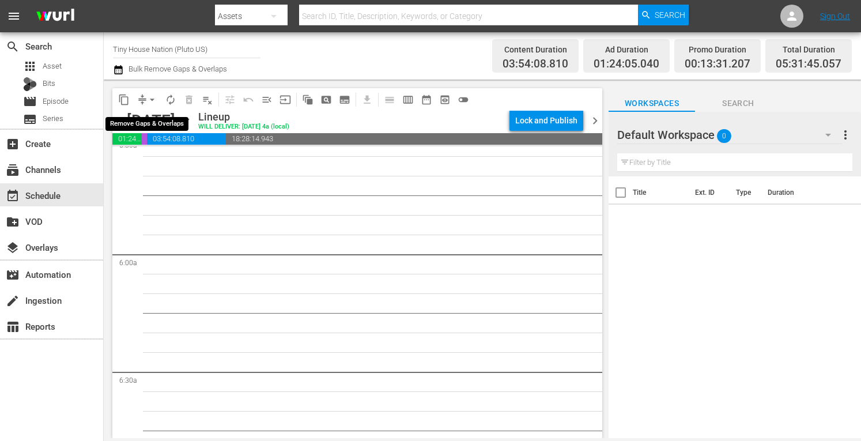
click at [147, 96] on span "arrow_drop_down" at bounding box center [152, 100] width 12 height 12
click at [131, 119] on li "Align to Midnight" at bounding box center [152, 122] width 95 height 19
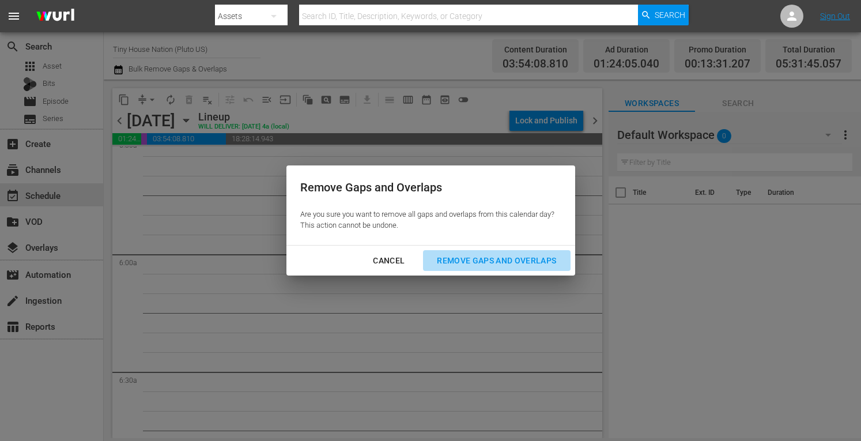
click at [447, 255] on div "Remove Gaps and Overlaps" at bounding box center [496, 260] width 138 height 14
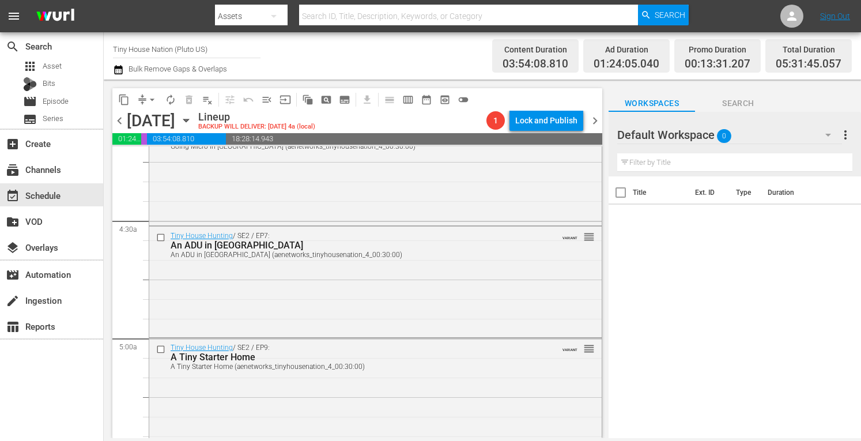
scroll to position [1048, 0]
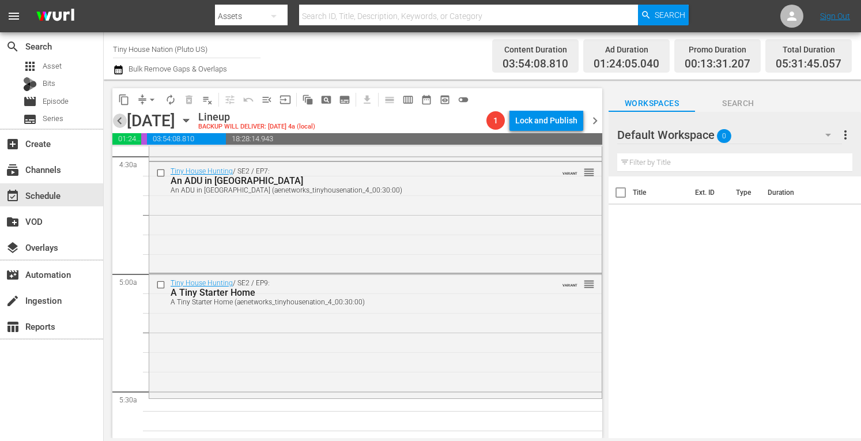
click at [121, 119] on span "chevron_left" at bounding box center [119, 120] width 14 height 14
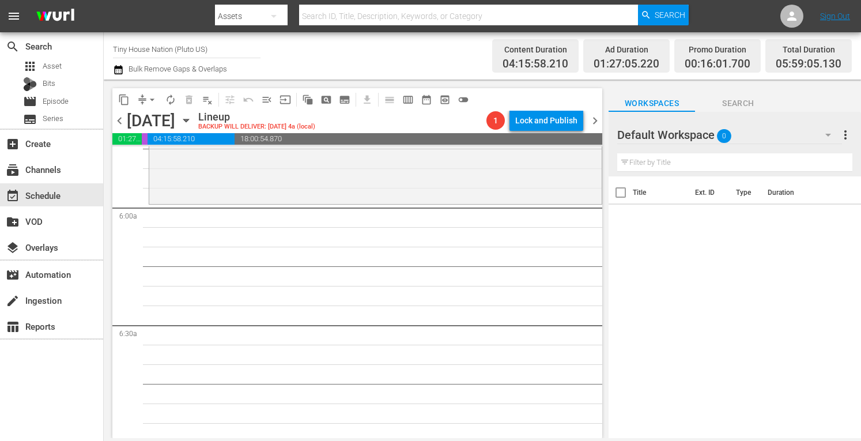
scroll to position [1347, 0]
click at [152, 101] on span "arrow_drop_down" at bounding box center [152, 100] width 12 height 12
click at [136, 123] on li "Align to Midnight" at bounding box center [152, 122] width 95 height 19
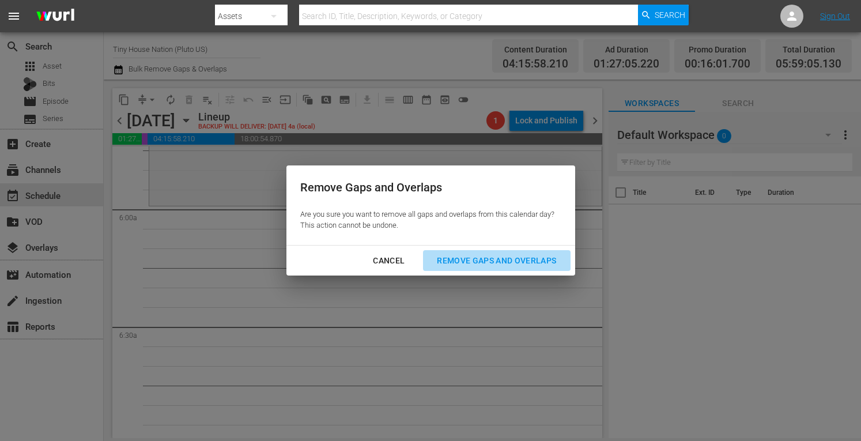
click at [474, 264] on div "Remove Gaps and Overlaps" at bounding box center [496, 260] width 138 height 14
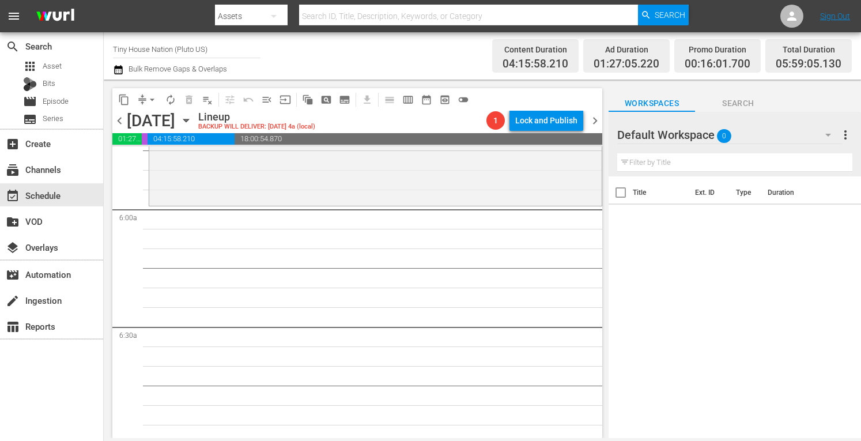
click at [118, 120] on span "chevron_left" at bounding box center [119, 120] width 14 height 14
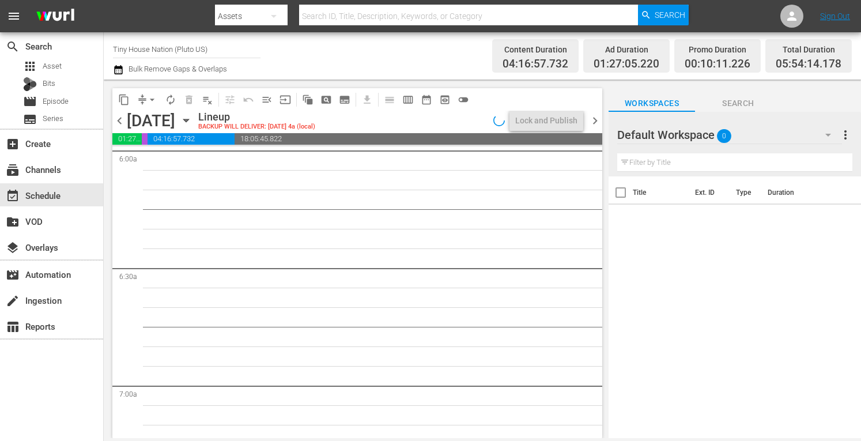
scroll to position [1347, 0]
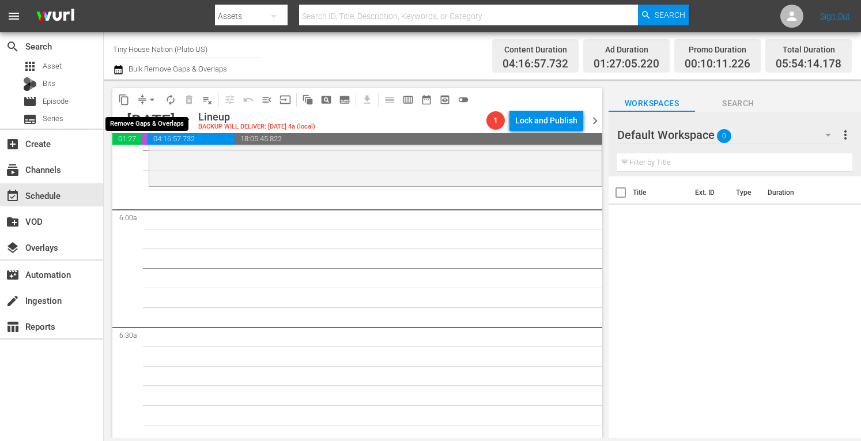
click at [149, 100] on span "arrow_drop_down" at bounding box center [152, 100] width 12 height 12
click at [144, 120] on li "Align to Midnight" at bounding box center [152, 122] width 121 height 19
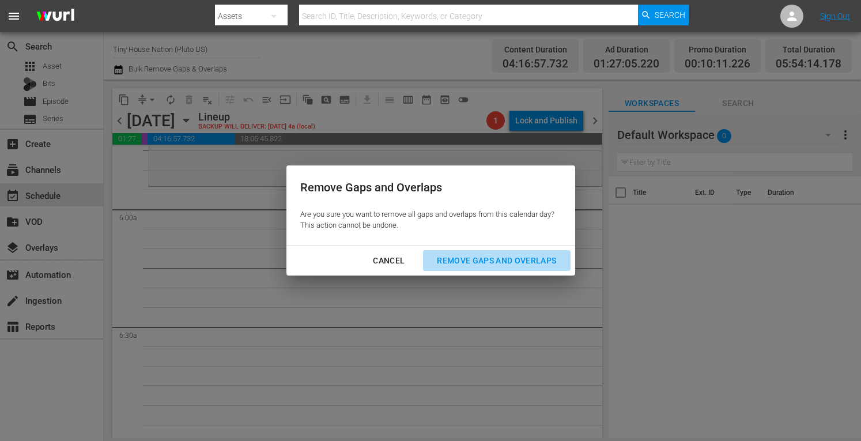
click at [487, 262] on div "Remove Gaps and Overlaps" at bounding box center [496, 260] width 138 height 14
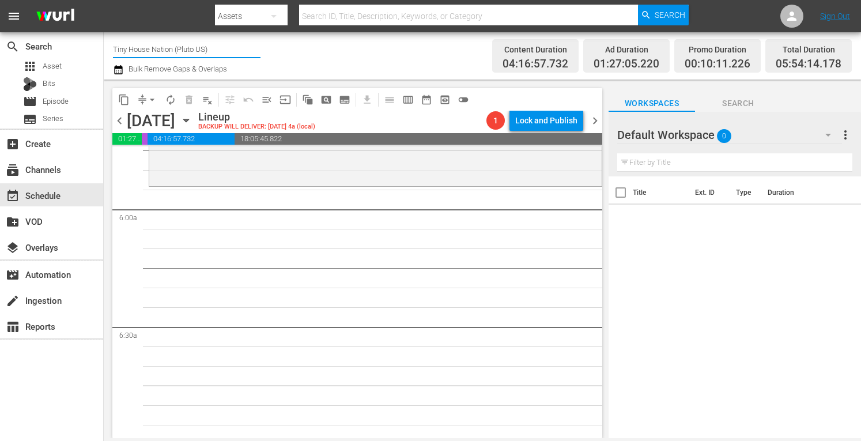
click at [165, 44] on input "Tiny House Nation (Pluto US)" at bounding box center [186, 49] width 147 height 28
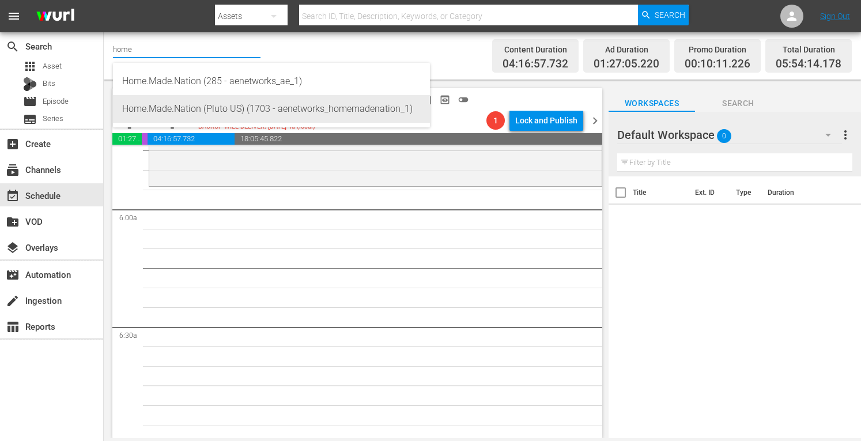
click at [161, 111] on div "Home.Made.Nation (Pluto US) (1703 - aenetworks_homemadenation_1)" at bounding box center [271, 109] width 298 height 28
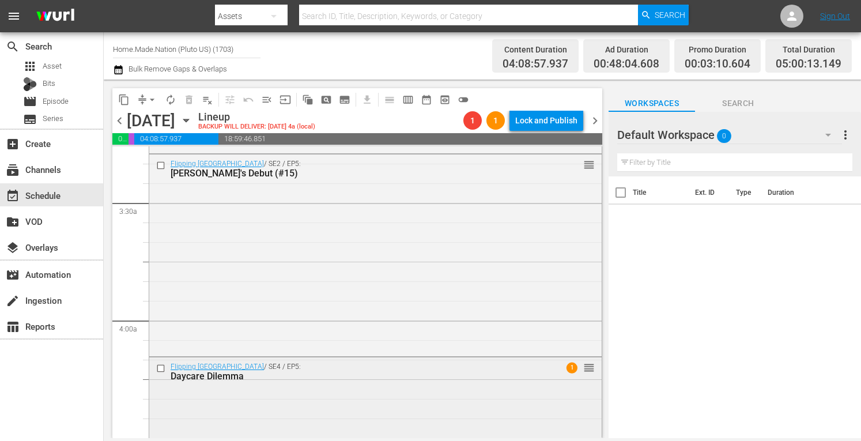
scroll to position [766, 0]
click at [148, 99] on span "arrow_drop_down" at bounding box center [152, 100] width 12 height 12
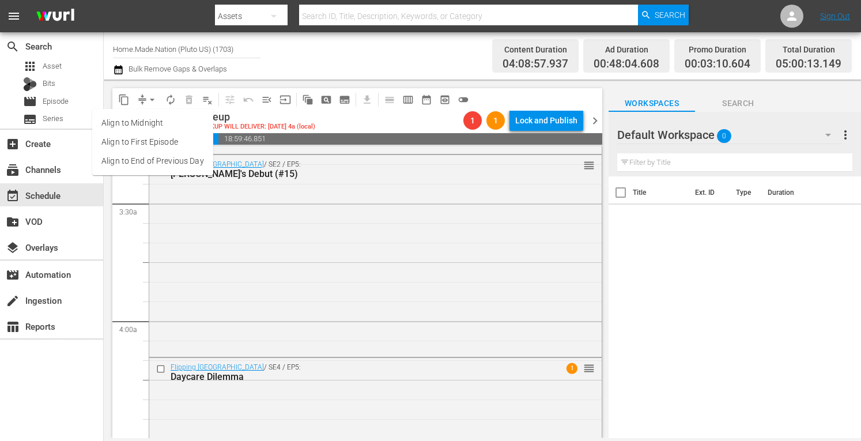
click at [138, 116] on li "Align to Midnight" at bounding box center [152, 122] width 121 height 19
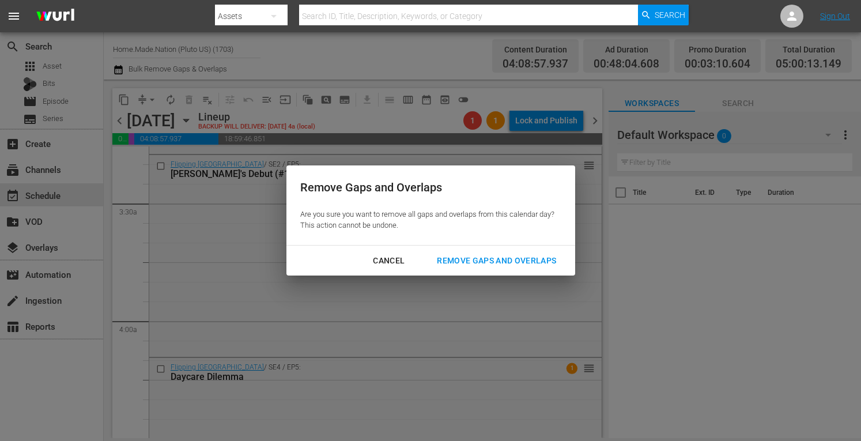
click at [464, 266] on div "Remove Gaps and Overlaps" at bounding box center [496, 260] width 138 height 14
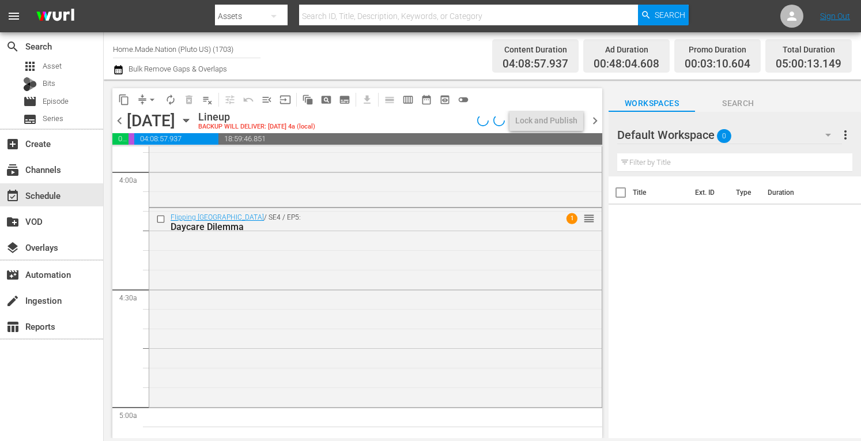
scroll to position [916, 0]
click at [590, 123] on span "chevron_right" at bounding box center [595, 120] width 14 height 14
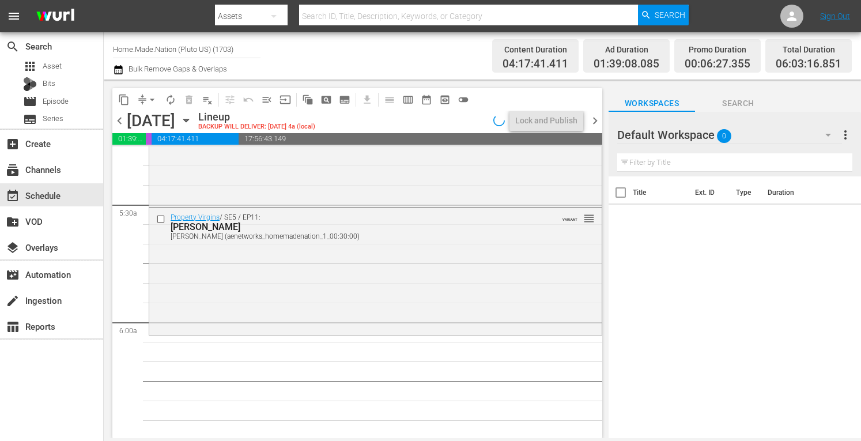
scroll to position [1235, 0]
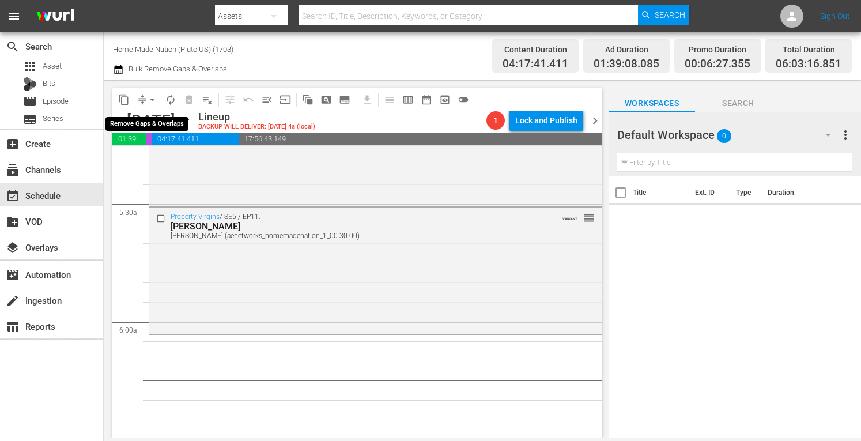
click at [148, 101] on span "arrow_drop_down" at bounding box center [152, 100] width 12 height 12
click at [127, 118] on li "Align to Midnight" at bounding box center [152, 122] width 95 height 19
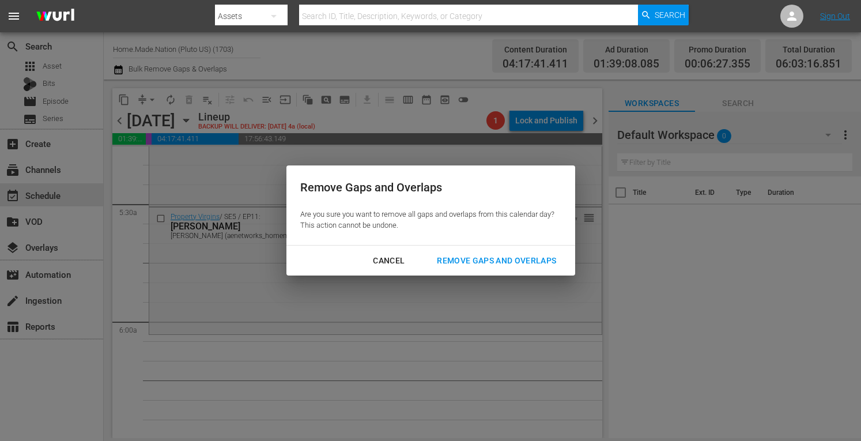
click at [482, 255] on div "Remove Gaps and Overlaps" at bounding box center [496, 260] width 138 height 14
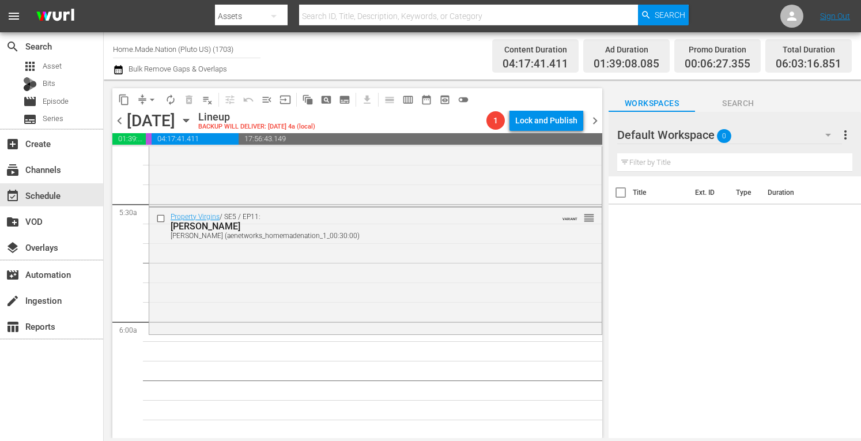
click at [593, 120] on span "chevron_right" at bounding box center [595, 120] width 14 height 14
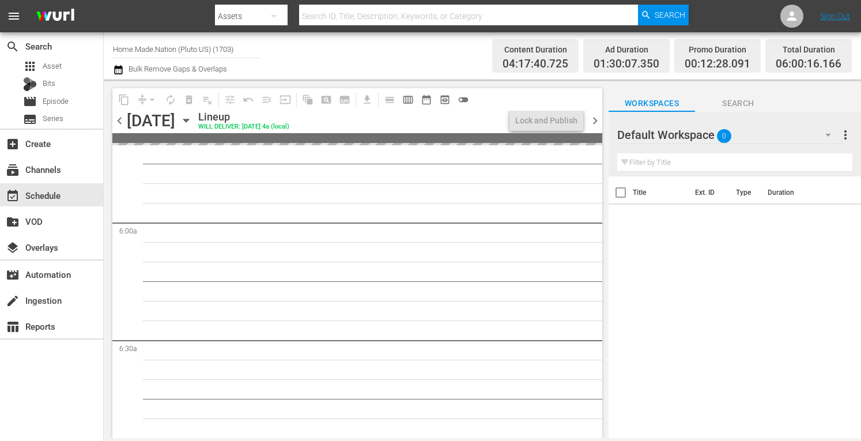
scroll to position [1313, 0]
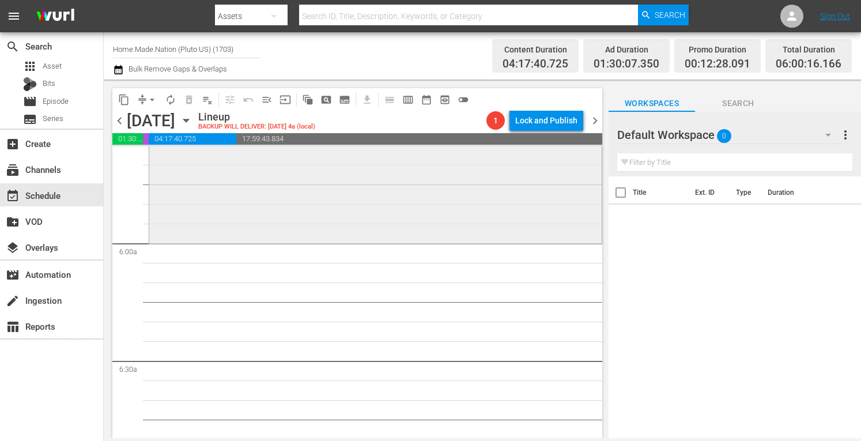
click at [185, 191] on div "Tiny House Nation / SE5 / EP5: Empty Nest, Full House reorder" at bounding box center [375, 127] width 452 height 227
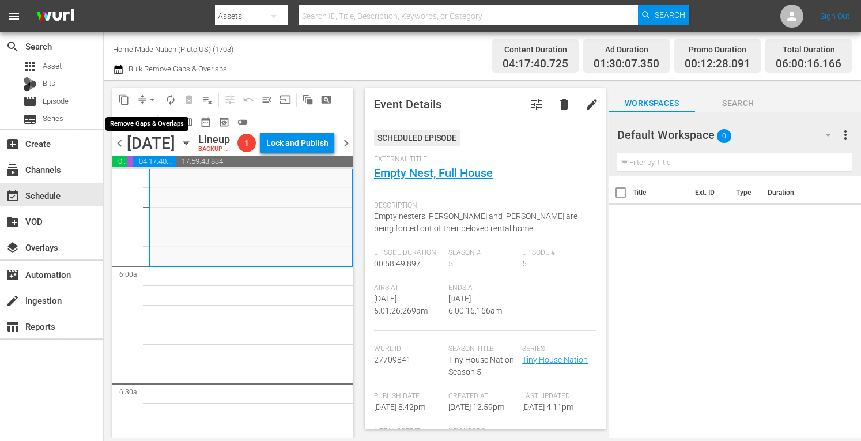
click at [153, 97] on span "arrow_drop_down" at bounding box center [152, 100] width 12 height 12
click at [141, 127] on li "Align to Midnight" at bounding box center [152, 122] width 95 height 19
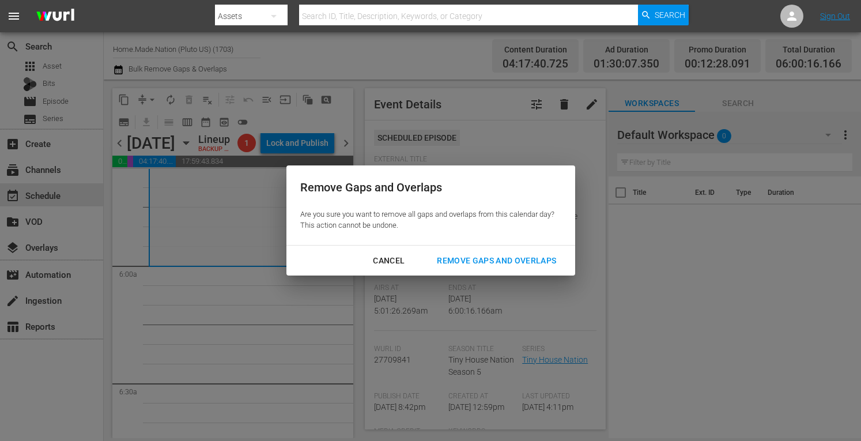
click at [461, 271] on div "Cancel Remove Gaps and Overlaps" at bounding box center [430, 260] width 289 height 31
click at [486, 261] on div "Remove Gaps and Overlaps" at bounding box center [496, 260] width 138 height 14
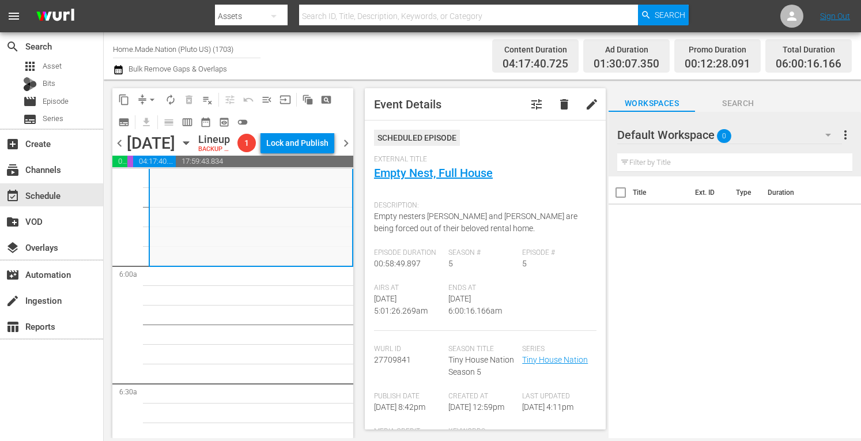
click at [342, 150] on span "chevron_right" at bounding box center [346, 143] width 14 height 14
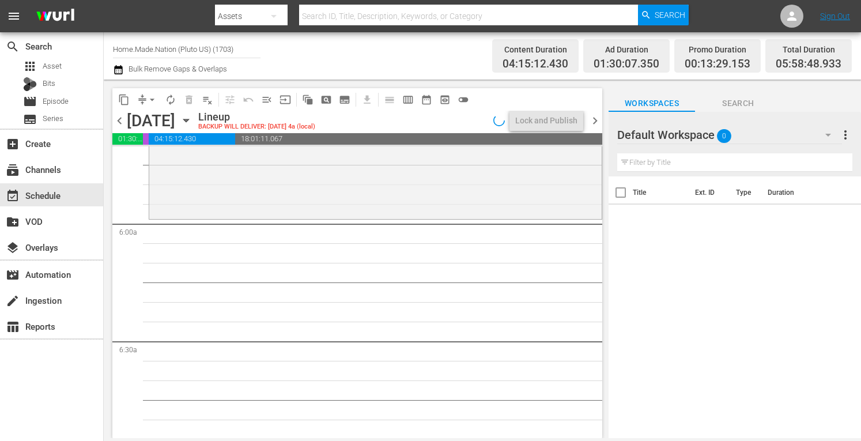
scroll to position [1294, 0]
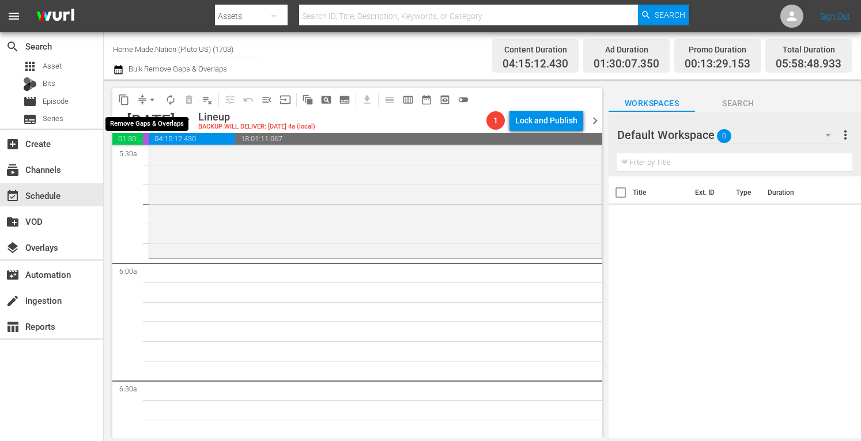
click at [151, 99] on span "arrow_drop_down" at bounding box center [152, 100] width 12 height 12
click at [134, 116] on li "Align to Midnight" at bounding box center [152, 122] width 95 height 19
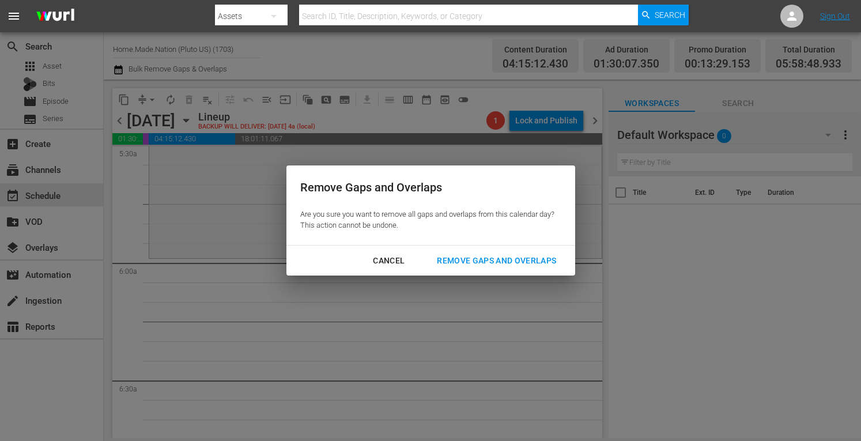
click at [494, 267] on div "Remove Gaps and Overlaps" at bounding box center [496, 260] width 138 height 14
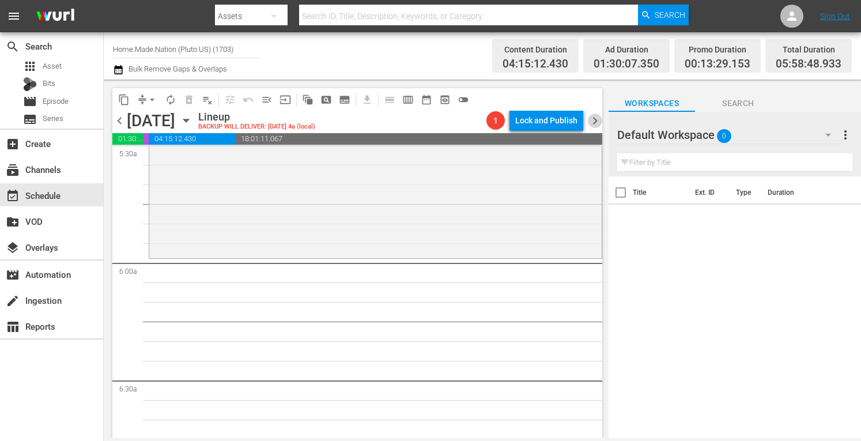
click at [599, 118] on span "chevron_right" at bounding box center [595, 120] width 14 height 14
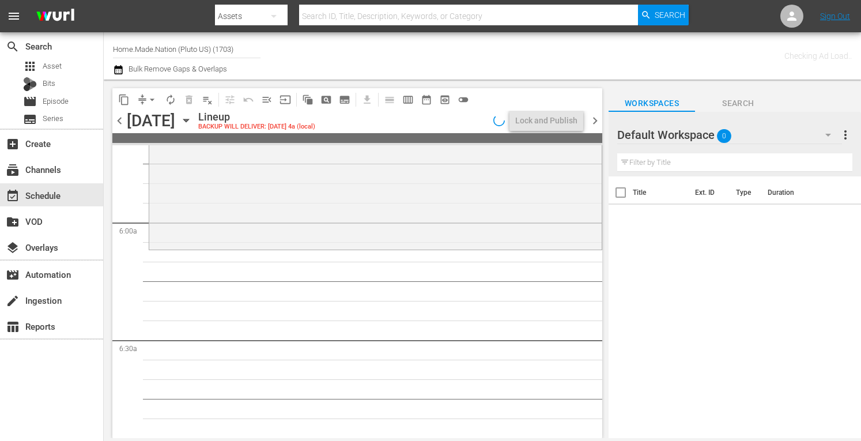
scroll to position [1294, 0]
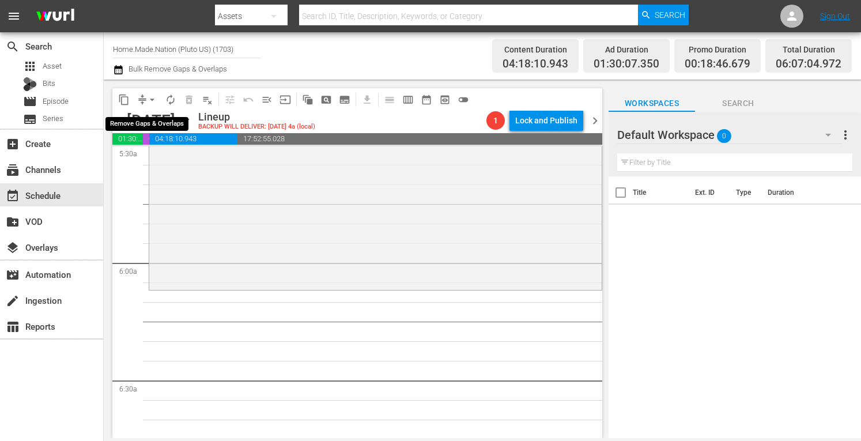
click at [150, 102] on span "arrow_drop_down" at bounding box center [152, 100] width 12 height 12
click at [138, 117] on li "Align to Midnight" at bounding box center [152, 122] width 95 height 19
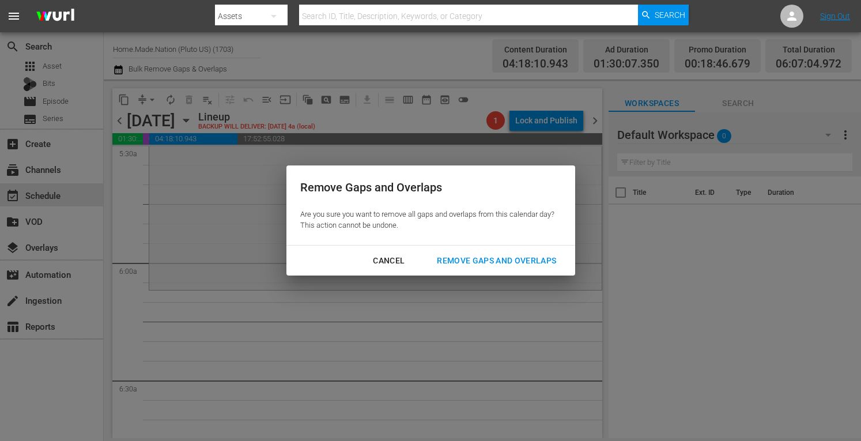
click at [475, 260] on div "Remove Gaps and Overlaps" at bounding box center [496, 260] width 138 height 14
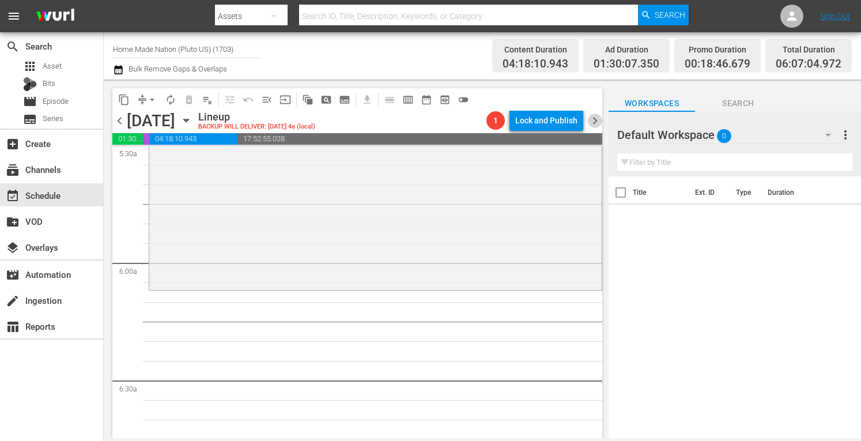
click at [593, 119] on span "chevron_right" at bounding box center [595, 120] width 14 height 14
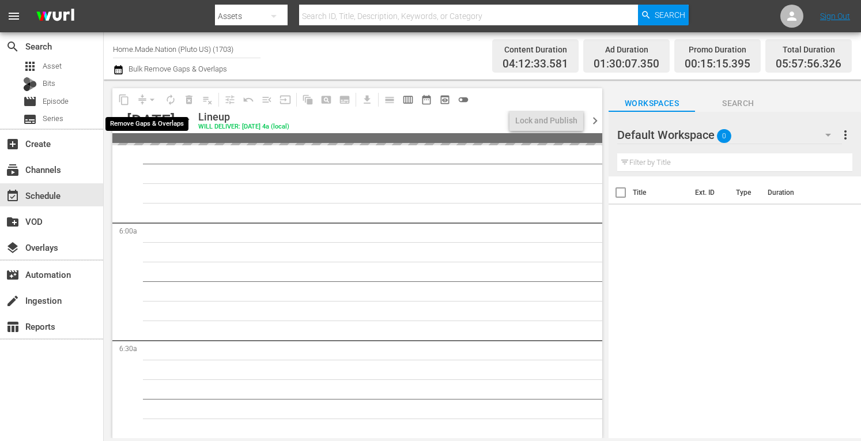
click at [152, 99] on div "arrow_drop_down" at bounding box center [152, 99] width 18 height 18
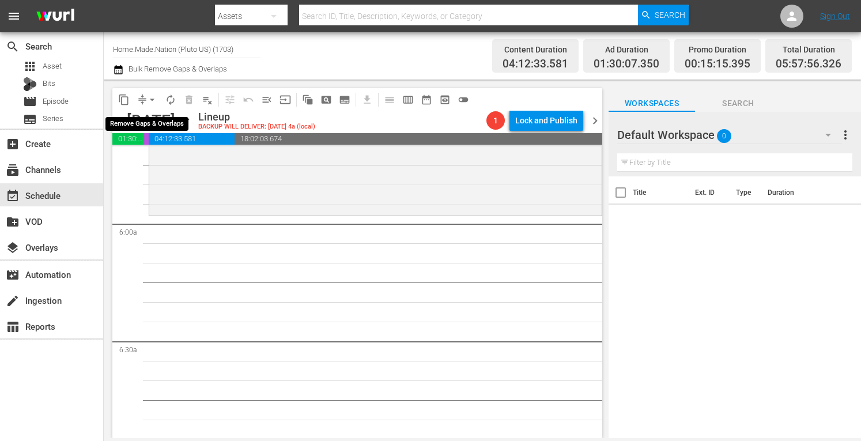
scroll to position [1294, 0]
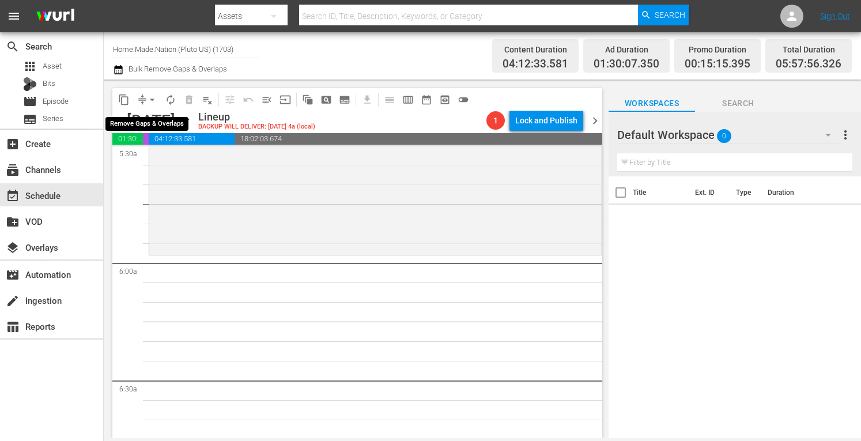
click at [152, 99] on span "arrow_drop_down" at bounding box center [152, 100] width 12 height 12
click at [147, 116] on li "Align to Midnight" at bounding box center [152, 122] width 95 height 19
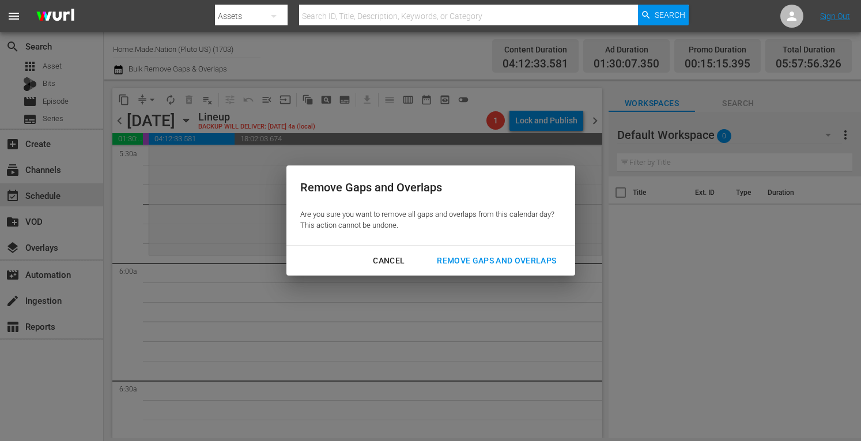
click at [484, 251] on button "Remove Gaps and Overlaps" at bounding box center [496, 260] width 147 height 21
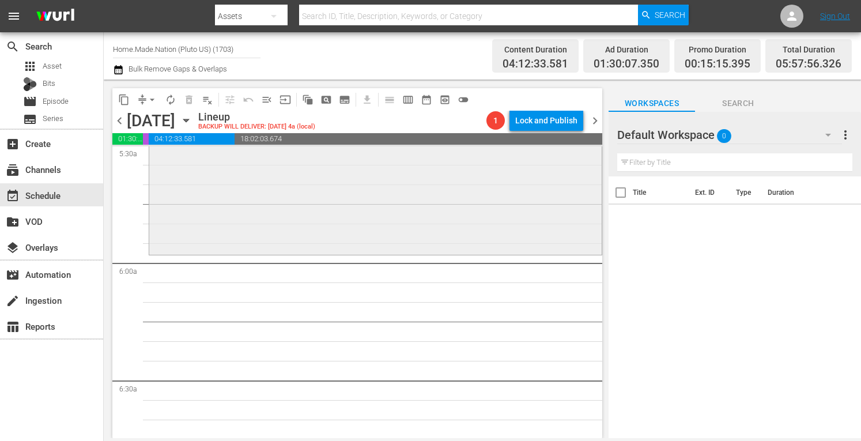
click at [328, 215] on div "Zombie House Flipping / SE3 / EP8: The Speed Flip reorder" at bounding box center [375, 138] width 452 height 228
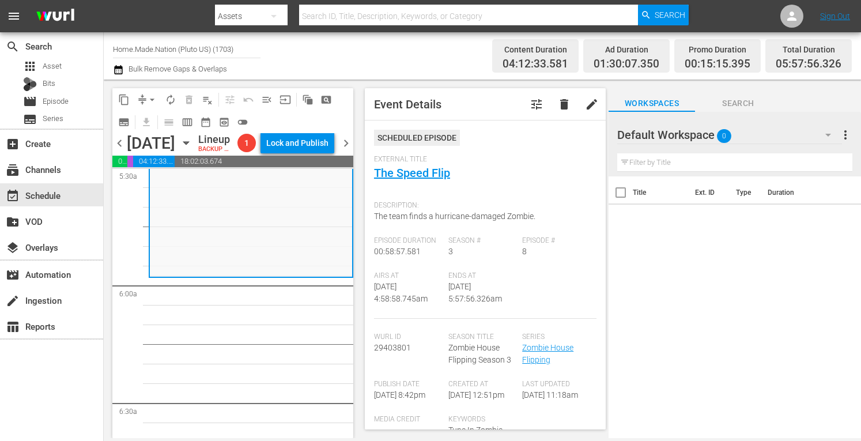
click at [348, 150] on span "chevron_right" at bounding box center [346, 143] width 14 height 14
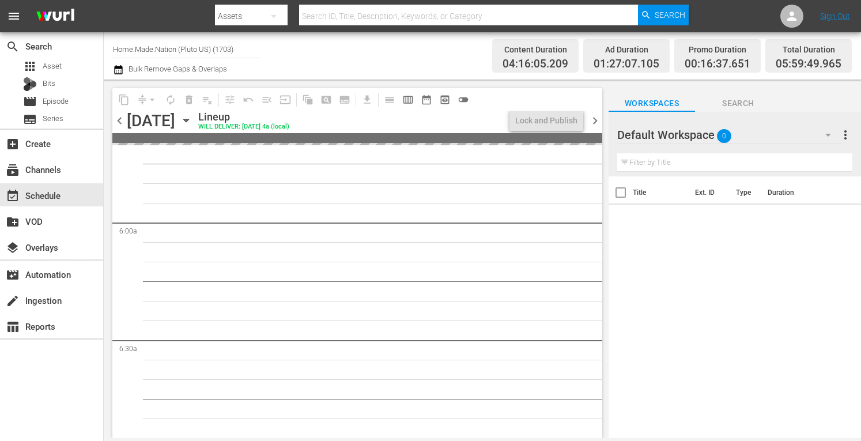
scroll to position [1274, 0]
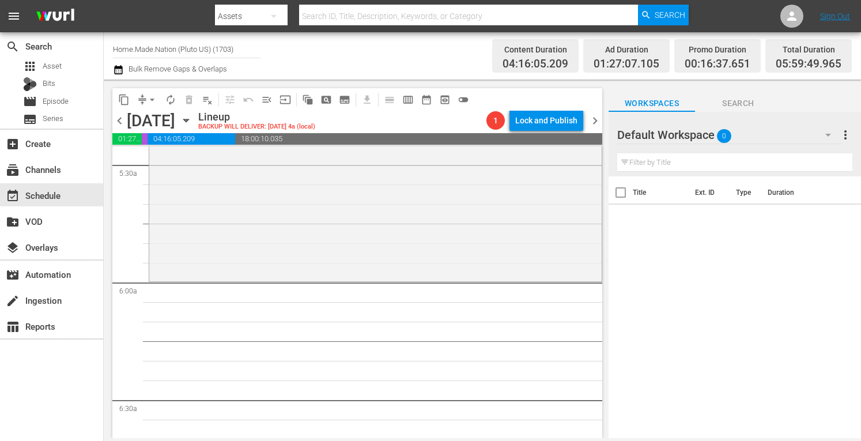
click at [153, 96] on span "arrow_drop_down" at bounding box center [152, 100] width 12 height 12
click at [136, 120] on li "Align to Midnight" at bounding box center [152, 122] width 95 height 19
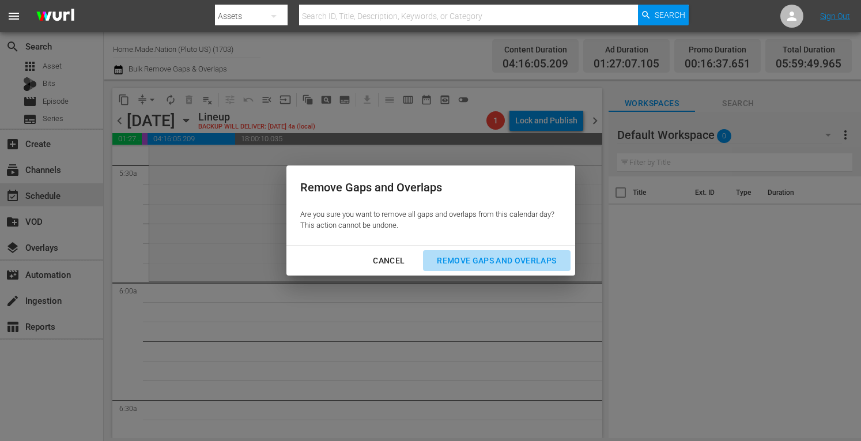
click at [497, 257] on div "Remove Gaps and Overlaps" at bounding box center [496, 260] width 138 height 14
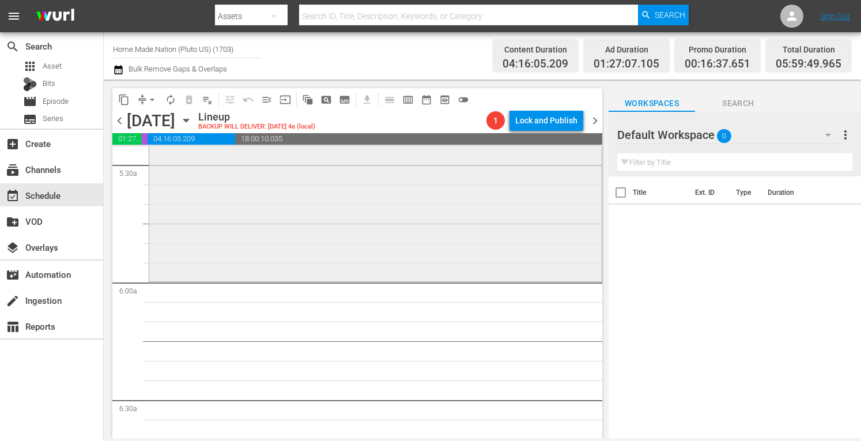
click at [348, 241] on div "Zombie House Flipping / SE2 / EP5: From Rodents To Riches reorder" at bounding box center [375, 157] width 452 height 241
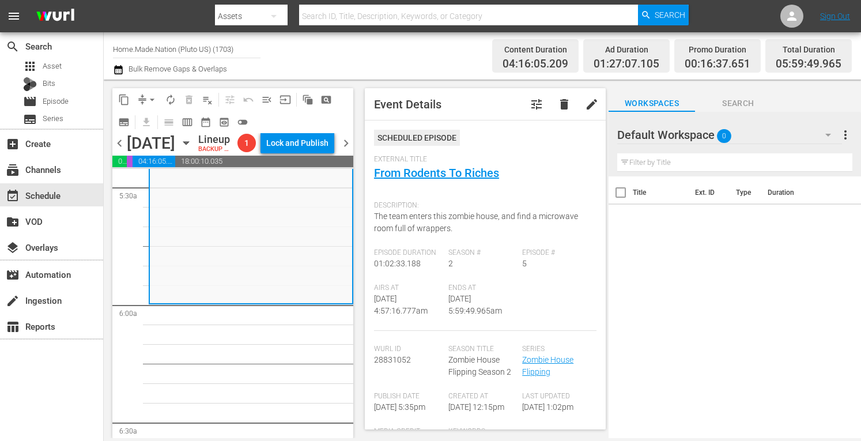
click at [842, 135] on span "more_vert" at bounding box center [845, 135] width 14 height 14
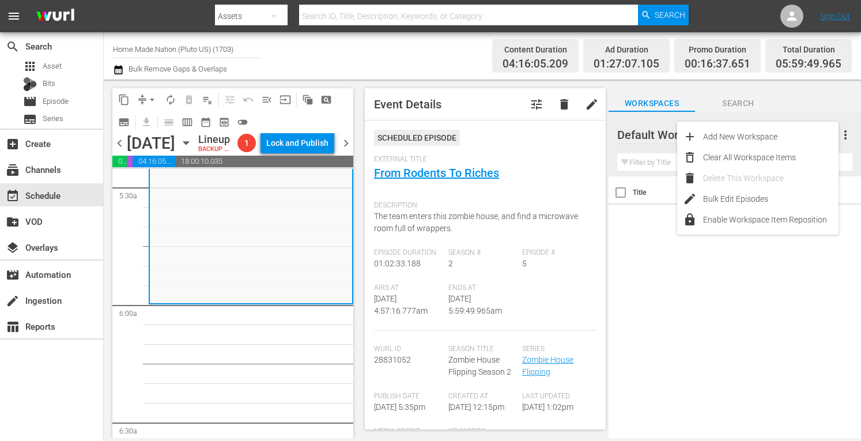
click at [804, 103] on div "Workspaces Search" at bounding box center [734, 100] width 252 height 23
